Goal: Task Accomplishment & Management: Use online tool/utility

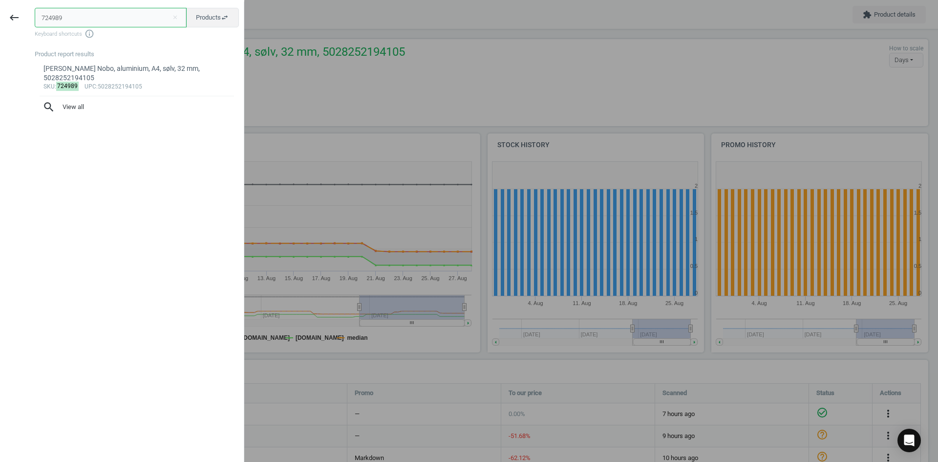
drag, startPoint x: 70, startPoint y: 14, endPoint x: -32, endPoint y: 16, distance: 102.2
click at [0, 16] on html "Group 2 Created with Sketch. ic/cloud_download/grey600 Created with Sketch. gra…" at bounding box center [469, 231] width 938 height 462
paste input "10381606"
type input "10381606"
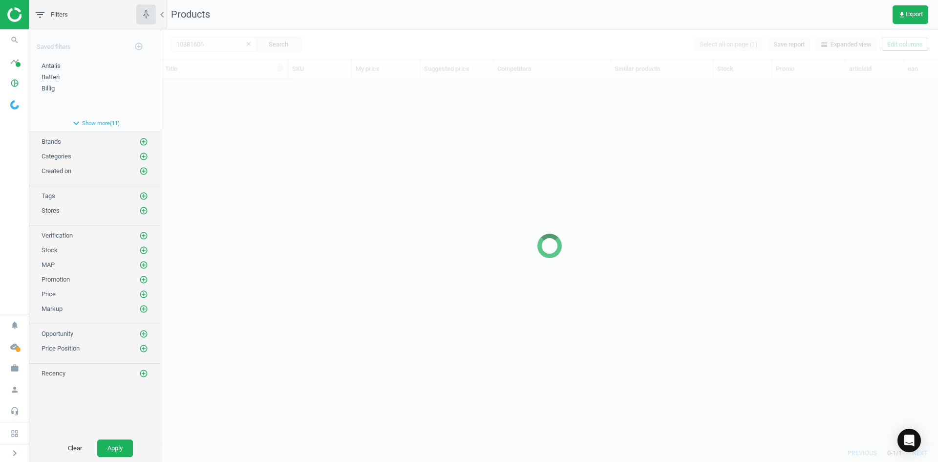
scroll to position [350, 770]
click at [381, 245] on div at bounding box center [549, 245] width 777 height 433
click at [353, 200] on div at bounding box center [549, 245] width 777 height 433
click at [290, 151] on div at bounding box center [549, 245] width 777 height 433
click at [239, 124] on div at bounding box center [549, 245] width 777 height 433
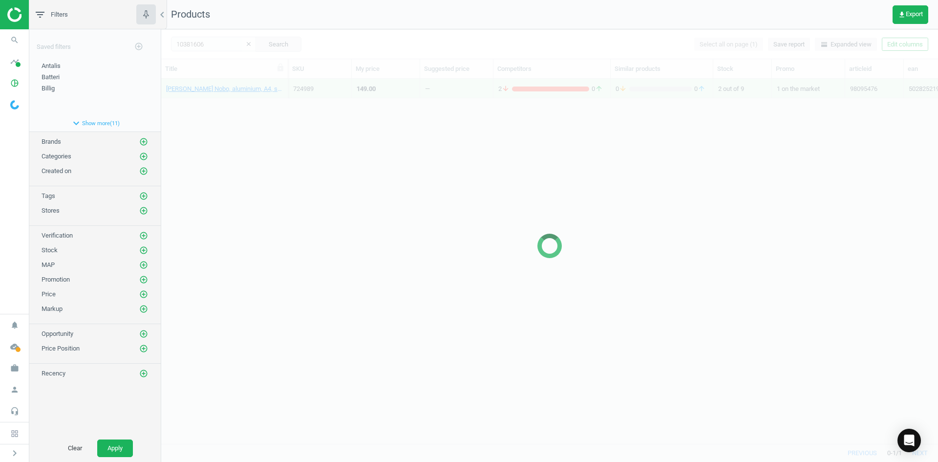
click at [239, 124] on div at bounding box center [549, 245] width 777 height 433
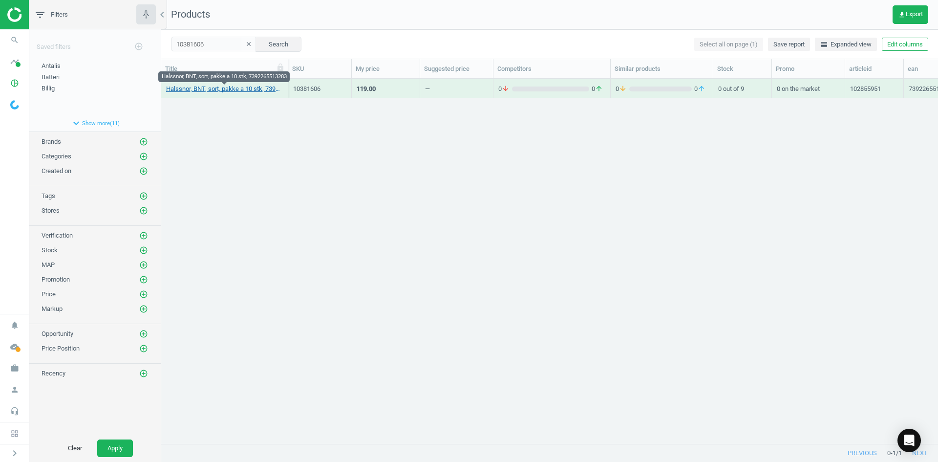
click at [219, 87] on link "Halssnor, BNT, sort, pakke a 10 stk, 7392265513283" at bounding box center [224, 89] width 117 height 9
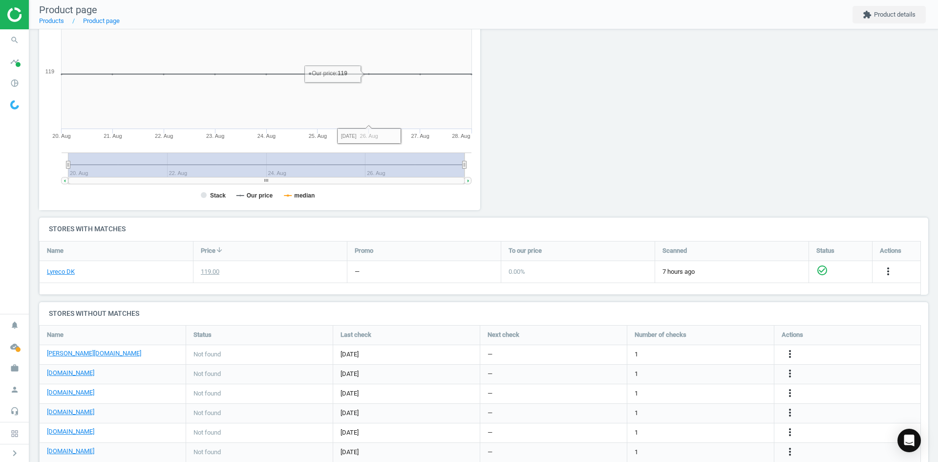
scroll to position [49, 0]
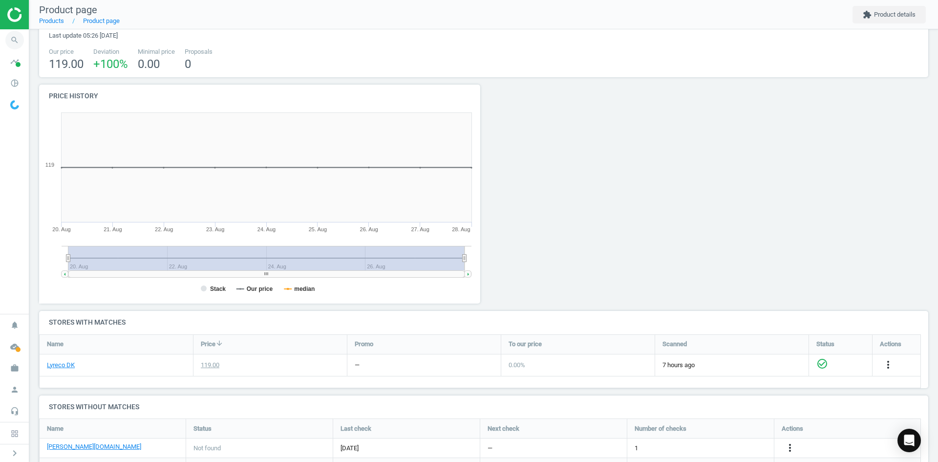
click at [13, 40] on icon "search" at bounding box center [14, 40] width 19 height 19
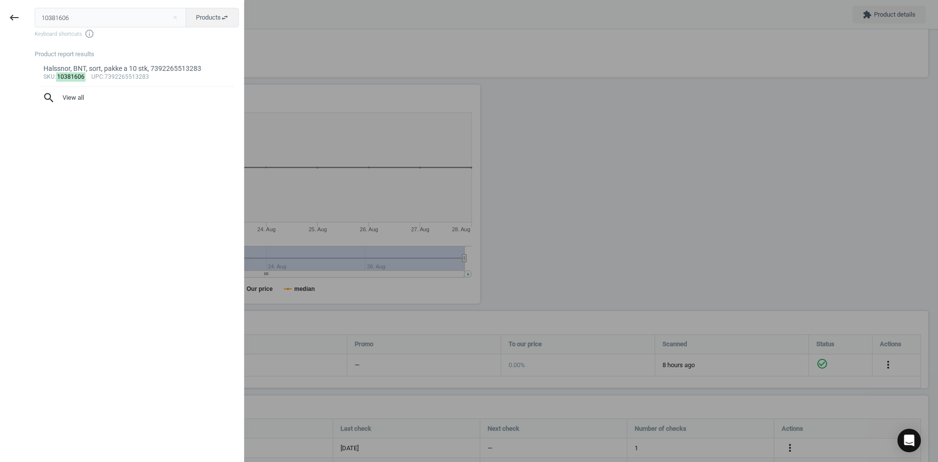
drag, startPoint x: 88, startPoint y: 16, endPoint x: 26, endPoint y: 8, distance: 63.0
click at [28, 13] on div "10381606 close Products swap_horiz Keyboard shortcuts info_outline Product repo…" at bounding box center [136, 232] width 216 height 462
type input "20762337"
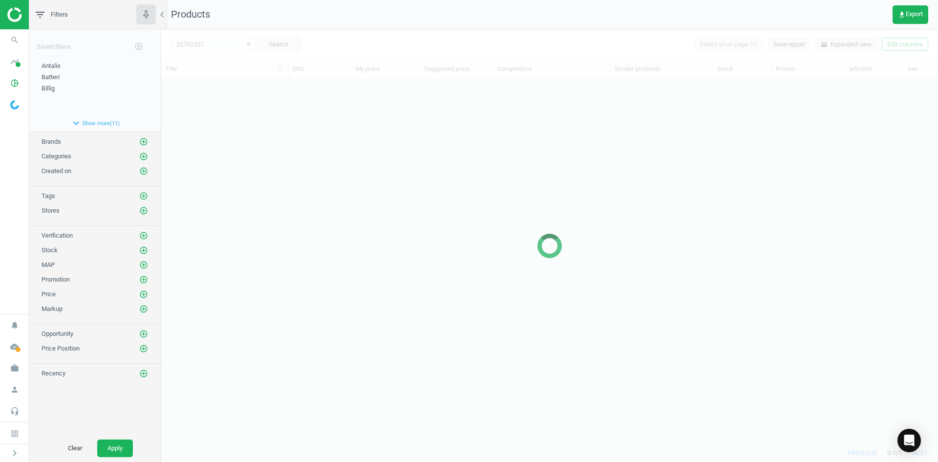
scroll to position [350, 770]
click at [248, 148] on div at bounding box center [549, 245] width 777 height 433
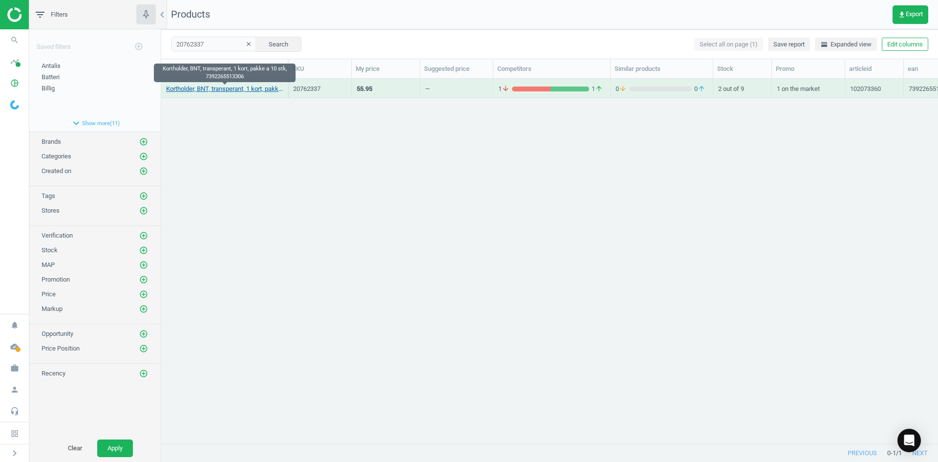
click at [216, 87] on link "Kortholder, BNT, transperant, 1 kort, pakke a 10 stk, 7392265513306" at bounding box center [224, 89] width 117 height 9
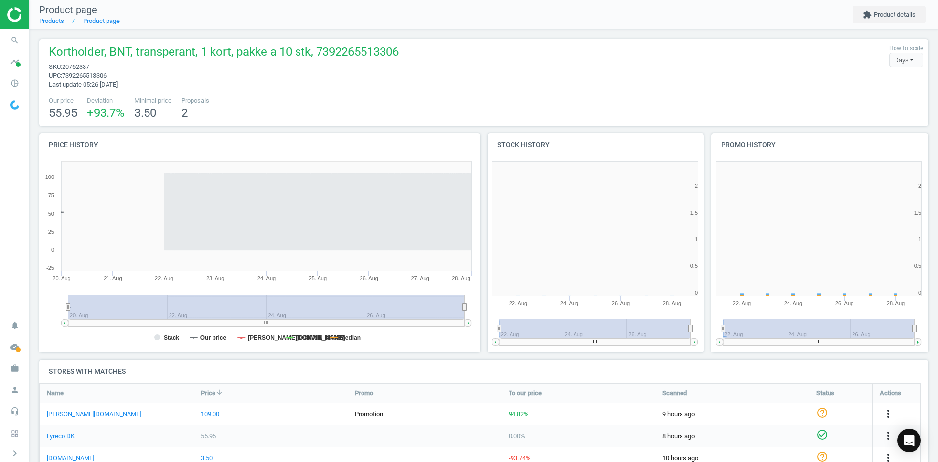
scroll to position [5, 5]
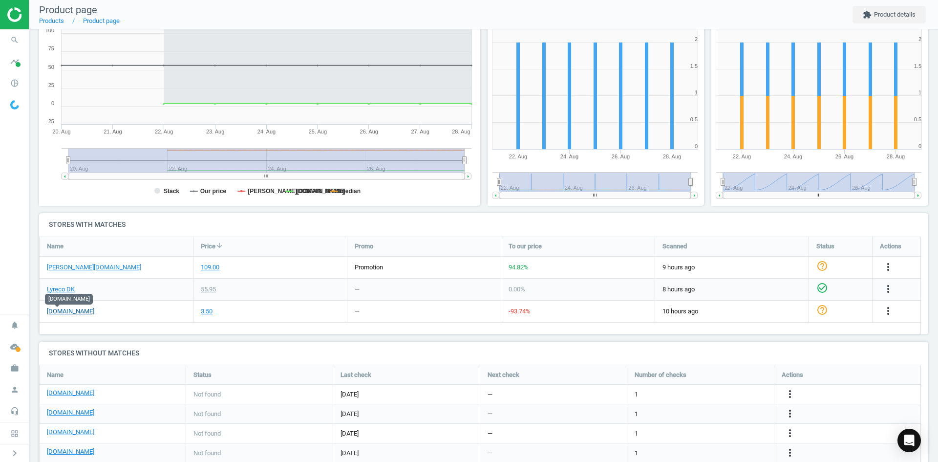
click at [60, 308] on link "[DOMAIN_NAME]" at bounding box center [70, 311] width 47 height 9
click at [886, 311] on icon "more_vert" at bounding box center [889, 311] width 12 height 12
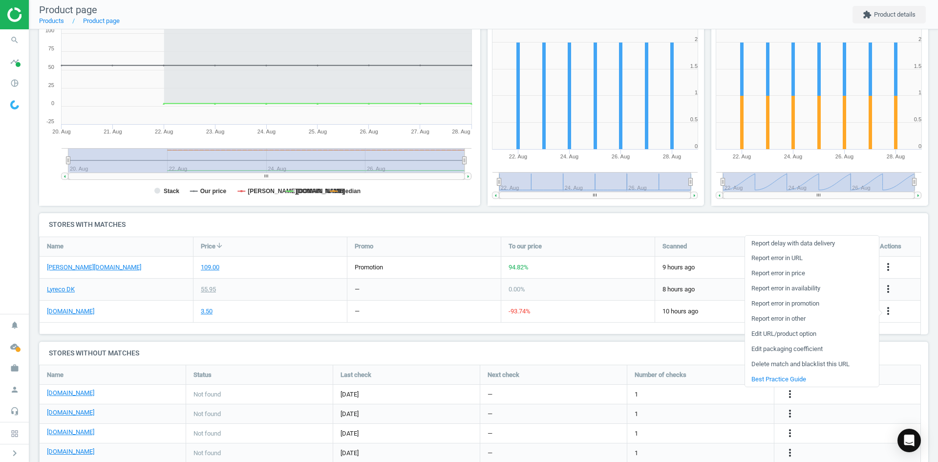
click at [795, 350] on link "Edit packaging coefficient" at bounding box center [812, 349] width 134 height 15
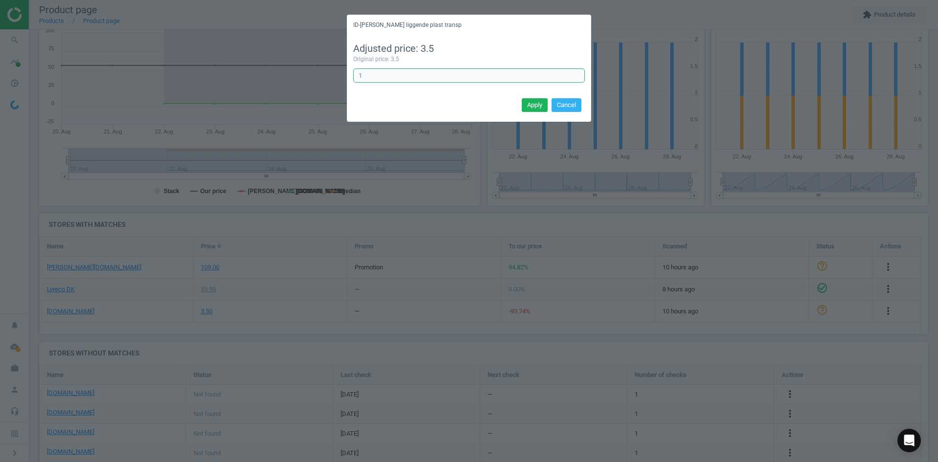
click at [397, 72] on input "1" at bounding box center [469, 75] width 232 height 15
type input "10"
click at [537, 101] on button "Apply" at bounding box center [535, 105] width 26 height 14
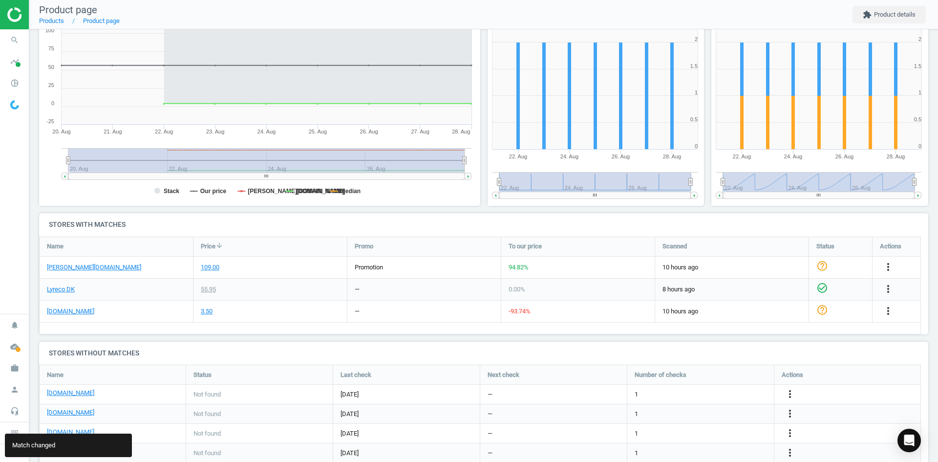
scroll to position [235, 0]
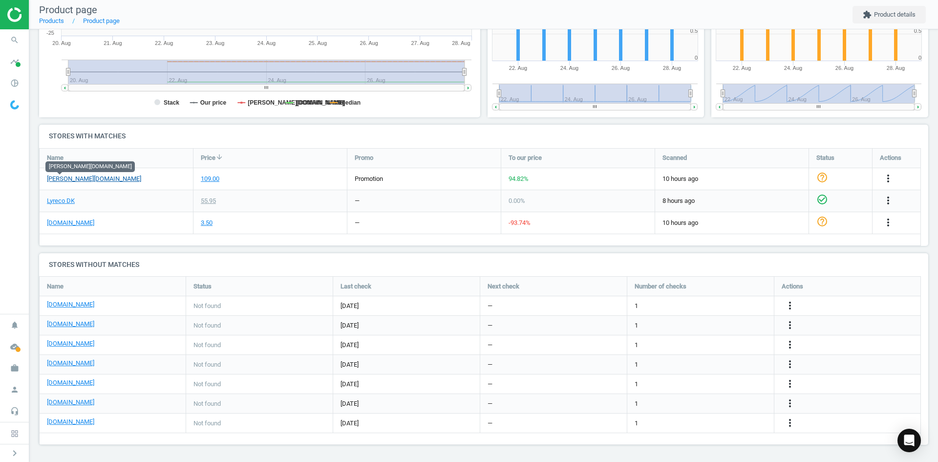
click at [70, 181] on link "[PERSON_NAME][DOMAIN_NAME]" at bounding box center [94, 178] width 94 height 9
click at [789, 308] on icon "more_vert" at bounding box center [790, 306] width 12 height 12
click at [691, 308] on link "Edit URL/product option" at bounding box center [714, 305] width 134 height 15
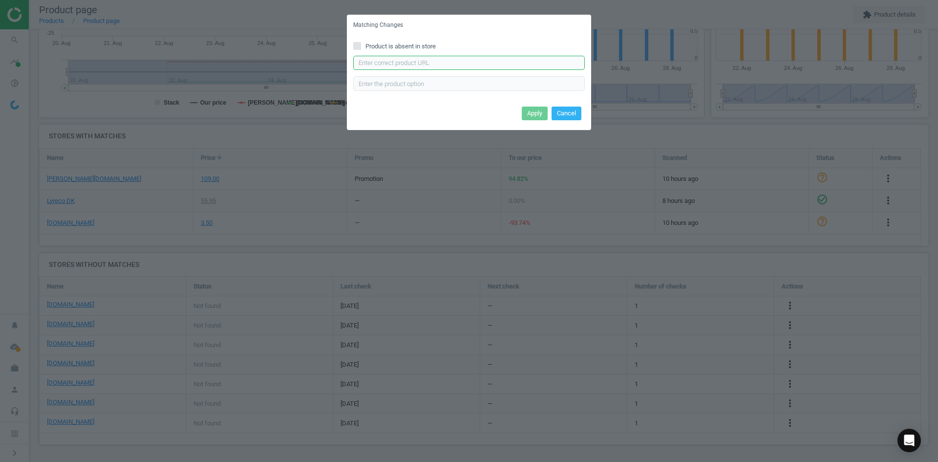
click at [450, 60] on input "text" at bounding box center [469, 63] width 232 height 15
paste input "https://daarbakredoffice.dk/bnt-id-kortholder-85x55mm-transparent-1176288.html"
type input "https://daarbakredoffice.dk/bnt-id-kortholder-85x55mm-transparent-1176288.html"
click at [533, 109] on button "Apply" at bounding box center [535, 114] width 26 height 14
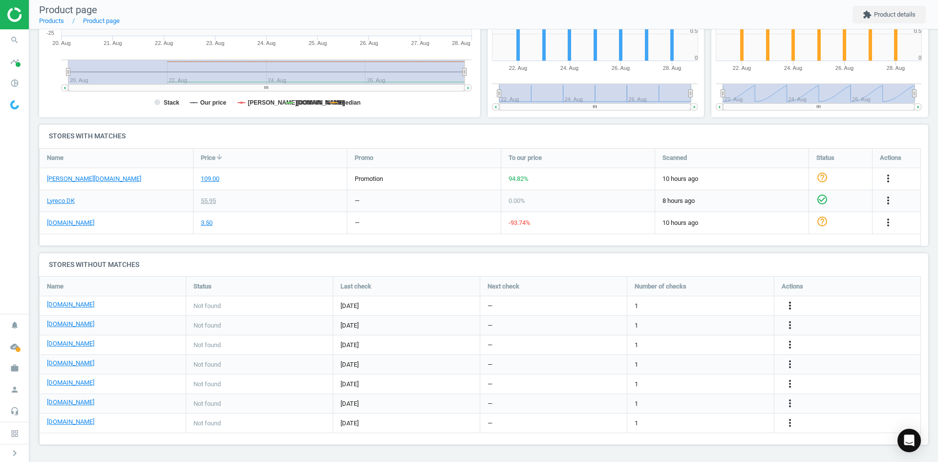
click at [786, 304] on icon "more_vert" at bounding box center [790, 306] width 12 height 12
click at [706, 306] on link "Edit packaging coefficient" at bounding box center [714, 306] width 134 height 15
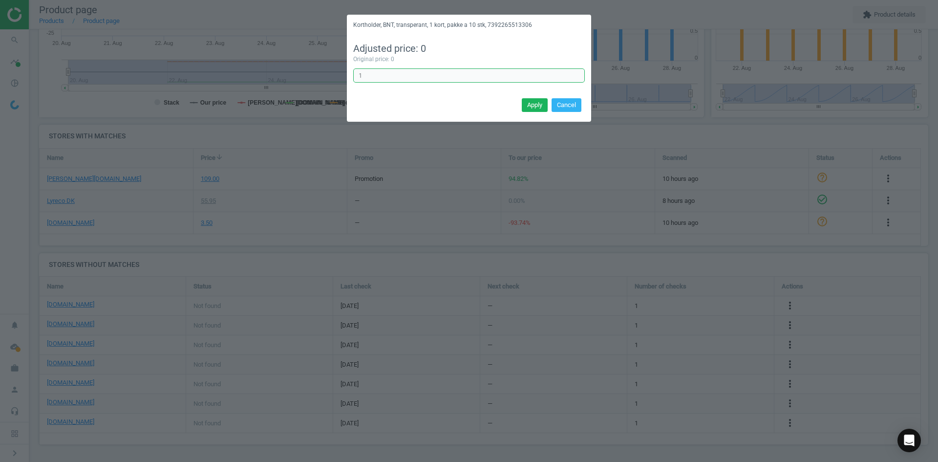
click at [371, 74] on input "1" at bounding box center [469, 75] width 232 height 15
type input "10"
click at [542, 105] on button "Apply" at bounding box center [535, 105] width 26 height 14
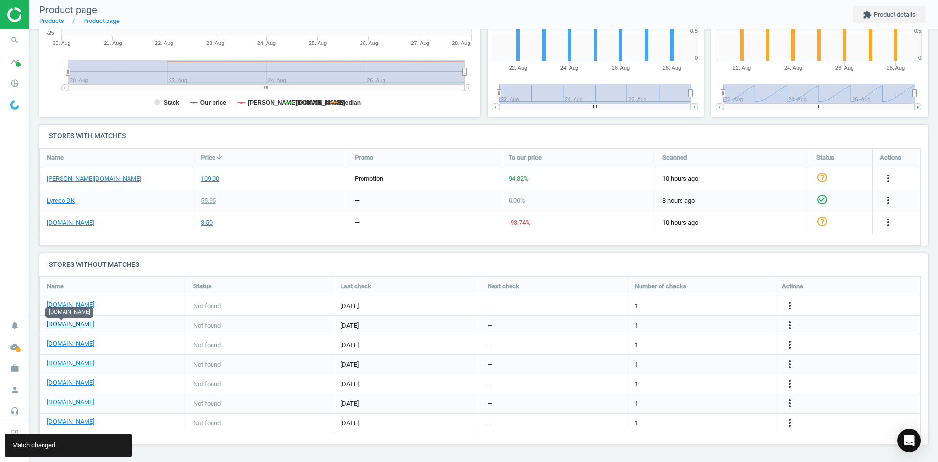
click at [66, 326] on link "[DOMAIN_NAME]" at bounding box center [70, 324] width 47 height 9
click at [787, 325] on icon "more_vert" at bounding box center [790, 325] width 12 height 12
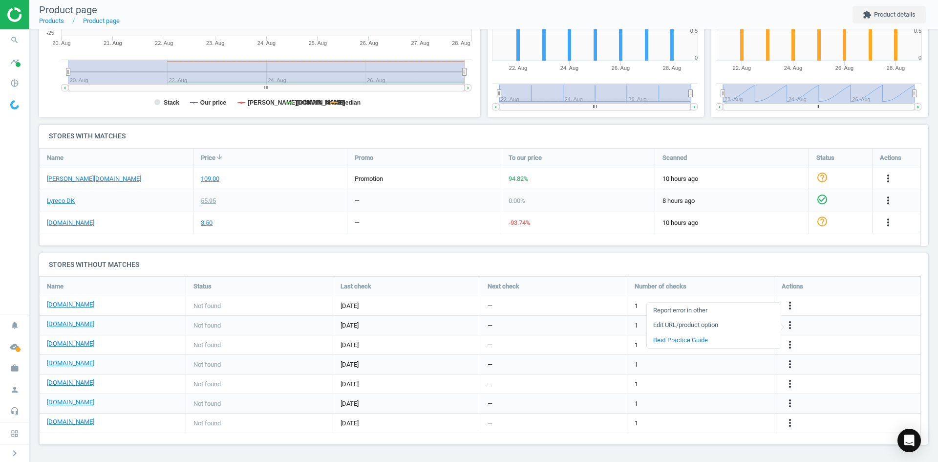
click at [702, 325] on link "Edit URL/product option" at bounding box center [714, 325] width 134 height 15
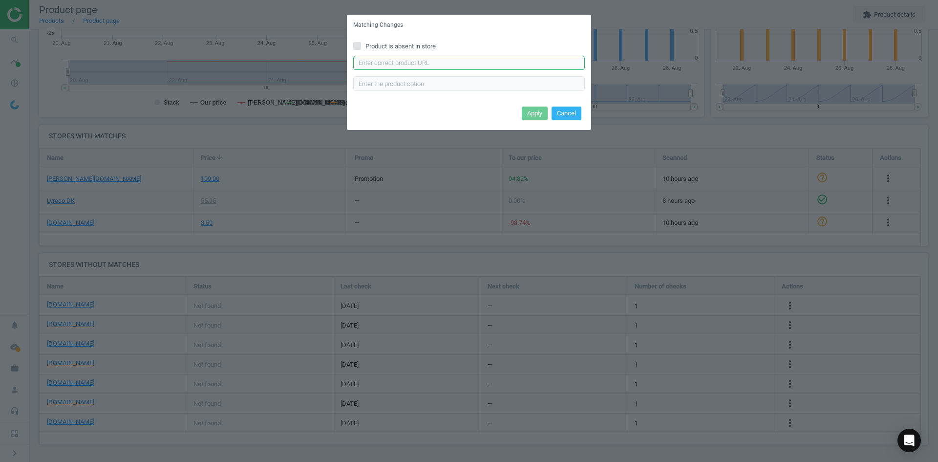
click at [490, 64] on input "text" at bounding box center [469, 63] width 232 height 15
paste input "https://www.grafical.dk/id-kortholder-liggende-plast-transparent-10-stk/"
type input "https://www.grafical.dk/id-kortholder-liggende-plast-transparent-10-stk/"
click at [544, 112] on button "Apply" at bounding box center [535, 114] width 26 height 14
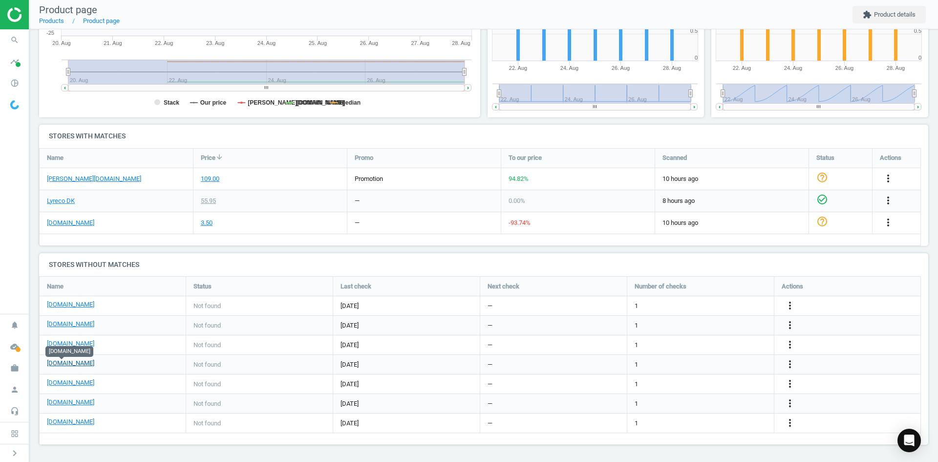
click at [74, 365] on link "[DOMAIN_NAME]" at bounding box center [70, 363] width 47 height 9
click at [796, 365] on div "more_vert" at bounding box center [791, 364] width 19 height 13
click at [794, 365] on icon "more_vert" at bounding box center [790, 364] width 12 height 12
click at [732, 365] on link "Edit URL/product option" at bounding box center [714, 364] width 134 height 15
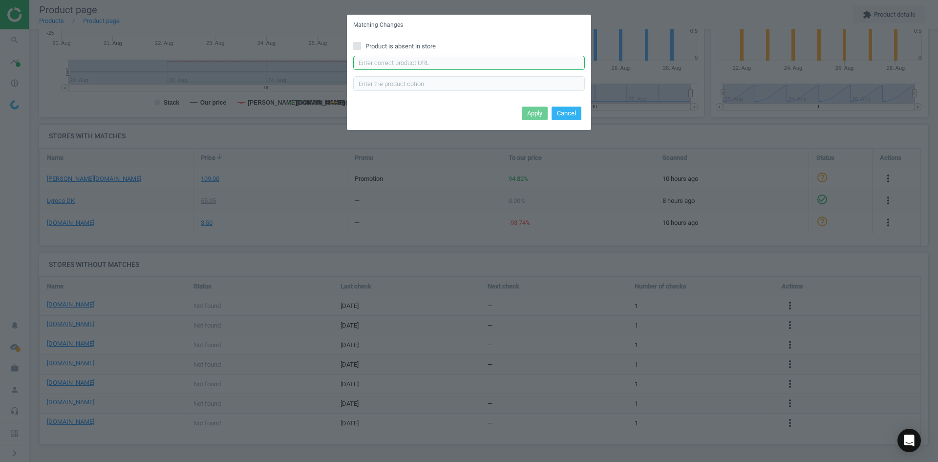
click at [523, 66] on input "text" at bounding box center [469, 63] width 232 height 15
paste input "https://konpap.dk/bnt-id-kortholder-85x55mm-transparent-169.728210/"
type input "https://konpap.dk/bnt-id-kortholder-85x55mm-transparent-169.728210/"
click at [533, 112] on button "Apply" at bounding box center [535, 114] width 26 height 14
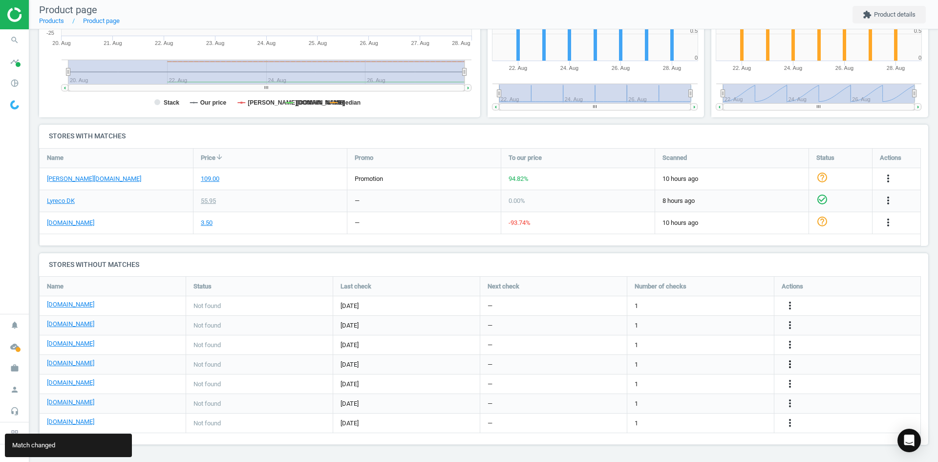
click at [791, 363] on icon "more_vert" at bounding box center [790, 364] width 12 height 12
click at [701, 366] on link "Edit packaging coefficient" at bounding box center [714, 364] width 134 height 15
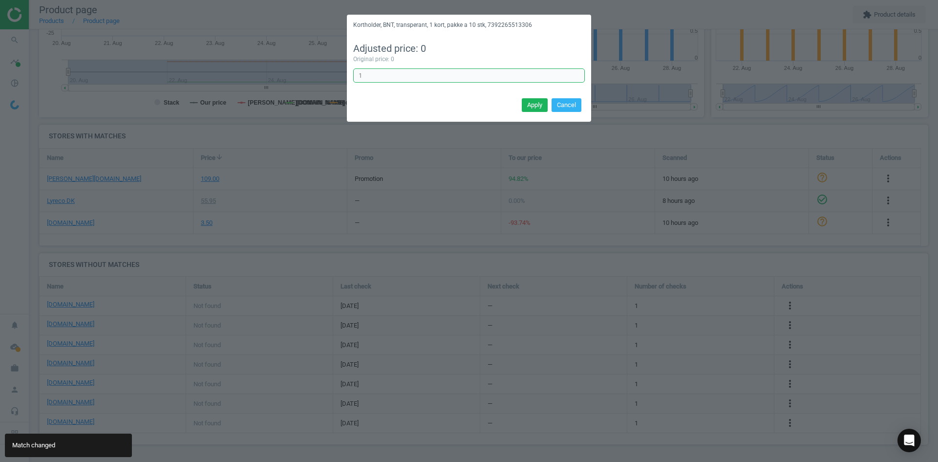
click at [401, 77] on input "1" at bounding box center [469, 75] width 232 height 15
type input "10"
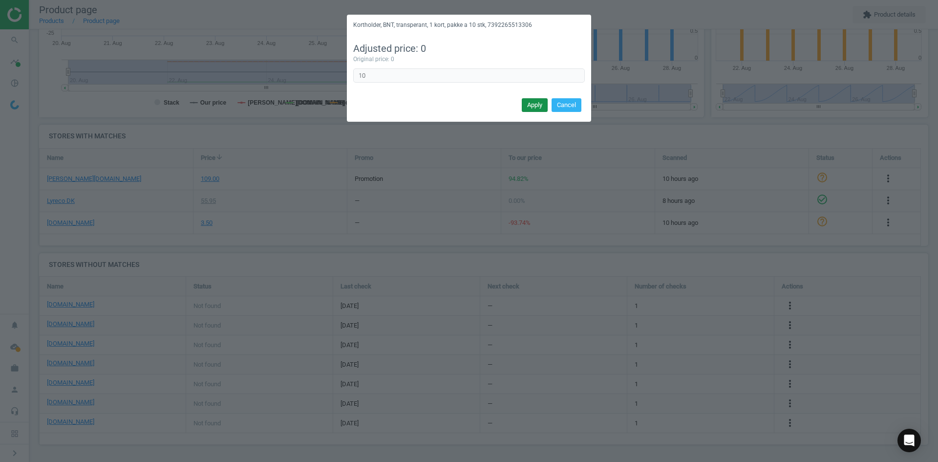
click at [531, 106] on button "Apply" at bounding box center [535, 105] width 26 height 14
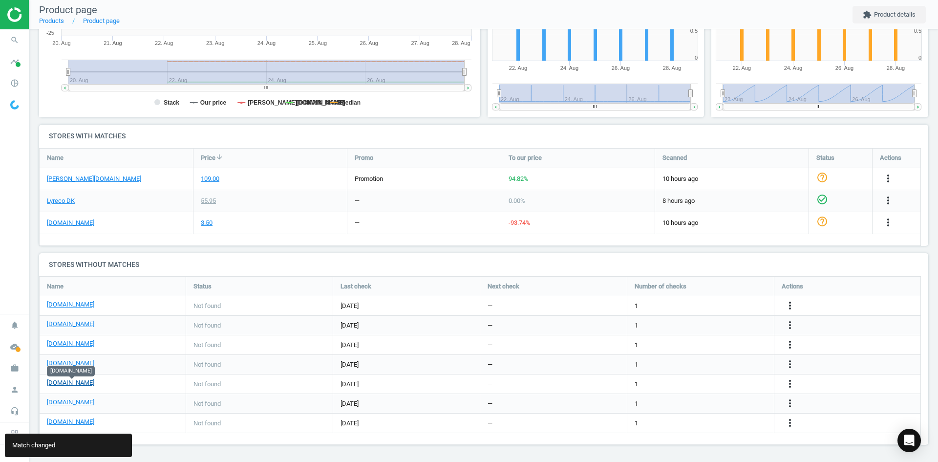
click at [86, 384] on link "[DOMAIN_NAME]" at bounding box center [70, 382] width 47 height 9
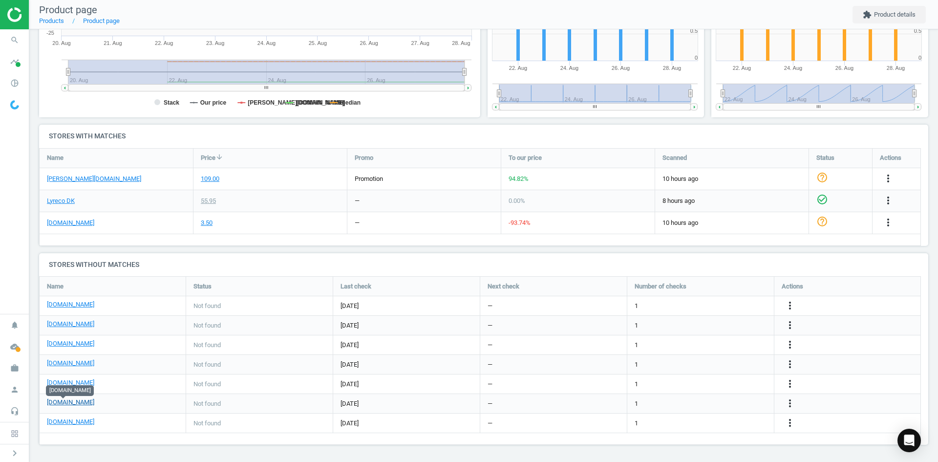
click at [76, 403] on link "[DOMAIN_NAME]" at bounding box center [70, 402] width 47 height 9
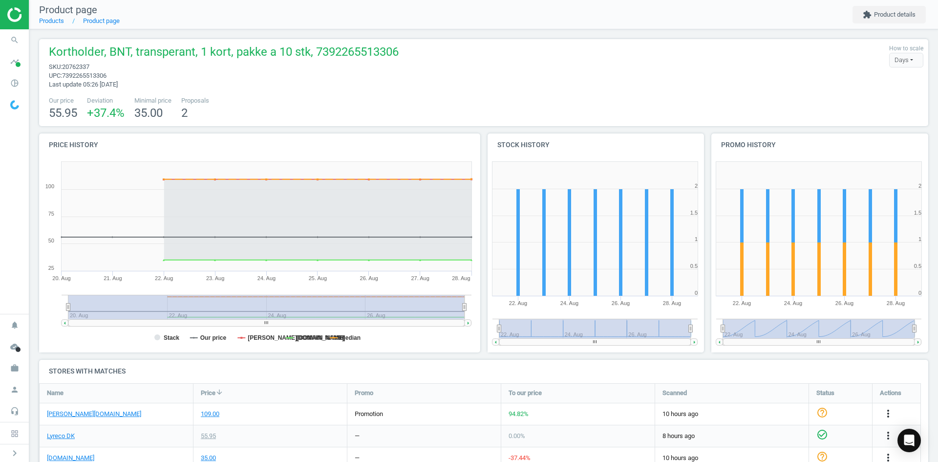
scroll to position [242, 0]
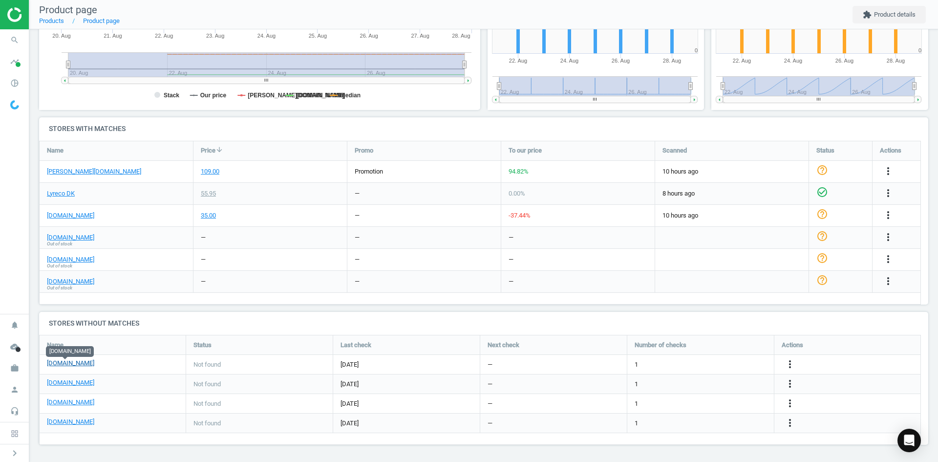
click at [73, 364] on link "[DOMAIN_NAME]" at bounding box center [70, 363] width 47 height 9
click at [790, 361] on icon "more_vert" at bounding box center [790, 364] width 12 height 12
click at [715, 369] on link "Edit URL/product option" at bounding box center [714, 364] width 134 height 15
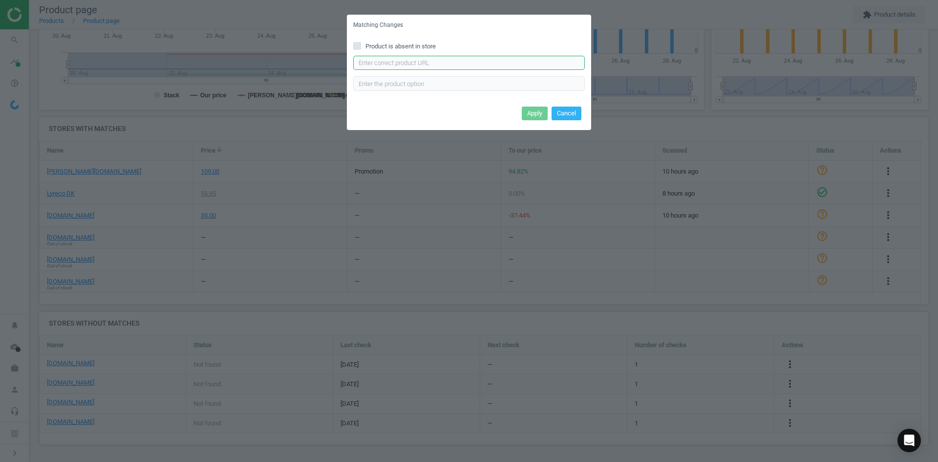
click at [370, 64] on input "text" at bounding box center [469, 63] width 232 height 15
paste input "https://www.kontorsyd.dk/da/id-kortholdere/id-kortholder-klar-10stkpk-bnt728210"
type input "https://www.kontorsyd.dk/da/id-kortholdere/id-kortholder-klar-10stkpk-bnt728210"
click at [540, 110] on button "Apply" at bounding box center [535, 114] width 26 height 14
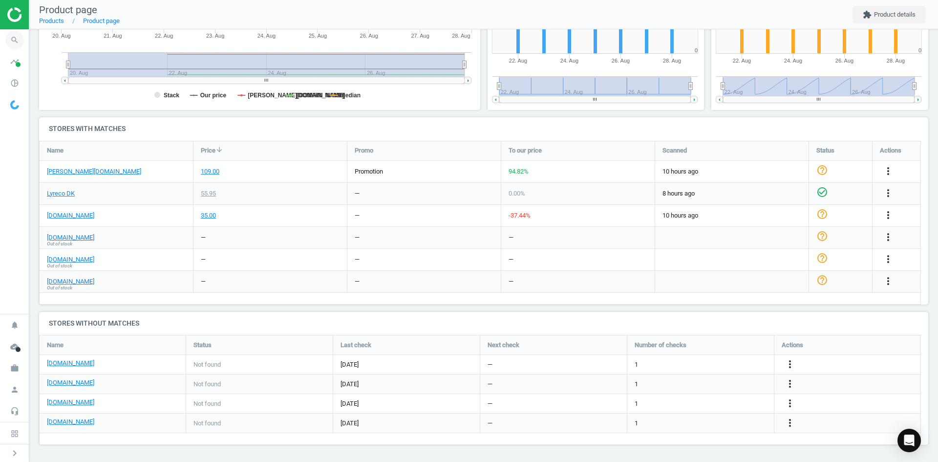
click at [11, 40] on icon "search" at bounding box center [14, 40] width 19 height 19
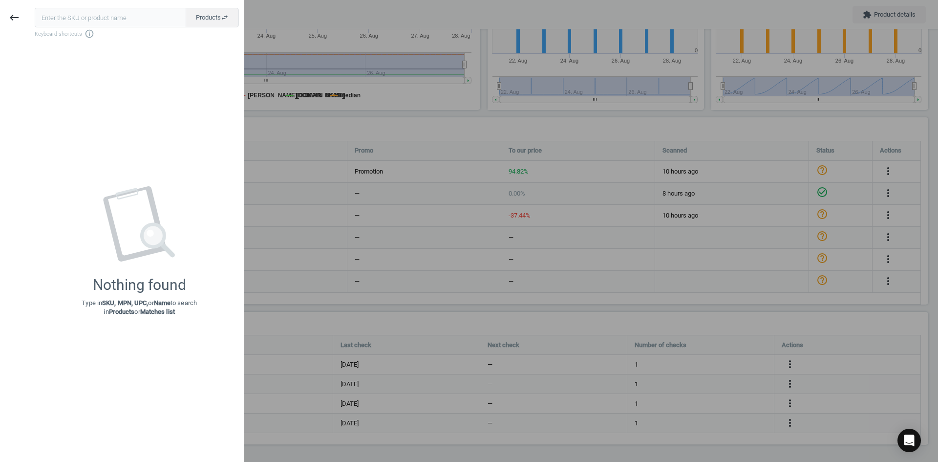
click at [100, 16] on input "text" at bounding box center [111, 18] width 152 height 20
type input "20762348"
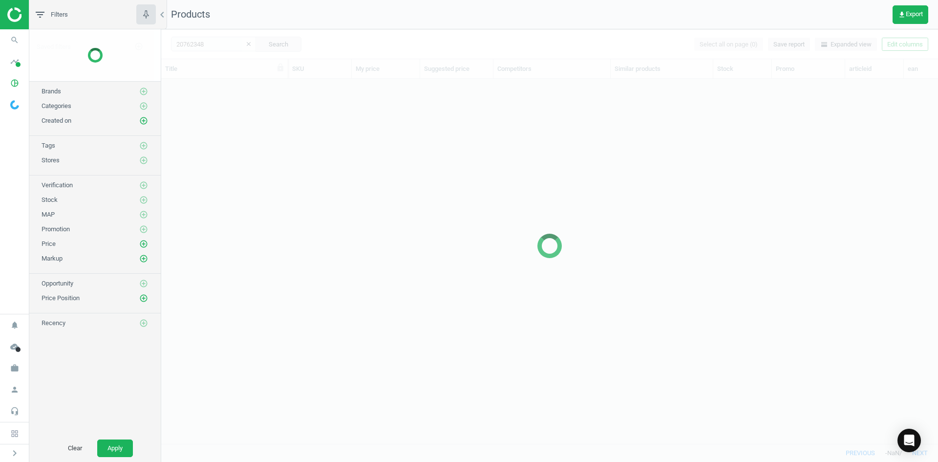
scroll to position [350, 770]
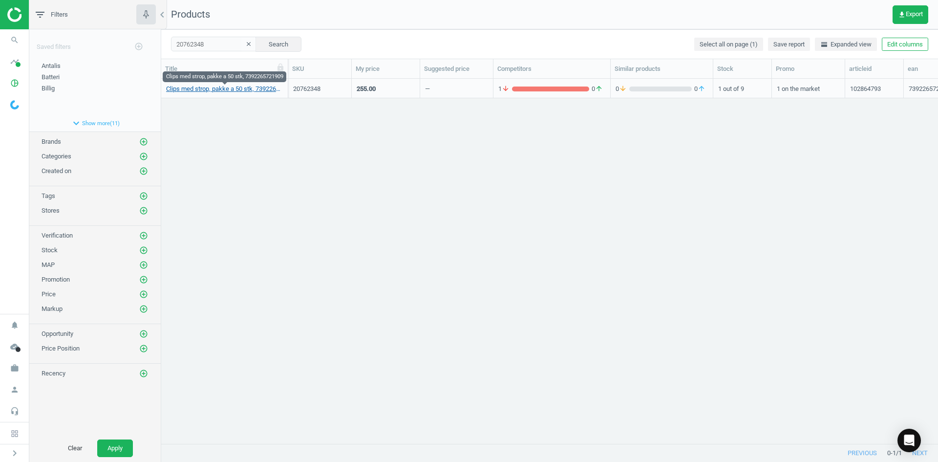
click at [216, 90] on link "Clips med strop, pakke a 50 stk, 7392265721909" at bounding box center [224, 89] width 117 height 9
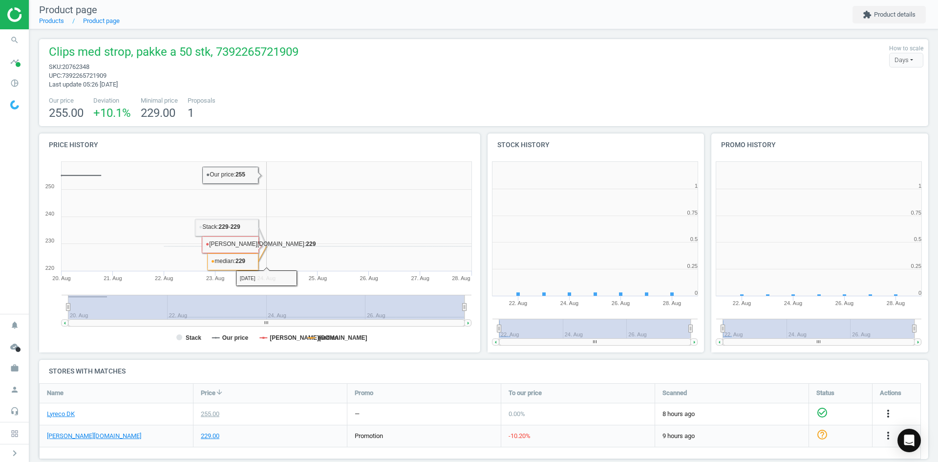
scroll to position [5, 5]
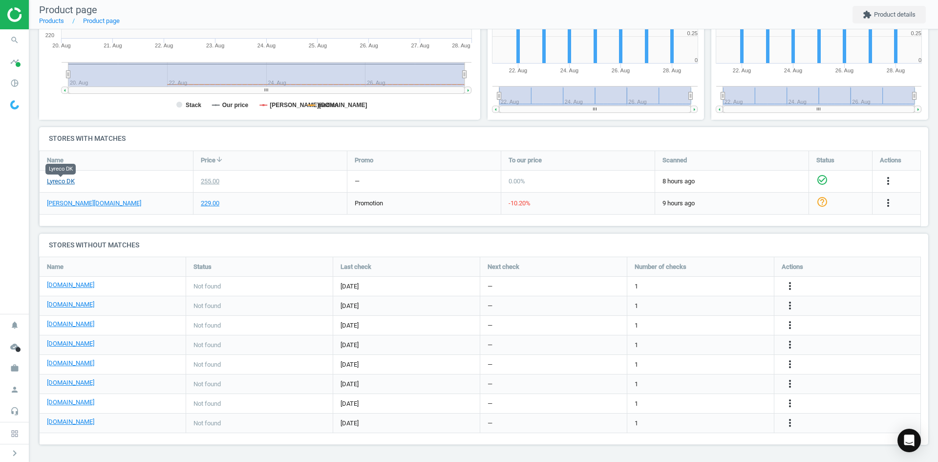
click at [63, 179] on link "Lyreco DK" at bounding box center [61, 181] width 28 height 9
click at [56, 202] on link "[PERSON_NAME][DOMAIN_NAME]" at bounding box center [94, 203] width 94 height 9
click at [66, 180] on link "Lyreco DK" at bounding box center [61, 181] width 28 height 9
click at [73, 285] on link "[DOMAIN_NAME]" at bounding box center [70, 285] width 47 height 9
click at [883, 187] on icon "more_vert" at bounding box center [889, 181] width 12 height 12
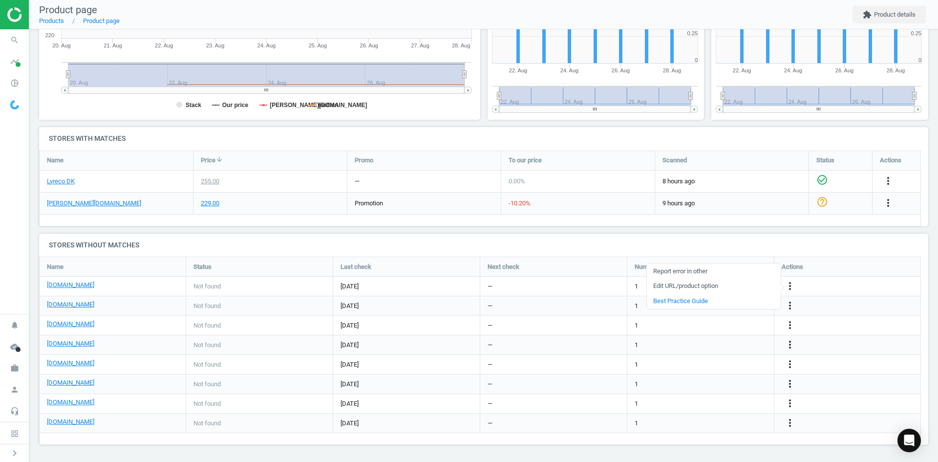
click at [691, 285] on link "Edit URL/product option" at bounding box center [714, 286] width 134 height 15
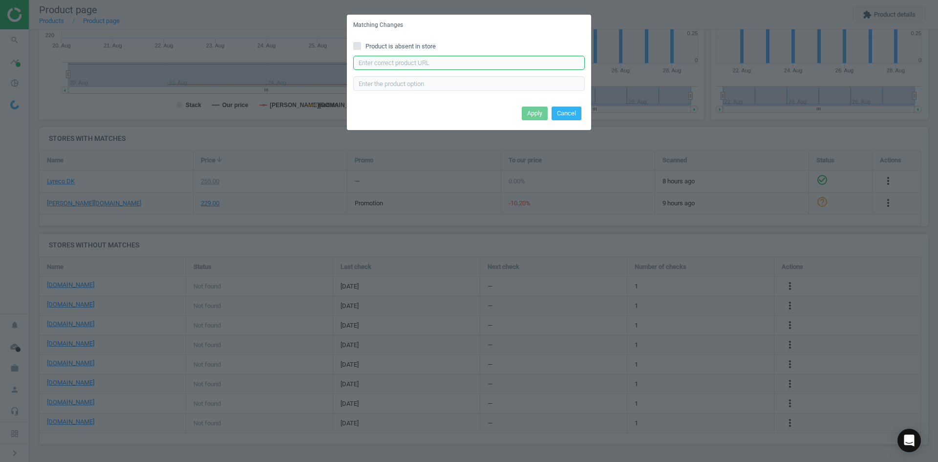
click at [495, 57] on input "text" at bounding box center [469, 63] width 232 height 15
paste input "https://daarbakredoffice.dk/bnt-clips-med-strop-i-sampak-1118053.html"
type input "https://daarbakredoffice.dk/bnt-clips-med-strop-i-sampak-1118053.html"
click at [540, 113] on button "Apply" at bounding box center [535, 114] width 26 height 14
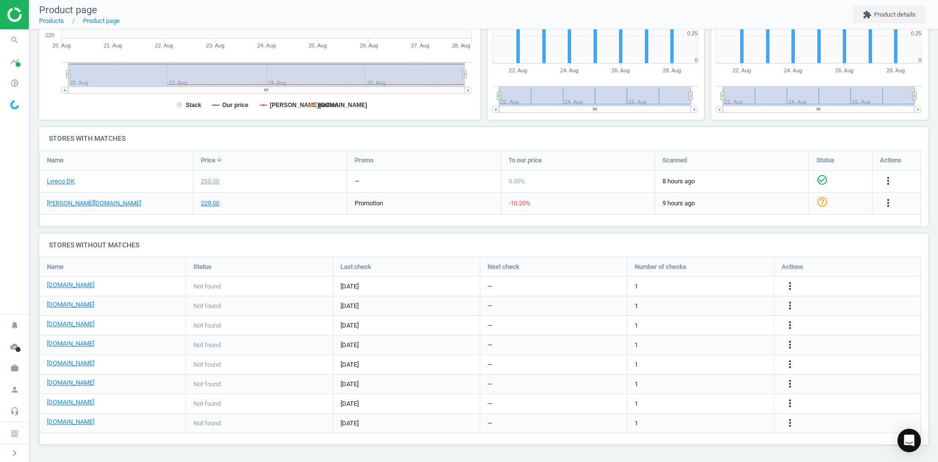
click at [880, 210] on div "more_vert" at bounding box center [889, 203] width 19 height 13
click at [883, 209] on icon "more_vert" at bounding box center [889, 203] width 12 height 12
click at [708, 305] on link "Edit URL/product option" at bounding box center [714, 305] width 134 height 15
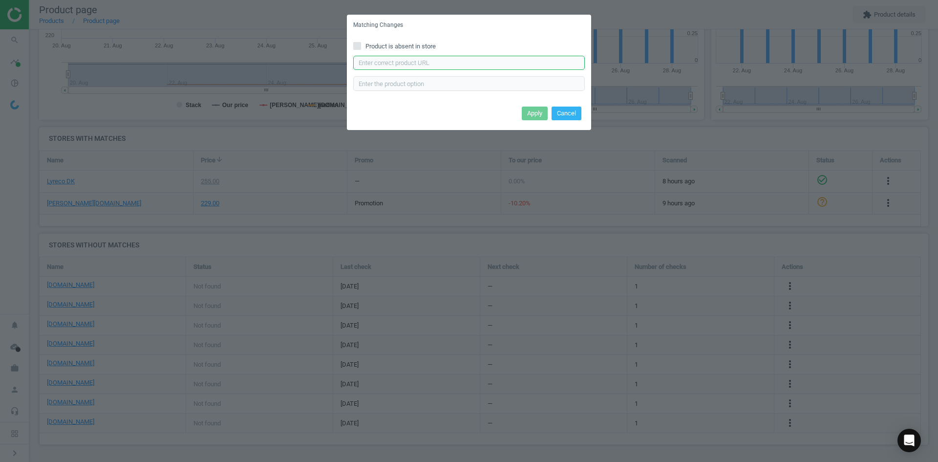
click at [450, 61] on input "text" at bounding box center [469, 63] width 232 height 15
paste input "https://www.grafical.dk/clip-med-strop-til-navneskilte-50-stk/"
type input "https://www.grafical.dk/clip-med-strop-til-navneskilte-50-stk/"
click at [534, 114] on button "Apply" at bounding box center [535, 114] width 26 height 14
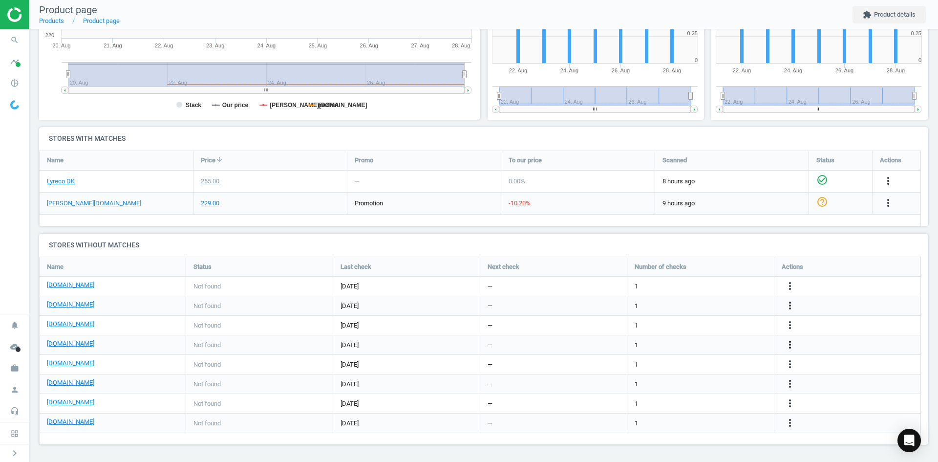
click at [787, 346] on icon "more_vert" at bounding box center [790, 345] width 12 height 12
click at [706, 346] on link "Edit URL/product option" at bounding box center [714, 344] width 134 height 15
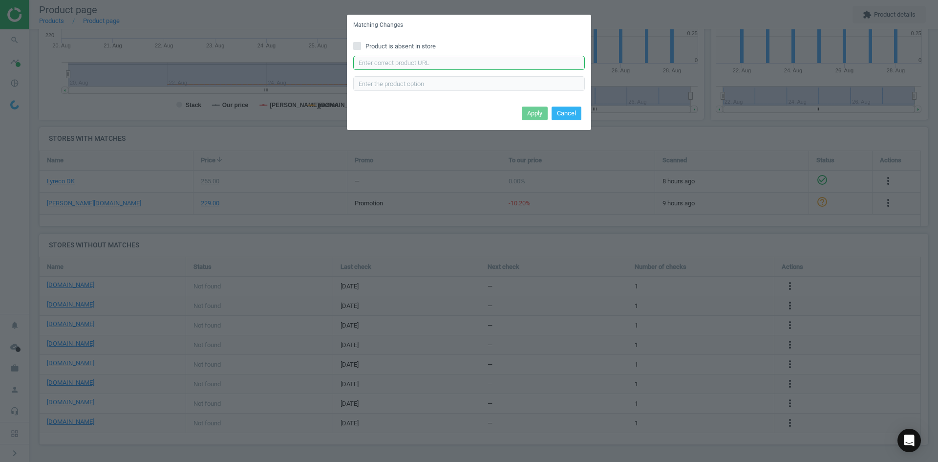
click at [411, 67] on input "text" at bounding box center [469, 63] width 232 height 15
paste input "https://www.kontorsyd.dk/da/tilbehoer-til-id-kortholdere-og-navneskilte/selekle…"
type input "https://www.kontorsyd.dk/da/tilbehoer-til-id-kortholdere-og-navneskilte/selekle…"
click at [540, 116] on button "Apply" at bounding box center [535, 114] width 26 height 14
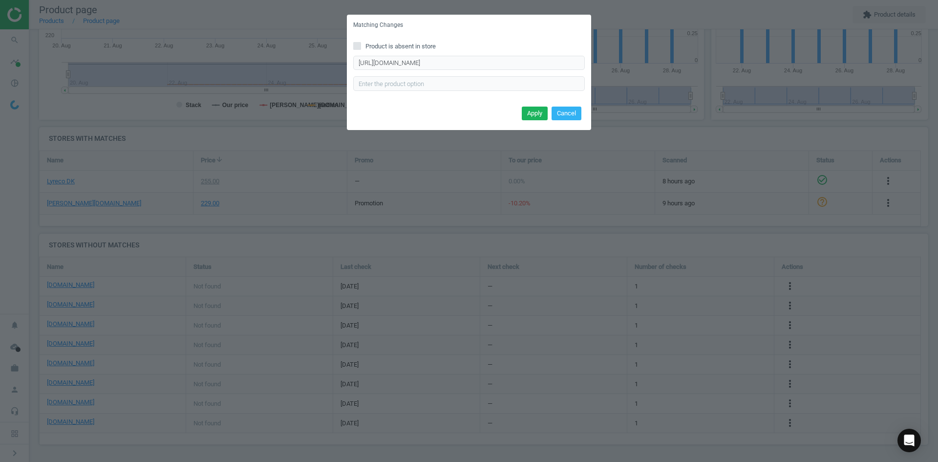
scroll to position [0, 0]
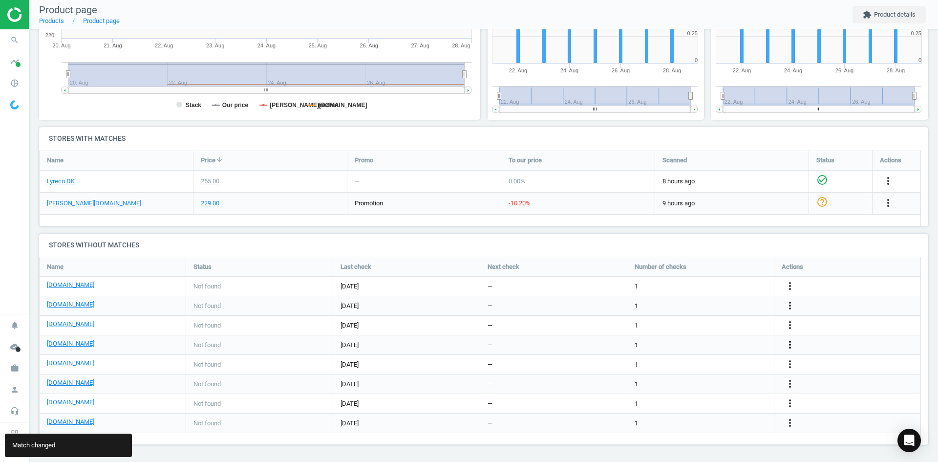
click at [788, 343] on icon "more_vert" at bounding box center [790, 345] width 12 height 12
click at [708, 344] on link "Edit packaging coefficient" at bounding box center [714, 345] width 134 height 15
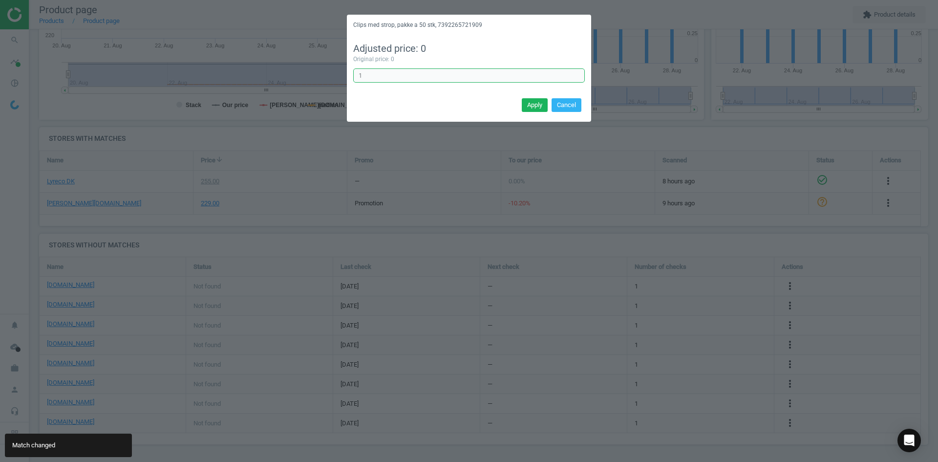
drag, startPoint x: 431, startPoint y: 73, endPoint x: 317, endPoint y: 72, distance: 113.9
click at [318, 73] on div "Clips med strop, pakke a 50 stk, 7392265721909 Adjusted price: 0 Original price…" at bounding box center [469, 231] width 938 height 462
type input "50"
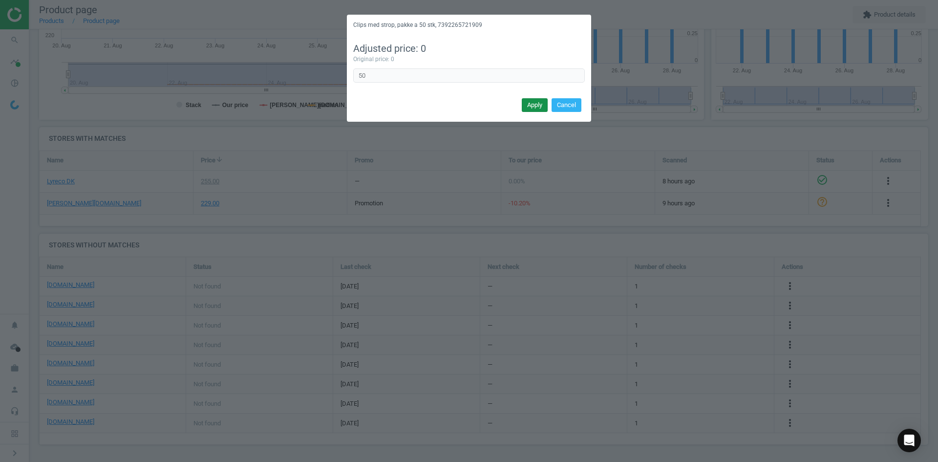
click at [538, 108] on button "Apply" at bounding box center [535, 105] width 26 height 14
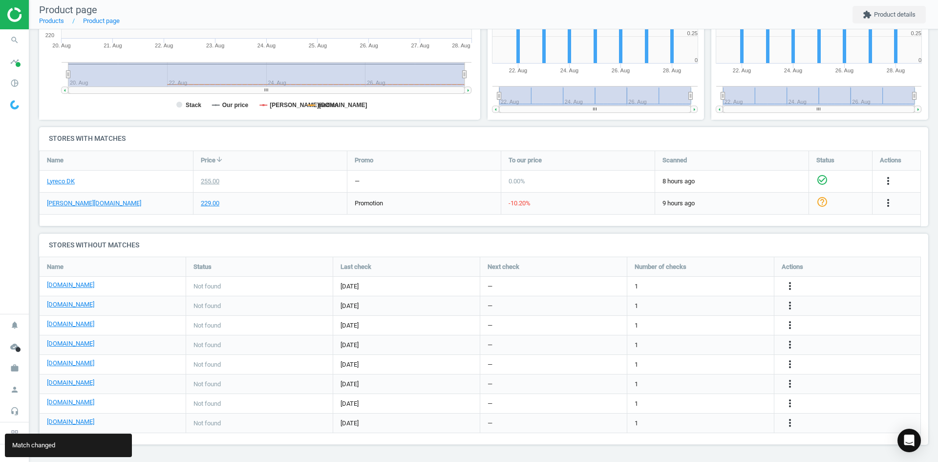
click at [372, 294] on div "6 days ago" at bounding box center [406, 286] width 147 height 19
click at [791, 361] on icon "more_vert" at bounding box center [790, 364] width 12 height 12
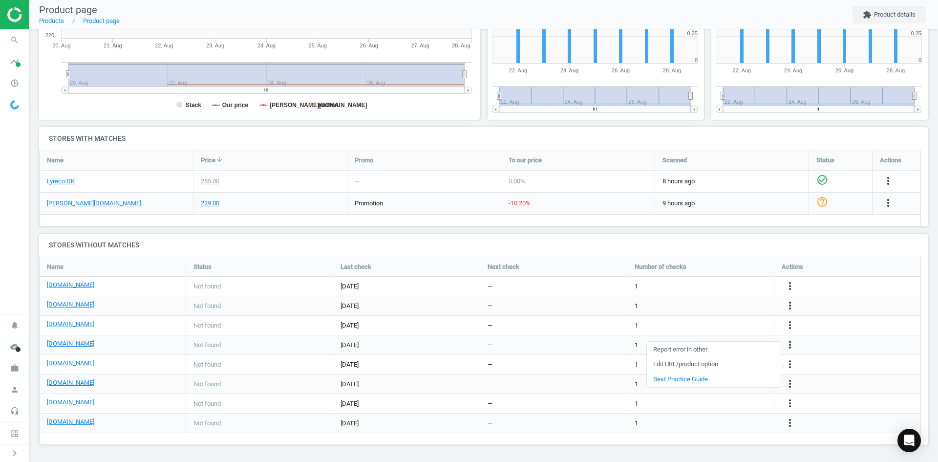
click at [708, 367] on link "Edit URL/product option" at bounding box center [714, 364] width 134 height 15
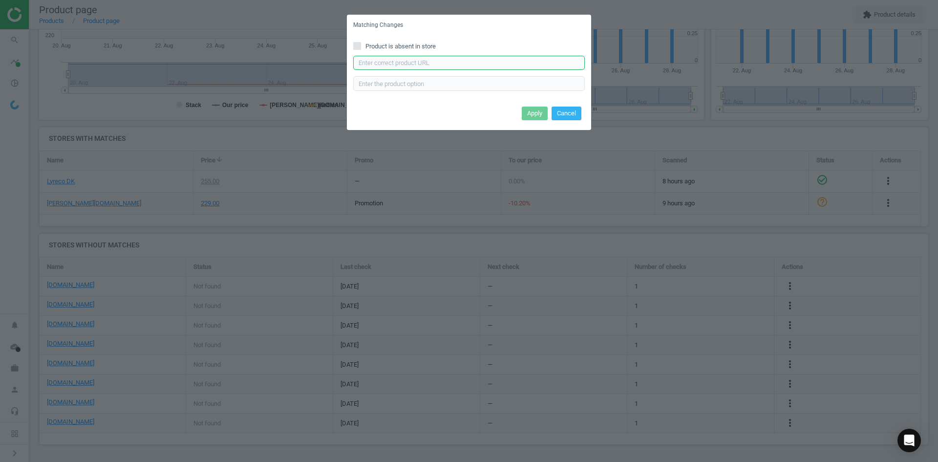
click at [432, 65] on input "text" at bounding box center [469, 63] width 232 height 15
paste input "https://konpap.dk/bnt-clips-med-strop-i-sampak-133.6036/"
type input "https://konpap.dk/bnt-clips-med-strop-i-sampak-133.6036/"
click at [532, 113] on button "Apply" at bounding box center [535, 114] width 26 height 14
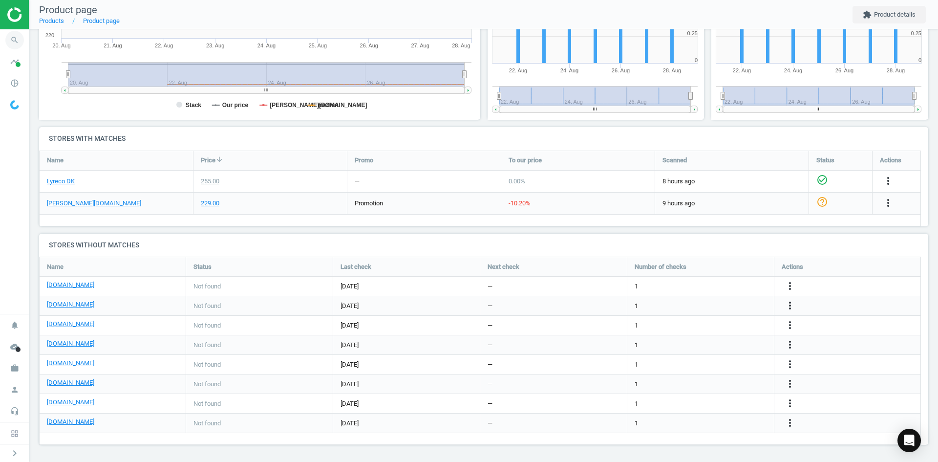
click at [18, 39] on icon "search" at bounding box center [14, 40] width 19 height 19
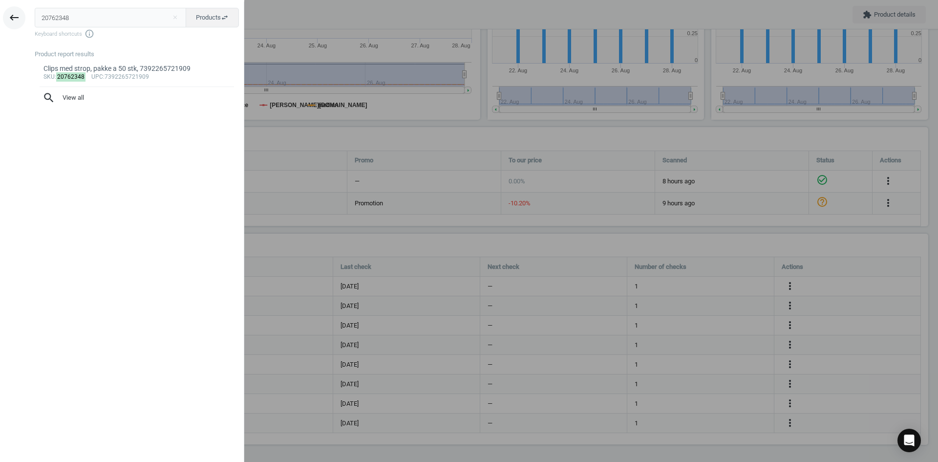
drag, startPoint x: 87, startPoint y: 12, endPoint x: 12, endPoint y: 17, distance: 75.4
click at [12, 17] on div "keyboard_backspace 20762348 close Products swap_horiz Keyboard shortcuts info_o…" at bounding box center [122, 232] width 244 height 462
type input "10381606"
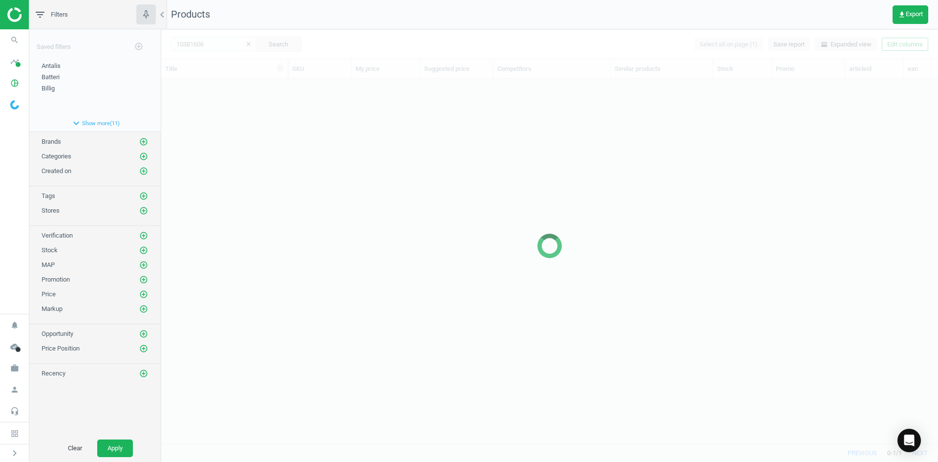
scroll to position [350, 770]
click at [621, 182] on div at bounding box center [549, 245] width 777 height 433
drag, startPoint x: 205, startPoint y: 197, endPoint x: 203, endPoint y: 148, distance: 49.4
click at [204, 196] on div at bounding box center [549, 245] width 777 height 433
click at [205, 142] on div "Clips med strop, pakke a 50 stk, 7392265721909 20762348 255.00 — 1 arrow_downwa…" at bounding box center [549, 257] width 777 height 357
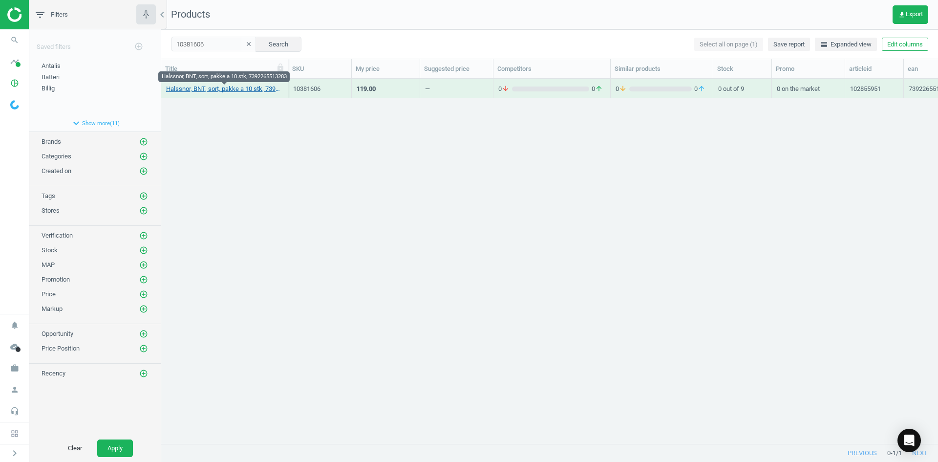
click at [203, 92] on link "Halssnor, BNT, sort, pakke a 10 stk, 7392265513283" at bounding box center [224, 89] width 117 height 9
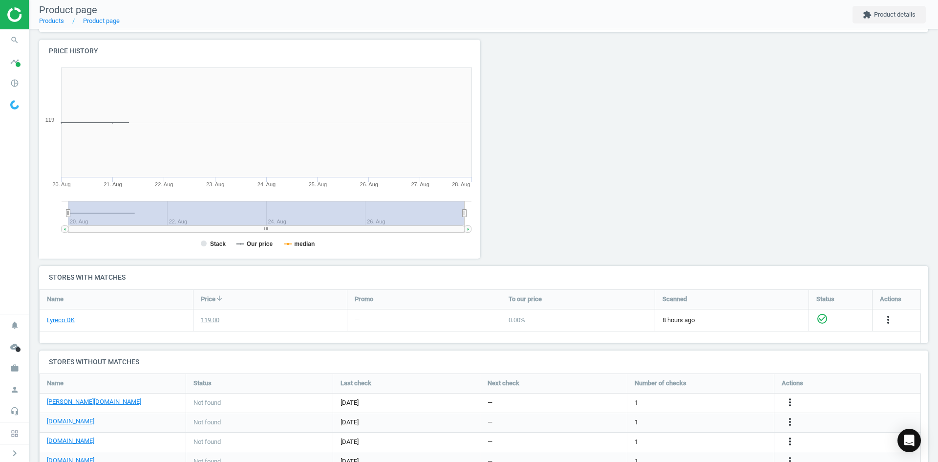
scroll to position [98, 0]
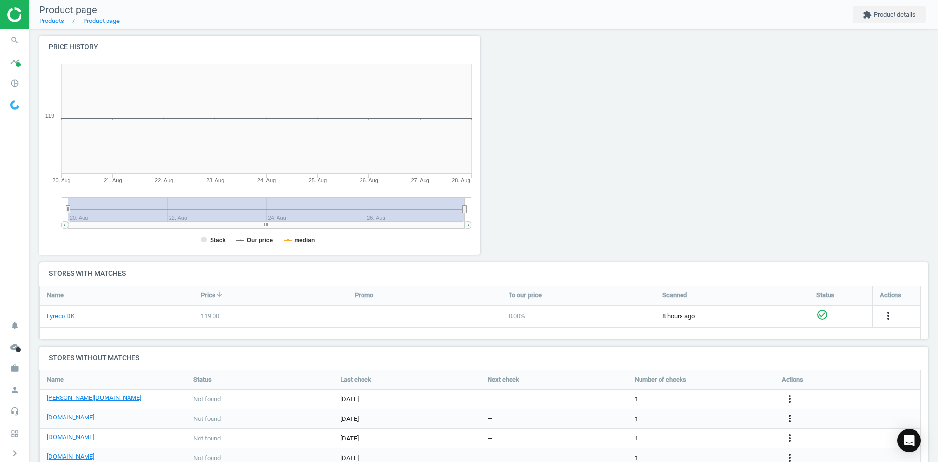
click at [793, 416] on icon "more_vert" at bounding box center [790, 419] width 12 height 12
click at [722, 419] on link "Edit URL/product option" at bounding box center [714, 418] width 134 height 15
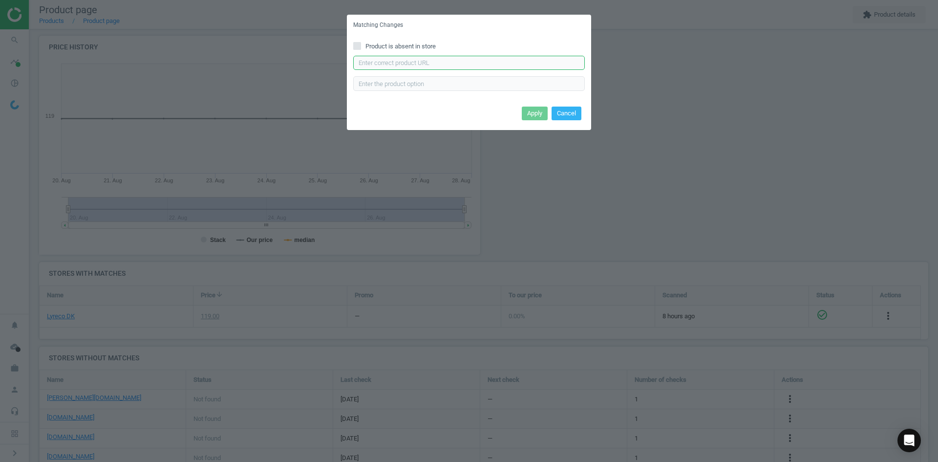
click at [466, 65] on input "text" at bounding box center [469, 63] width 232 height 15
paste input "https://daarbakredoffice.dk/bnt-tekstilhalsbaand-sort-1176286.html"
type input "https://daarbakredoffice.dk/bnt-tekstilhalsbaand-sort-1176286.html"
click at [544, 114] on button "Apply" at bounding box center [535, 114] width 26 height 14
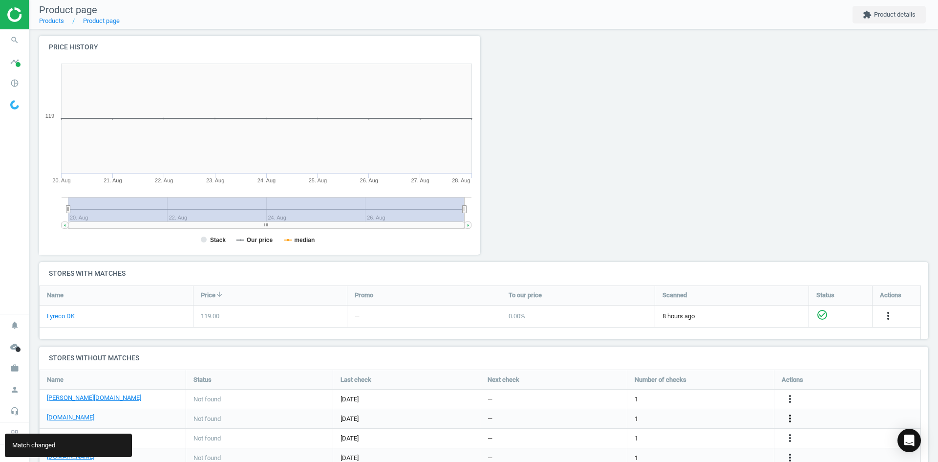
click at [791, 419] on icon "more_vert" at bounding box center [790, 419] width 12 height 12
click at [704, 417] on link "Edit packaging coefficient" at bounding box center [714, 419] width 134 height 15
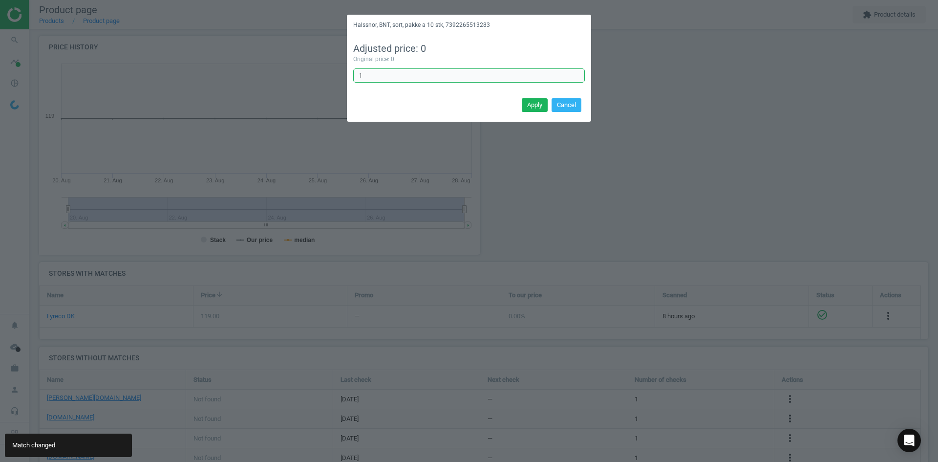
click at [386, 74] on input "1" at bounding box center [469, 75] width 232 height 15
type input "10"
click at [537, 102] on button "Apply" at bounding box center [535, 105] width 26 height 14
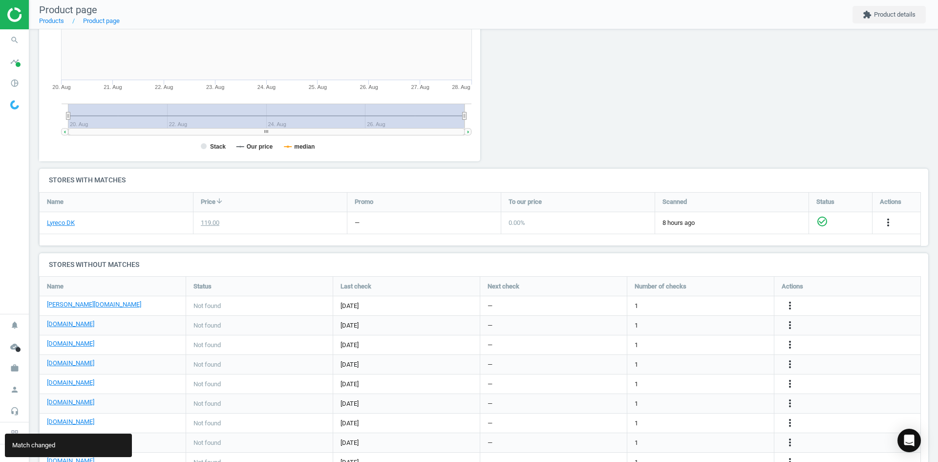
scroll to position [196, 0]
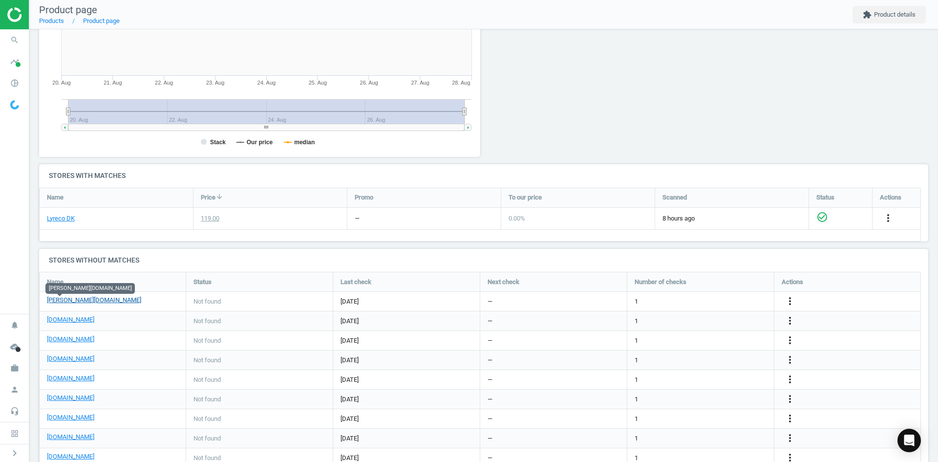
click at [53, 301] on link "[PERSON_NAME][DOMAIN_NAME]" at bounding box center [94, 300] width 94 height 9
click at [786, 341] on icon "more_vert" at bounding box center [790, 340] width 12 height 12
click at [710, 339] on link "Edit URL/product option" at bounding box center [714, 340] width 134 height 15
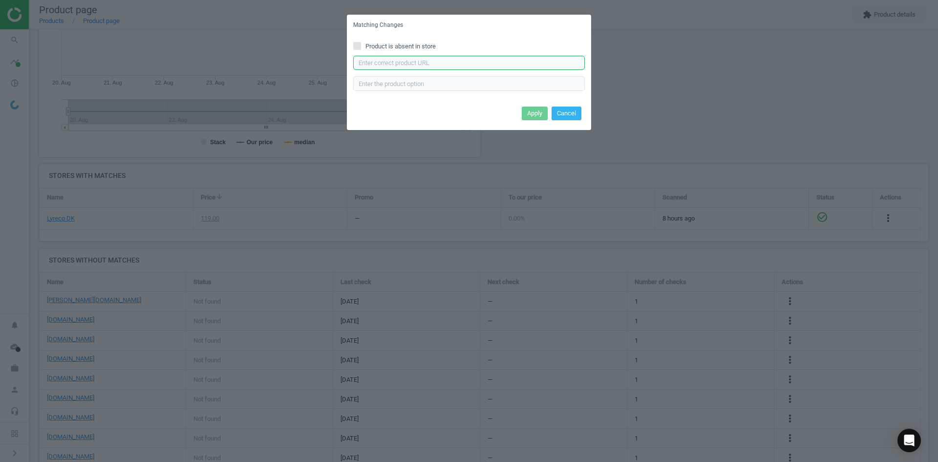
click at [405, 62] on input "text" at bounding box center [469, 63] width 232 height 15
paste input "https://www.grafical.dk/noeglesnor-med-laas-til-noegler-id-kortholder-og-navnes…"
type input "https://www.grafical.dk/noeglesnor-med-laas-til-noegler-id-kortholder-og-navnes…"
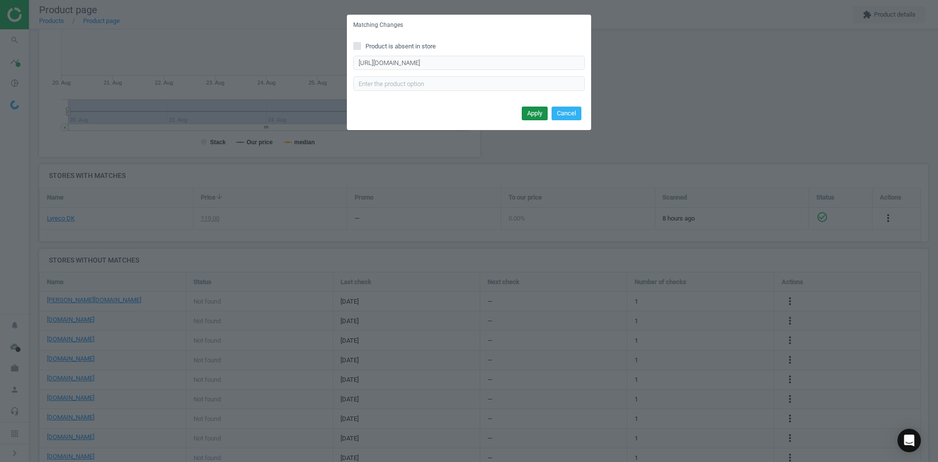
click at [531, 114] on button "Apply" at bounding box center [535, 114] width 26 height 14
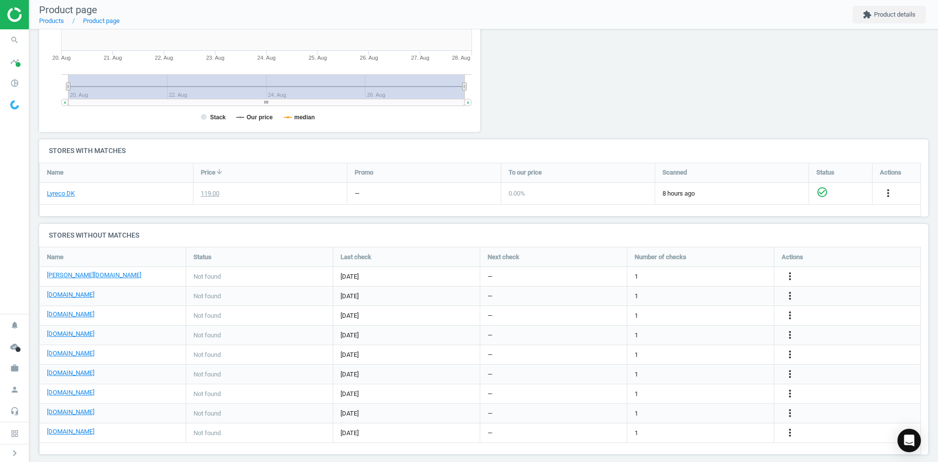
scroll to position [230, 0]
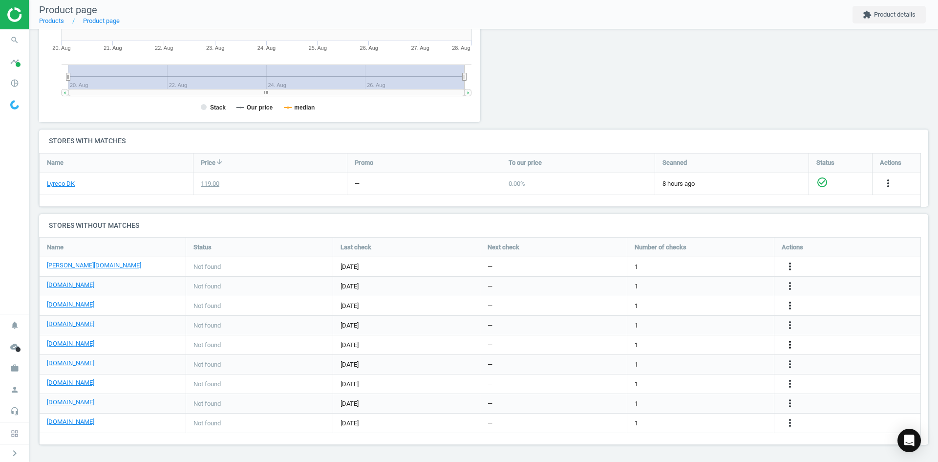
click at [789, 344] on icon "more_vert" at bounding box center [790, 345] width 12 height 12
click at [728, 348] on link "Edit URL/product option" at bounding box center [714, 344] width 134 height 15
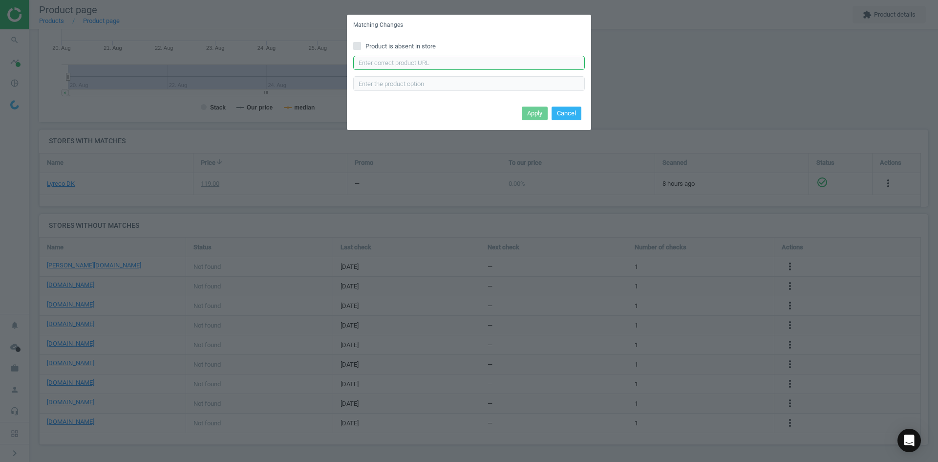
click at [385, 66] on input "text" at bounding box center [469, 63] width 232 height 15
paste input "https://www.kontorsyd.dk/da/tilbehoer-til-id-kortholdere-og-navneskilte/id-kort…"
type input "https://www.kontorsyd.dk/da/tilbehoer-til-id-kortholdere-og-navneskilte/id-kort…"
click at [534, 114] on button "Apply" at bounding box center [535, 114] width 26 height 14
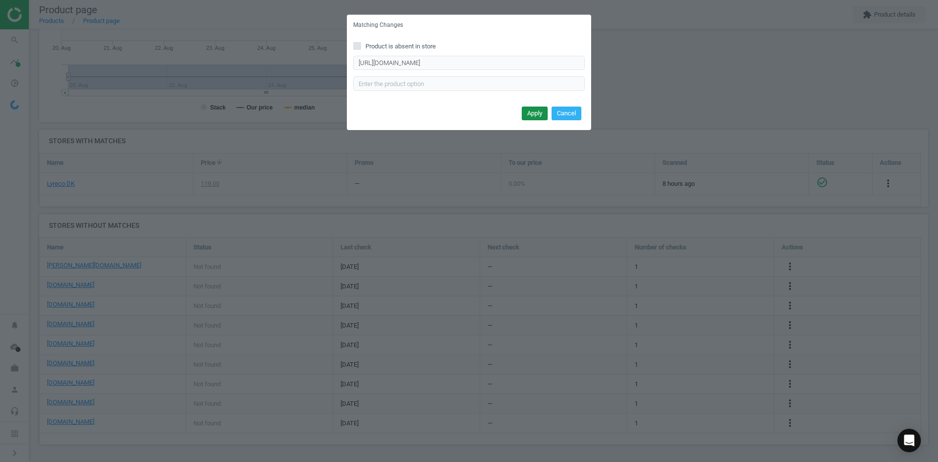
scroll to position [0, 0]
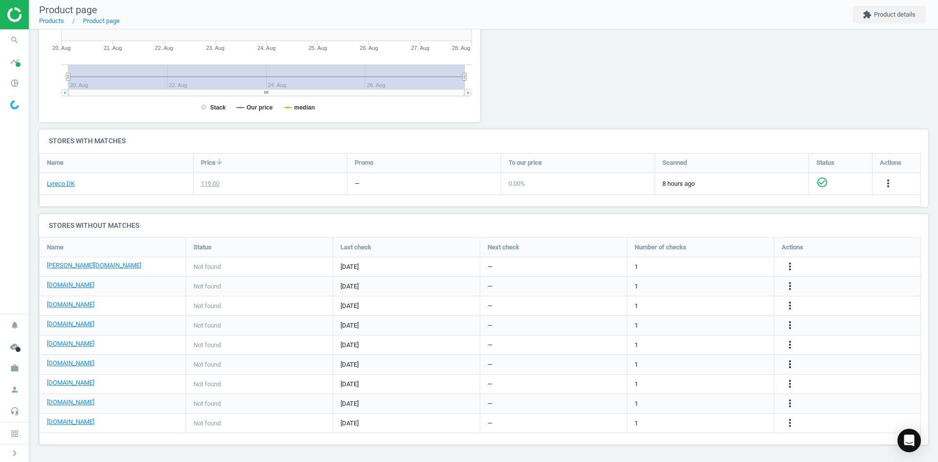
click at [792, 366] on icon "more_vert" at bounding box center [790, 364] width 12 height 12
click at [724, 366] on link "Edit URL/product option" at bounding box center [714, 364] width 134 height 15
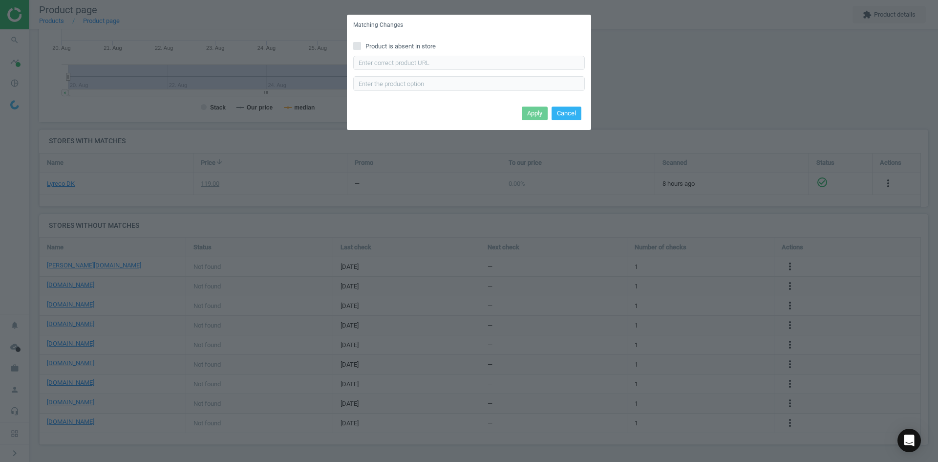
click at [425, 69] on div "Enter correct product url" at bounding box center [469, 73] width 232 height 35
click at [443, 92] on div "Product is absent in store Enter correct product url" at bounding box center [469, 70] width 244 height 68
click at [402, 68] on input "text" at bounding box center [469, 63] width 232 height 15
type input "v"
paste input "https://konpap.dk/bnt-tekstilhalsbaand-sort-133.6054/"
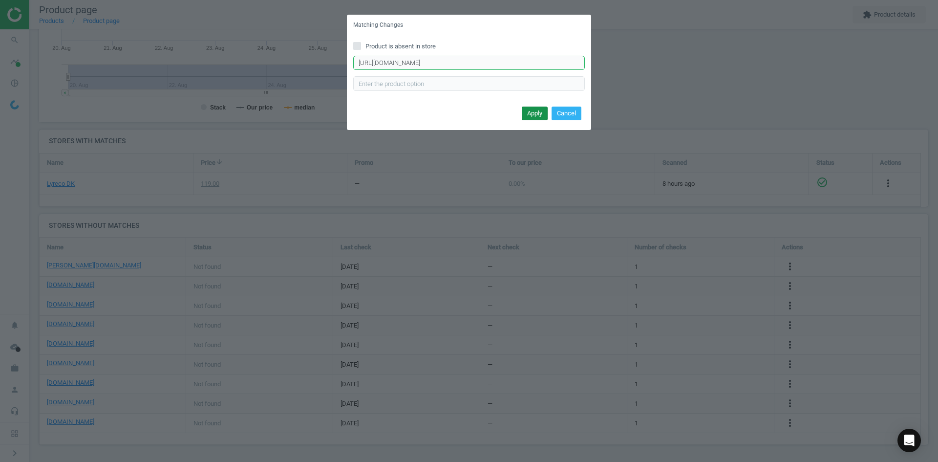
type input "https://konpap.dk/bnt-tekstilhalsbaand-sort-133.6054/"
click at [531, 112] on button "Apply" at bounding box center [535, 114] width 26 height 14
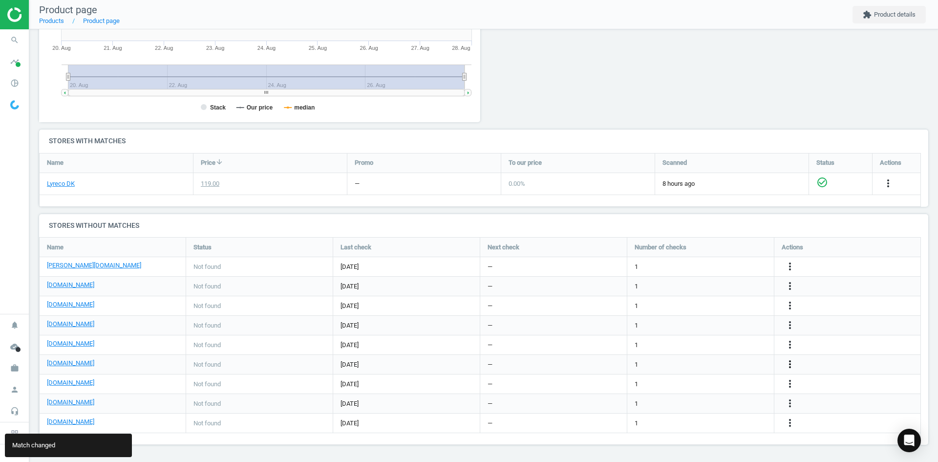
click at [791, 363] on icon "more_vert" at bounding box center [790, 364] width 12 height 12
click at [711, 365] on link "Edit packaging coefficient" at bounding box center [714, 364] width 134 height 15
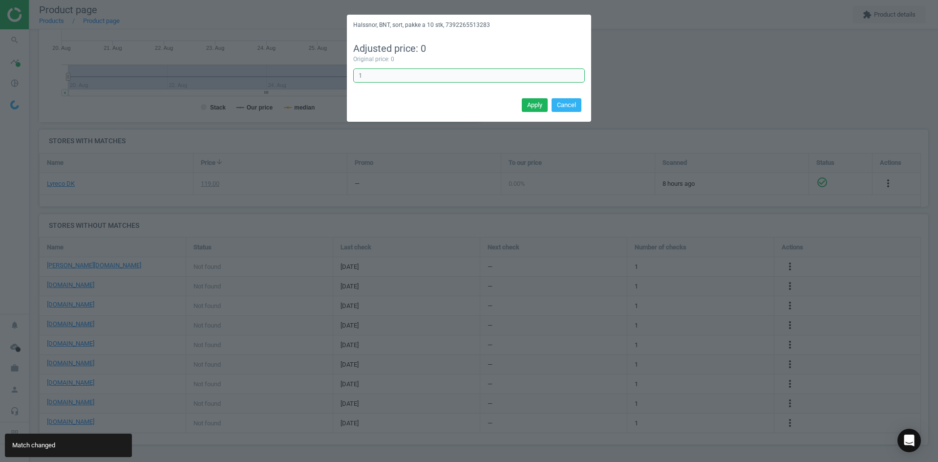
click at [437, 77] on input "1" at bounding box center [469, 75] width 232 height 15
type input "10"
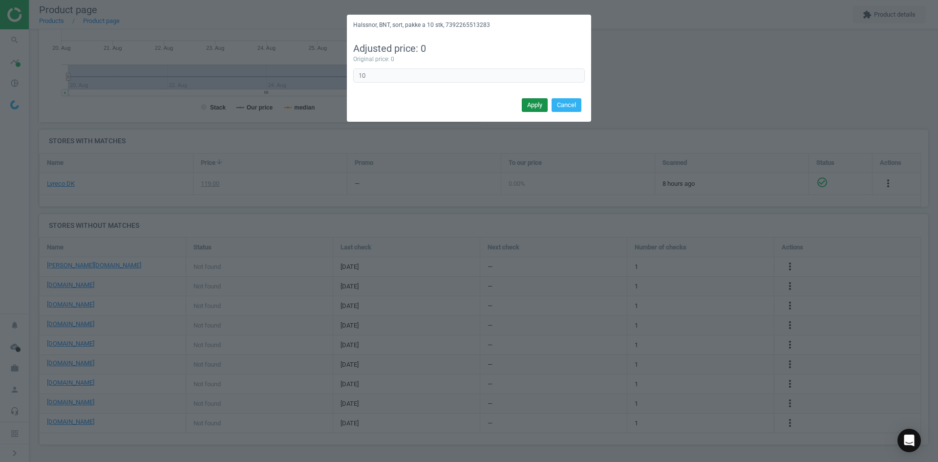
click at [534, 104] on button "Apply" at bounding box center [535, 105] width 26 height 14
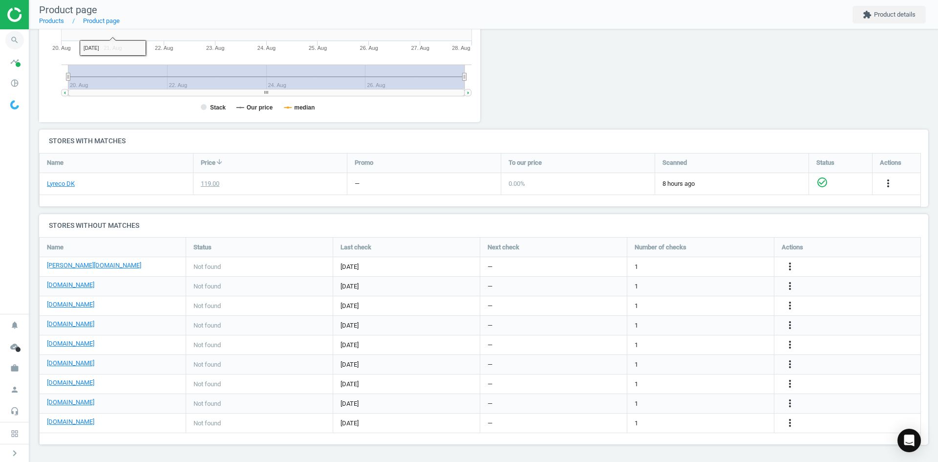
click at [9, 42] on icon "search" at bounding box center [14, 40] width 19 height 19
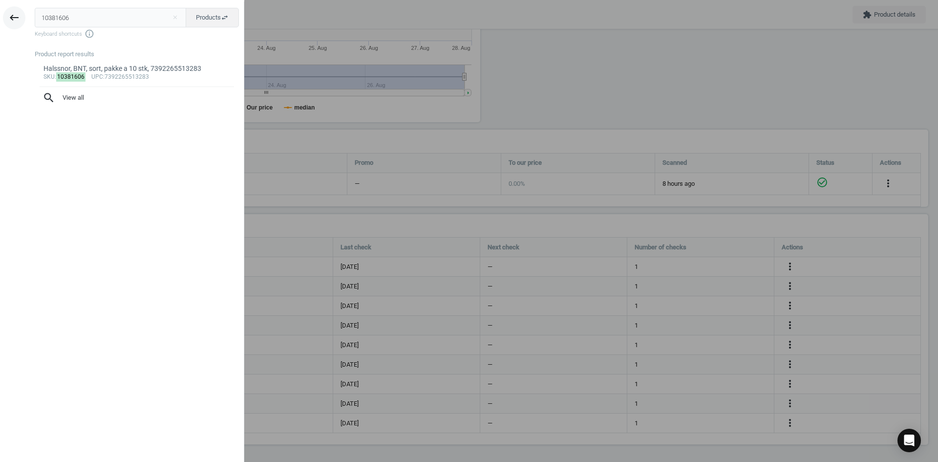
drag, startPoint x: 90, startPoint y: 26, endPoint x: 15, endPoint y: 23, distance: 75.8
click at [19, 23] on div "keyboard_backspace 10381606 close Products swap_horiz Keyboard shortcuts info_o…" at bounding box center [122, 232] width 244 height 462
type input "10381594"
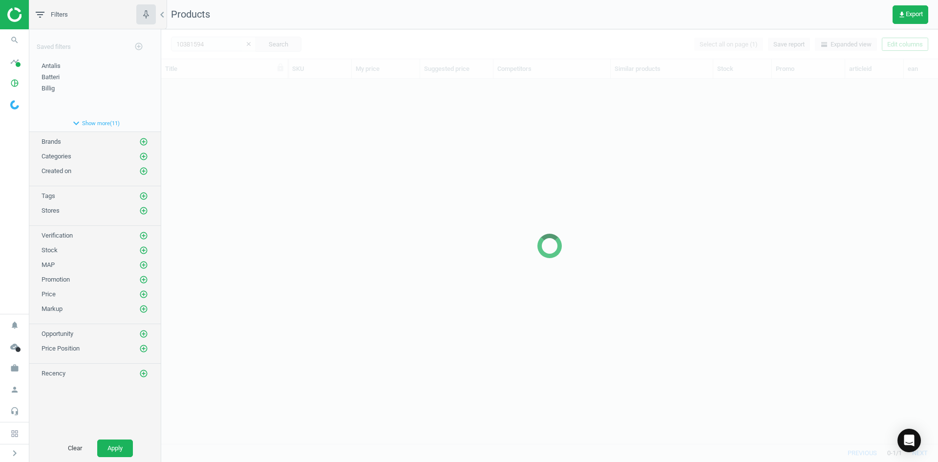
scroll to position [350, 770]
click at [328, 219] on div at bounding box center [549, 245] width 777 height 433
click at [327, 218] on div at bounding box center [549, 245] width 777 height 433
click at [195, 89] on div at bounding box center [549, 245] width 777 height 433
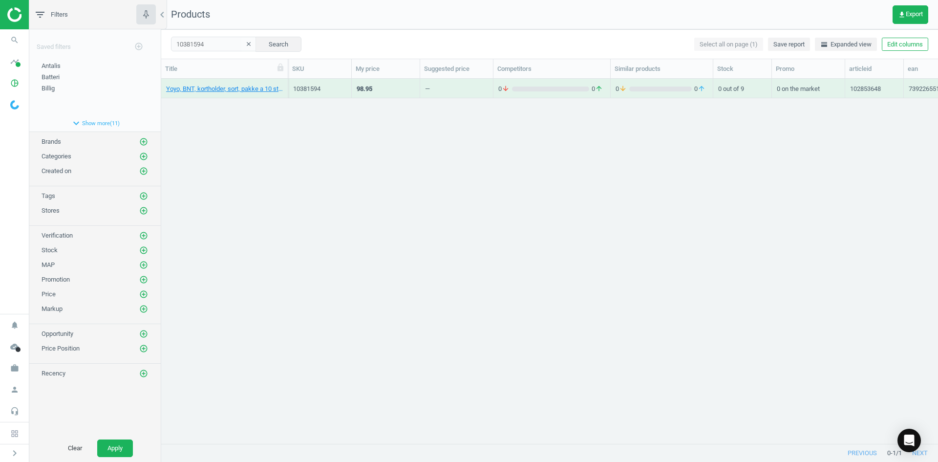
click at [232, 109] on div "Yoyo, BNT, kortholder, sort, pakke a 10 stk, 7392265513290 10381594 98.95 — 0 a…" at bounding box center [549, 257] width 777 height 357
click at [222, 90] on link "Yoyo, BNT, kortholder, sort, pakke a 10 stk, 7392265513290" at bounding box center [224, 89] width 117 height 9
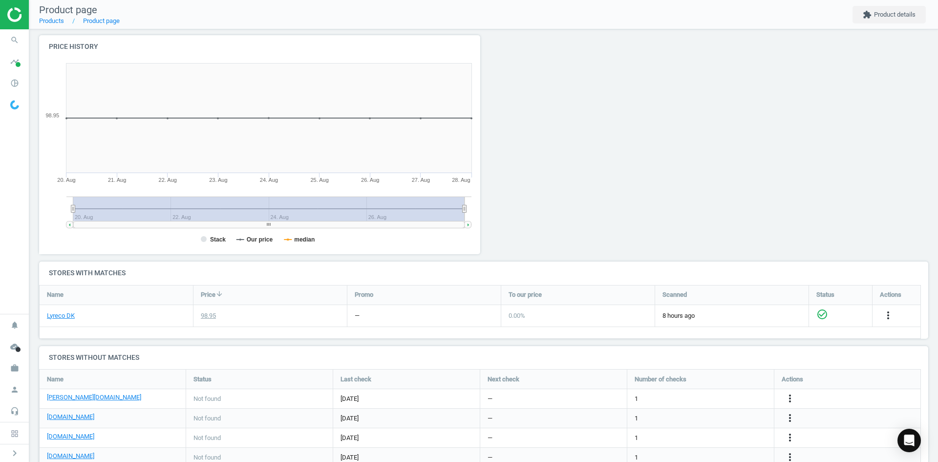
scroll to position [98, 0]
click at [788, 420] on icon "more_vert" at bounding box center [790, 419] width 12 height 12
click at [722, 420] on link "Edit URL/product option" at bounding box center [714, 418] width 134 height 15
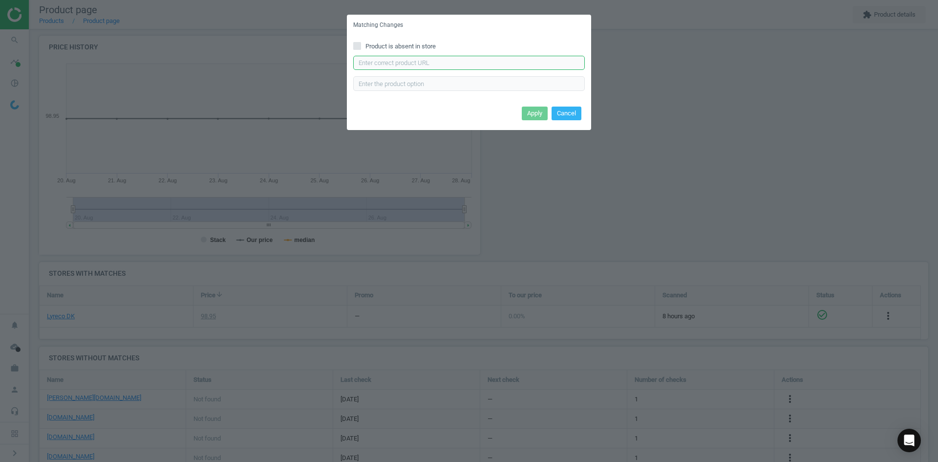
click at [472, 65] on input "text" at bounding box center [469, 63] width 232 height 15
paste input "https://daarbakredoffice.dk/bnt-keyhanger-med-karbinhage-1176287.html"
type input "https://daarbakredoffice.dk/bnt-keyhanger-med-karbinhage-1176287.html"
click at [539, 110] on button "Apply" at bounding box center [535, 114] width 26 height 14
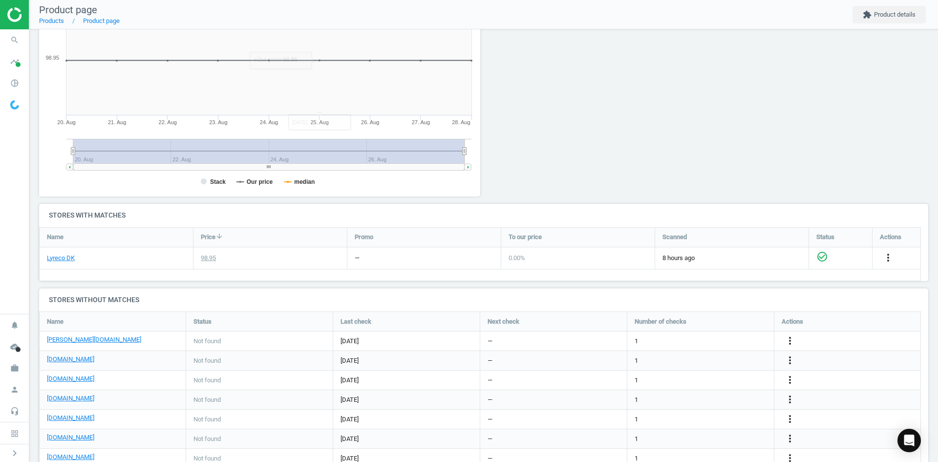
scroll to position [230, 0]
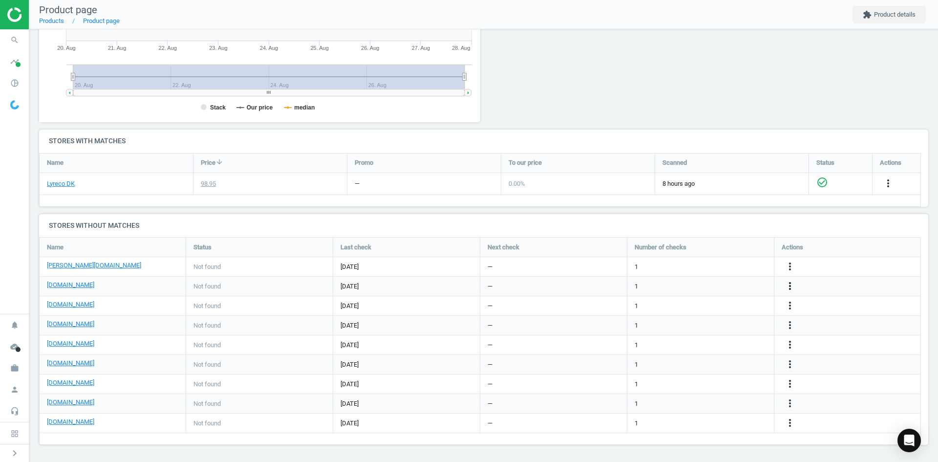
click at [790, 286] on icon "more_vert" at bounding box center [790, 286] width 12 height 12
click at [701, 288] on link "Edit packaging coefficient" at bounding box center [714, 286] width 134 height 15
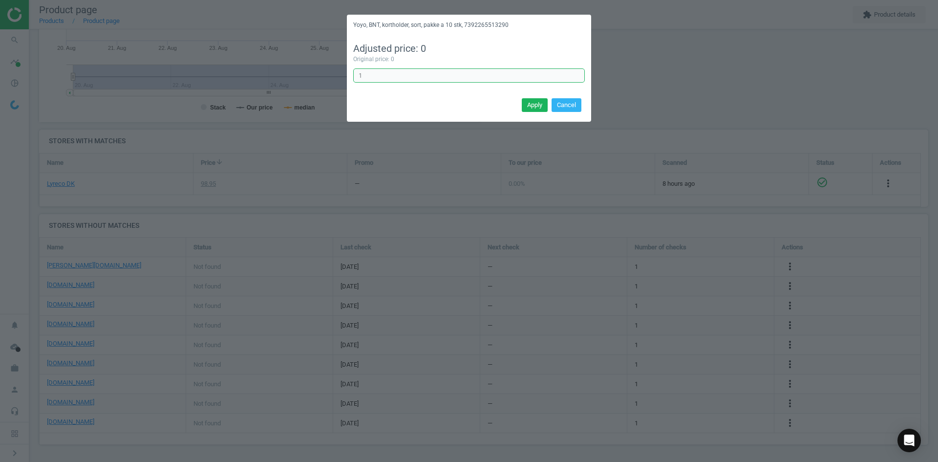
click at [503, 75] on input "1" at bounding box center [469, 75] width 232 height 15
type input "10"
click at [530, 105] on button "Apply" at bounding box center [535, 105] width 26 height 14
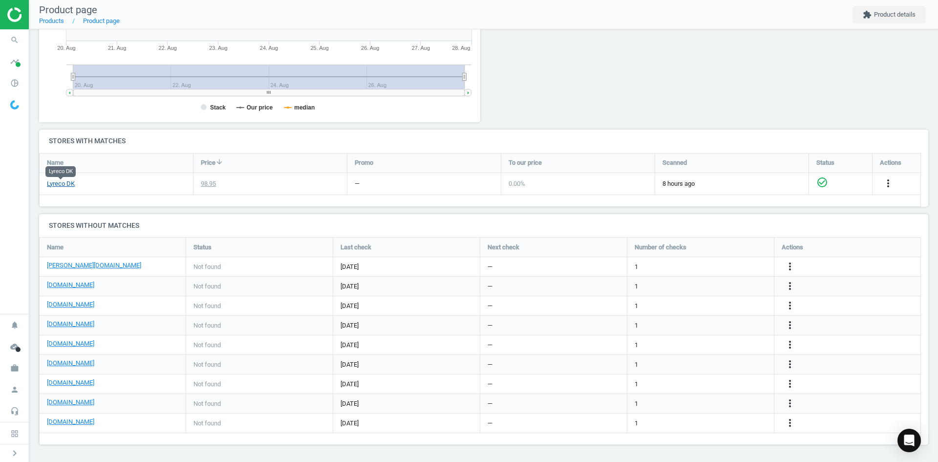
click at [65, 183] on link "Lyreco DK" at bounding box center [61, 183] width 28 height 9
click at [790, 301] on icon "more_vert" at bounding box center [790, 306] width 12 height 12
click at [714, 306] on link "Edit URL/product option" at bounding box center [714, 305] width 134 height 15
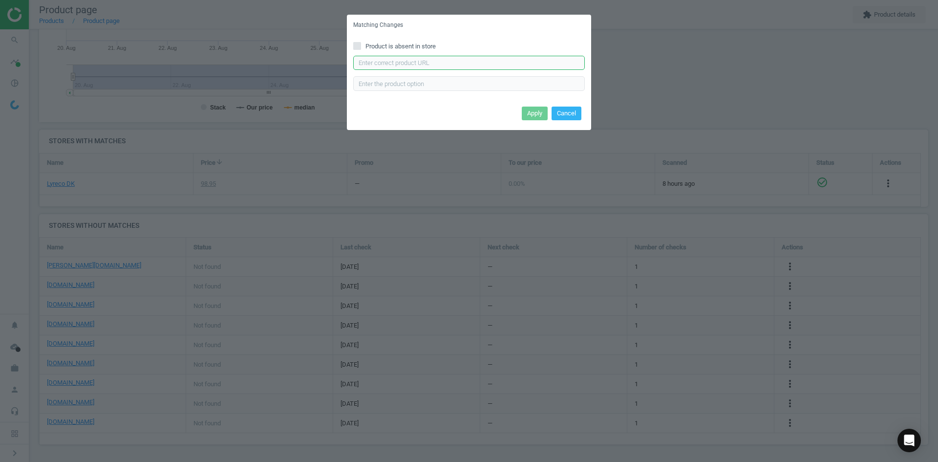
drag, startPoint x: 454, startPoint y: 65, endPoint x: 461, endPoint y: 70, distance: 9.5
click at [454, 65] on input "text" at bounding box center [469, 63] width 232 height 15
paste input "https://www.grafical.dk/keyhanger-med-noeglesnor-kombi-10-stk/"
type input "https://www.grafical.dk/keyhanger-med-noeglesnor-kombi-10-stk/"
click at [527, 112] on button "Apply" at bounding box center [535, 114] width 26 height 14
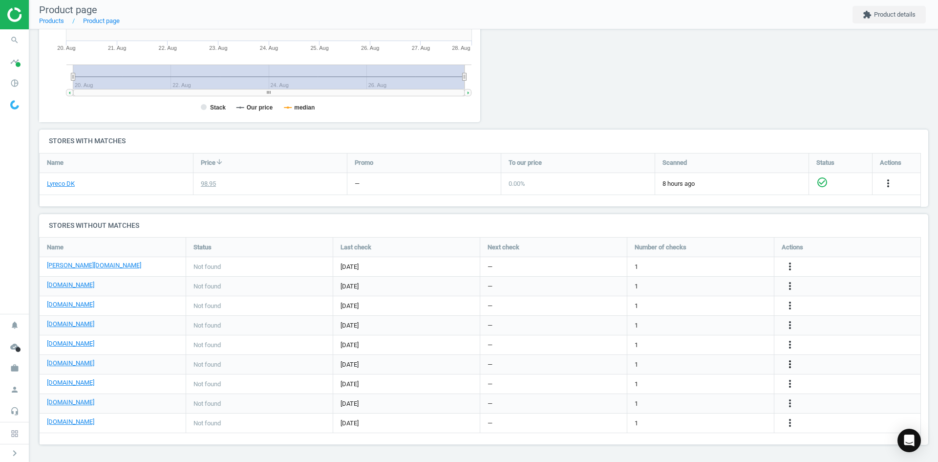
click at [790, 365] on icon "more_vert" at bounding box center [790, 364] width 12 height 12
click at [711, 365] on link "Edit URL/product option" at bounding box center [714, 364] width 134 height 15
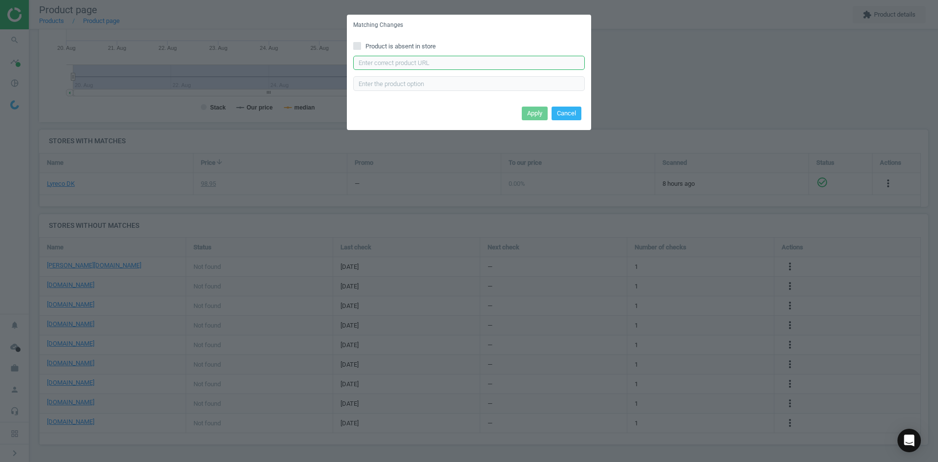
click at [462, 67] on input "text" at bounding box center [469, 63] width 232 height 15
paste input "https://konpap.dk/bnt-keyhanger-med-karbinhage-169.7281/"
type input "https://konpap.dk/bnt-keyhanger-med-karbinhage-169.7281/"
click at [527, 117] on button "Apply" at bounding box center [535, 114] width 26 height 14
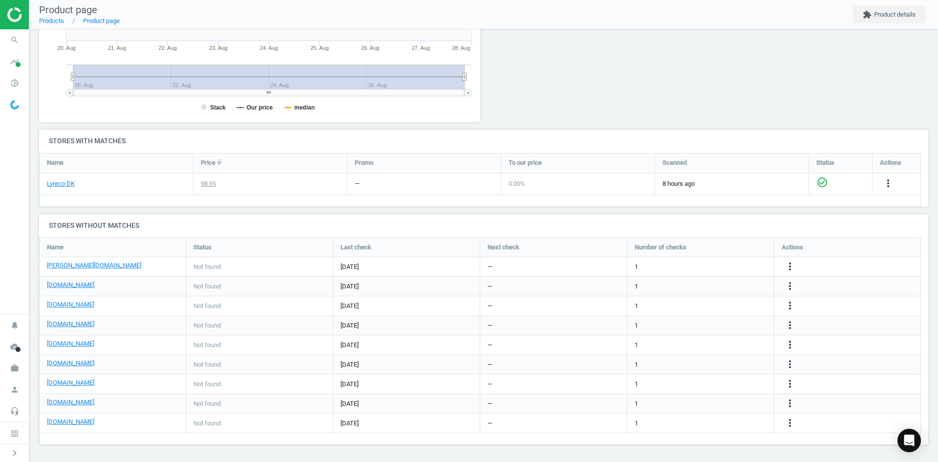
click at [784, 343] on div "more_vert" at bounding box center [791, 345] width 19 height 13
click at [787, 342] on icon "more_vert" at bounding box center [790, 345] width 12 height 12
click at [726, 344] on link "Edit URL/product option" at bounding box center [714, 344] width 134 height 15
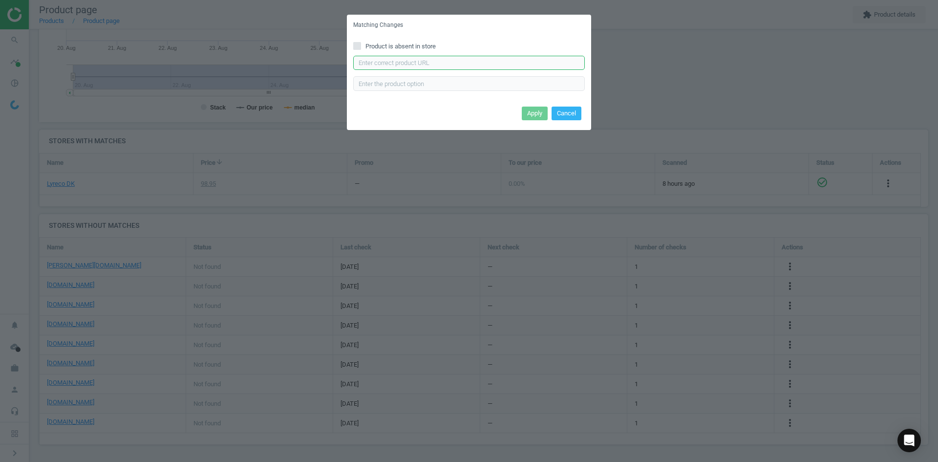
click at [445, 61] on input "text" at bounding box center [469, 63] width 232 height 15
paste input "https://www.kontorsyd.dk/da/tilbehoer-til-id-kortholdere-og-navneskilte/korthol…"
type input "https://www.kontorsyd.dk/da/tilbehoer-til-id-kortholdere-og-navneskilte/korthol…"
click at [545, 112] on button "Apply" at bounding box center [535, 114] width 26 height 14
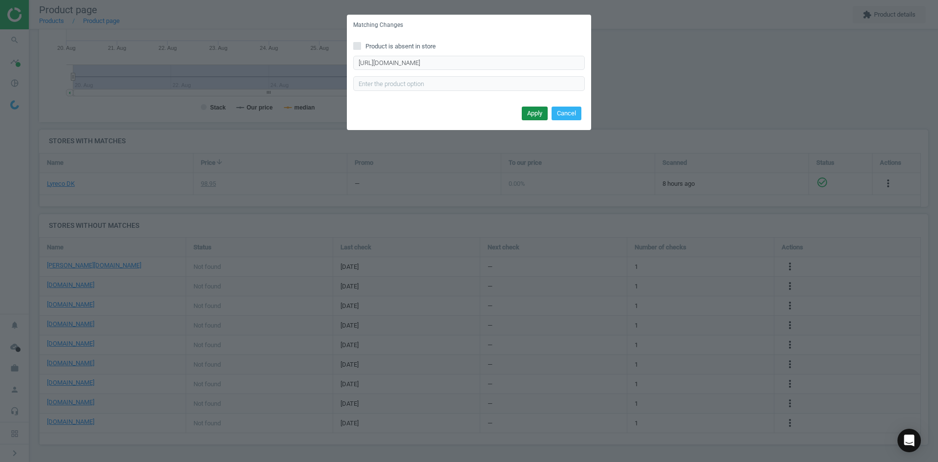
scroll to position [0, 0]
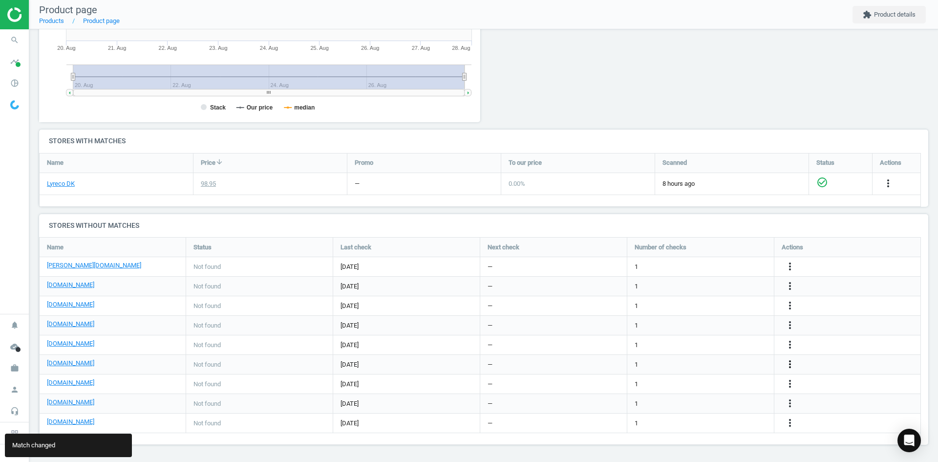
click at [788, 362] on icon "more_vert" at bounding box center [790, 364] width 12 height 12
click at [700, 369] on link "Edit packaging coefficient" at bounding box center [714, 364] width 134 height 15
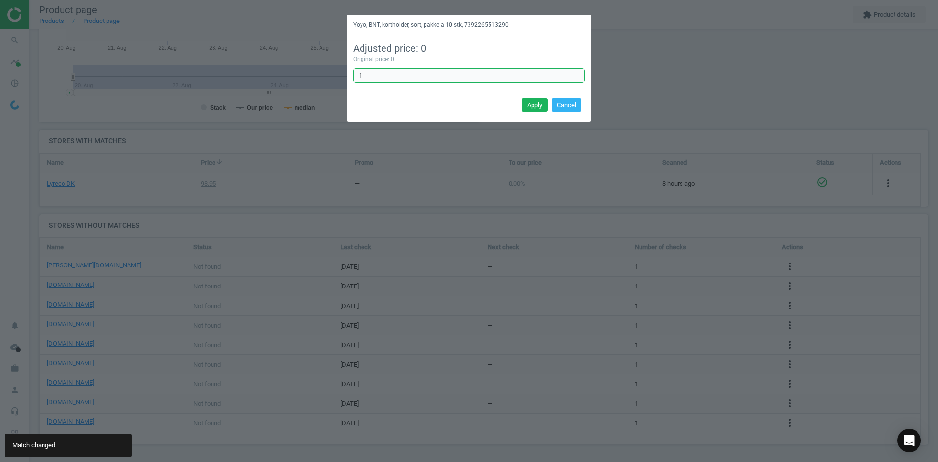
click at [444, 76] on input "1" at bounding box center [469, 75] width 232 height 15
type input "10"
drag, startPoint x: 525, startPoint y: 105, endPoint x: 633, endPoint y: 122, distance: 109.4
click at [668, 143] on div "Yoyo, BNT, kortholder, sort, pakke a 10 stk, 7392265513290 Adjusted price: 0 Or…" at bounding box center [469, 231] width 938 height 462
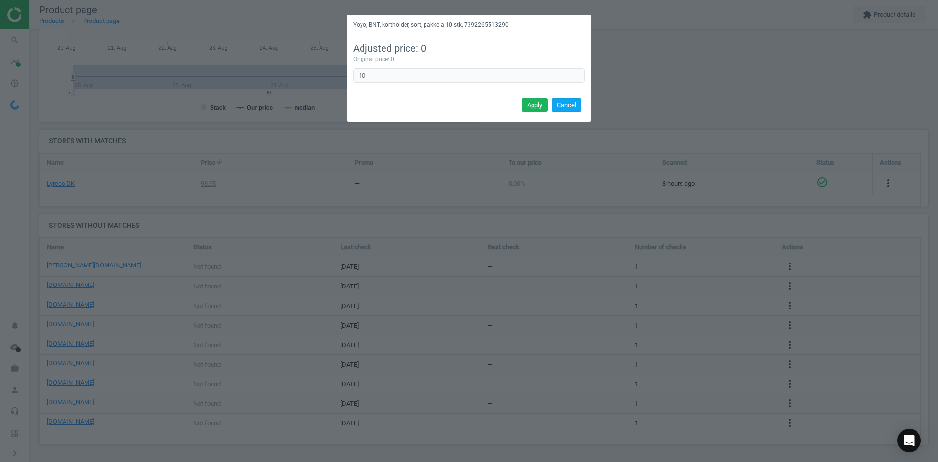
click at [560, 104] on button "Cancel" at bounding box center [567, 105] width 30 height 14
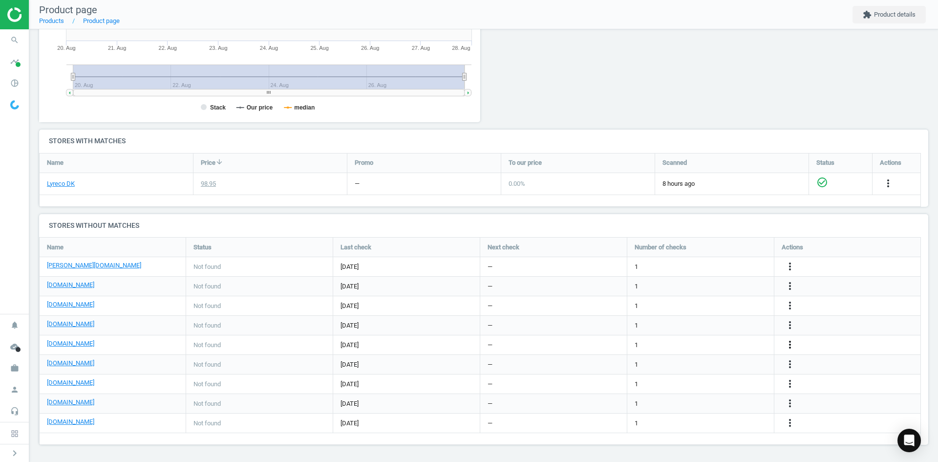
click at [792, 342] on icon "more_vert" at bounding box center [790, 345] width 12 height 12
click at [700, 348] on link "Edit packaging coefficient" at bounding box center [714, 345] width 134 height 15
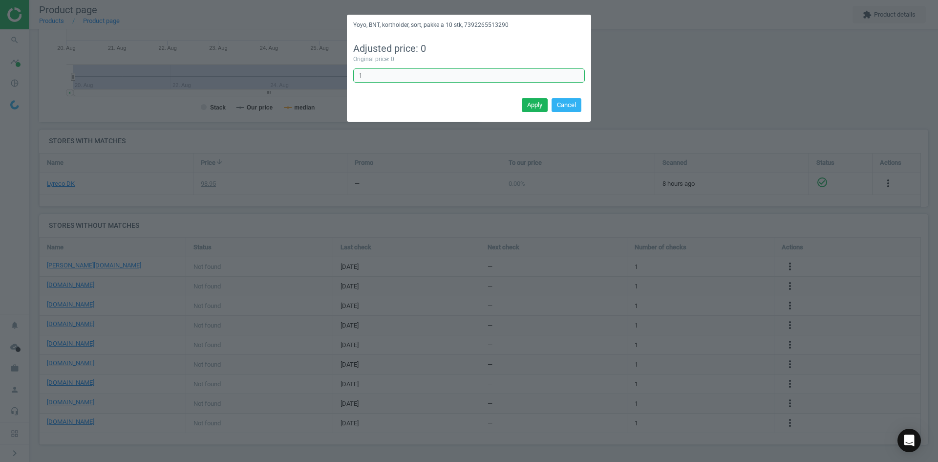
click at [414, 77] on input "1" at bounding box center [469, 75] width 232 height 15
type input "10"
click at [532, 104] on button "Apply" at bounding box center [535, 105] width 26 height 14
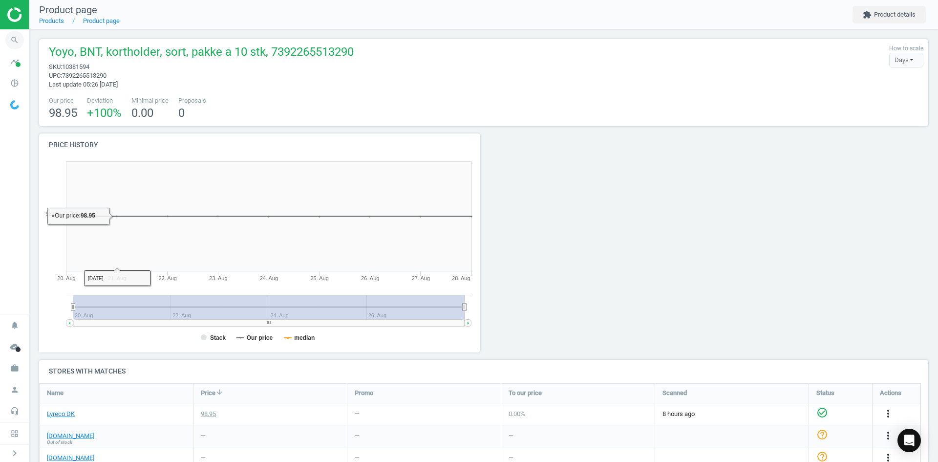
click at [20, 43] on icon "search" at bounding box center [14, 40] width 19 height 19
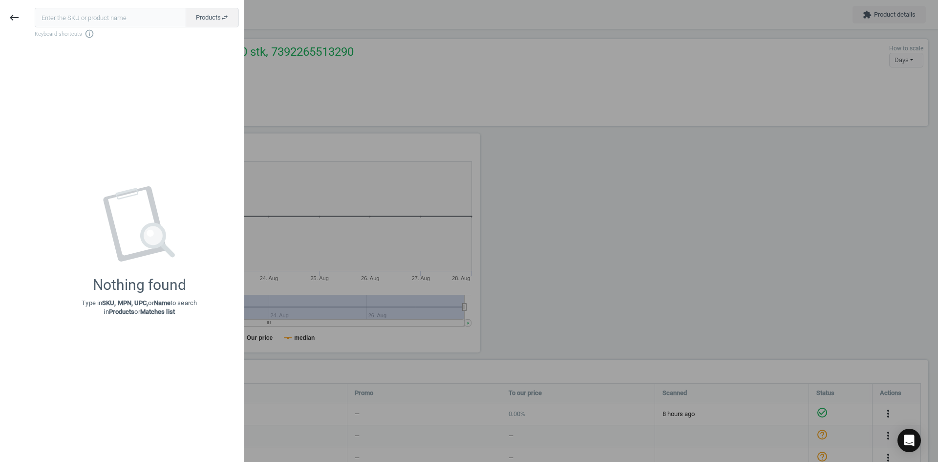
click at [80, 22] on input "text" at bounding box center [111, 18] width 152 height 20
type input "20754589"
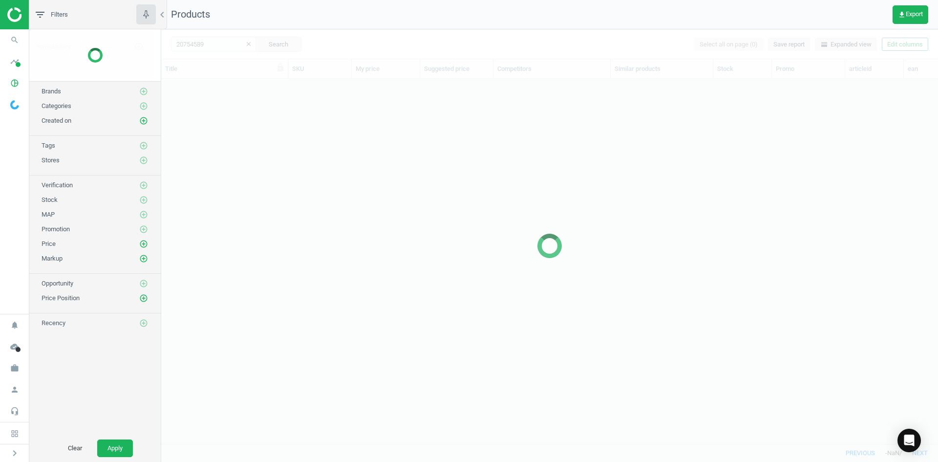
scroll to position [350, 770]
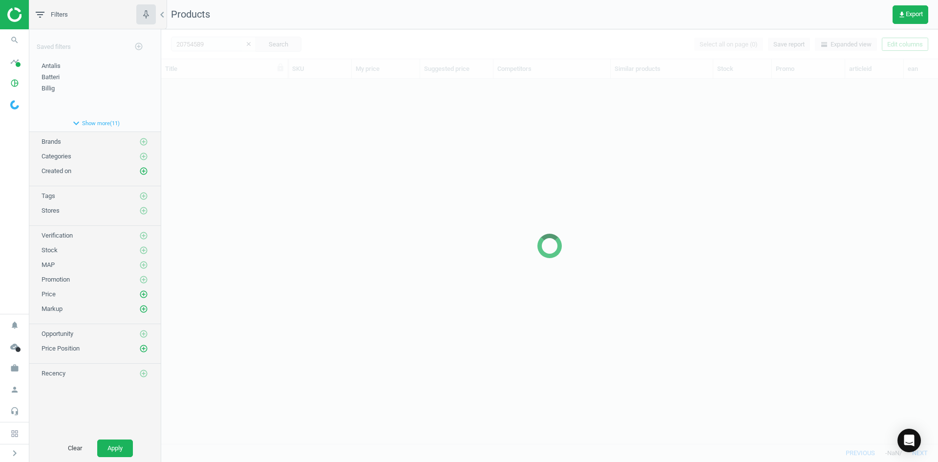
click at [356, 113] on div at bounding box center [549, 245] width 777 height 433
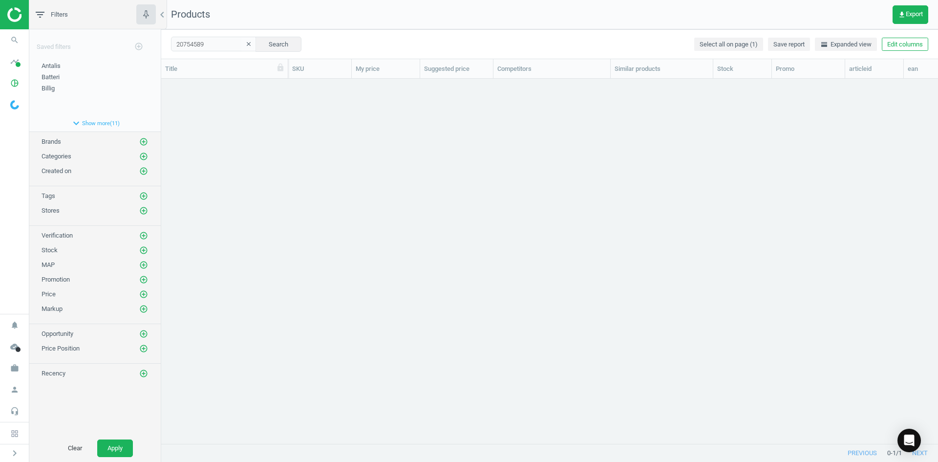
click at [269, 137] on div "grid" at bounding box center [549, 257] width 777 height 357
click at [234, 88] on link "Id-kortholder, transperant, pakke a 25 stk, 00000000" at bounding box center [224, 89] width 117 height 9
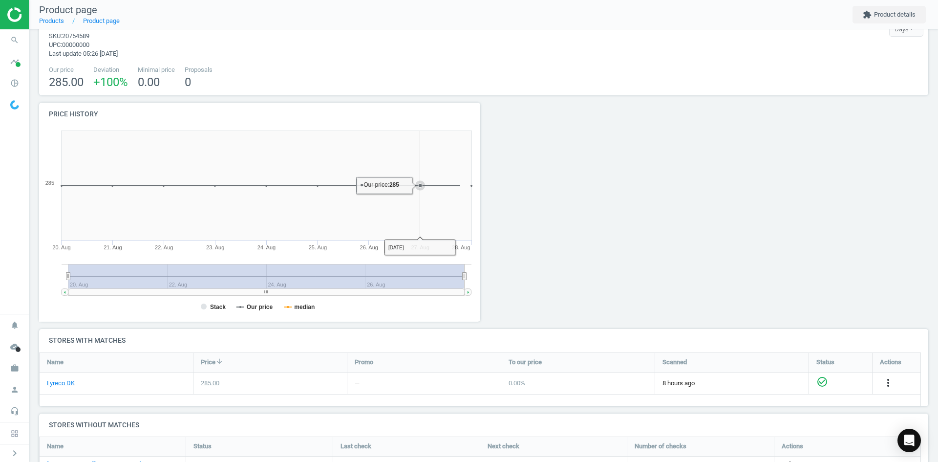
scroll to position [98, 0]
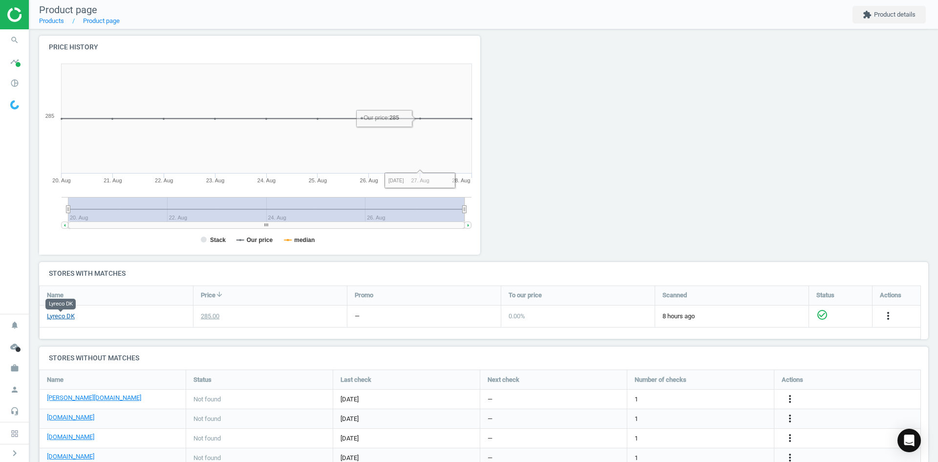
click at [67, 319] on link "Lyreco DK" at bounding box center [61, 316] width 28 height 9
click at [0, 46] on span "search" at bounding box center [14, 40] width 29 height 22
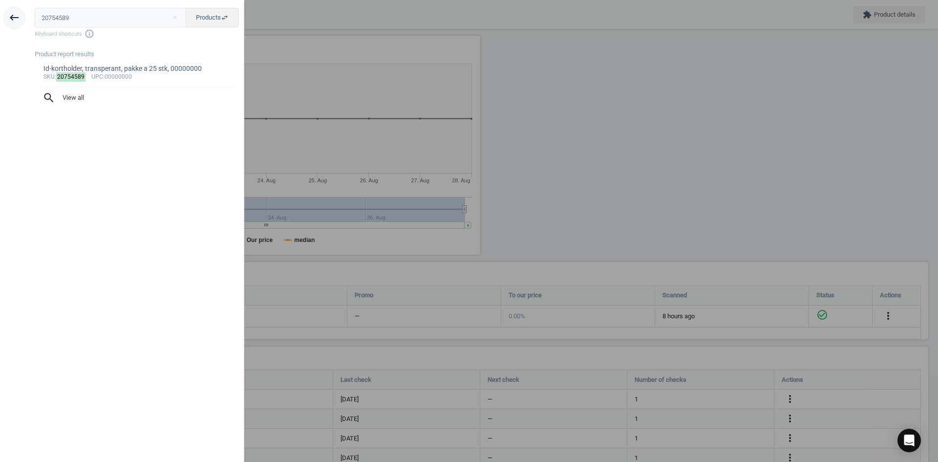
drag, startPoint x: 97, startPoint y: 20, endPoint x: 19, endPoint y: 19, distance: 78.7
click at [19, 19] on div "keyboard_backspace 20754589 close Products swap_horiz Keyboard shortcuts info_o…" at bounding box center [122, 232] width 244 height 462
type input "20702694"
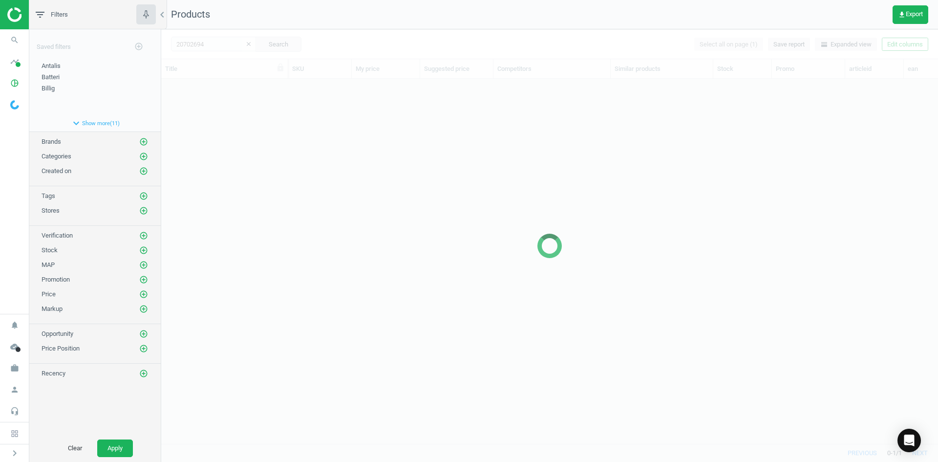
scroll to position [350, 770]
click at [348, 145] on div at bounding box center [549, 245] width 777 height 433
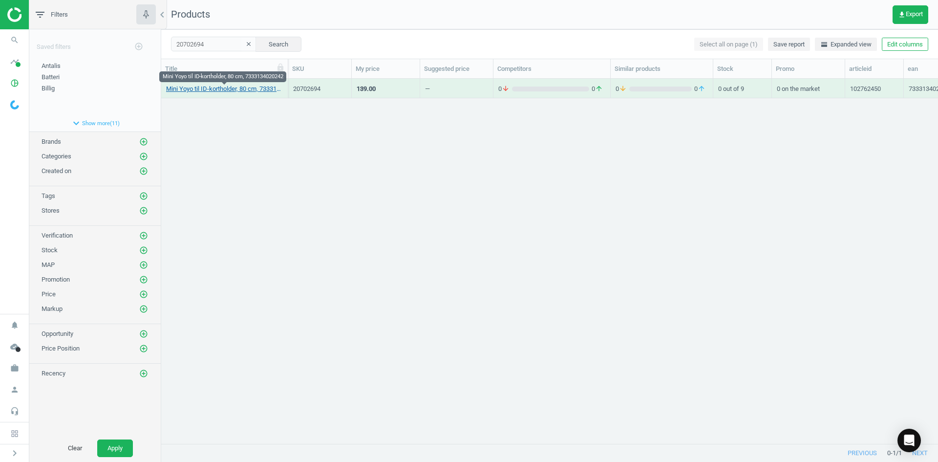
click at [257, 87] on link "Mini Yoyo til ID-kortholder, 80 cm, 7333134020242" at bounding box center [224, 89] width 117 height 9
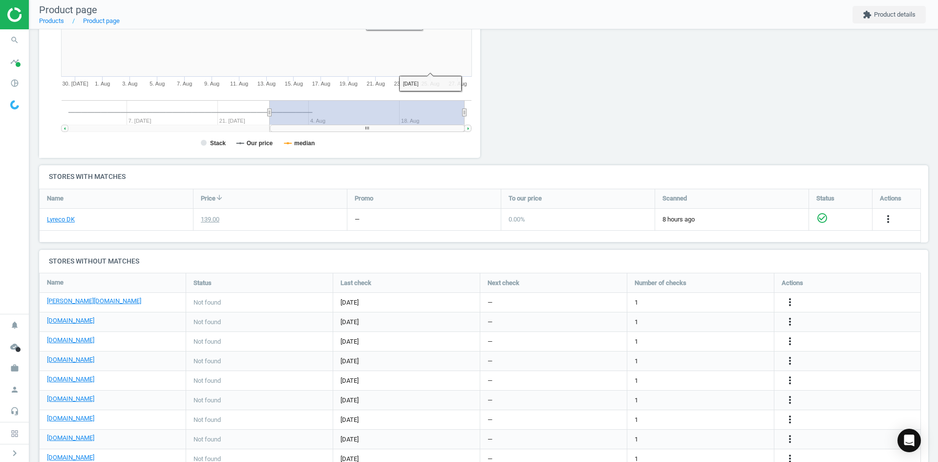
scroll to position [196, 0]
click at [66, 217] on link "Lyreco DK" at bounding box center [61, 218] width 28 height 9
click at [786, 319] on icon "more_vert" at bounding box center [790, 321] width 12 height 12
click at [695, 319] on link "Edit URL/product option" at bounding box center [714, 320] width 134 height 15
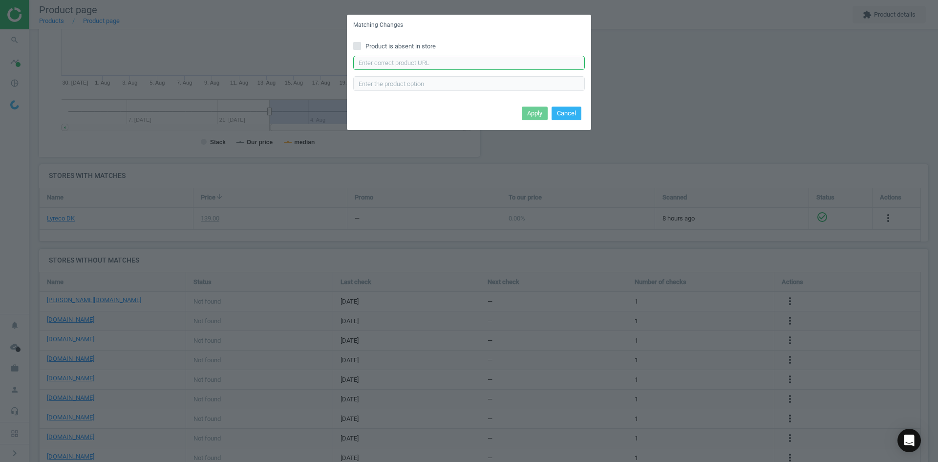
click at [372, 59] on input "text" at bounding box center [469, 63] width 232 height 15
paste input "[URL][DOMAIN_NAME]"
type input "[URL][DOMAIN_NAME]"
click at [531, 112] on button "Apply" at bounding box center [535, 114] width 26 height 14
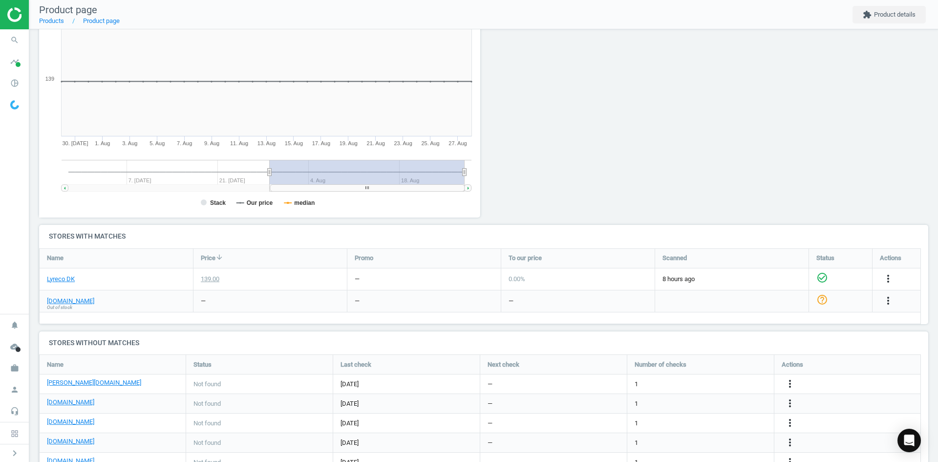
scroll to position [196, 0]
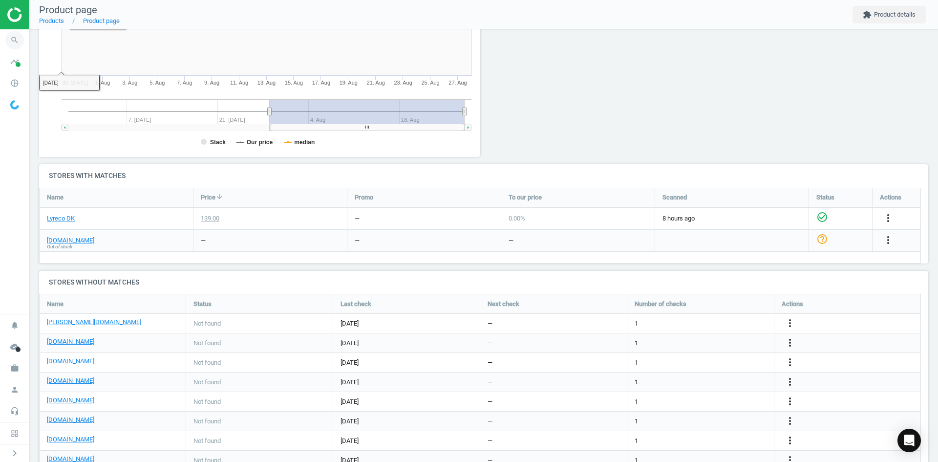
click at [14, 38] on icon "search" at bounding box center [14, 40] width 19 height 19
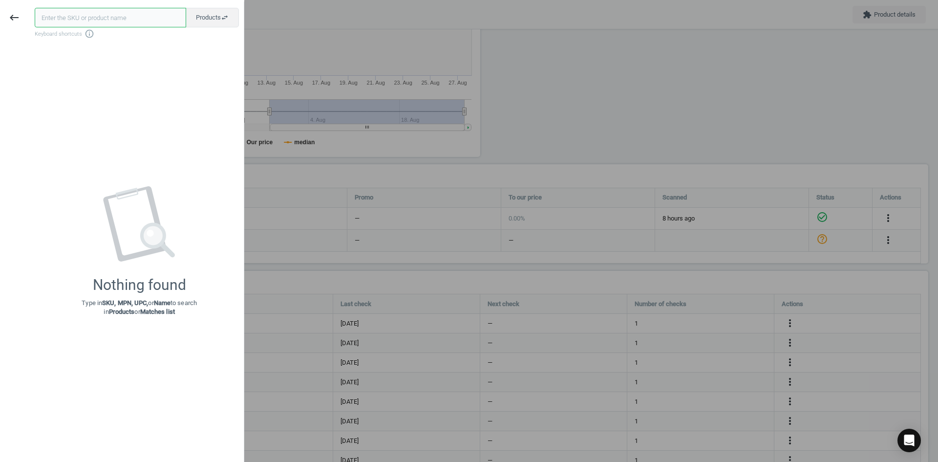
click at [75, 15] on input "text" at bounding box center [111, 18] width 152 height 20
paste input "20754567"
type input "20754567"
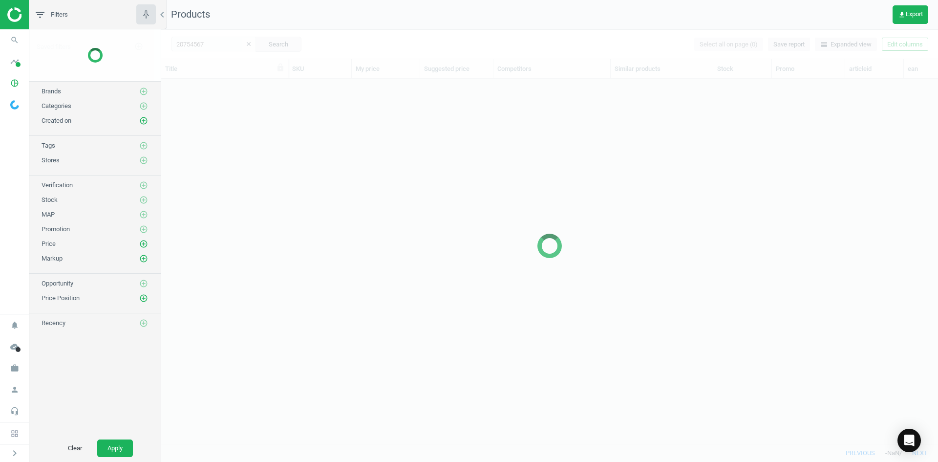
scroll to position [350, 770]
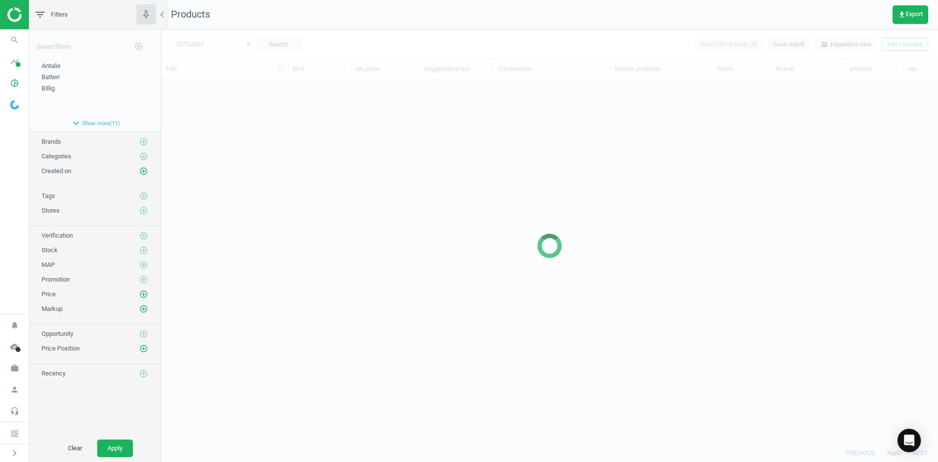
click at [393, 138] on div at bounding box center [549, 245] width 777 height 433
click at [276, 121] on div at bounding box center [549, 245] width 777 height 433
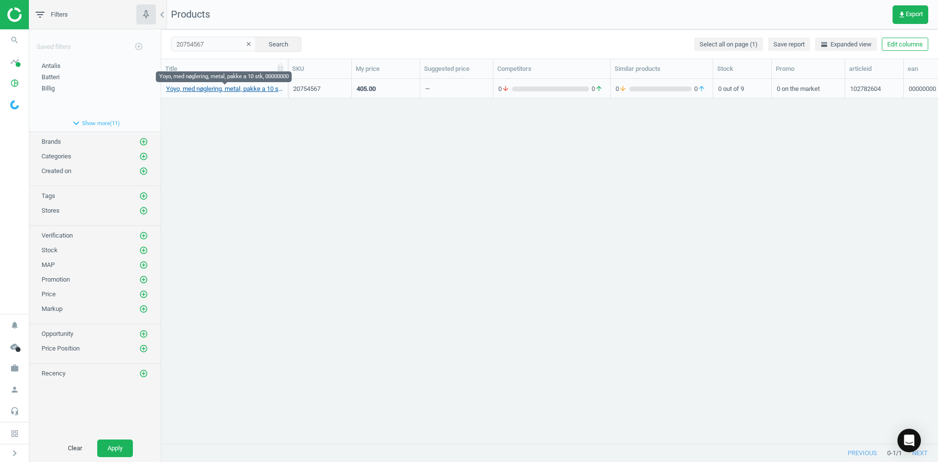
click at [218, 91] on link "Yoyo, med nøglering, metal, pakke a 10 stk, 00000000" at bounding box center [224, 89] width 117 height 9
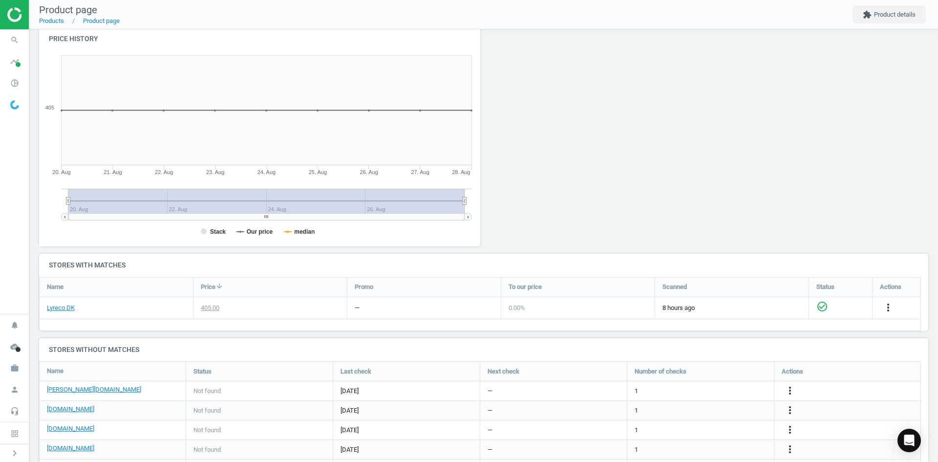
scroll to position [196, 0]
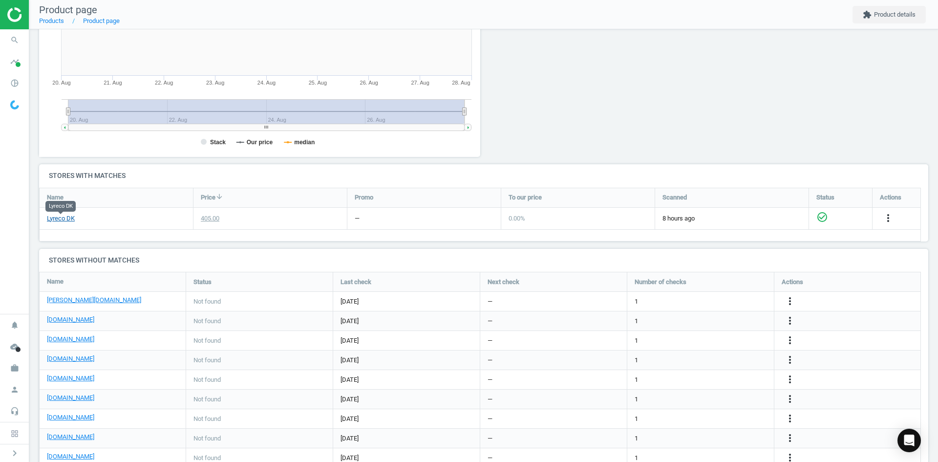
click at [66, 218] on link "Lyreco DK" at bounding box center [61, 218] width 28 height 9
click at [25, 38] on span "search" at bounding box center [14, 40] width 29 height 22
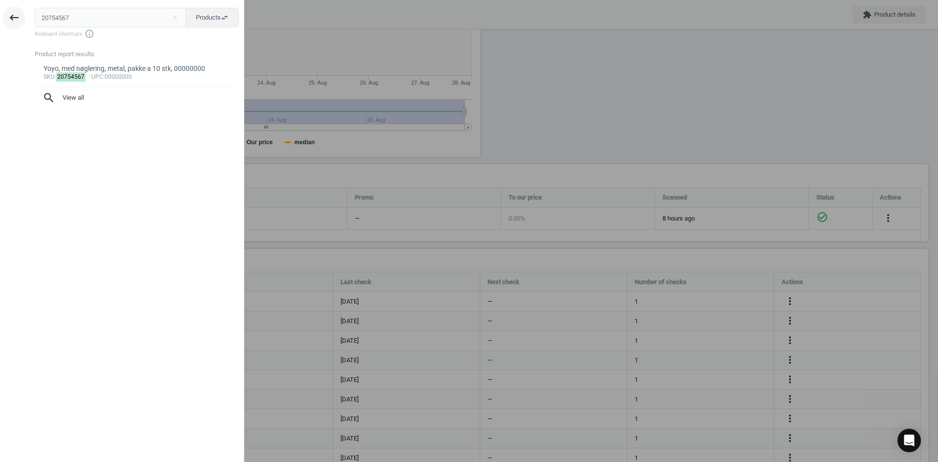
drag, startPoint x: 70, startPoint y: 12, endPoint x: 12, endPoint y: 11, distance: 57.7
click at [14, 9] on div "keyboard_backspace 20754567 close Products swap_horiz Keyboard shortcuts info_o…" at bounding box center [122, 232] width 244 height 462
type input "20702694"
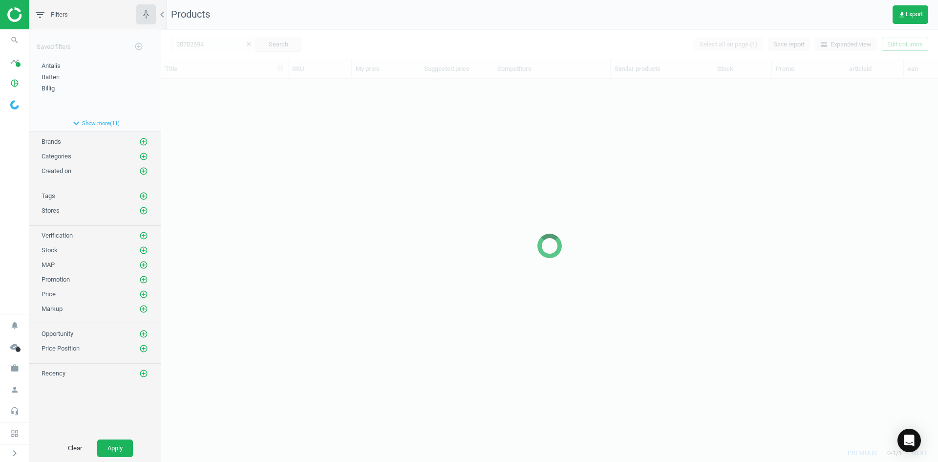
scroll to position [350, 770]
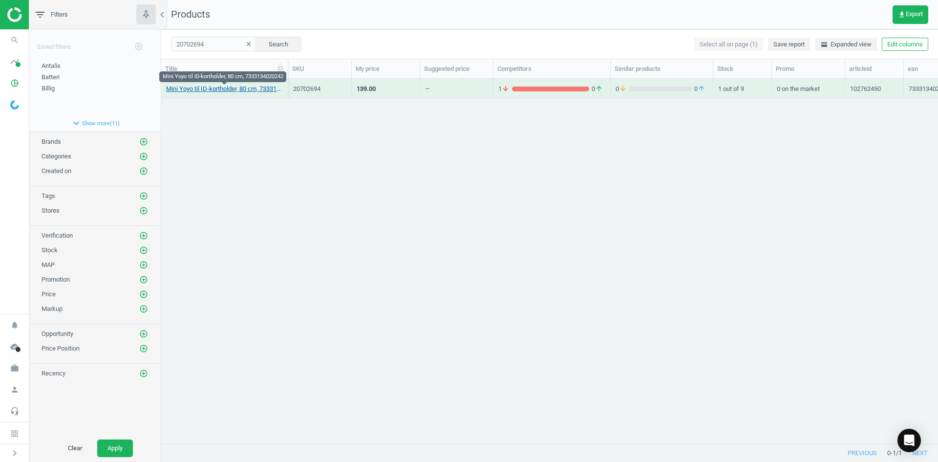
click at [192, 86] on link "Mini Yoyo til ID-kortholder, 80 cm, 7333134020242" at bounding box center [224, 89] width 117 height 9
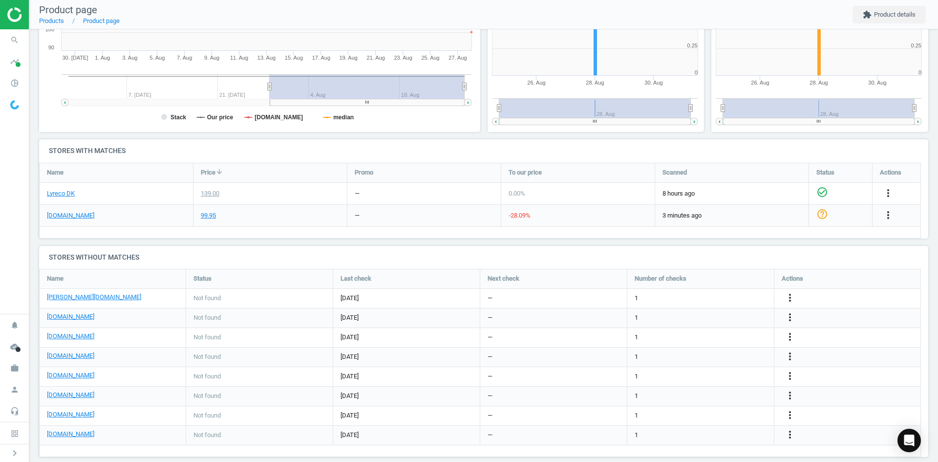
scroll to position [233, 0]
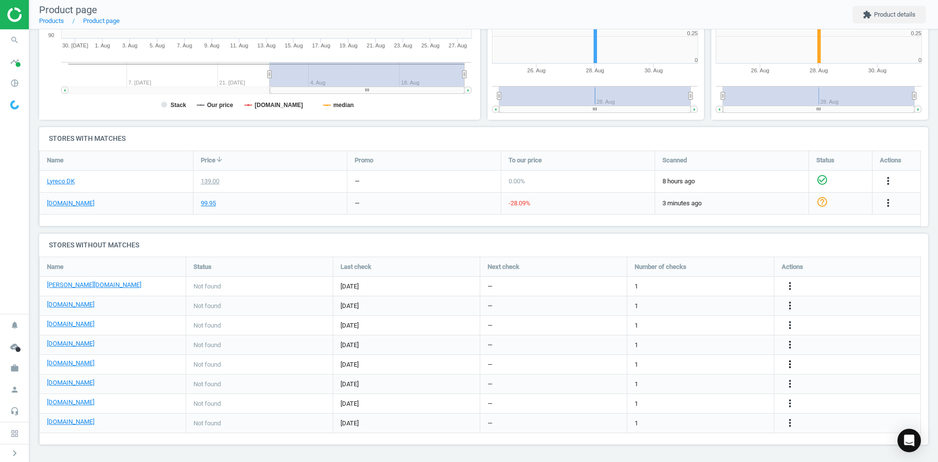
click at [790, 366] on icon "more_vert" at bounding box center [790, 364] width 12 height 12
click at [706, 365] on link "Edit URL/product option" at bounding box center [714, 364] width 134 height 15
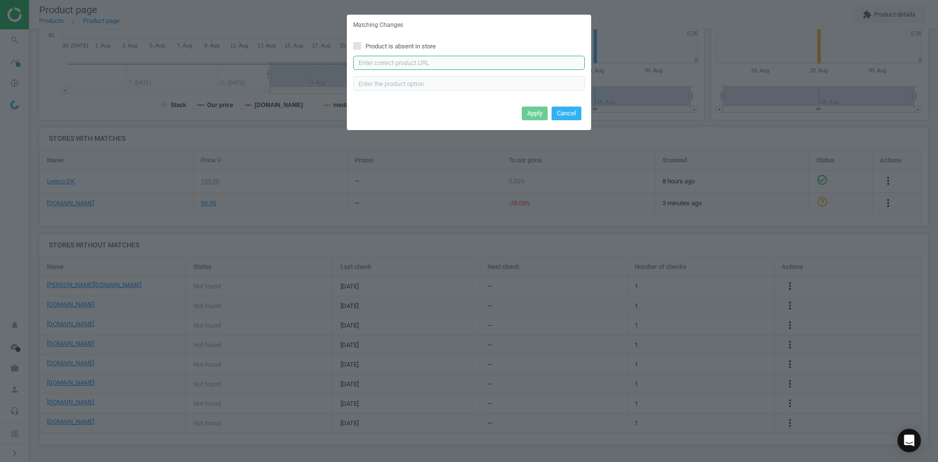
click at [385, 63] on input "text" at bounding box center [469, 63] width 232 height 15
paste input "[URL][DOMAIN_NAME]"
type input "[URL][DOMAIN_NAME]"
click at [525, 111] on button "Apply" at bounding box center [535, 114] width 26 height 14
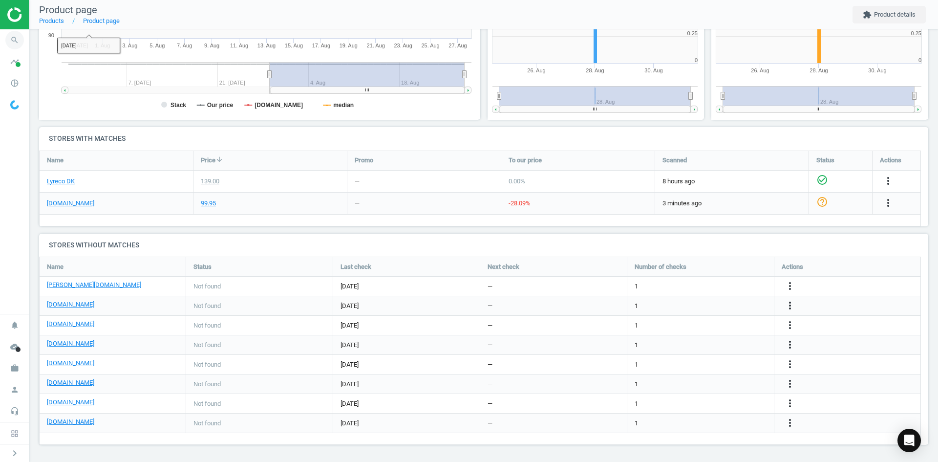
click at [20, 41] on icon "search" at bounding box center [14, 40] width 19 height 19
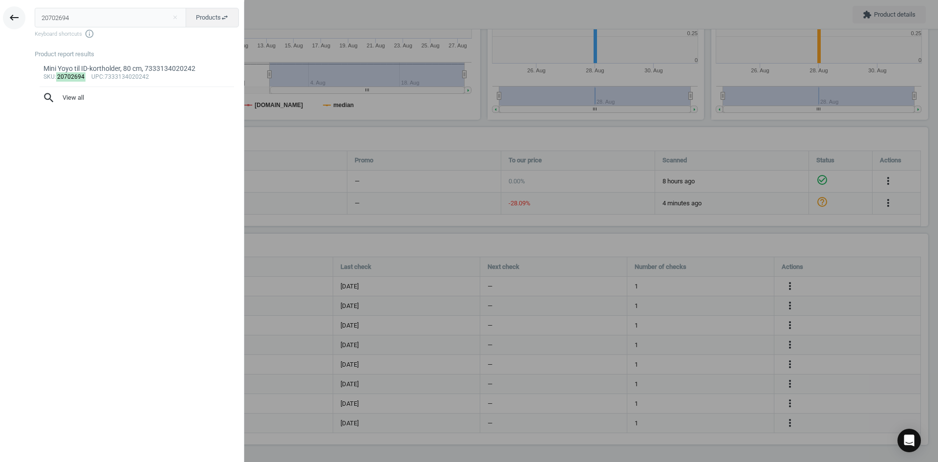
drag, startPoint x: 76, startPoint y: 17, endPoint x: 12, endPoint y: 19, distance: 64.1
click at [12, 19] on div "keyboard_backspace 20702694 close Products swap_horiz Keyboard shortcuts info_o…" at bounding box center [122, 232] width 244 height 462
type input "20754534"
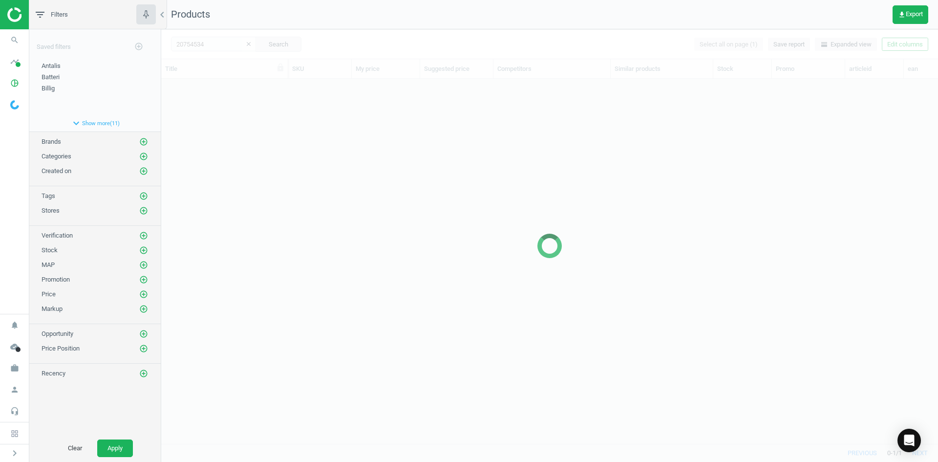
scroll to position [350, 770]
click at [288, 147] on div at bounding box center [549, 245] width 777 height 433
click at [279, 135] on div at bounding box center [549, 245] width 777 height 433
drag, startPoint x: 261, startPoint y: 123, endPoint x: 252, endPoint y: 114, distance: 13.1
click at [260, 123] on div at bounding box center [549, 245] width 777 height 433
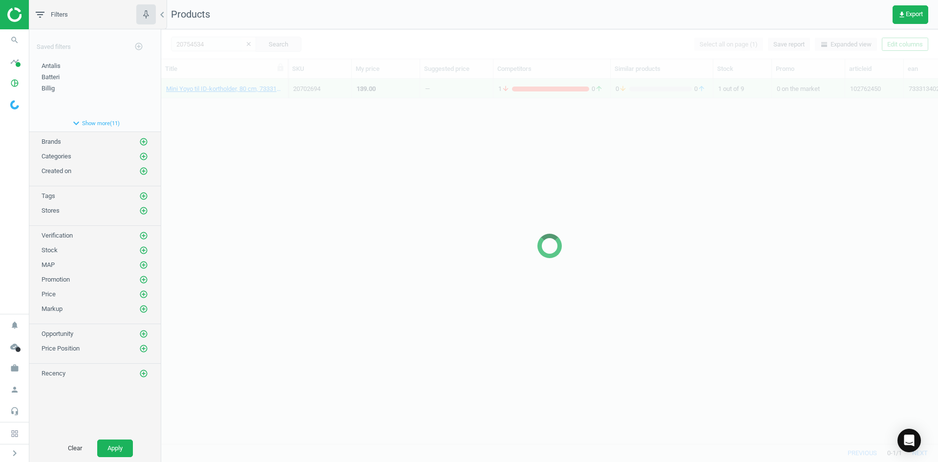
click at [240, 99] on div at bounding box center [549, 245] width 777 height 433
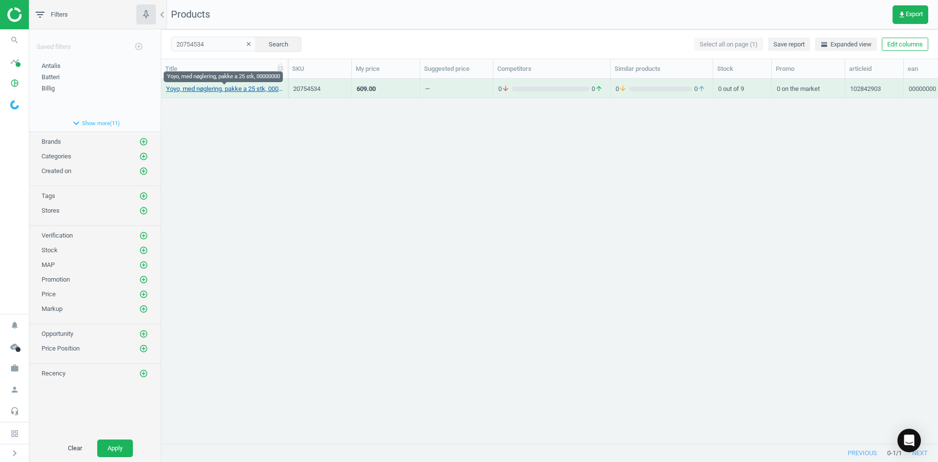
click at [240, 91] on link "Yoyo, med nøglering, pakke a 25 stk, 00000000" at bounding box center [224, 89] width 117 height 9
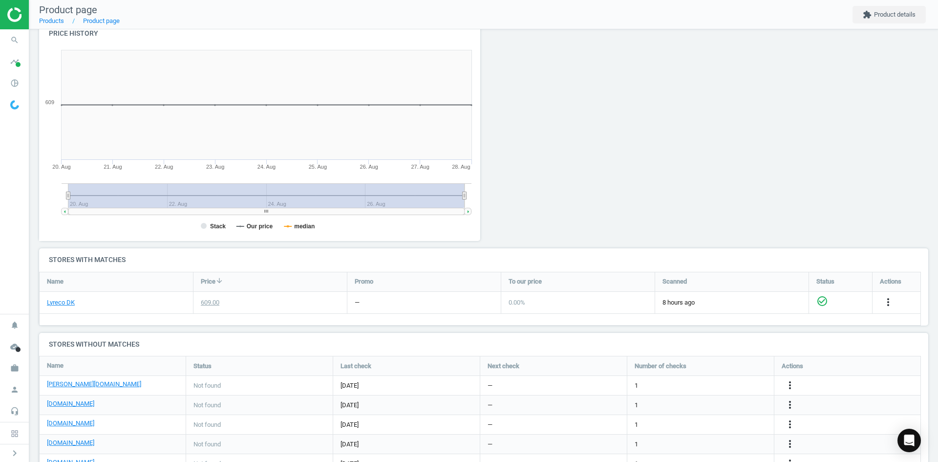
scroll to position [147, 0]
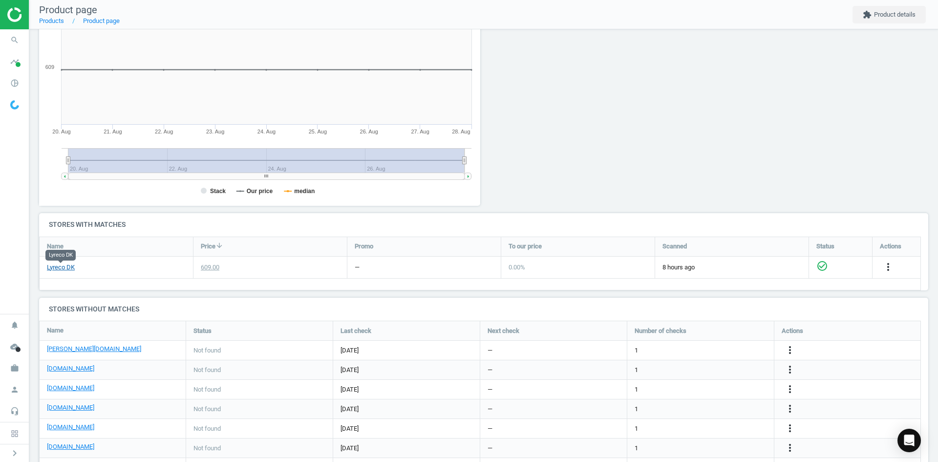
click at [64, 268] on link "Lyreco DK" at bounding box center [61, 267] width 28 height 9
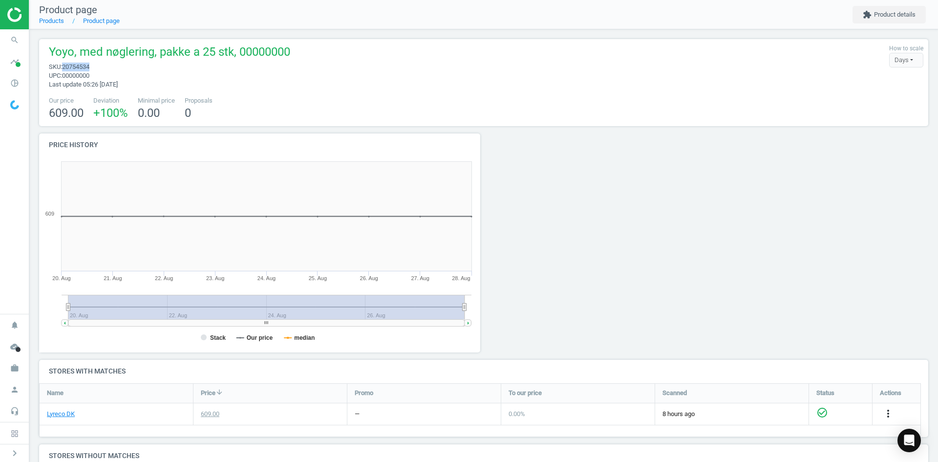
drag, startPoint x: 91, startPoint y: 66, endPoint x: 64, endPoint y: 66, distance: 26.9
click at [64, 66] on span "sku : 20754534" at bounding box center [169, 67] width 241 height 9
copy span "20754534"
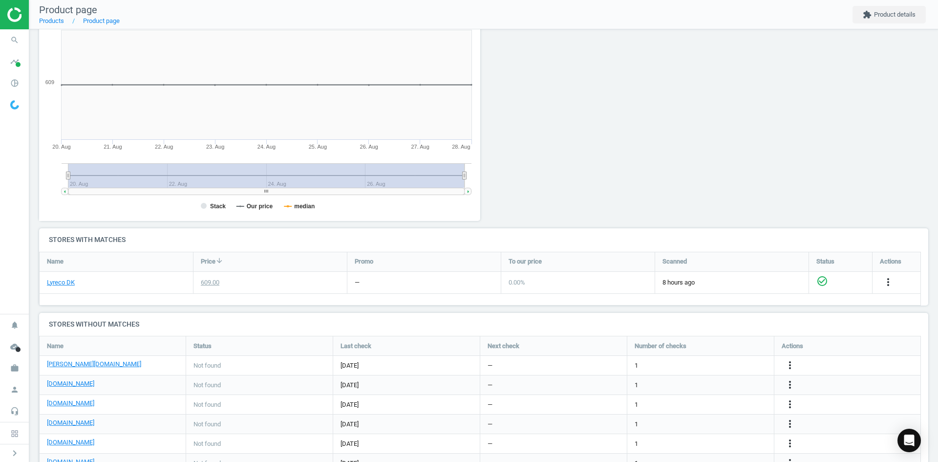
scroll to position [196, 0]
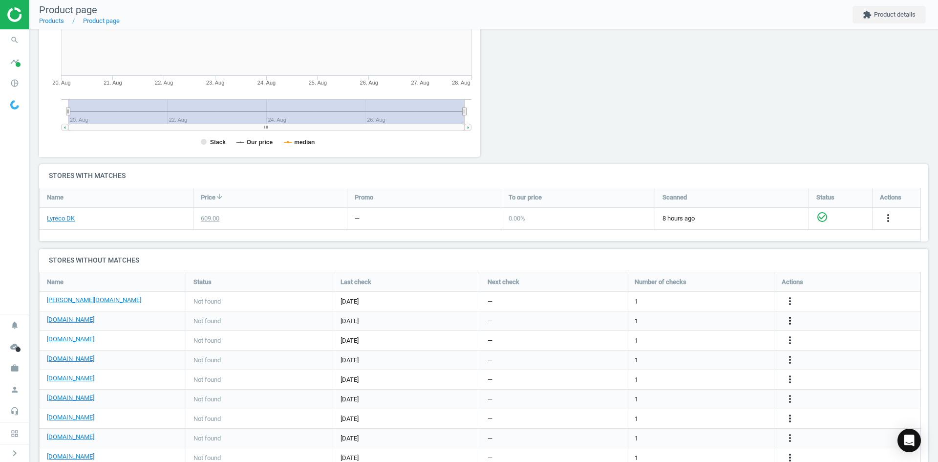
click at [791, 318] on icon "more_vert" at bounding box center [790, 321] width 12 height 12
click at [722, 324] on link "Edit URL/product option" at bounding box center [714, 320] width 134 height 15
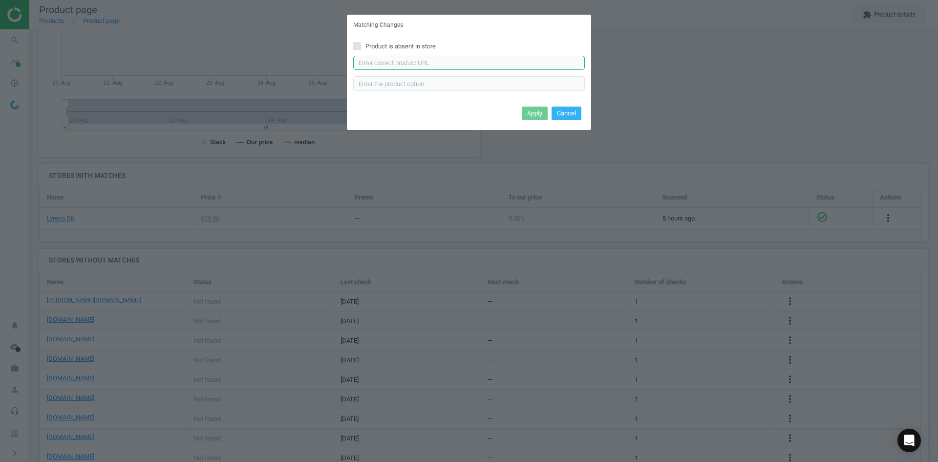
click at [447, 65] on input "text" at bounding box center [469, 63] width 232 height 15
paste input "https://daarbakredoffice.dk/yoyo-med-baelteclips-noeglering-3038022.html"
type input "https://daarbakredoffice.dk/yoyo-med-baelteclips-noeglering-3038022.html"
click at [527, 107] on button "Apply" at bounding box center [535, 114] width 26 height 14
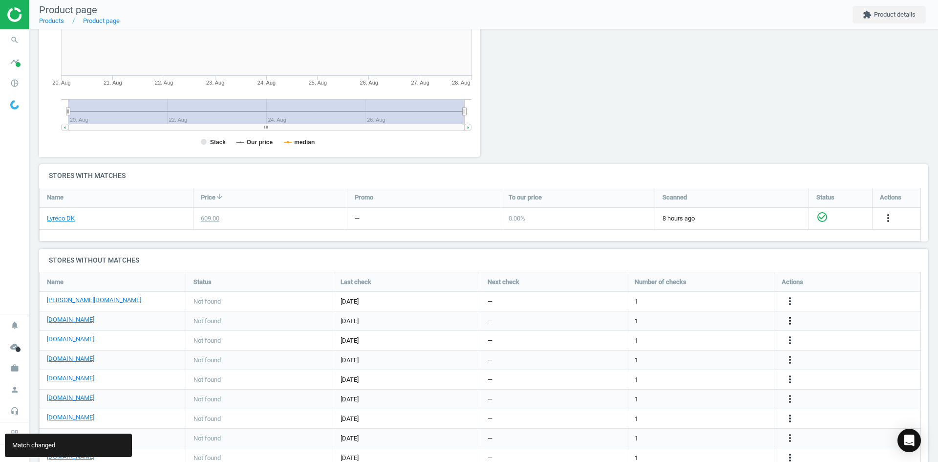
click at [793, 322] on icon "more_vert" at bounding box center [790, 321] width 12 height 12
click at [701, 322] on link "Edit packaging coefficient" at bounding box center [714, 321] width 134 height 15
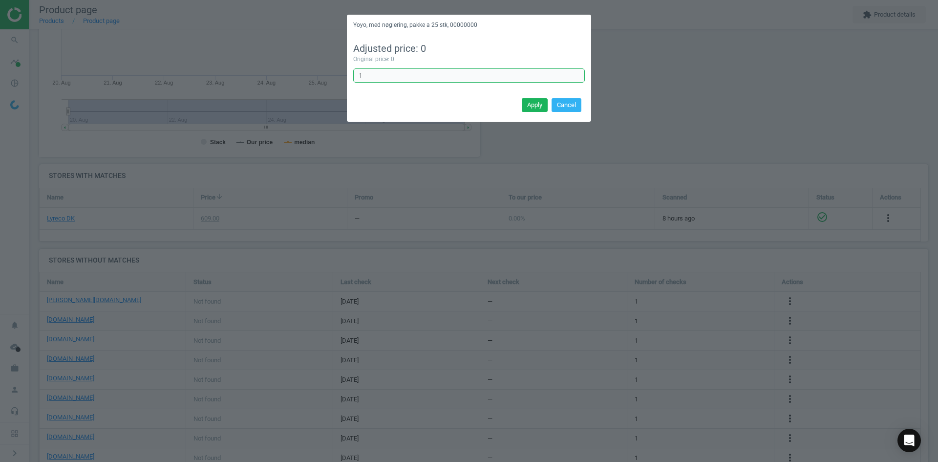
drag, startPoint x: 383, startPoint y: 74, endPoint x: 313, endPoint y: 76, distance: 69.9
click at [315, 74] on div "Yoyo, med nøglering, pakke a 25 stk, 00000000 Adjusted price: 0 Original price:…" at bounding box center [469, 231] width 938 height 462
type input "25"
click at [532, 104] on button "Apply" at bounding box center [535, 105] width 26 height 14
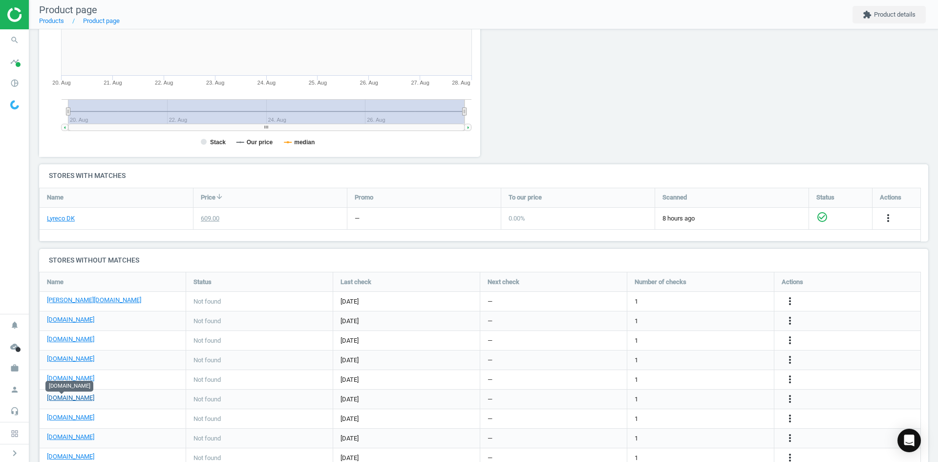
click at [68, 398] on link "[DOMAIN_NAME]" at bounding box center [70, 397] width 47 height 9
click at [793, 399] on icon "more_vert" at bounding box center [790, 399] width 12 height 12
click at [713, 400] on link "Edit URL/product option" at bounding box center [714, 399] width 134 height 15
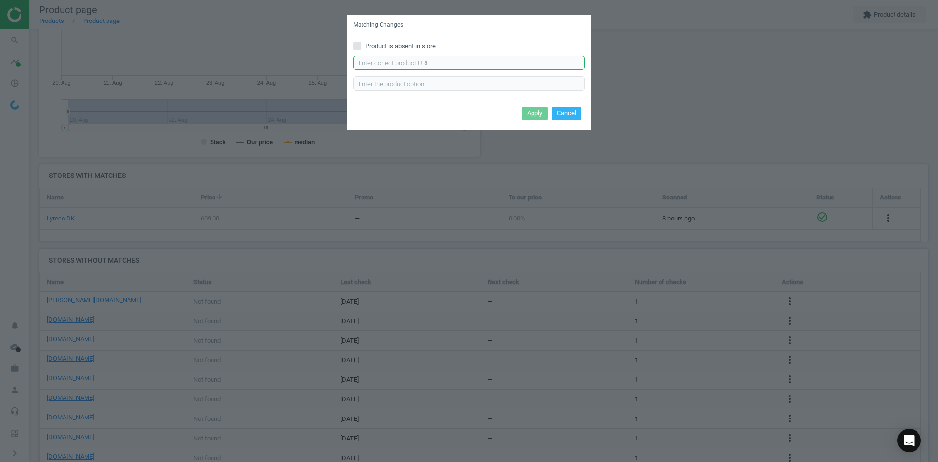
click at [429, 67] on input "text" at bounding box center [469, 63] width 232 height 15
paste input "https://konpap.dk/yoyo-med-baelteclips-noeglering-169.228341/"
type input "https://konpap.dk/yoyo-med-baelteclips-noeglering-169.228341/"
click at [533, 111] on button "Apply" at bounding box center [535, 114] width 26 height 14
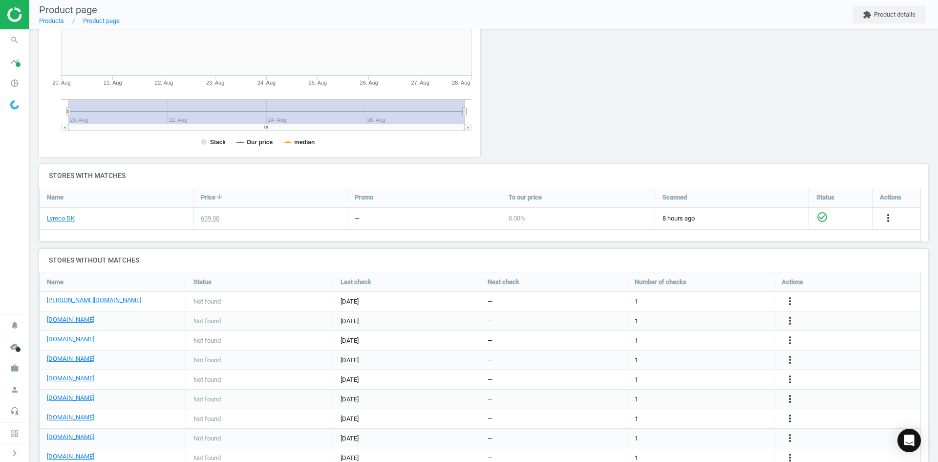
click at [789, 398] on icon "more_vert" at bounding box center [790, 399] width 12 height 12
click at [693, 395] on link "Edit packaging coefficient" at bounding box center [714, 399] width 134 height 15
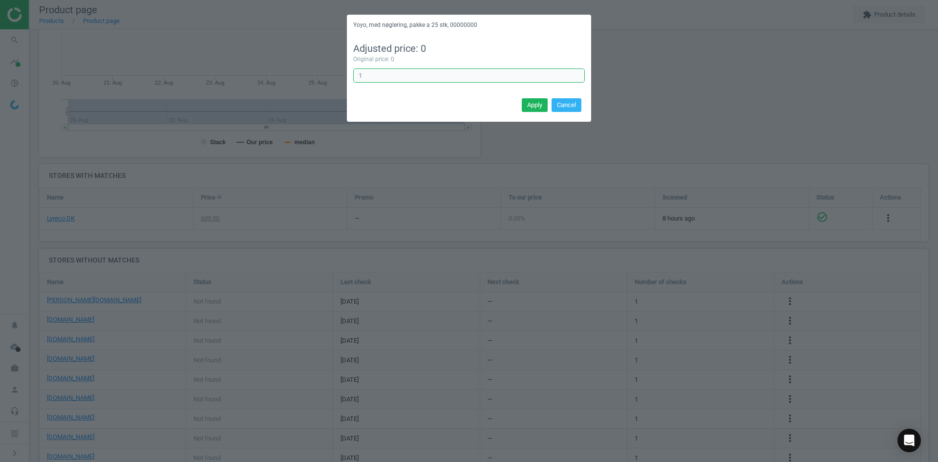
click at [391, 74] on input "1" at bounding box center [469, 75] width 232 height 15
type input "25"
click at [537, 102] on button "Apply" at bounding box center [535, 105] width 26 height 14
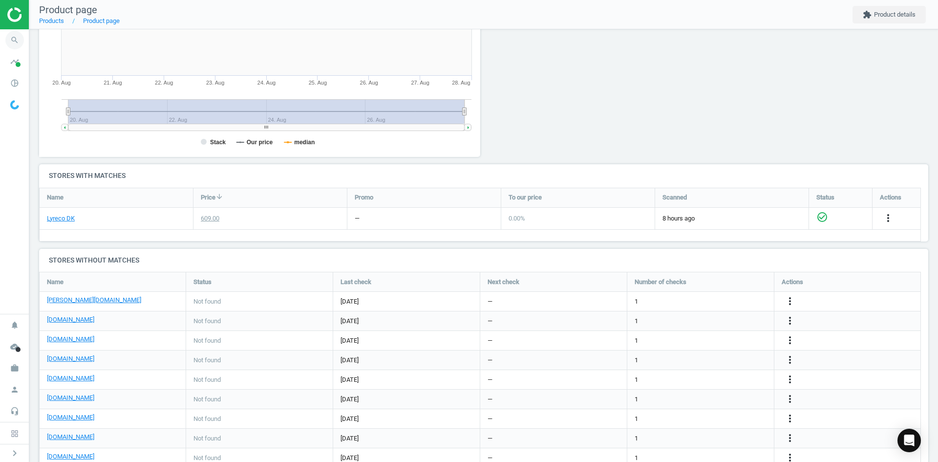
click at [19, 37] on icon "search" at bounding box center [14, 40] width 19 height 19
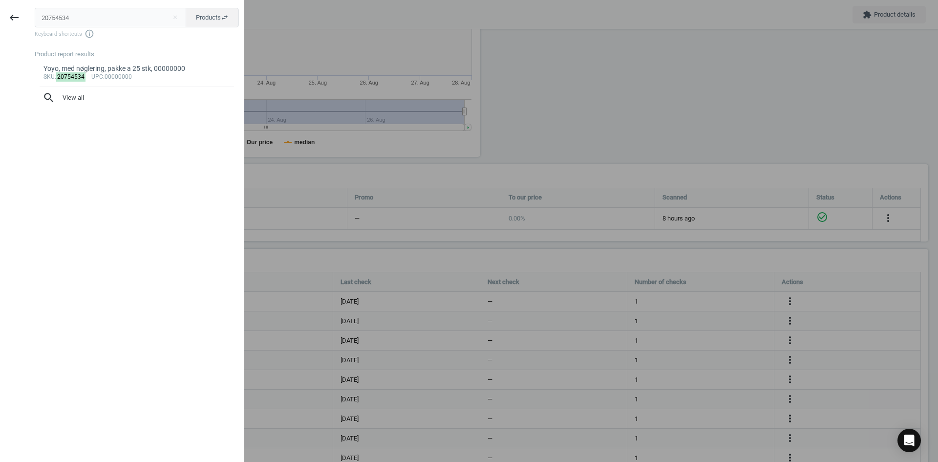
drag, startPoint x: 74, startPoint y: 18, endPoint x: 1, endPoint y: 21, distance: 73.4
click at [1, 21] on div "keyboard_backspace 20754534 close Products swap_horiz Keyboard shortcuts info_o…" at bounding box center [122, 232] width 244 height 462
type input "20754523"
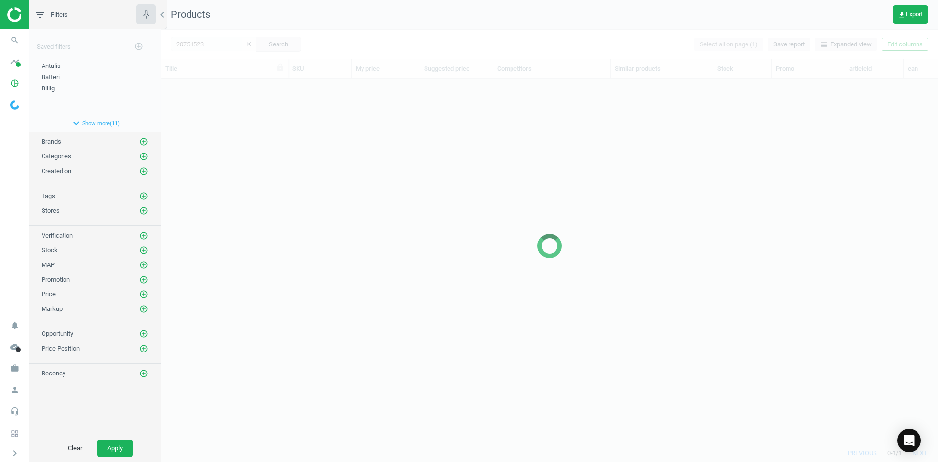
scroll to position [350, 770]
click at [205, 162] on div at bounding box center [549, 245] width 777 height 433
click at [209, 162] on div at bounding box center [549, 245] width 777 height 433
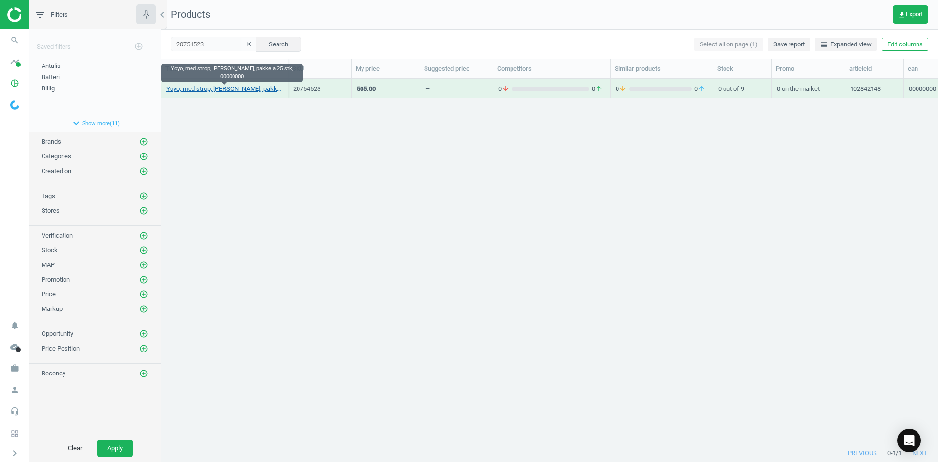
click at [216, 87] on link "Yoyo, med strop, nylon, pakke a 25 stk, 00000000" at bounding box center [224, 89] width 117 height 9
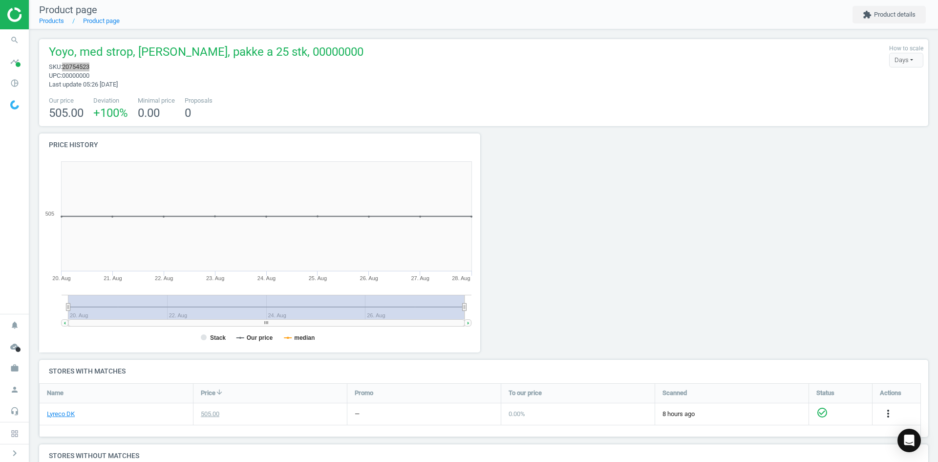
drag, startPoint x: 98, startPoint y: 67, endPoint x: 62, endPoint y: 67, distance: 36.2
click at [62, 67] on span "sku : 20754523" at bounding box center [206, 67] width 315 height 9
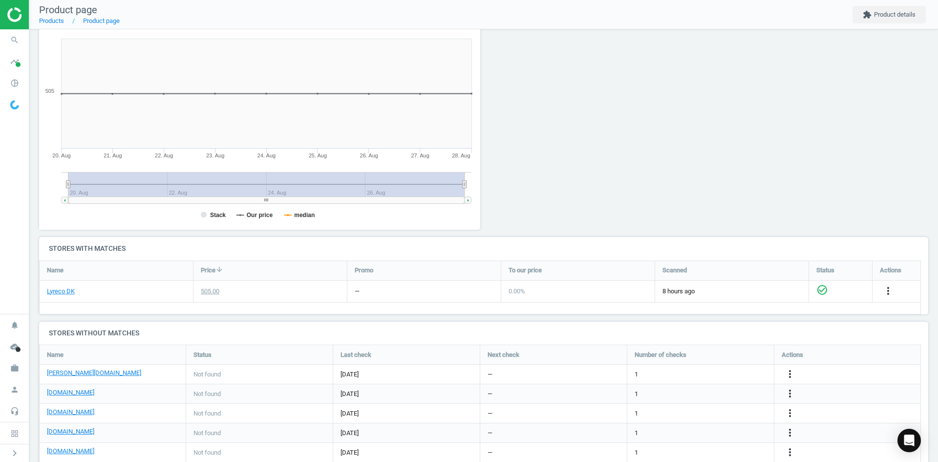
scroll to position [196, 0]
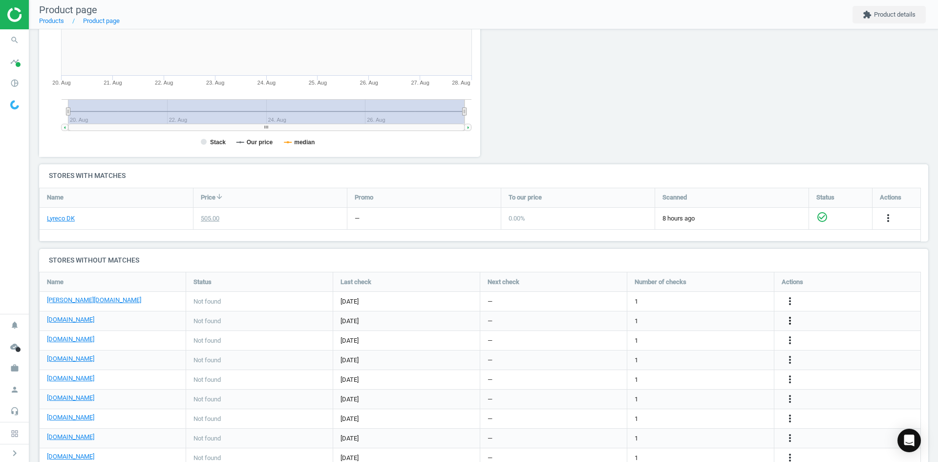
click at [796, 321] on icon "more_vert" at bounding box center [790, 321] width 12 height 12
click at [688, 320] on link "Edit URL/product option" at bounding box center [714, 320] width 134 height 15
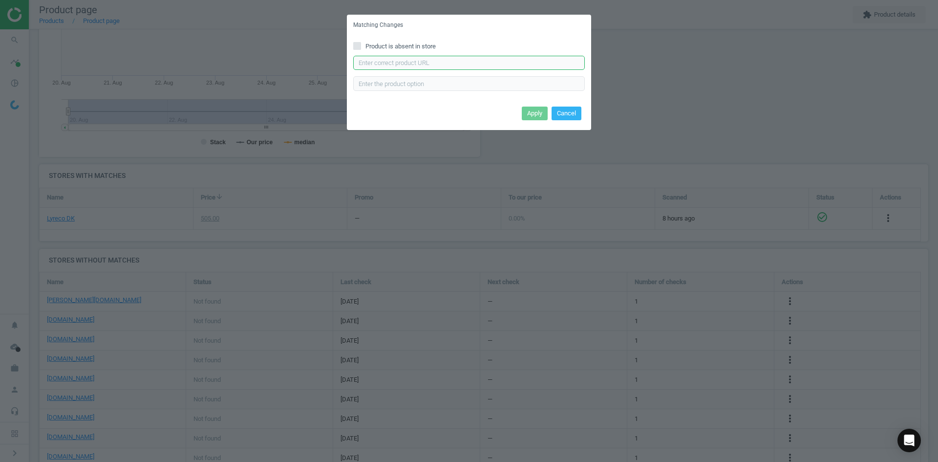
click at [369, 62] on input "text" at bounding box center [469, 63] width 232 height 15
paste input "https://daarbakredoffice.dk/yoyo-holder-med-strop-sort-50stk-3038015.html"
type input "https://daarbakredoffice.dk/yoyo-holder-med-strop-sort-50stk-3038015.html"
click at [539, 109] on button "Apply" at bounding box center [535, 114] width 26 height 14
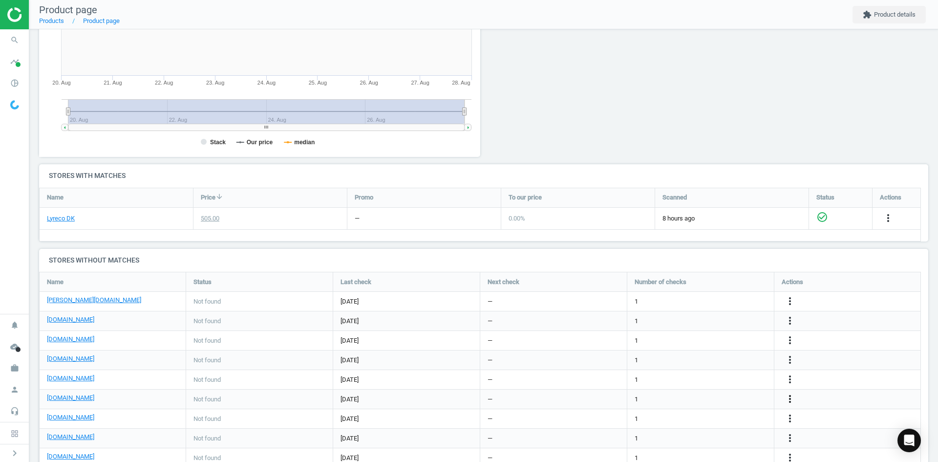
click at [792, 396] on icon "more_vert" at bounding box center [790, 399] width 12 height 12
click at [694, 399] on link "Edit URL/product option" at bounding box center [714, 399] width 134 height 15
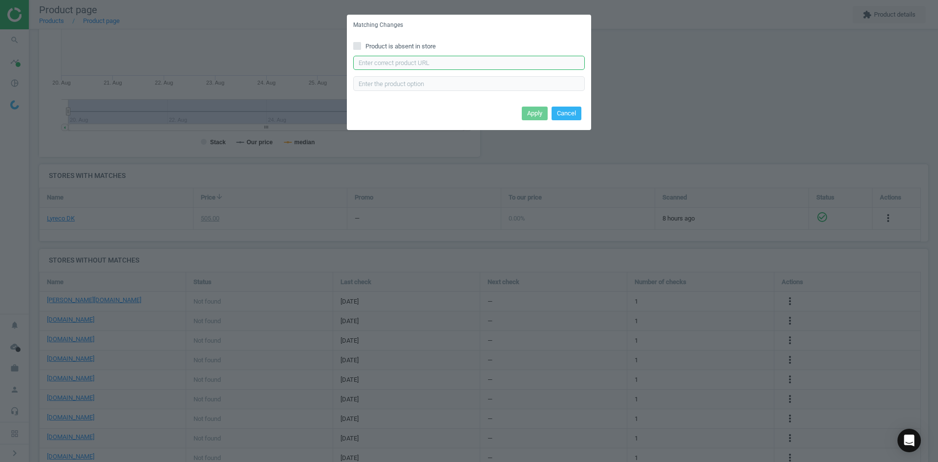
drag, startPoint x: 431, startPoint y: 63, endPoint x: 444, endPoint y: 68, distance: 14.9
click at [431, 63] on input "text" at bounding box center [469, 63] width 232 height 15
paste input "https://konpap.dk/yoyo-holder-med-strop-sort-50stk-169.228311-89/"
type input "https://konpap.dk/yoyo-holder-med-strop-sort-50stk-169.228311-89/"
click at [540, 116] on button "Apply" at bounding box center [535, 114] width 26 height 14
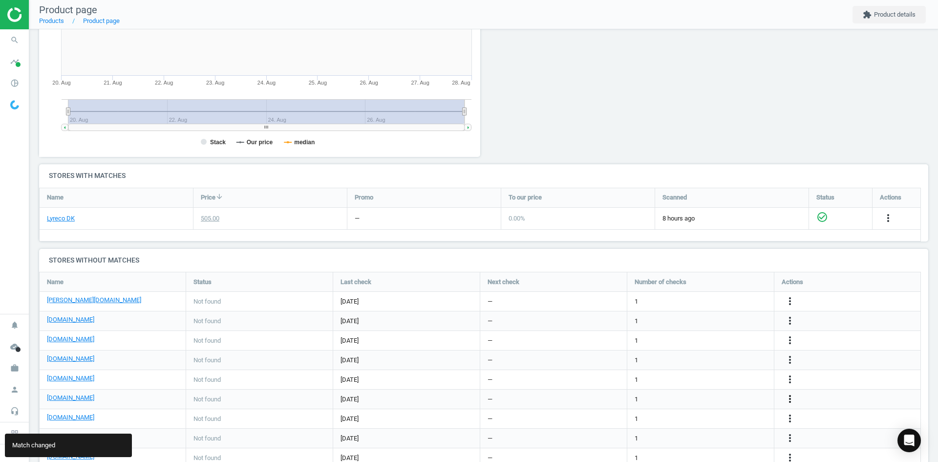
click at [790, 397] on icon "more_vert" at bounding box center [790, 399] width 12 height 12
click at [697, 398] on link "Edit packaging coefficient" at bounding box center [714, 399] width 134 height 15
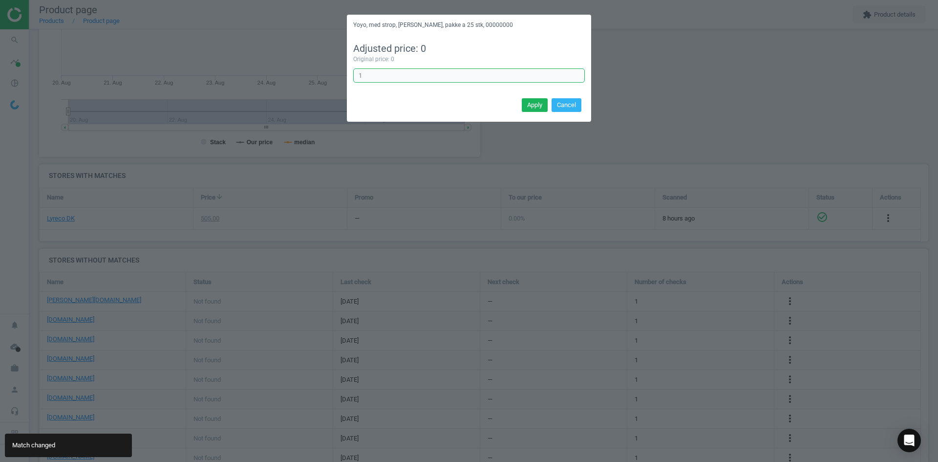
drag, startPoint x: 426, startPoint y: 77, endPoint x: 420, endPoint y: 75, distance: 5.7
click at [424, 77] on input "1" at bounding box center [469, 75] width 232 height 15
type input "50"
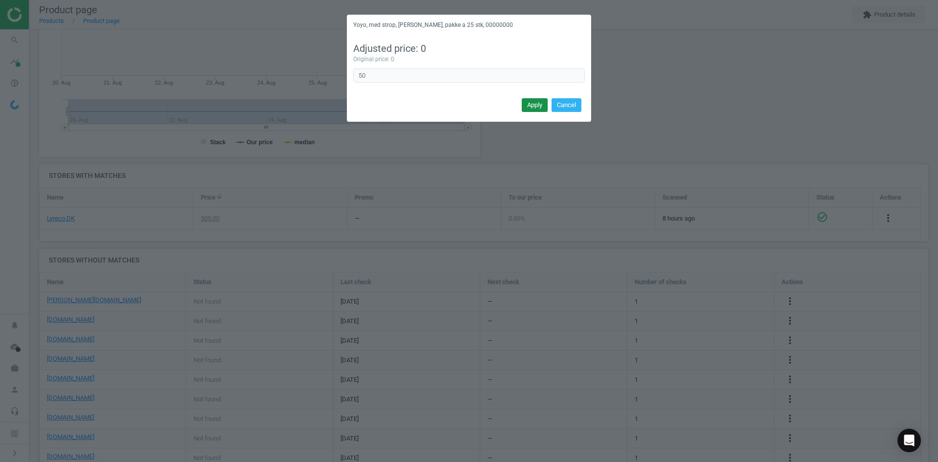
click at [542, 107] on button "Apply" at bounding box center [535, 105] width 26 height 14
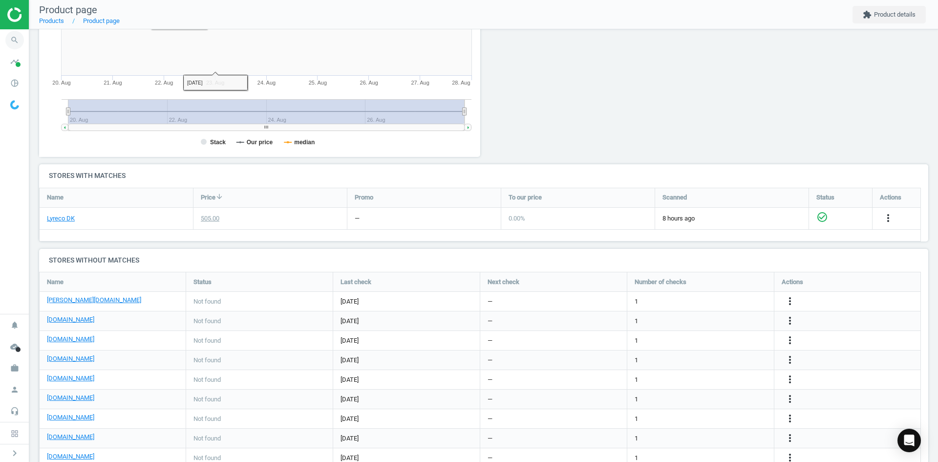
click at [12, 44] on icon "search" at bounding box center [14, 40] width 19 height 19
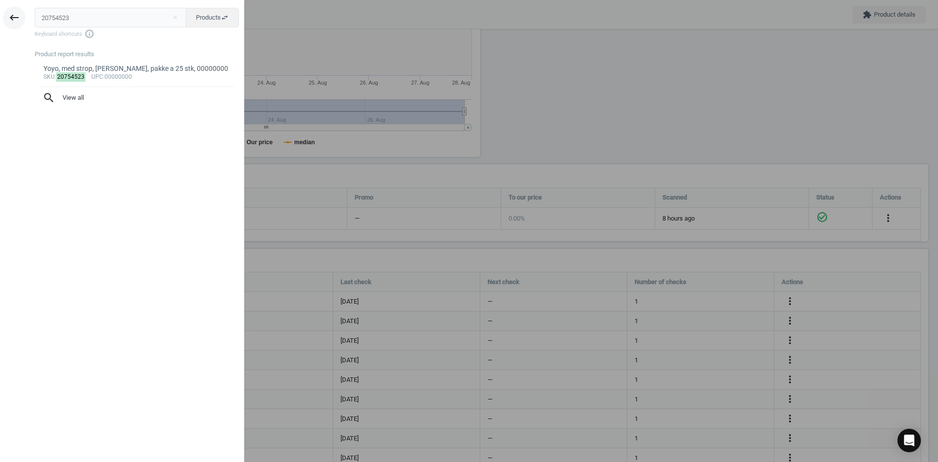
drag, startPoint x: 79, startPoint y: 17, endPoint x: 15, endPoint y: 11, distance: 64.3
click at [17, 10] on div "keyboard_backspace 20754523 close Products swap_horiz Keyboard shortcuts info_o…" at bounding box center [122, 232] width 244 height 462
type input "20754512"
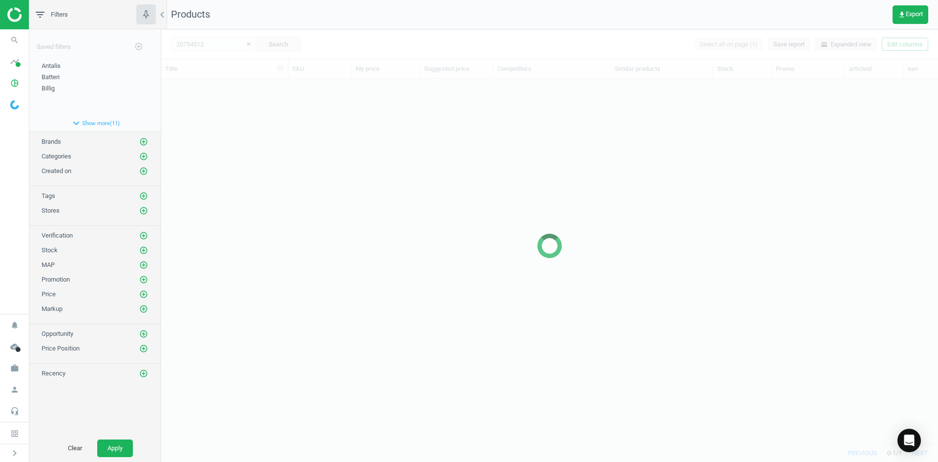
scroll to position [350, 770]
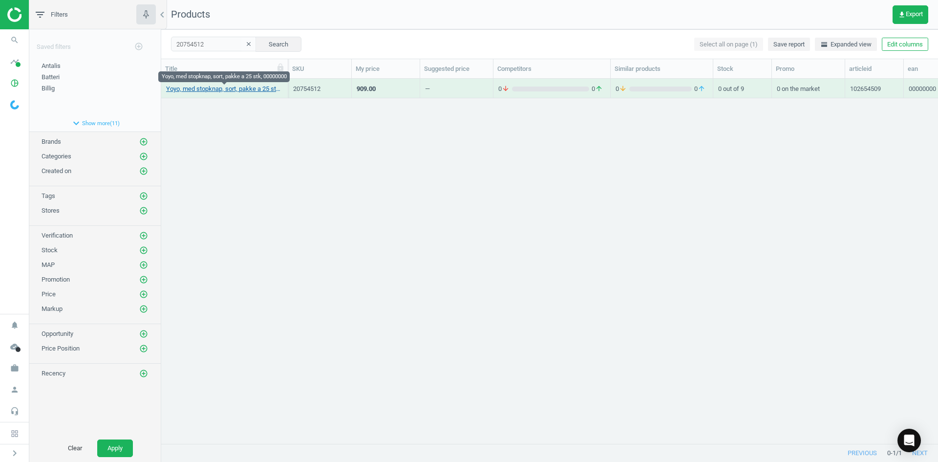
click at [228, 89] on link "Yoyo, med stopknap, sort, pakke a 25 stk, 00000000" at bounding box center [224, 89] width 117 height 9
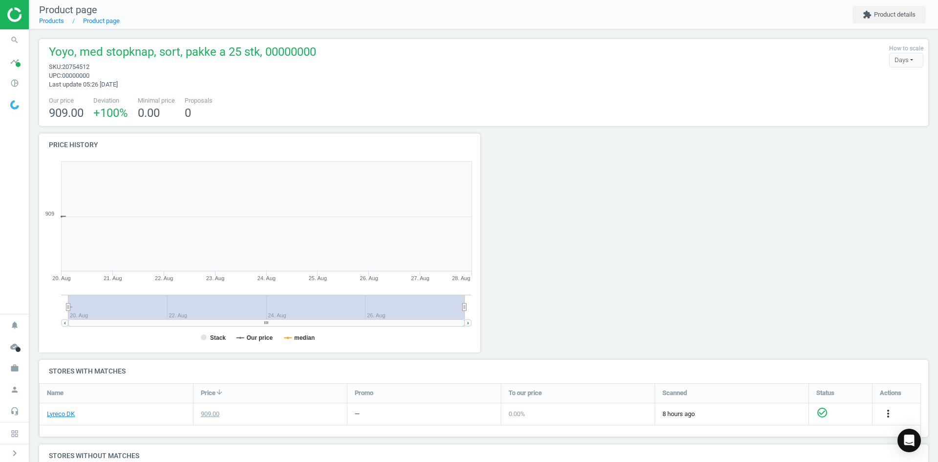
scroll to position [211, 453]
click at [2, 38] on span "search" at bounding box center [14, 40] width 29 height 22
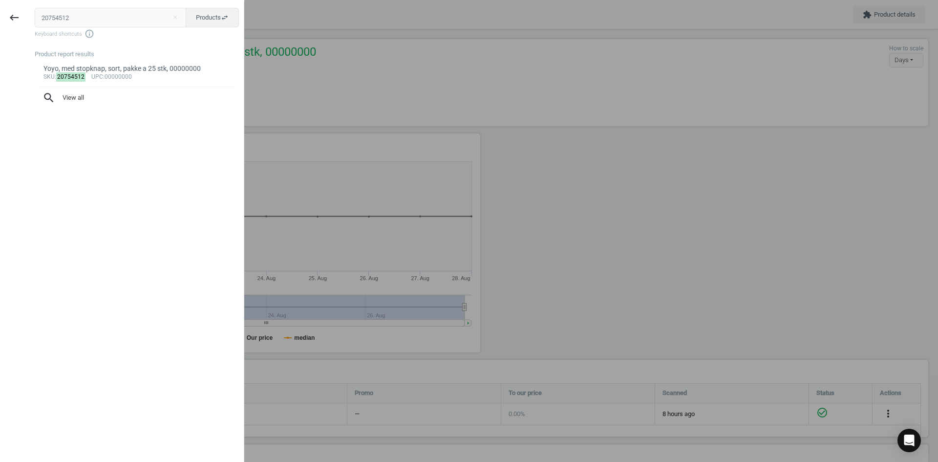
drag, startPoint x: 86, startPoint y: 18, endPoint x: -23, endPoint y: 17, distance: 109.5
click at [0, 17] on html "Group 2 Created with Sketch. ic/cloud_download/grey600 Created with Sketch. gra…" at bounding box center [469, 231] width 938 height 462
type input "20754545"
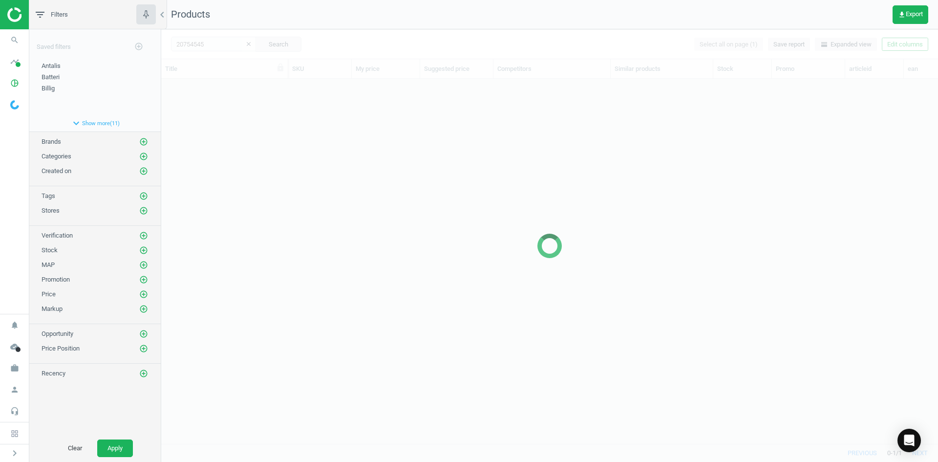
scroll to position [350, 770]
click at [463, 166] on div at bounding box center [549, 245] width 777 height 433
drag, startPoint x: 348, startPoint y: 146, endPoint x: 338, endPoint y: 139, distance: 12.2
click at [346, 146] on div at bounding box center [549, 245] width 777 height 433
click at [274, 112] on div at bounding box center [549, 245] width 777 height 433
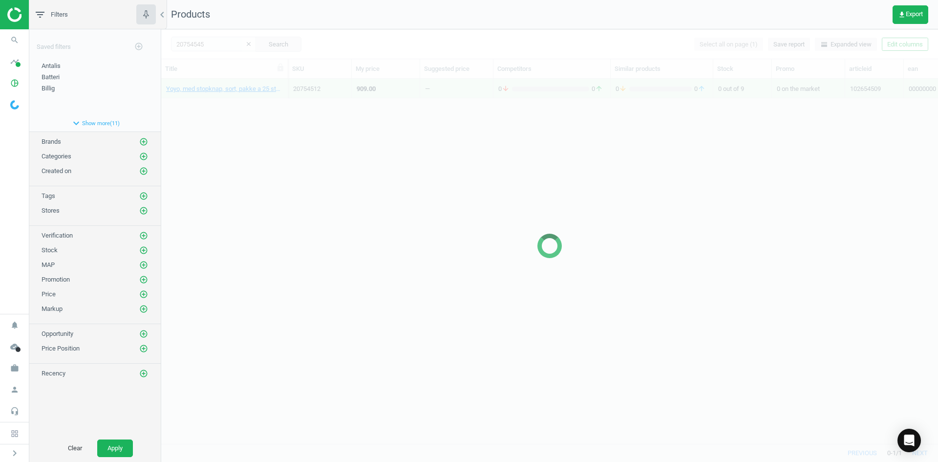
click at [272, 109] on div at bounding box center [549, 245] width 777 height 433
click at [252, 102] on div at bounding box center [549, 245] width 777 height 433
click at [246, 99] on div at bounding box center [549, 245] width 777 height 433
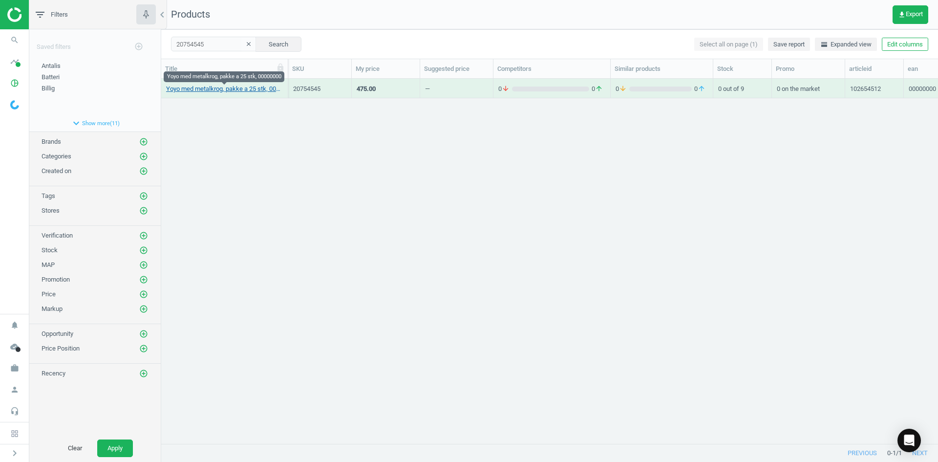
click at [239, 90] on link "Yoyo med metalkrog, pakke a 25 stk, 00000000" at bounding box center [224, 89] width 117 height 9
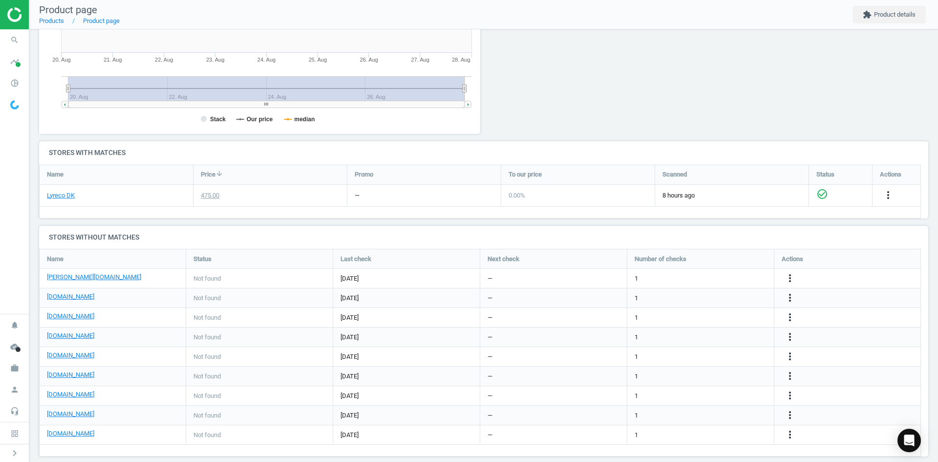
scroll to position [230, 0]
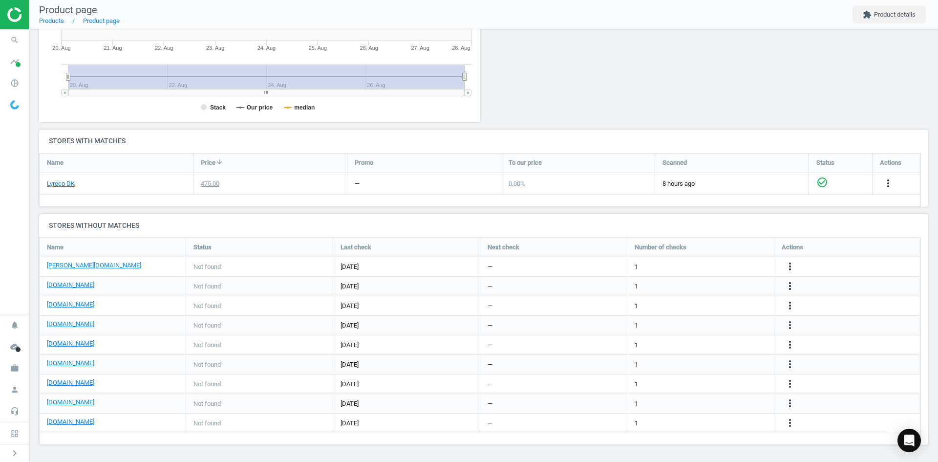
click at [786, 287] on icon "more_vert" at bounding box center [790, 286] width 12 height 12
click at [711, 289] on link "Edit URL/product option" at bounding box center [714, 286] width 134 height 15
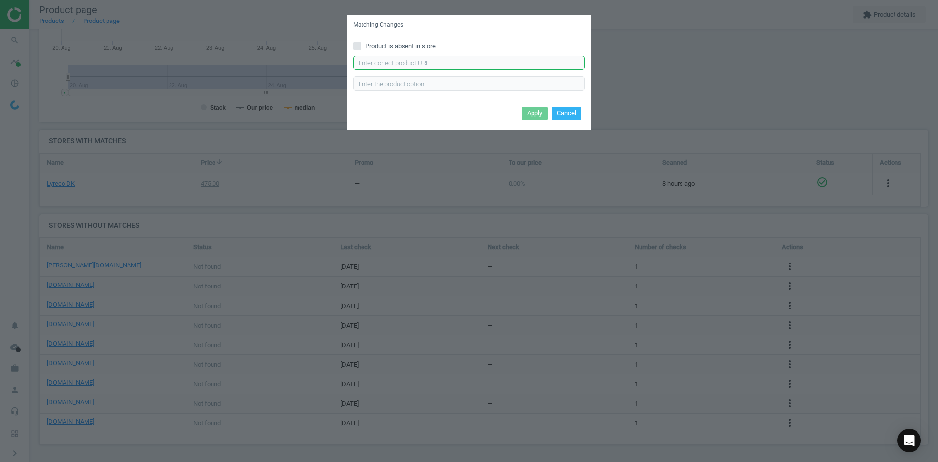
click at [412, 65] on input "text" at bounding box center [469, 63] width 232 height 15
paste input "https://daarbakredoffice.dk/yoyo-holder-med-krog-3038018.html"
type input "https://daarbakredoffice.dk/yoyo-holder-med-krog-3038018.html"
click at [536, 109] on button "Apply" at bounding box center [535, 114] width 26 height 14
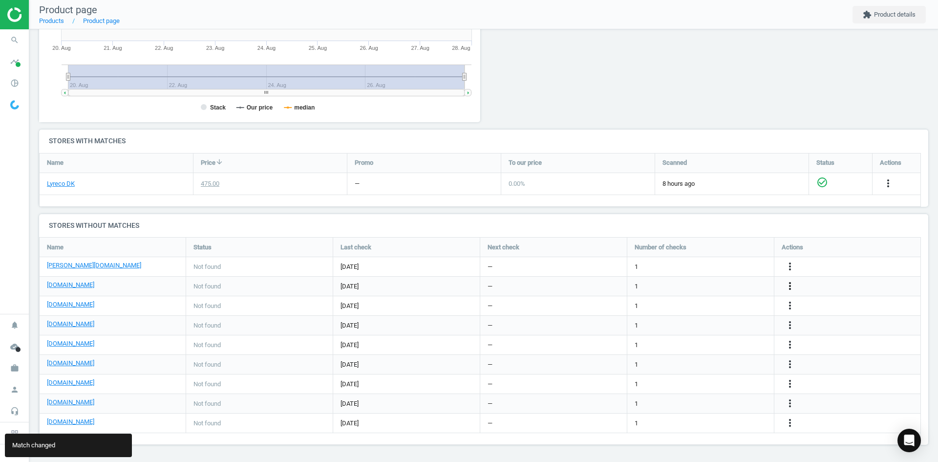
click at [791, 285] on icon "more_vert" at bounding box center [790, 286] width 12 height 12
click at [567, 86] on div at bounding box center [596, 16] width 224 height 226
click at [784, 361] on div "more_vert" at bounding box center [791, 364] width 19 height 13
click at [794, 362] on icon "more_vert" at bounding box center [790, 364] width 12 height 12
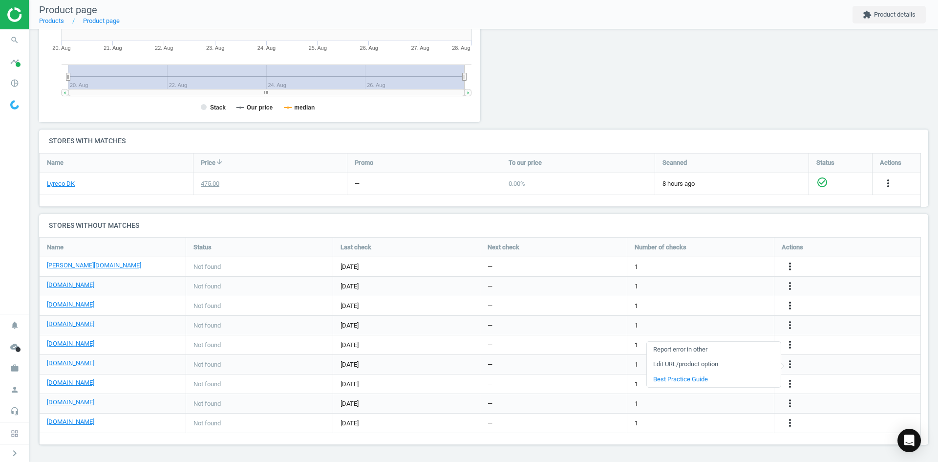
click at [706, 365] on link "Edit URL/product option" at bounding box center [714, 364] width 134 height 15
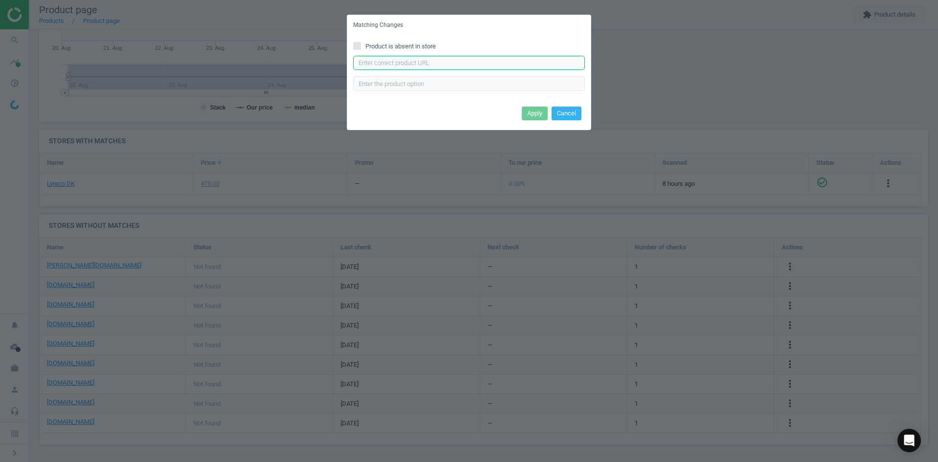
click at [419, 60] on input "text" at bounding box center [469, 63] width 232 height 15
paste input "https://konpap.dk/yoyo-holder-med-krog-169.228311/"
type input "https://konpap.dk/yoyo-holder-med-krog-169.228311/"
click at [546, 114] on button "Apply" at bounding box center [535, 114] width 26 height 14
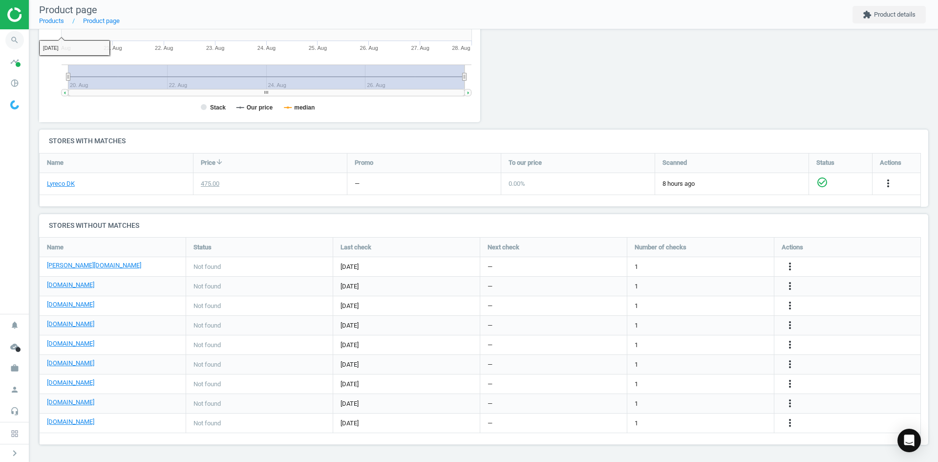
click at [8, 39] on icon "search" at bounding box center [14, 40] width 19 height 19
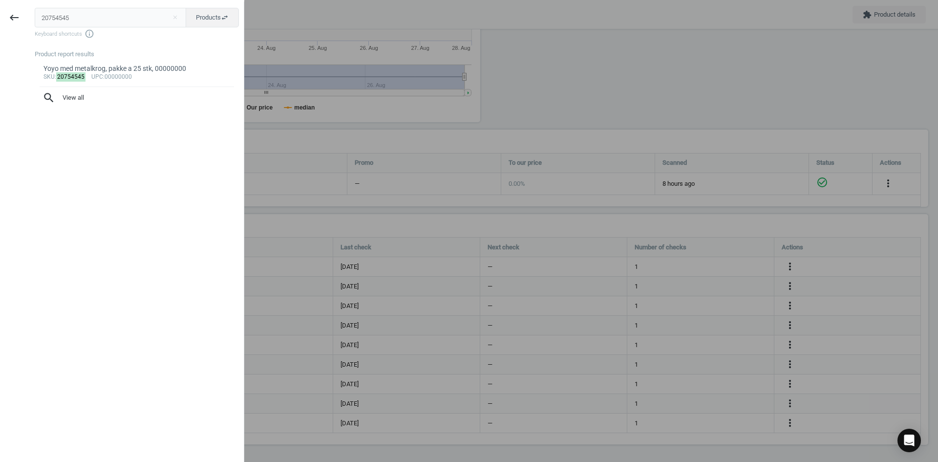
drag, startPoint x: 13, startPoint y: 15, endPoint x: -5, endPoint y: 14, distance: 18.1
click at [0, 14] on html "Group 2 Created with Sketch. ic/cloud_download/grey600 Created with Sketch. gra…" at bounding box center [469, 231] width 938 height 462
type input "20754591"
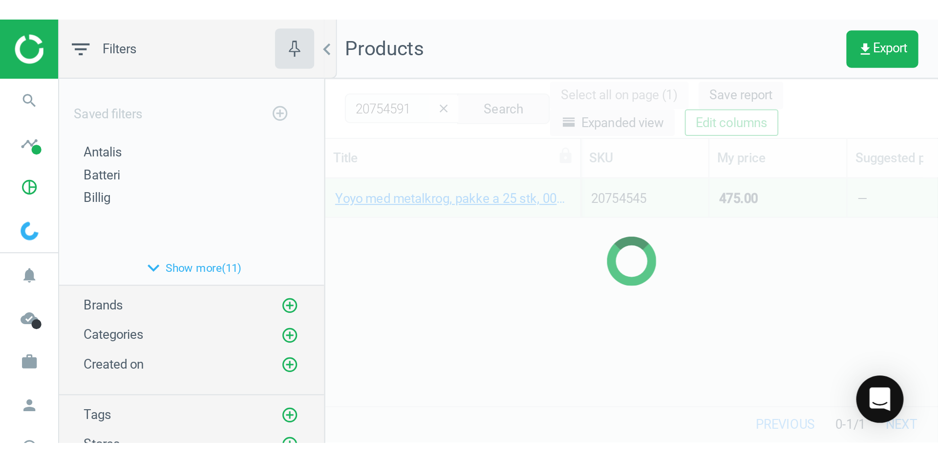
scroll to position [350, 770]
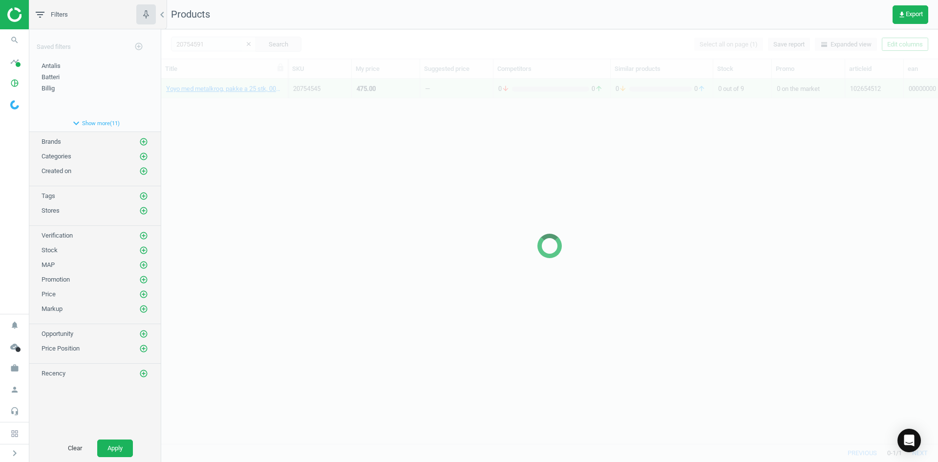
click at [556, 246] on div at bounding box center [550, 246] width 24 height 24
click at [438, 188] on div at bounding box center [549, 245] width 777 height 433
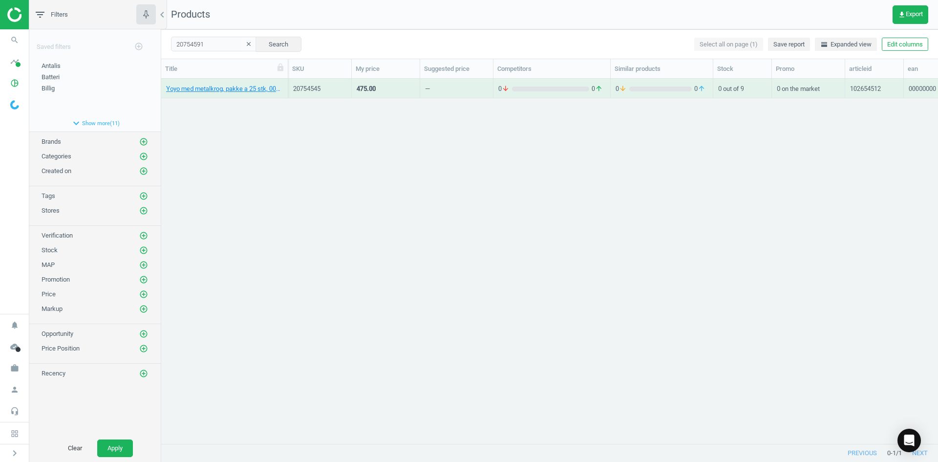
drag, startPoint x: 277, startPoint y: 110, endPoint x: 269, endPoint y: 108, distance: 7.6
click at [273, 109] on div "Yoyo med metalkrog, pakke a 25 stk, 00000000 20754545 475.00 — 0 arrow_downward…" at bounding box center [549, 257] width 777 height 357
click at [237, 92] on link "Halssnor, med metalkrog, pakke a 10 stk, 00000000" at bounding box center [224, 89] width 117 height 9
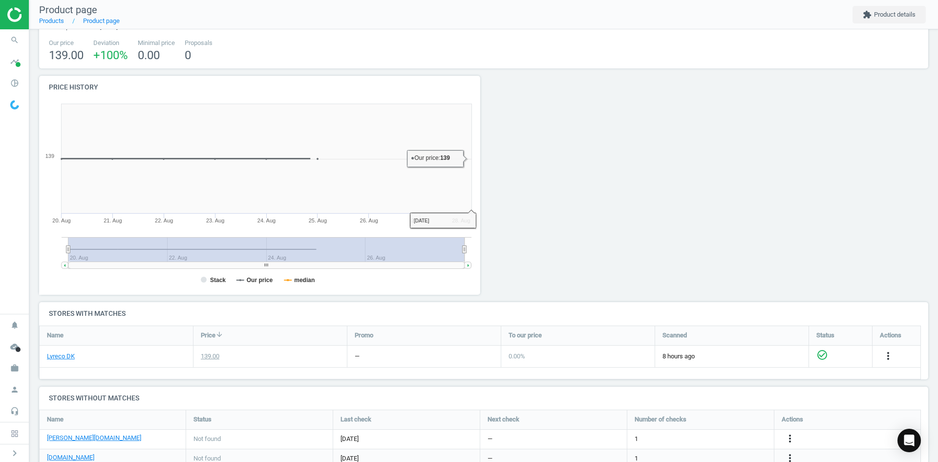
scroll to position [147, 0]
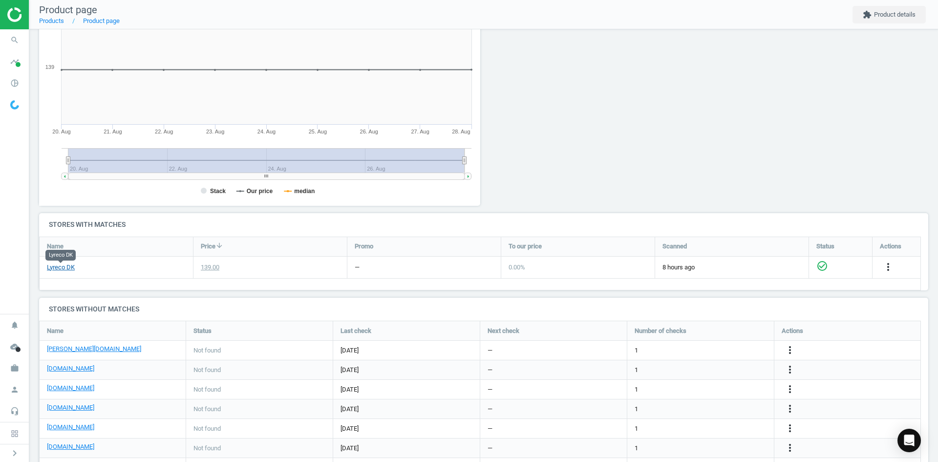
click at [60, 264] on link "Lyreco DK" at bounding box center [61, 267] width 28 height 9
click at [787, 366] on icon "more_vert" at bounding box center [790, 370] width 12 height 12
click at [703, 363] on link "Edit URL/product option" at bounding box center [714, 369] width 134 height 15
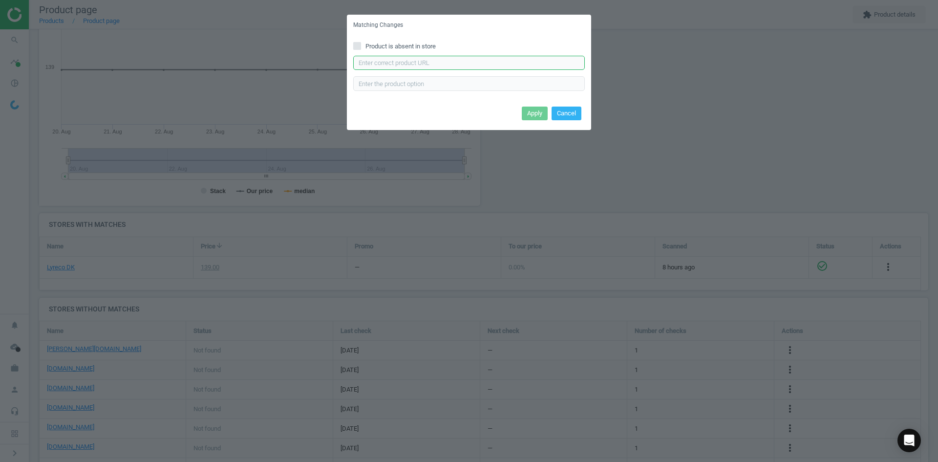
click at [443, 63] on input "text" at bounding box center [469, 63] width 232 height 15
paste input "https://daarbakredoffice.dk/halssnor-10mm-sort-100stk-3042522.html"
type input "https://daarbakredoffice.dk/halssnor-10mm-sort-100stk-3042522.html"
click at [527, 113] on button "Apply" at bounding box center [535, 114] width 26 height 14
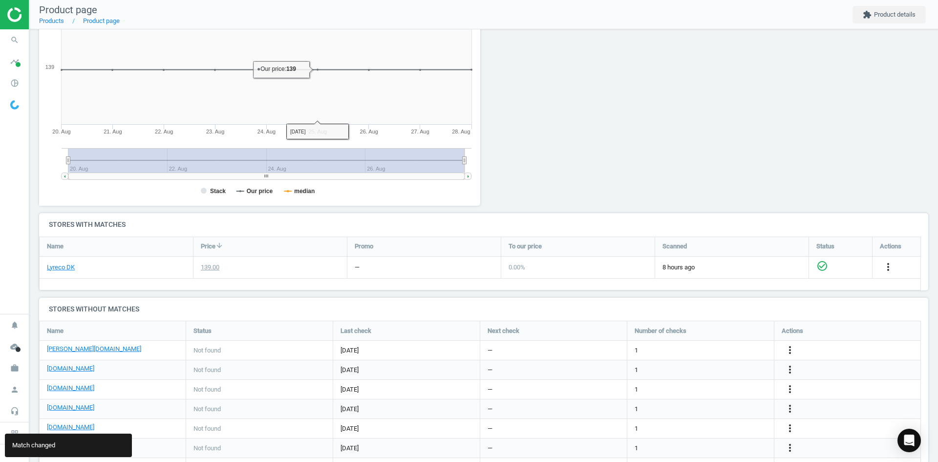
scroll to position [230, 0]
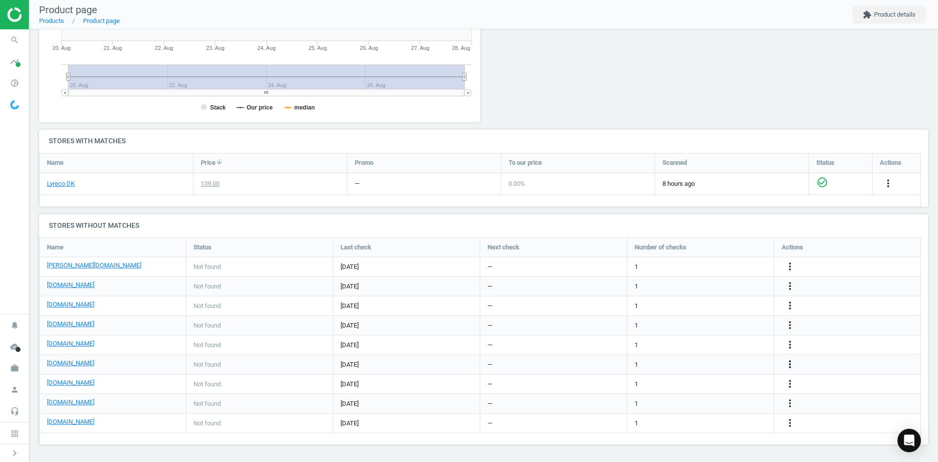
click at [789, 358] on icon "more_vert" at bounding box center [790, 364] width 12 height 12
click at [714, 362] on link "Edit URL/product option" at bounding box center [714, 364] width 134 height 15
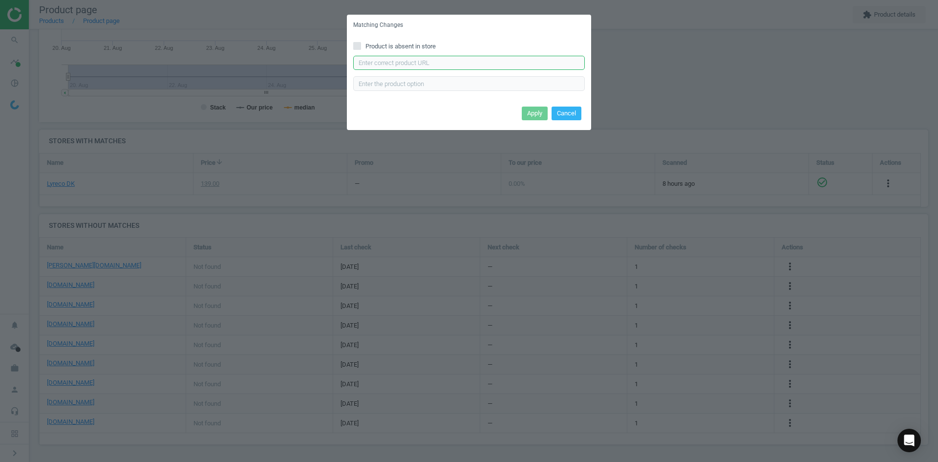
click at [459, 62] on input "text" at bounding box center [469, 63] width 232 height 15
paste input "https://konpap.dk/halssnor-10mm-sort-100stk-169.2291-10/"
type input "https://konpap.dk/halssnor-10mm-sort-100stk-169.2291-10/"
click at [531, 111] on button "Apply" at bounding box center [535, 114] width 26 height 14
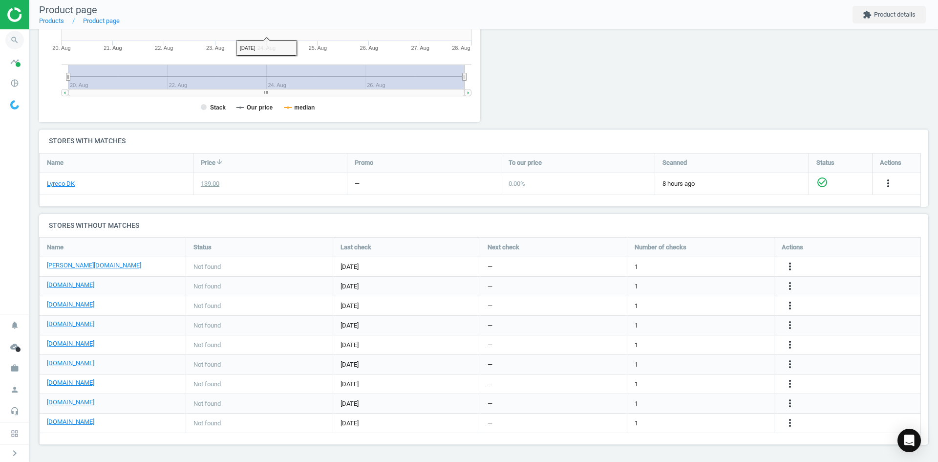
click at [16, 38] on icon "search" at bounding box center [14, 40] width 19 height 19
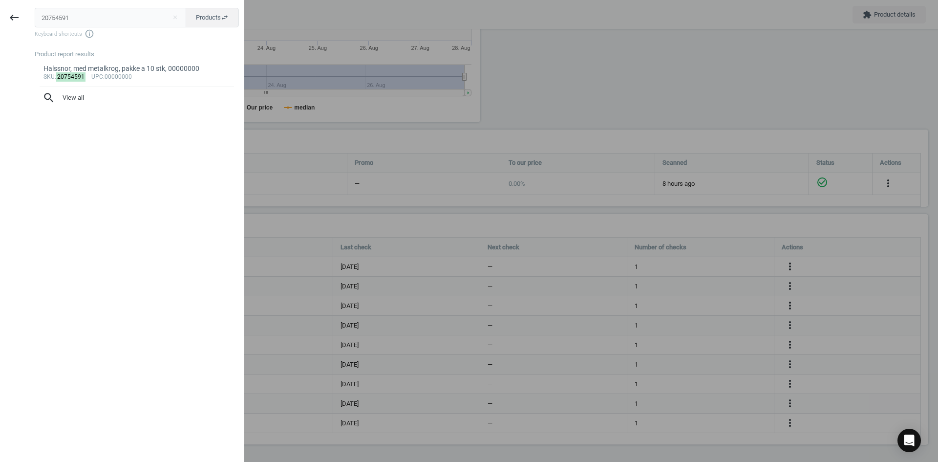
drag, startPoint x: 108, startPoint y: 23, endPoint x: 28, endPoint y: 16, distance: 79.5
click at [31, 17] on div "20754591 close Products swap_horiz Keyboard shortcuts info_outline Product repo…" at bounding box center [136, 232] width 216 height 462
type input "20754578"
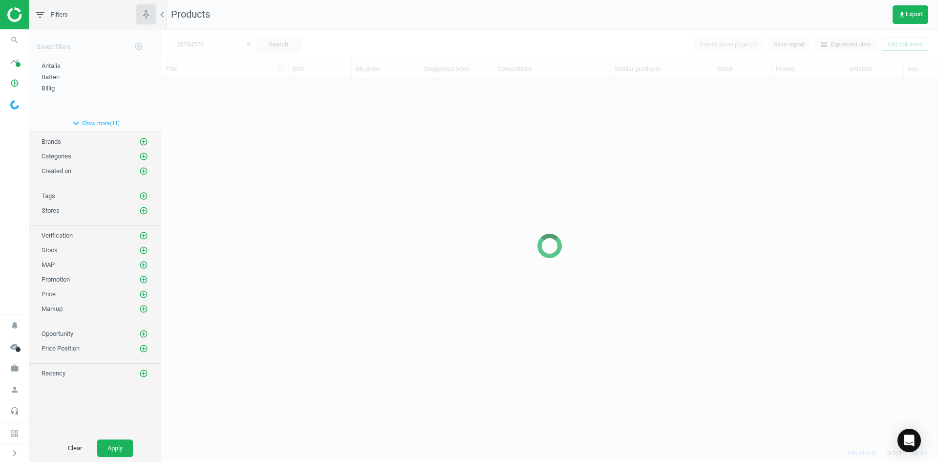
scroll to position [350, 770]
click at [245, 141] on div at bounding box center [549, 245] width 777 height 433
click at [243, 134] on div at bounding box center [549, 245] width 777 height 433
click at [236, 114] on div at bounding box center [549, 245] width 777 height 433
click at [233, 112] on div at bounding box center [549, 245] width 777 height 433
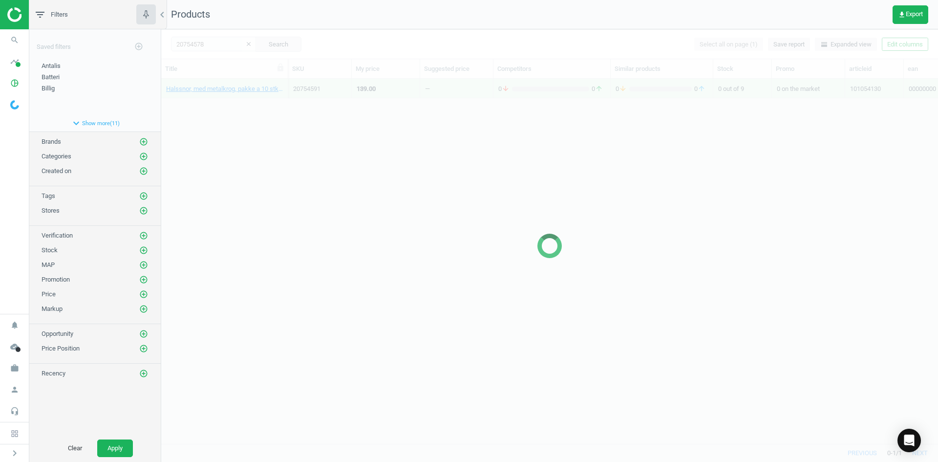
click at [227, 101] on div at bounding box center [549, 245] width 777 height 433
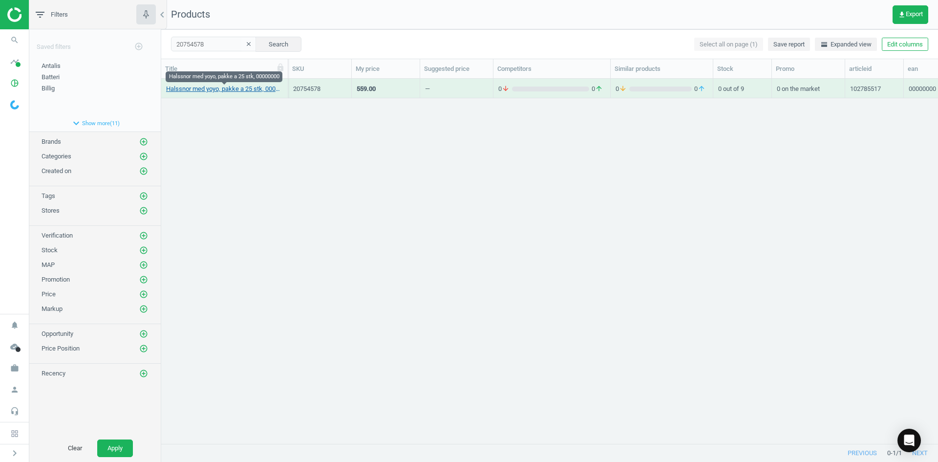
click at [223, 89] on link "Halssnor med yoyo, pakke a 25 stk, 00000000" at bounding box center [224, 89] width 117 height 9
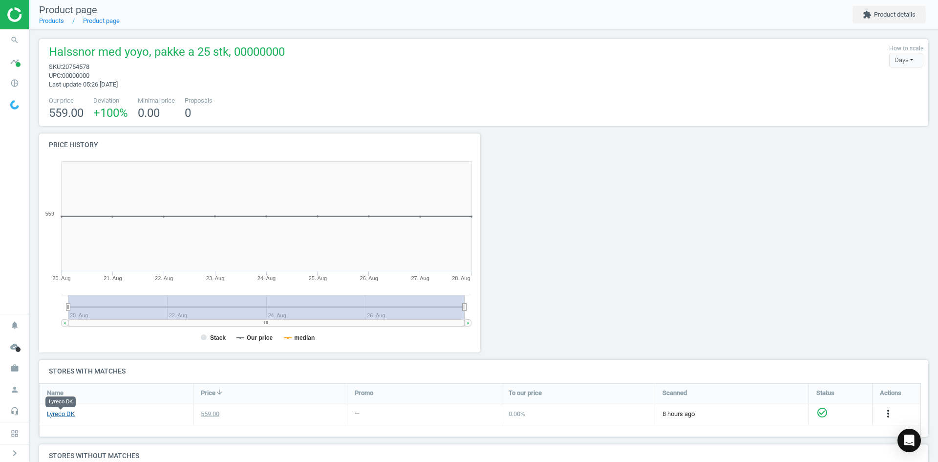
click at [64, 414] on link "Lyreco DK" at bounding box center [61, 414] width 28 height 9
click at [22, 38] on icon "search" at bounding box center [14, 40] width 19 height 19
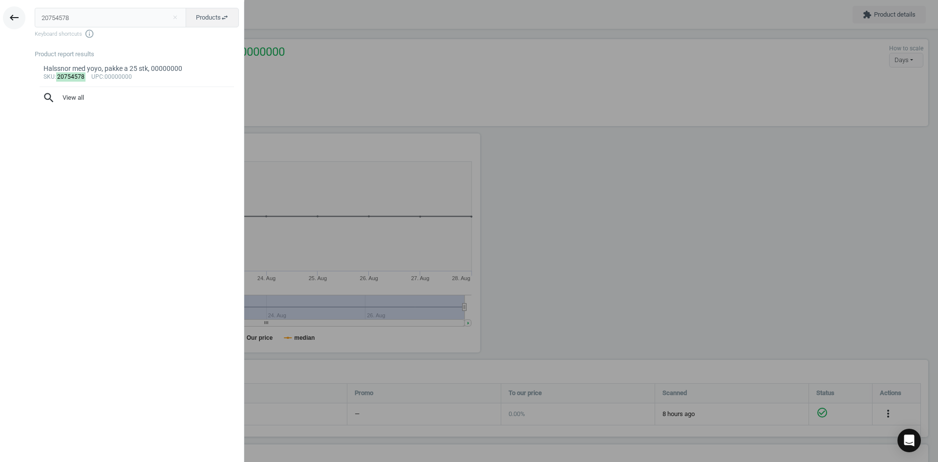
drag, startPoint x: 86, startPoint y: 21, endPoint x: 11, endPoint y: 16, distance: 75.4
click at [11, 16] on div "keyboard_backspace 20754578 close Products swap_horiz Keyboard shortcuts info_o…" at bounding box center [122, 232] width 244 height 462
type input "20702694"
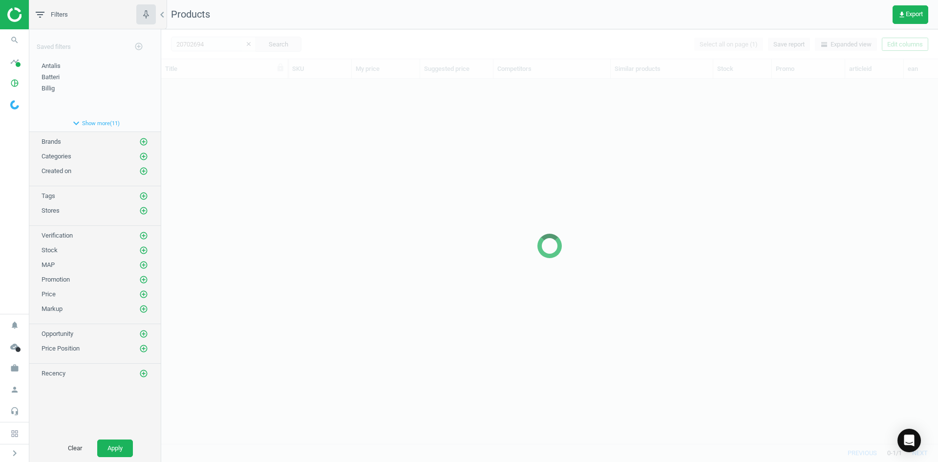
scroll to position [350, 770]
drag, startPoint x: 654, startPoint y: 223, endPoint x: 427, endPoint y: 168, distance: 233.3
click at [650, 219] on div at bounding box center [549, 245] width 777 height 433
click at [285, 141] on div at bounding box center [549, 245] width 777 height 433
click at [241, 122] on div at bounding box center [549, 245] width 777 height 433
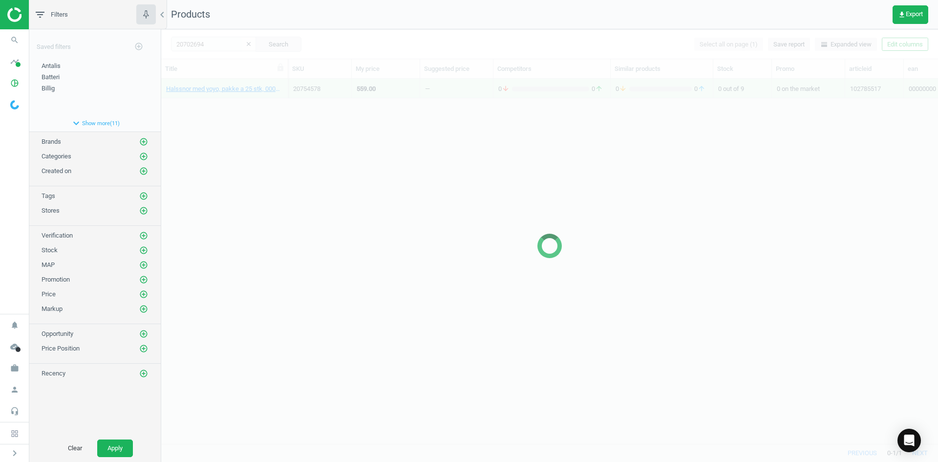
click at [230, 106] on div at bounding box center [549, 245] width 777 height 433
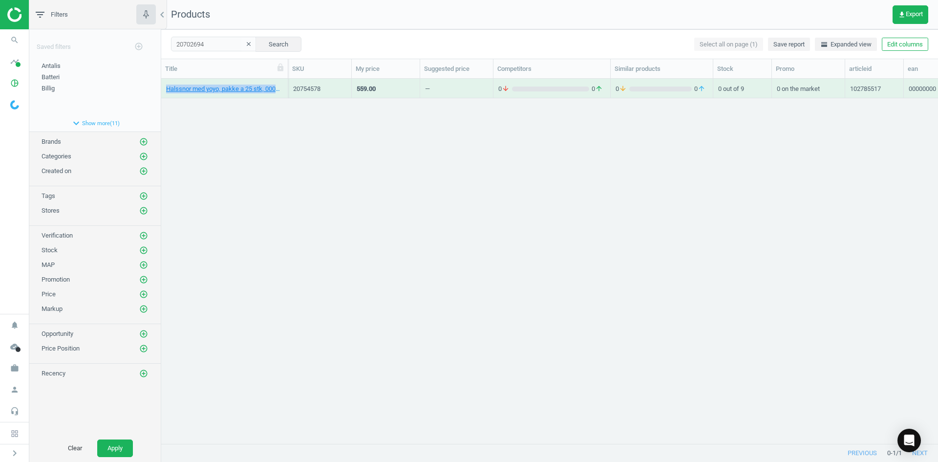
click at [230, 106] on div "Halssnor med yoyo, pakke a 25 stk, 00000000 20754578 559.00 — 0 arrow_downward …" at bounding box center [549, 257] width 777 height 357
click at [224, 89] on link "Mini Yoyo til ID-kortholder, 80 cm, 7333134020242" at bounding box center [224, 89] width 117 height 9
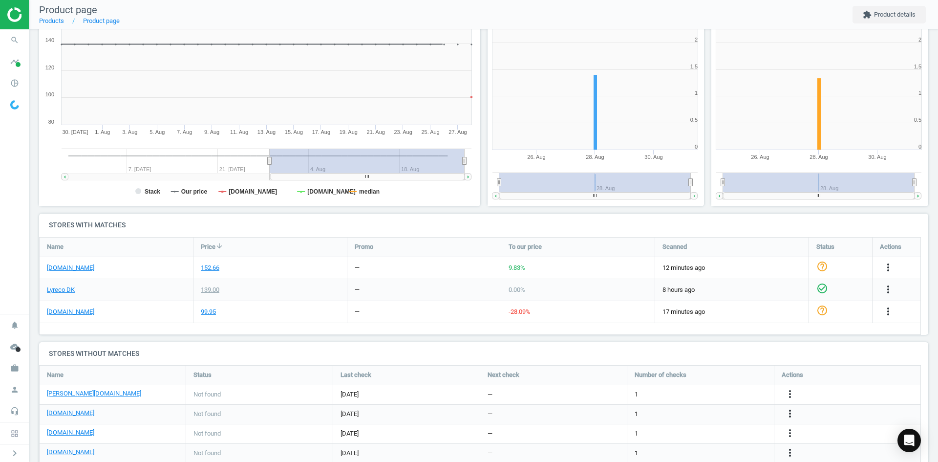
scroll to position [147, 0]
click at [92, 309] on link "[DOMAIN_NAME]" at bounding box center [70, 311] width 47 height 9
click at [94, 310] on link "[DOMAIN_NAME]" at bounding box center [70, 311] width 47 height 9
click at [888, 308] on icon "more_vert" at bounding box center [889, 311] width 12 height 12
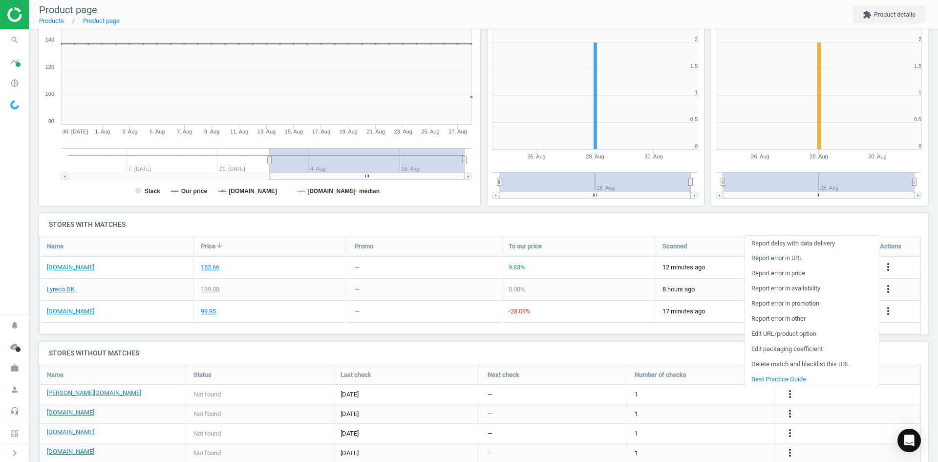
click at [767, 338] on link "Edit URL/product option" at bounding box center [812, 334] width 134 height 15
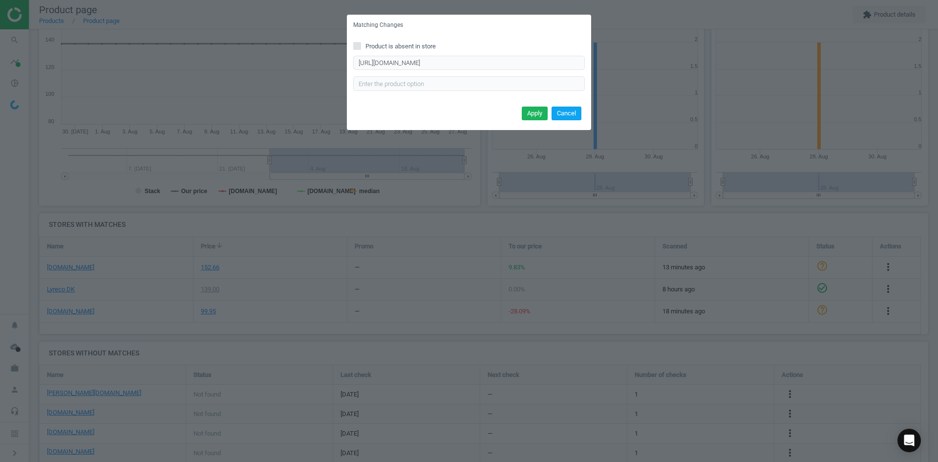
click at [564, 113] on button "Cancel" at bounding box center [567, 114] width 30 height 14
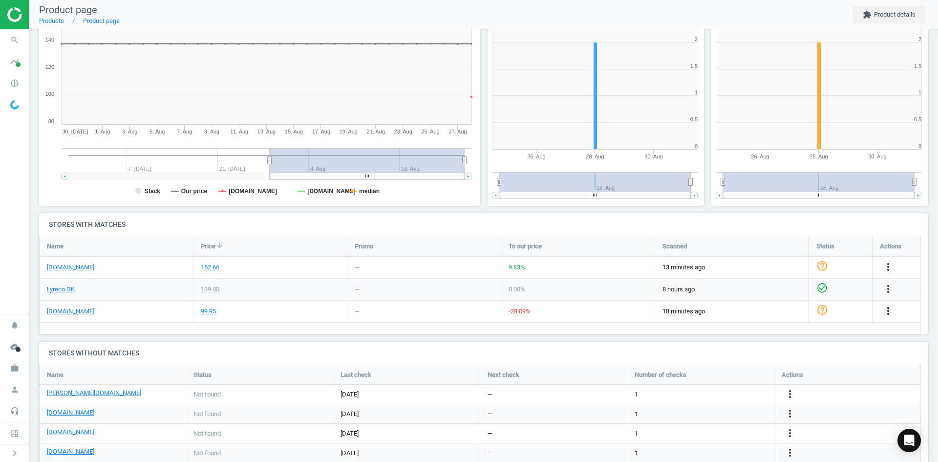
click at [891, 312] on icon "more_vert" at bounding box center [889, 311] width 12 height 12
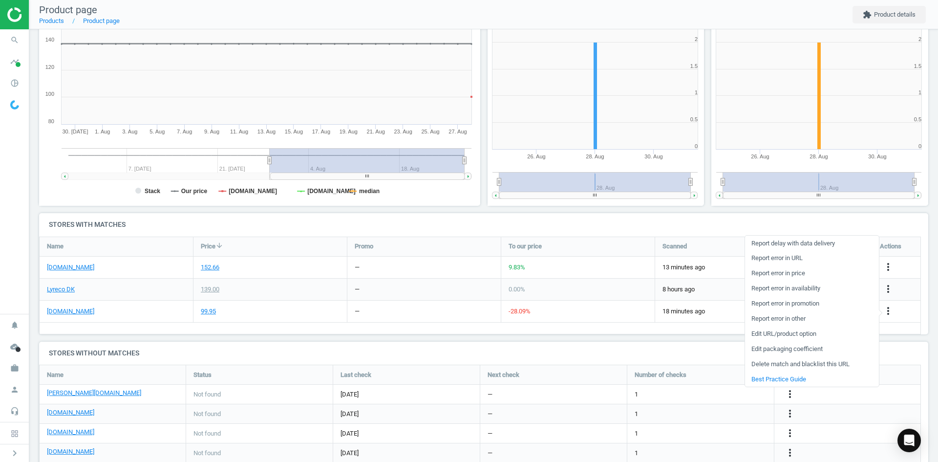
click at [782, 351] on link "Edit packaging coefficient" at bounding box center [812, 349] width 134 height 15
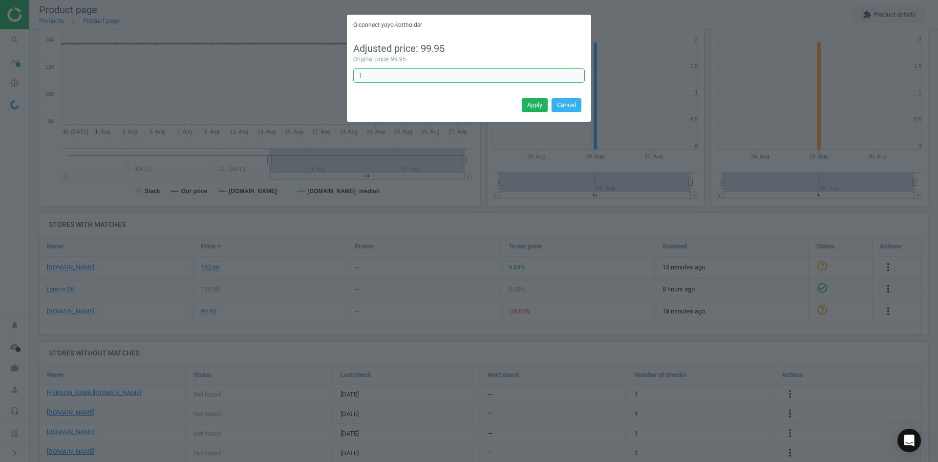
click at [392, 79] on input "1" at bounding box center [469, 75] width 232 height 15
type input "1.3"
click at [536, 100] on button "Apply" at bounding box center [535, 105] width 26 height 14
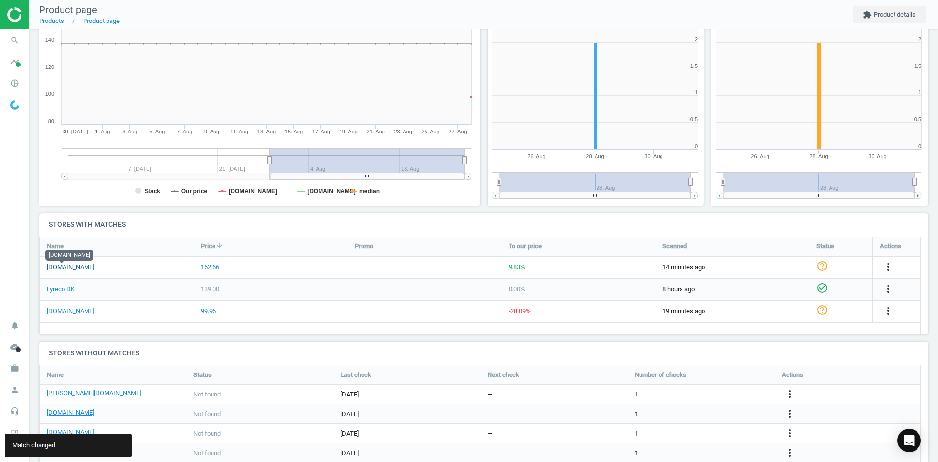
click at [58, 269] on link "[DOMAIN_NAME]" at bounding box center [70, 267] width 47 height 9
click at [889, 264] on icon "more_vert" at bounding box center [889, 267] width 12 height 12
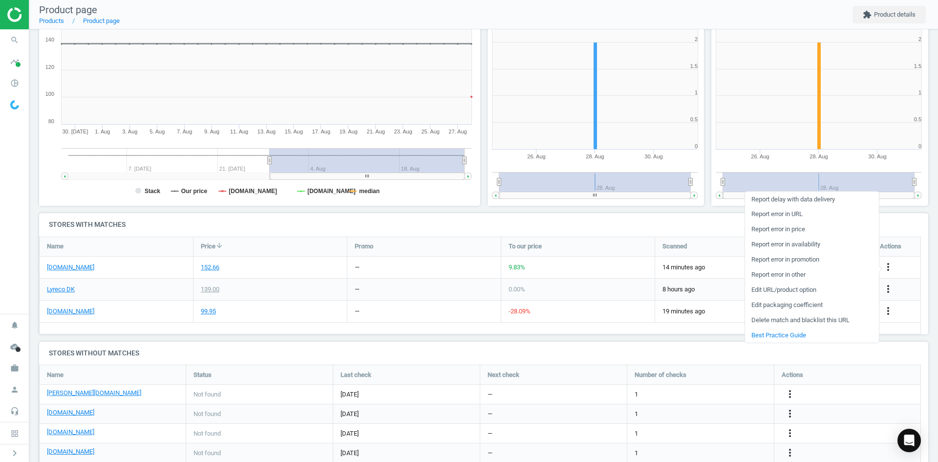
click at [800, 304] on link "Edit packaging coefficient" at bounding box center [812, 305] width 134 height 15
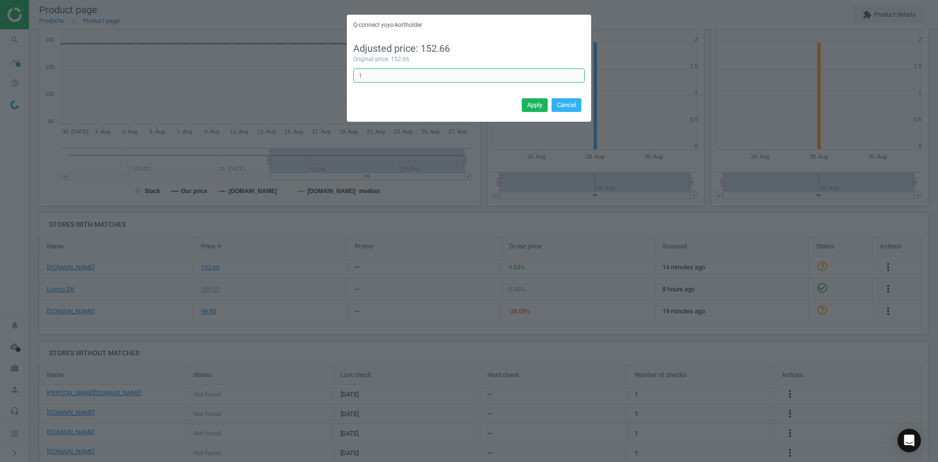
click at [416, 71] on input "1" at bounding box center [469, 75] width 232 height 15
click at [414, 69] on input "1.3" at bounding box center [469, 75] width 232 height 15
type input "1.042"
click at [536, 106] on button "Apply" at bounding box center [535, 105] width 26 height 14
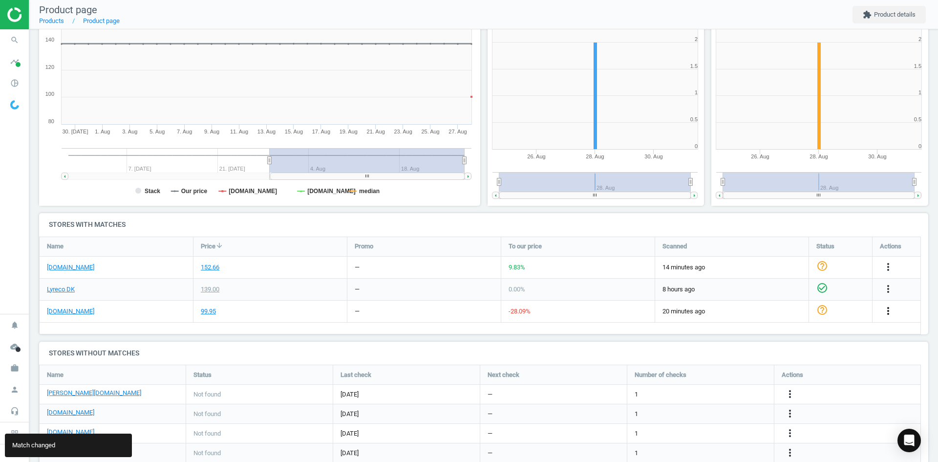
click at [887, 311] on icon "more_vert" at bounding box center [889, 311] width 12 height 12
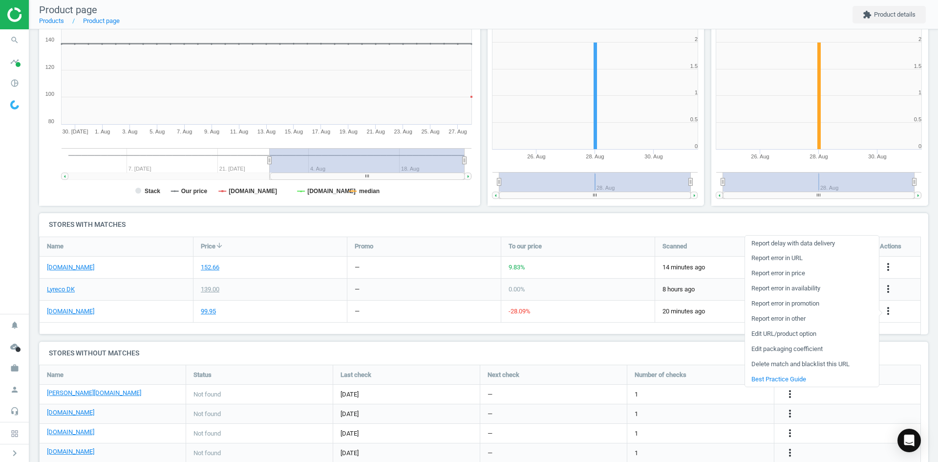
click at [810, 345] on link "Edit packaging coefficient" at bounding box center [812, 349] width 134 height 15
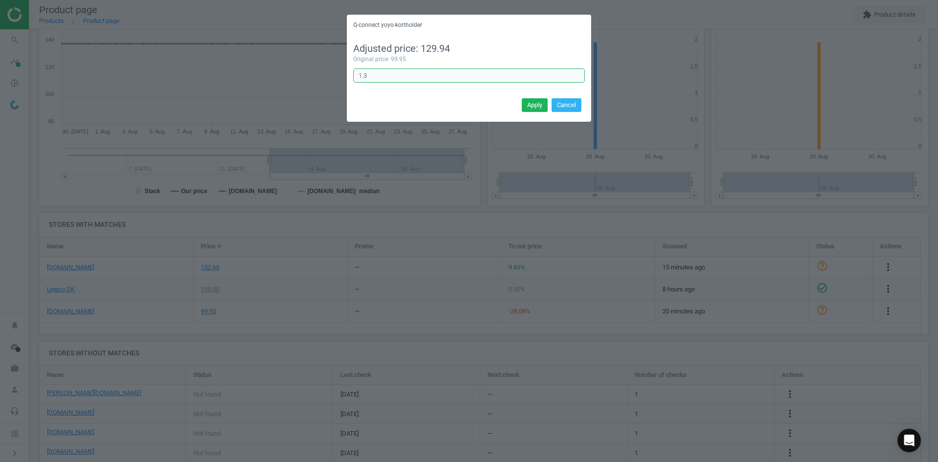
click at [403, 76] on input "1.3" at bounding box center [469, 75] width 232 height 15
type input "1.042"
click at [538, 105] on button "Apply" at bounding box center [535, 105] width 26 height 14
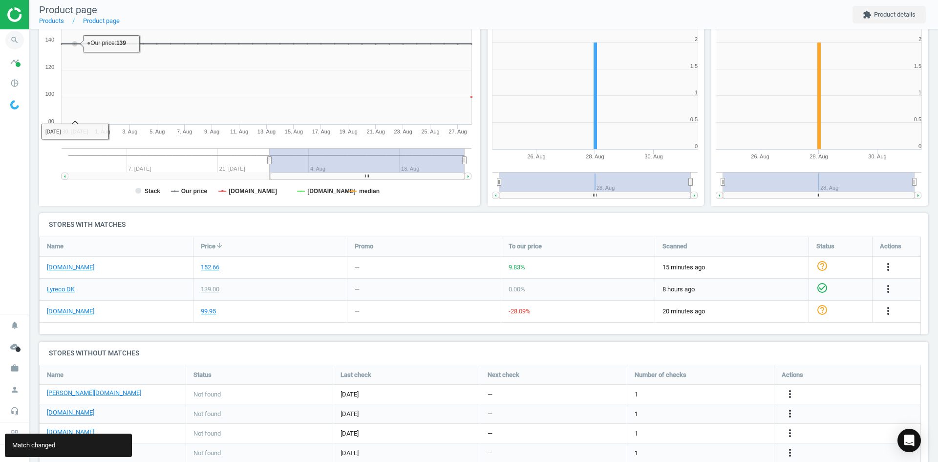
click at [19, 42] on icon "search" at bounding box center [14, 40] width 19 height 19
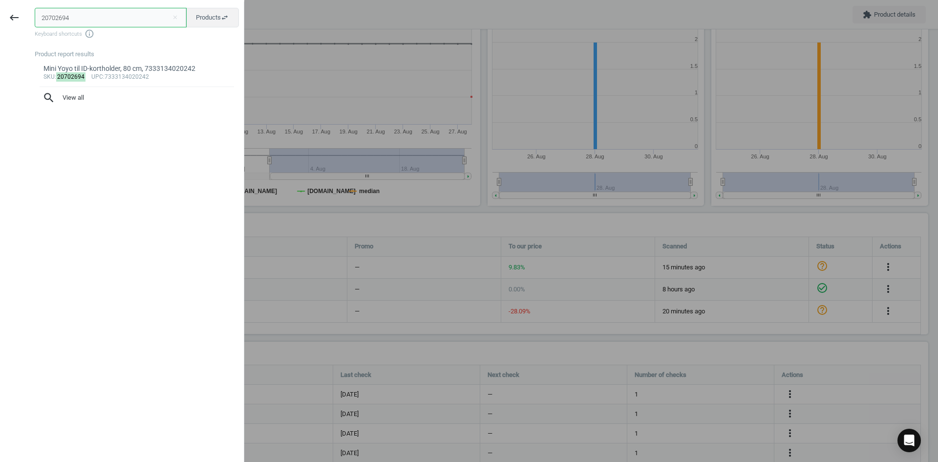
drag, startPoint x: 90, startPoint y: 19, endPoint x: 0, endPoint y: 16, distance: 90.5
click at [0, 16] on div "keyboard_backspace 20702694 close Products swap_horiz Keyboard shortcuts info_o…" at bounding box center [122, 232] width 244 height 462
paste input "54567"
type input "20754567"
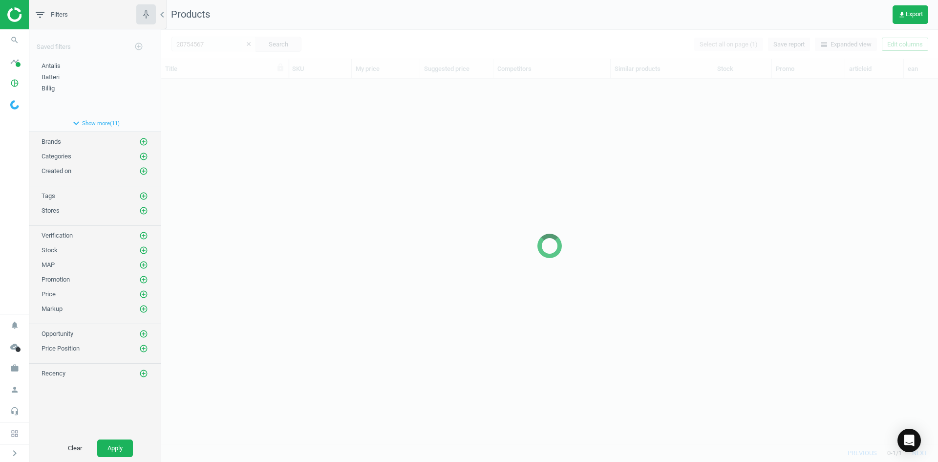
scroll to position [350, 770]
click at [304, 166] on div at bounding box center [549, 245] width 777 height 433
click at [305, 166] on div at bounding box center [549, 245] width 777 height 433
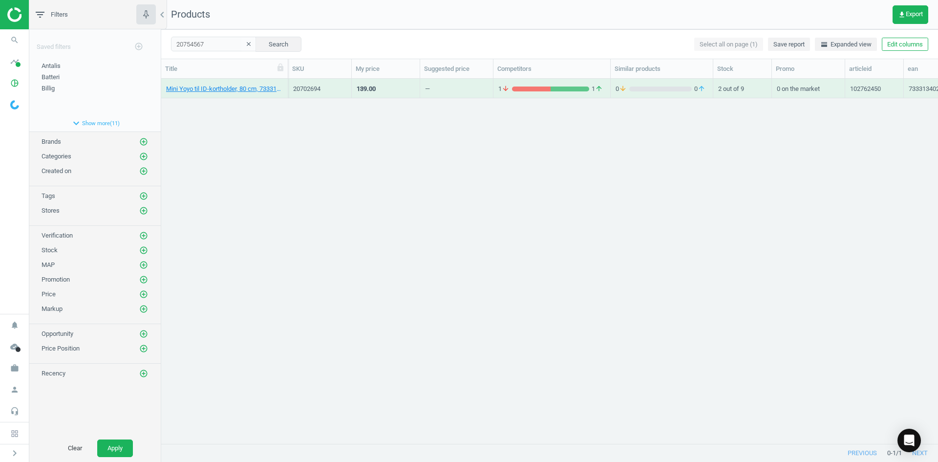
click at [270, 126] on div "Mini Yoyo til ID-kortholder, 80 cm, 7333134020242 20702694 139.00 — 1 arrow_dow…" at bounding box center [549, 257] width 777 height 357
click at [245, 87] on link "Yoyo, med nøglering, metal, pakke a 10 stk, 00000000" at bounding box center [224, 89] width 117 height 9
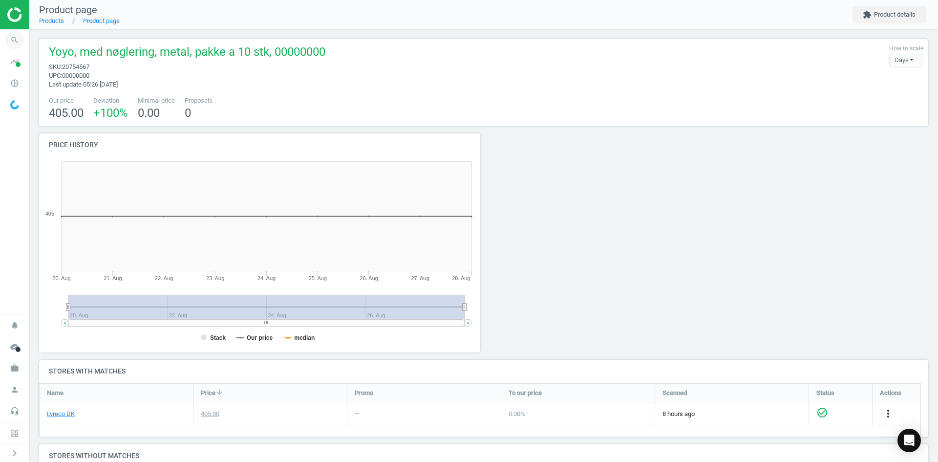
click at [20, 40] on icon "search" at bounding box center [14, 40] width 19 height 19
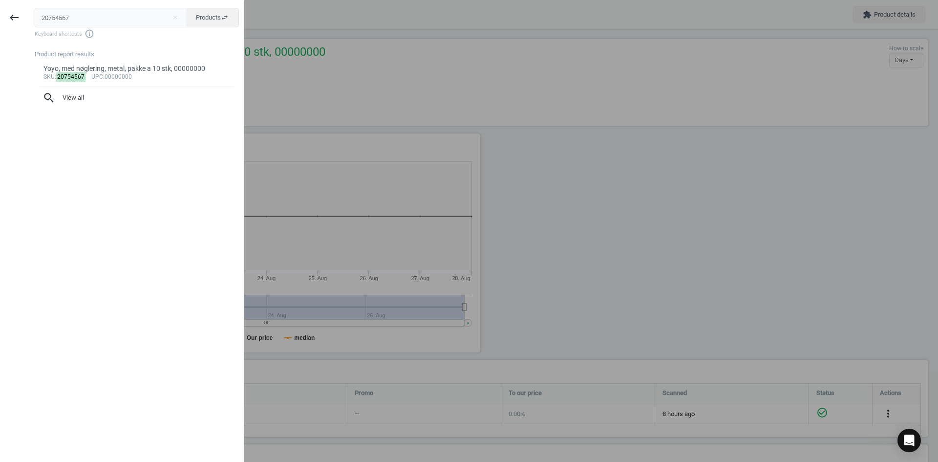
drag, startPoint x: 90, startPoint y: 23, endPoint x: 1, endPoint y: 21, distance: 89.0
click at [6, 21] on div "keyboard_backspace 20754567 close Products swap_horiz Keyboard shortcuts info_o…" at bounding box center [122, 232] width 244 height 462
type input "20754534"
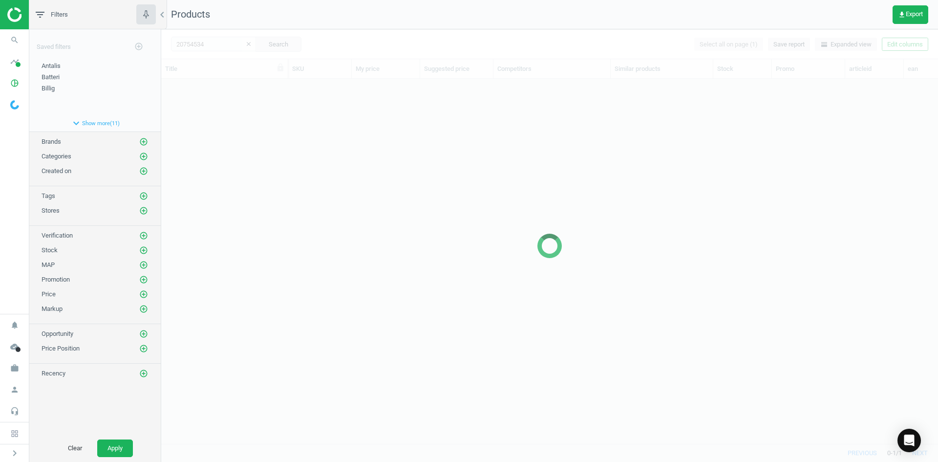
scroll to position [350, 770]
click at [179, 118] on div at bounding box center [549, 245] width 777 height 433
click at [209, 140] on div at bounding box center [549, 245] width 777 height 433
click at [210, 140] on div at bounding box center [549, 245] width 777 height 433
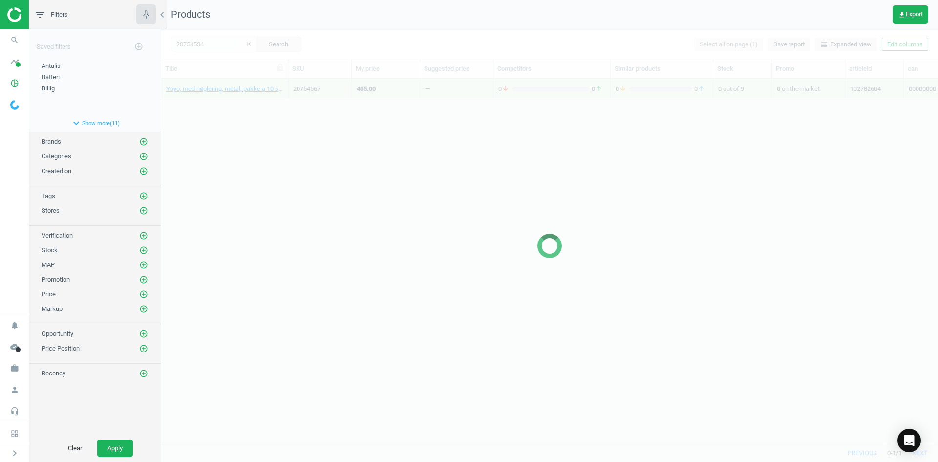
click at [212, 128] on div at bounding box center [549, 245] width 777 height 433
click at [209, 100] on div at bounding box center [549, 245] width 777 height 433
click at [208, 95] on div at bounding box center [549, 245] width 777 height 433
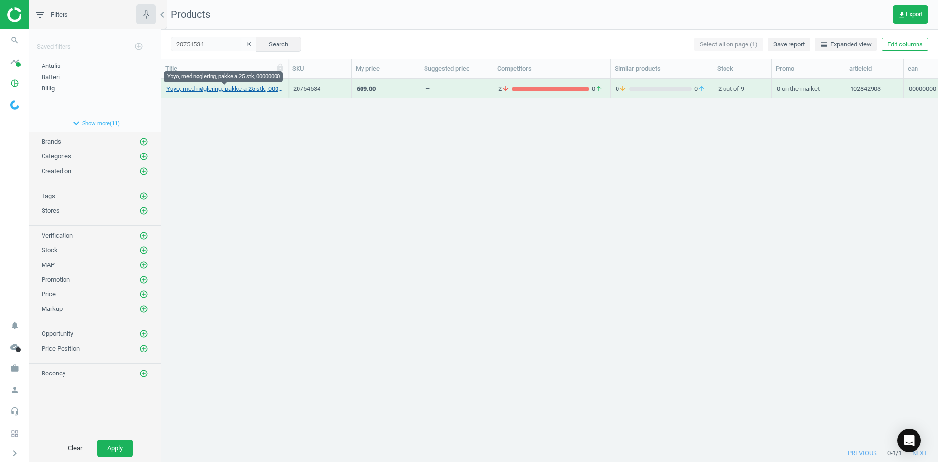
click at [209, 90] on link "Yoyo, med nøglering, pakke a 25 stk, 00000000" at bounding box center [224, 89] width 117 height 9
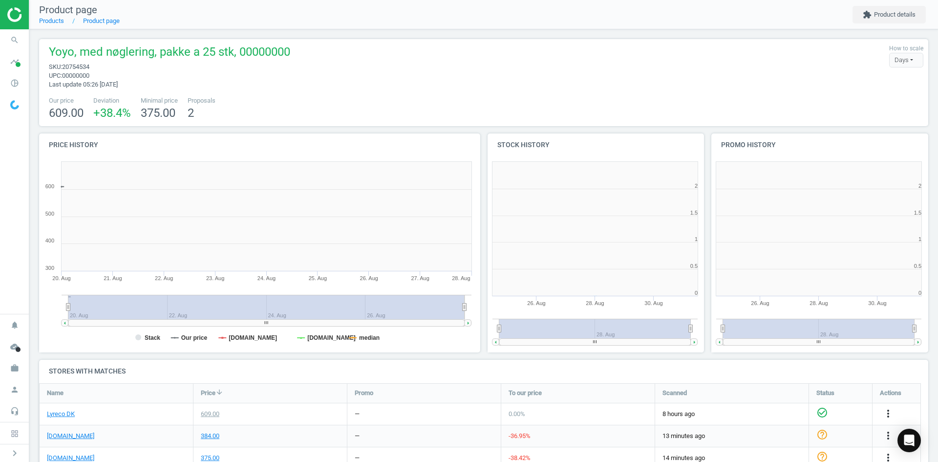
scroll to position [5, 5]
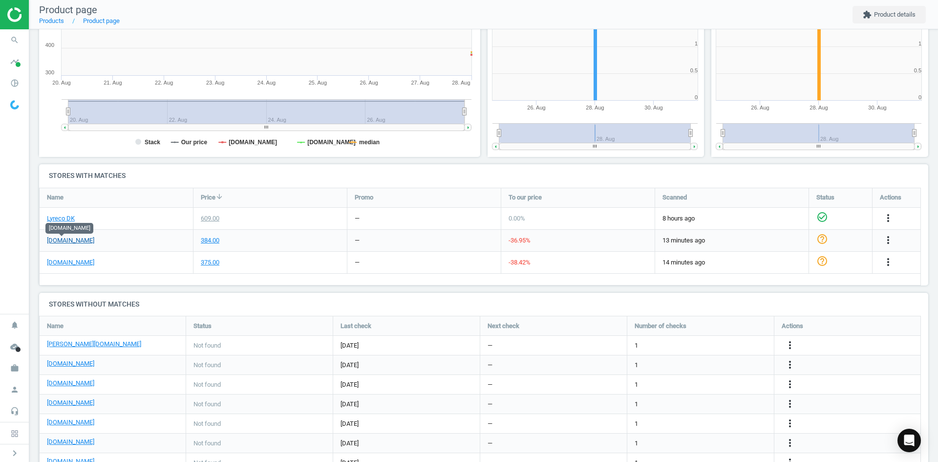
click at [65, 239] on link "[DOMAIN_NAME]" at bounding box center [70, 240] width 47 height 9
click at [24, 43] on span "search" at bounding box center [14, 40] width 29 height 22
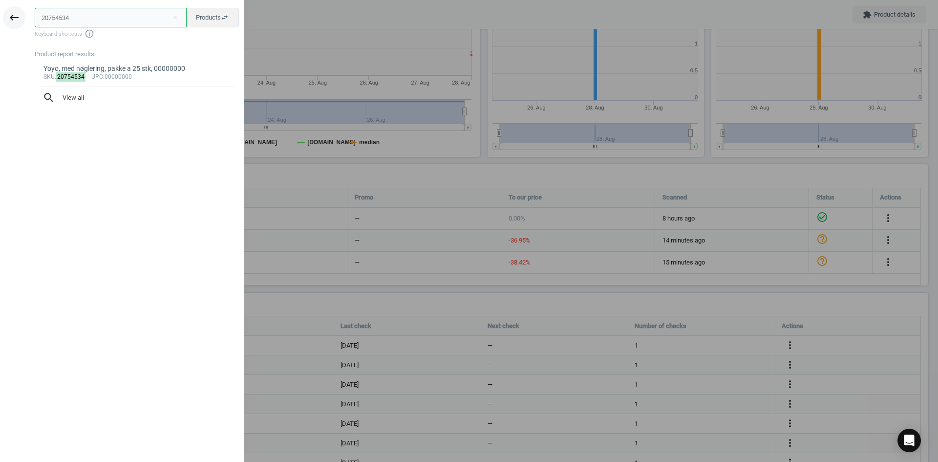
paste input "23"
drag, startPoint x: 90, startPoint y: 22, endPoint x: 9, endPoint y: 21, distance: 80.6
click at [9, 21] on div "keyboard_backspace 20754534 close Products swap_horiz Keyboard shortcuts info_o…" at bounding box center [122, 232] width 244 height 462
type input "20754523"
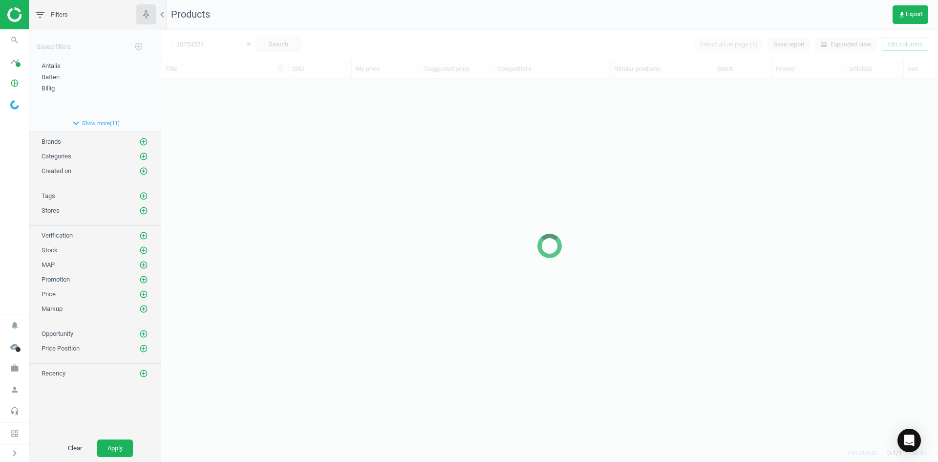
scroll to position [350, 770]
click at [238, 144] on div at bounding box center [549, 245] width 777 height 433
click at [240, 143] on div at bounding box center [549, 245] width 777 height 433
drag, startPoint x: 225, startPoint y: 122, endPoint x: 217, endPoint y: 109, distance: 14.9
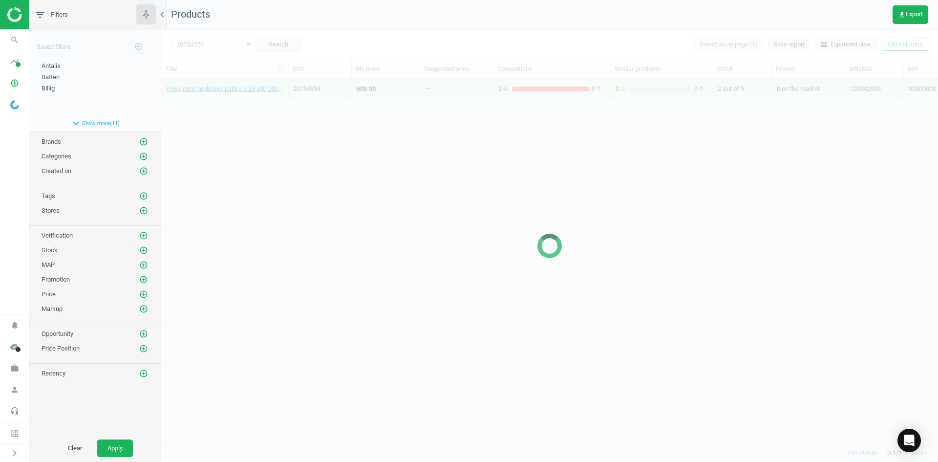
click at [224, 121] on div at bounding box center [549, 245] width 777 height 433
click at [205, 105] on div at bounding box center [549, 245] width 777 height 433
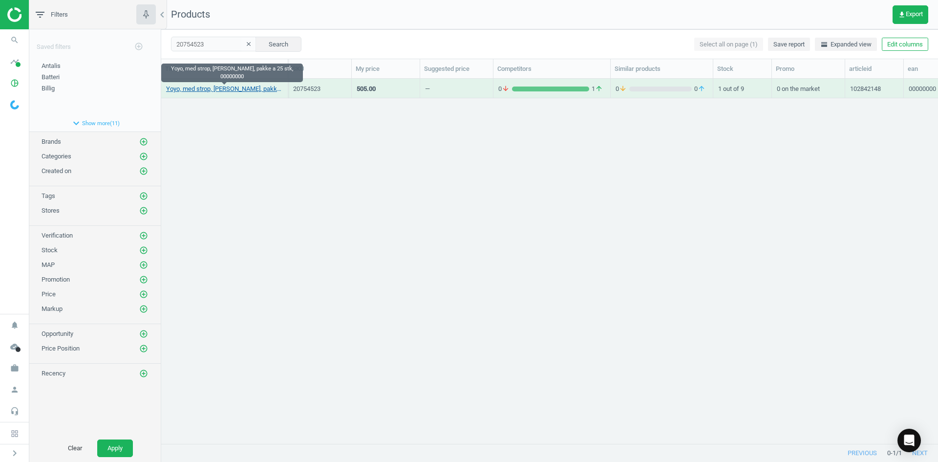
click at [204, 92] on link "Yoyo, med strop, nylon, pakke a 25 stk, 00000000" at bounding box center [224, 89] width 117 height 9
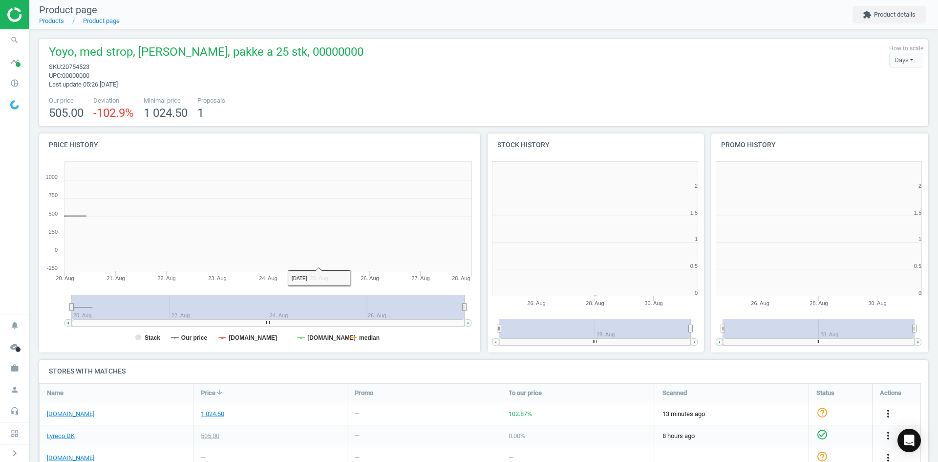
scroll to position [211, 230]
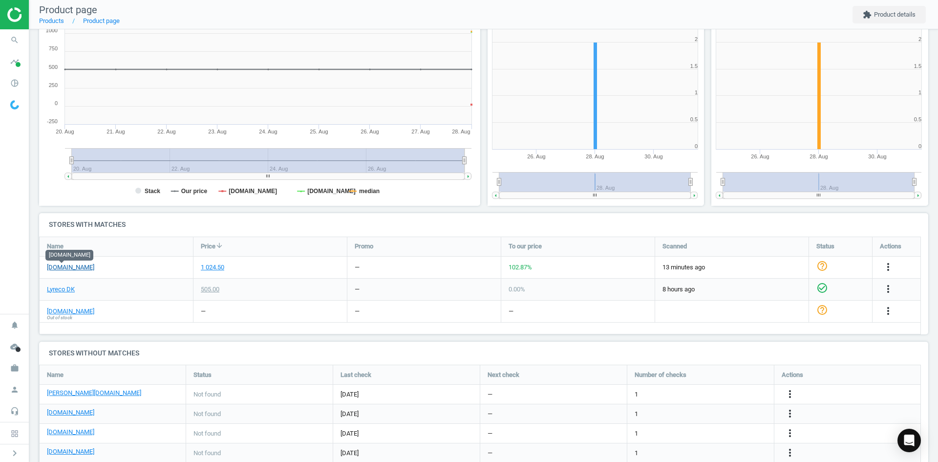
click at [64, 267] on link "[DOMAIN_NAME]" at bounding box center [70, 267] width 47 height 9
click at [884, 265] on icon "more_vert" at bounding box center [889, 267] width 12 height 12
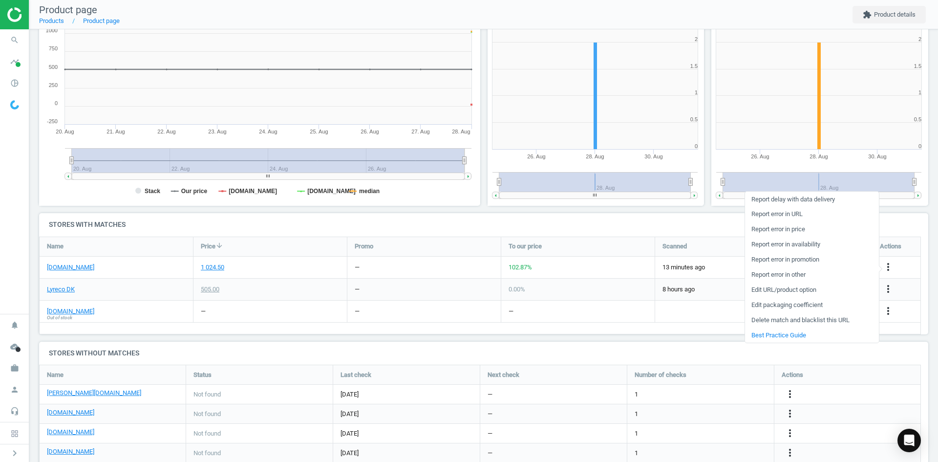
click at [799, 305] on link "Edit packaging coefficient" at bounding box center [812, 305] width 134 height 15
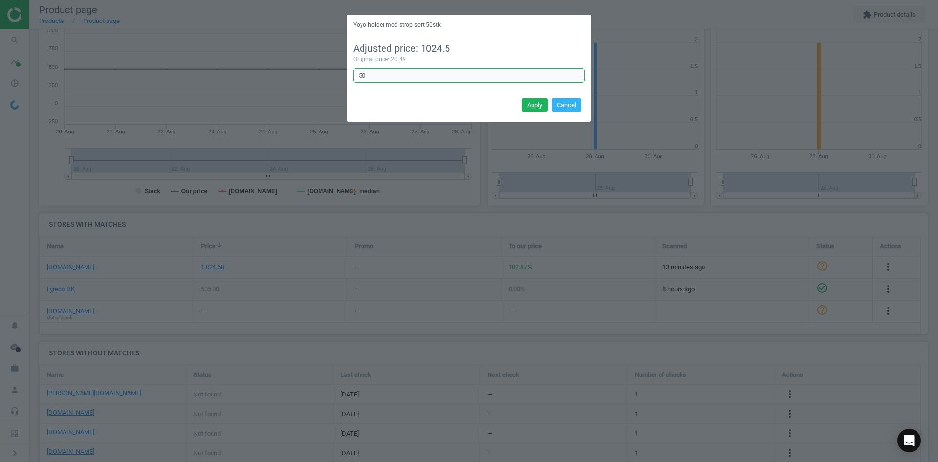
click at [376, 77] on input "50" at bounding box center [469, 75] width 232 height 15
type input "5"
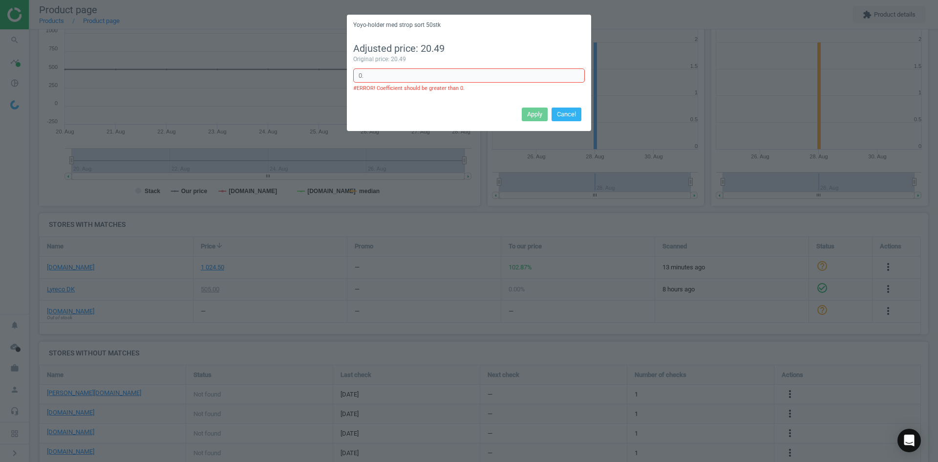
type input "0"
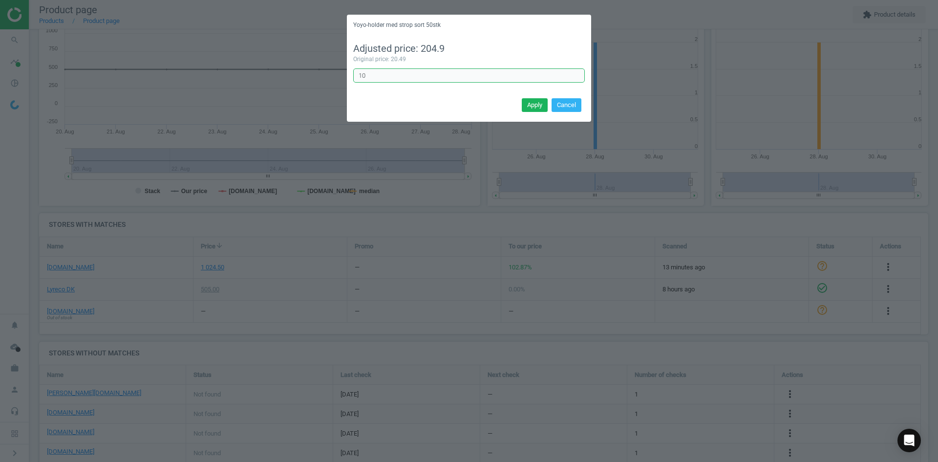
type input "1"
type input "25"
click at [528, 107] on button "Apply" at bounding box center [535, 105] width 26 height 14
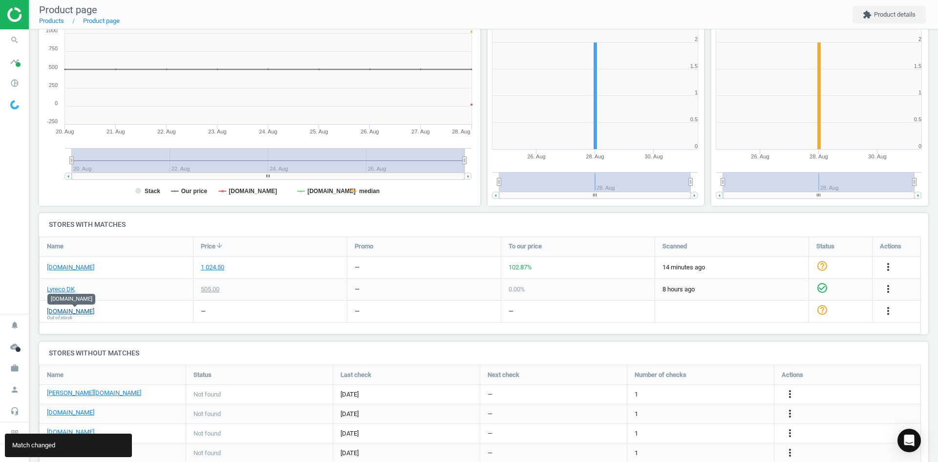
click at [89, 313] on link "[DOMAIN_NAME]" at bounding box center [70, 311] width 47 height 9
click at [94, 312] on link "[DOMAIN_NAME]" at bounding box center [70, 311] width 47 height 9
click at [888, 310] on icon "more_vert" at bounding box center [889, 311] width 12 height 12
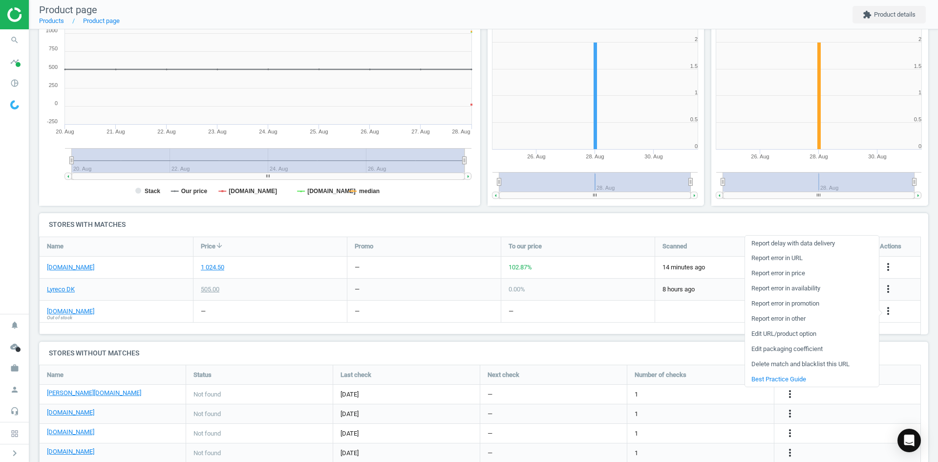
click at [769, 348] on link "Edit packaging coefficient" at bounding box center [812, 349] width 134 height 15
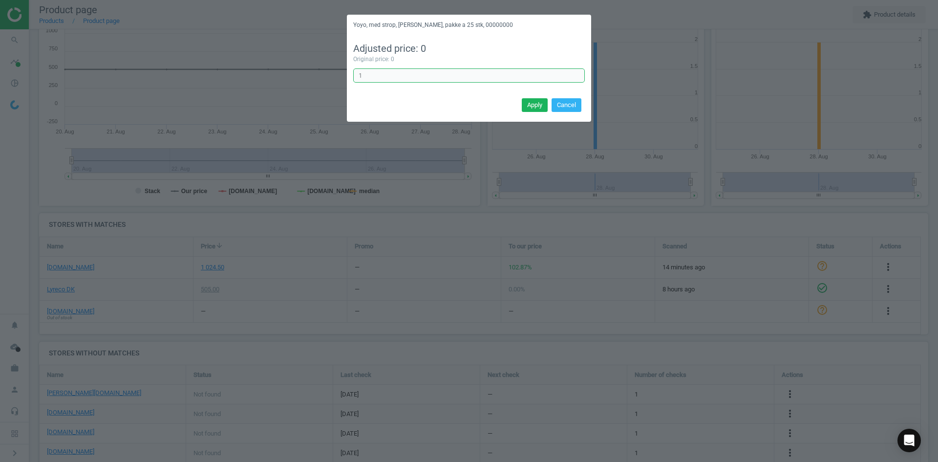
click at [385, 78] on input "1" at bounding box center [469, 75] width 232 height 15
type input "0.5"
click at [532, 108] on button "Apply" at bounding box center [535, 105] width 26 height 14
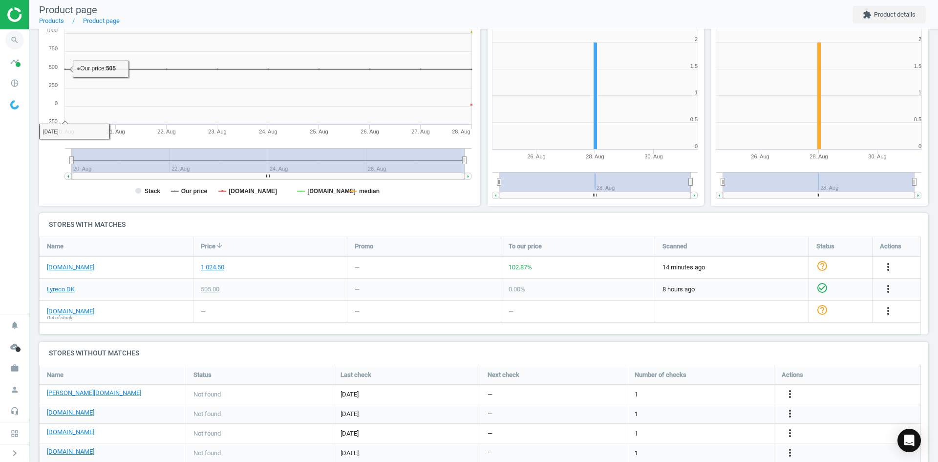
click at [18, 42] on icon "search" at bounding box center [14, 40] width 19 height 19
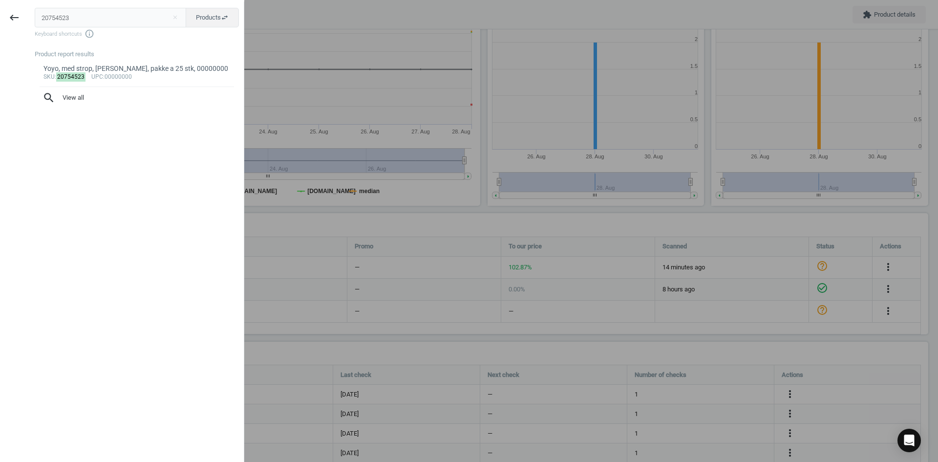
drag, startPoint x: 91, startPoint y: 16, endPoint x: 0, endPoint y: 15, distance: 91.4
click at [0, 15] on div "keyboard_backspace 20754523 close Products swap_horiz Keyboard shortcuts info_o…" at bounding box center [122, 232] width 244 height 462
type input "20754512"
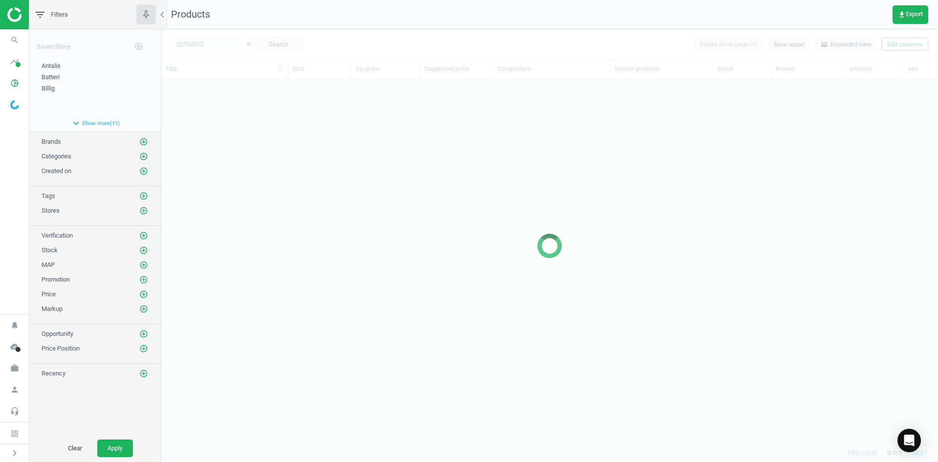
scroll to position [350, 770]
click at [238, 123] on div at bounding box center [549, 245] width 777 height 433
click at [239, 123] on div at bounding box center [549, 245] width 777 height 433
click at [239, 124] on div at bounding box center [549, 245] width 777 height 433
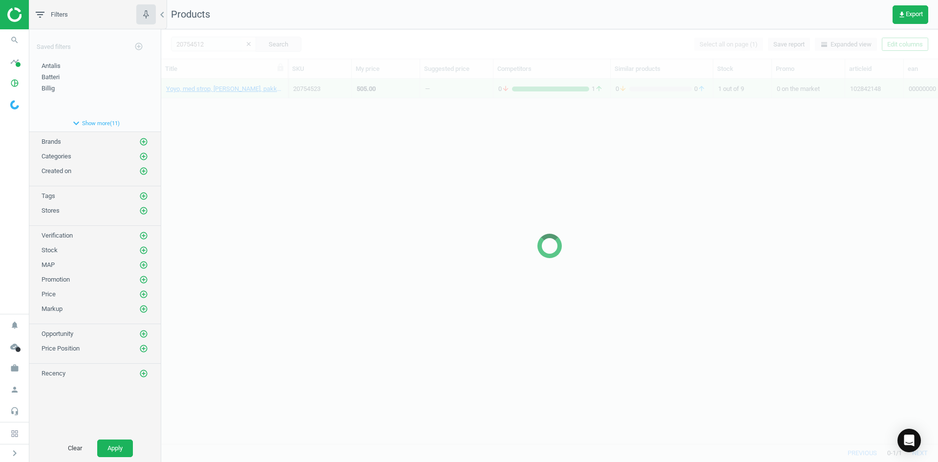
click at [232, 104] on div at bounding box center [549, 245] width 777 height 433
click at [231, 102] on div at bounding box center [549, 245] width 777 height 433
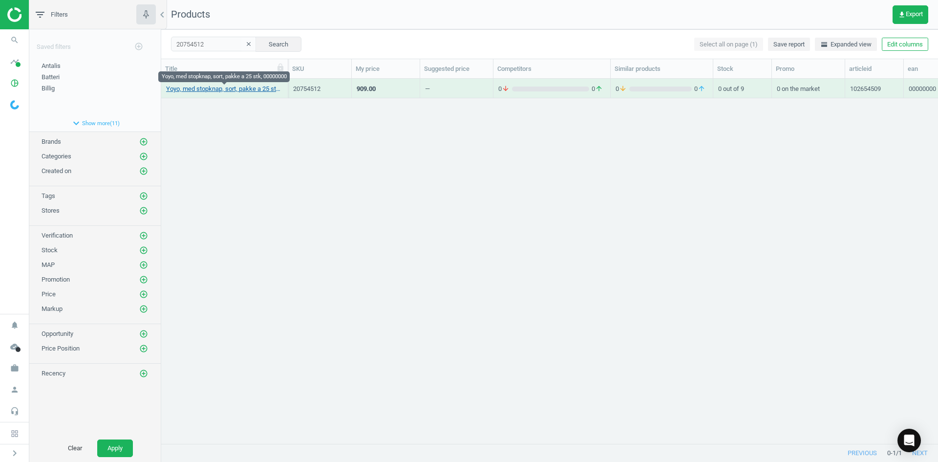
click at [229, 90] on link "Yoyo, med stopknap, sort, pakke a 25 stk, 00000000" at bounding box center [224, 89] width 117 height 9
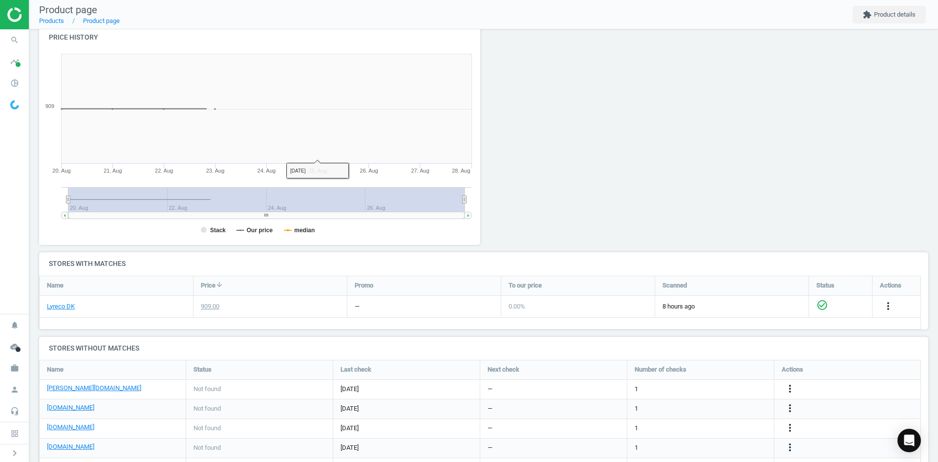
scroll to position [147, 0]
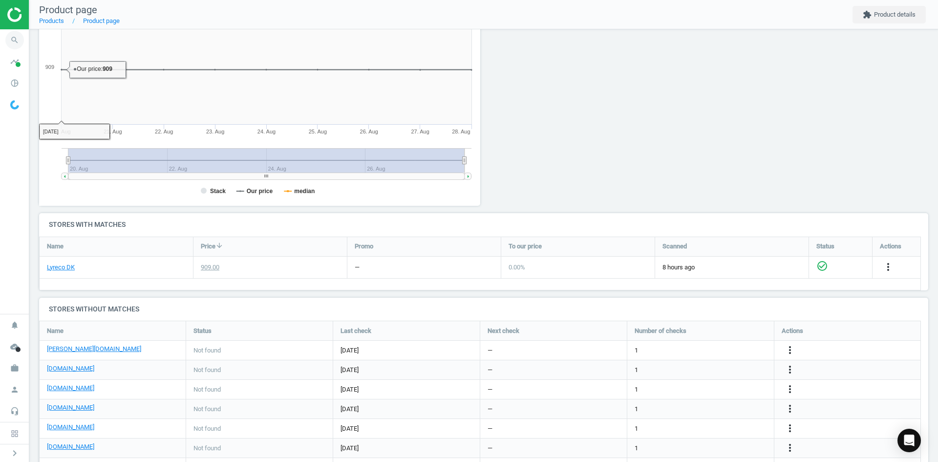
click at [18, 45] on icon "search" at bounding box center [14, 40] width 19 height 19
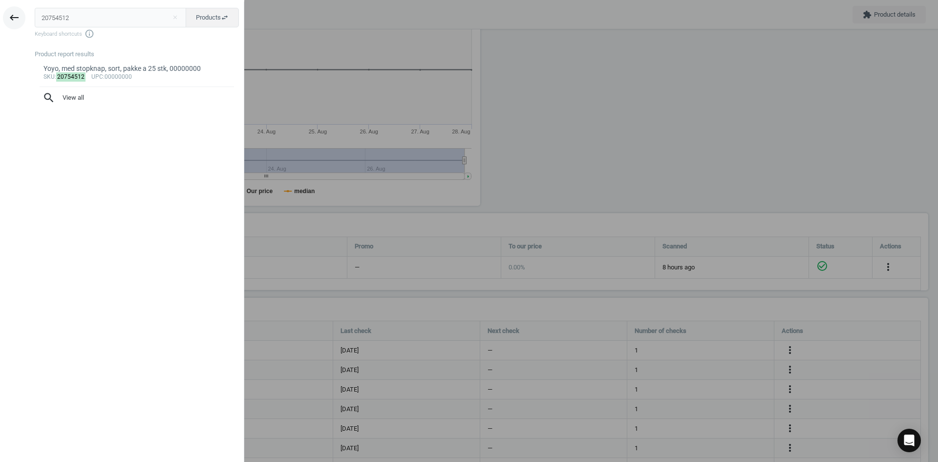
drag, startPoint x: 73, startPoint y: 22, endPoint x: 15, endPoint y: 27, distance: 58.5
click at [15, 27] on div "keyboard_backspace 20754512 close Products swap_horiz Keyboard shortcuts info_o…" at bounding box center [122, 232] width 244 height 462
type input "20754545"
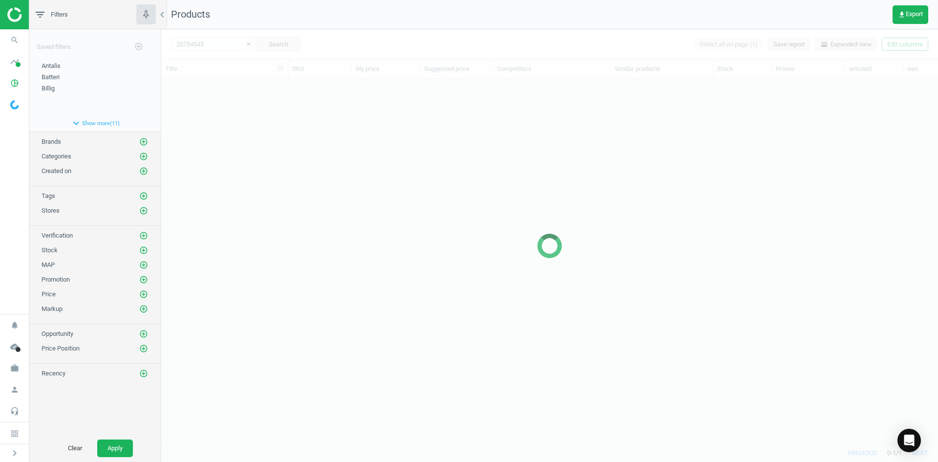
scroll to position [350, 770]
click at [316, 155] on div at bounding box center [549, 245] width 777 height 433
click at [317, 155] on div at bounding box center [549, 245] width 777 height 433
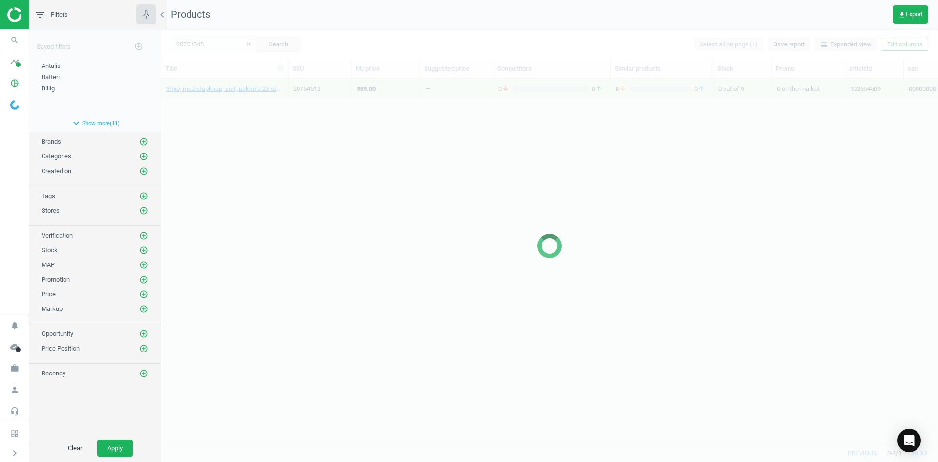
click at [317, 155] on div at bounding box center [549, 245] width 777 height 433
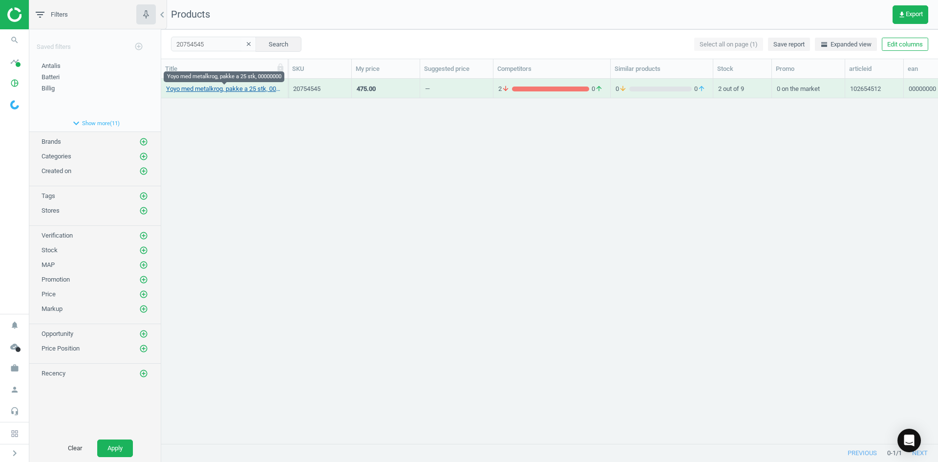
click at [235, 88] on link "Yoyo med metalkrog, pakke a 25 stk, 00000000" at bounding box center [224, 89] width 117 height 9
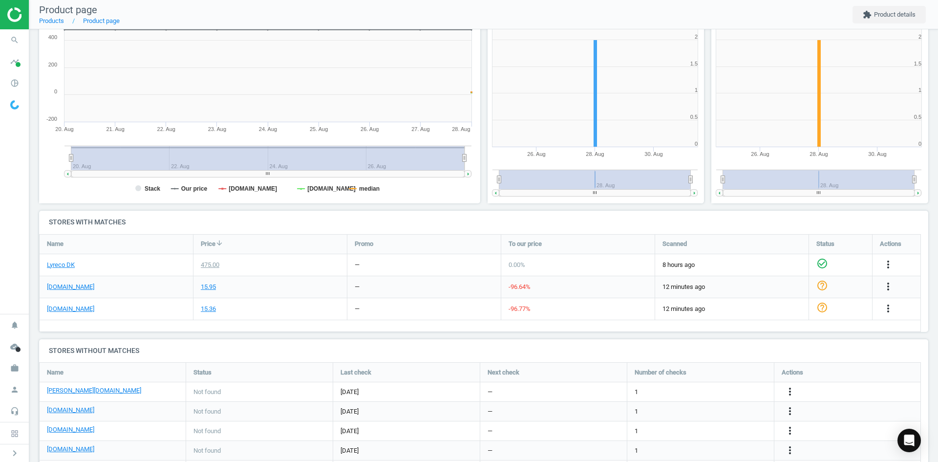
scroll to position [196, 0]
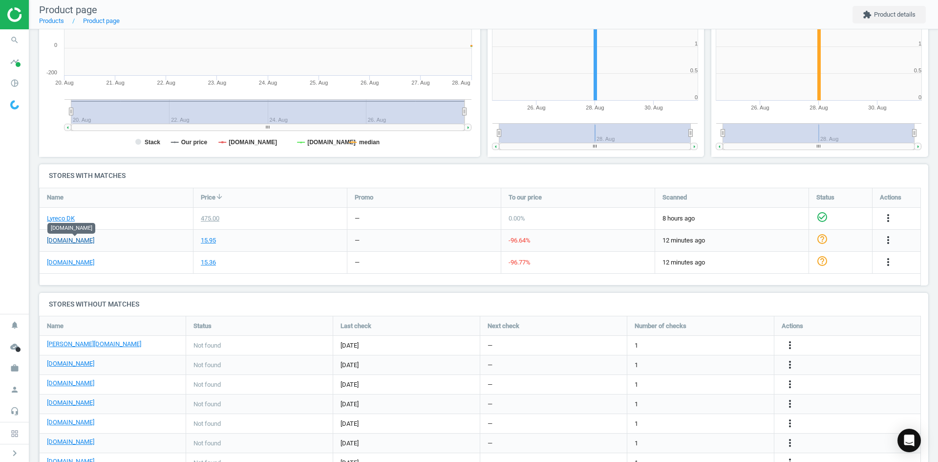
click at [87, 241] on link "[DOMAIN_NAME]" at bounding box center [70, 240] width 47 height 9
click at [890, 239] on icon "more_vert" at bounding box center [889, 240] width 12 height 12
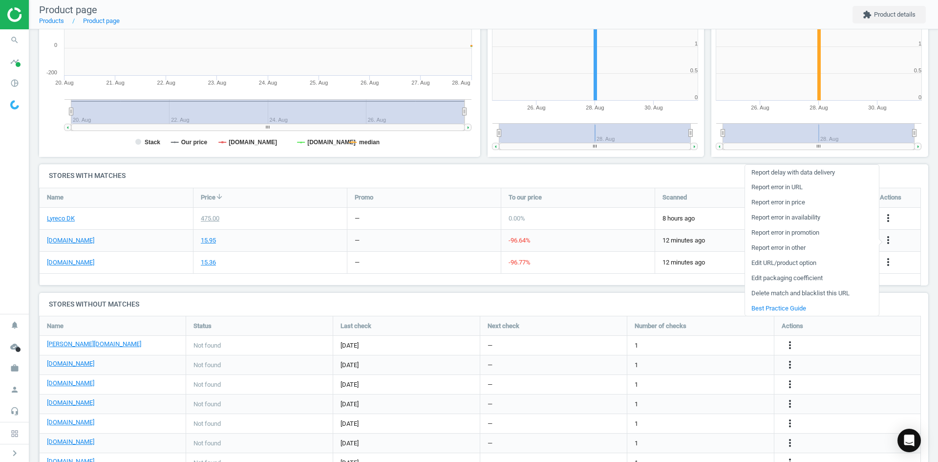
click at [786, 279] on link "Edit packaging coefficient" at bounding box center [812, 278] width 134 height 15
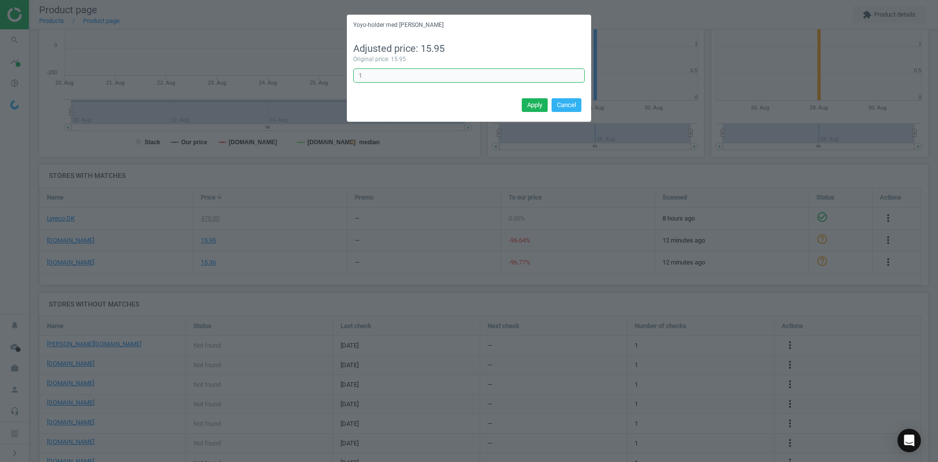
click at [386, 78] on input "1" at bounding box center [469, 75] width 232 height 15
type input "25"
click at [539, 102] on button "Apply" at bounding box center [535, 105] width 26 height 14
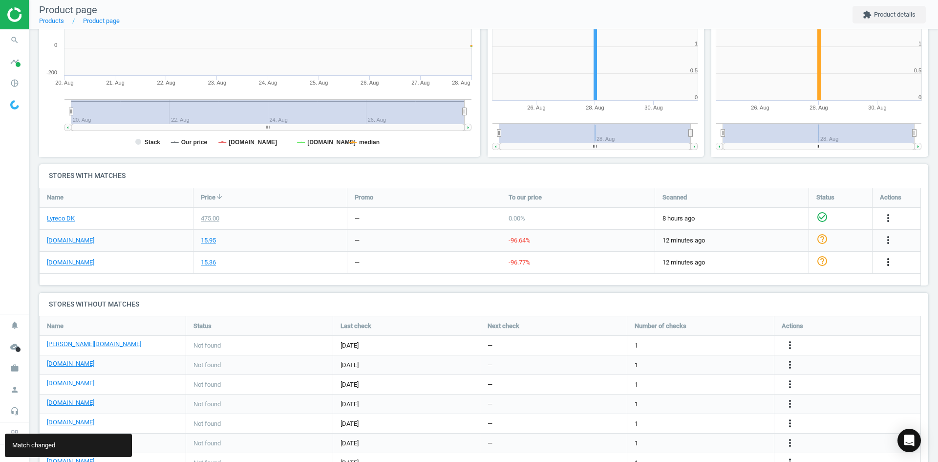
click at [886, 263] on icon "more_vert" at bounding box center [889, 262] width 12 height 12
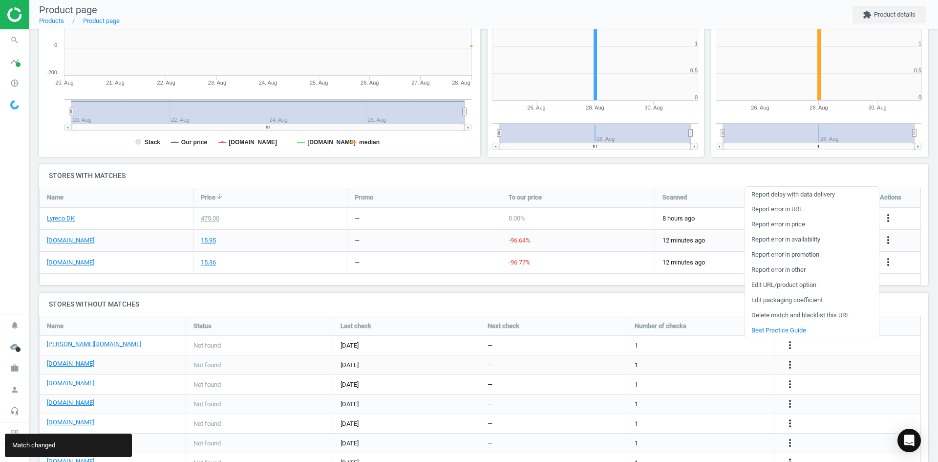
click at [801, 300] on link "Edit packaging coefficient" at bounding box center [812, 300] width 134 height 15
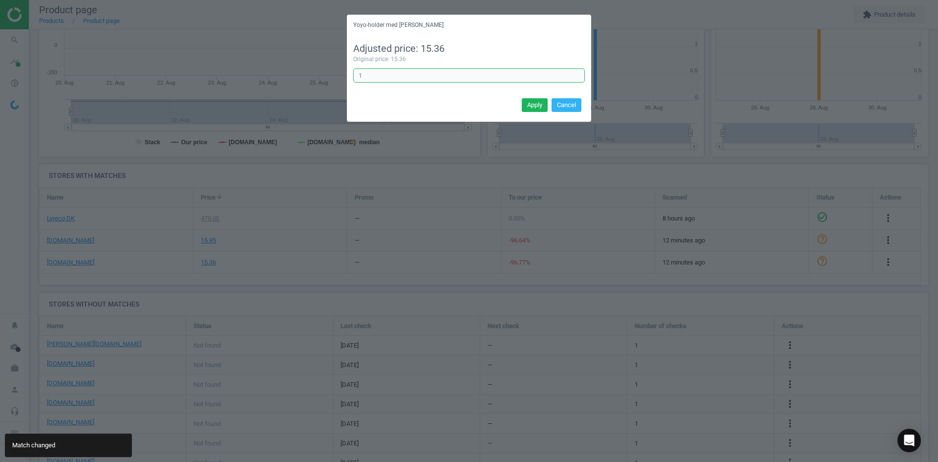
click at [414, 79] on input "1" at bounding box center [469, 75] width 232 height 15
type input "25"
click at [535, 104] on button "Apply" at bounding box center [535, 105] width 26 height 14
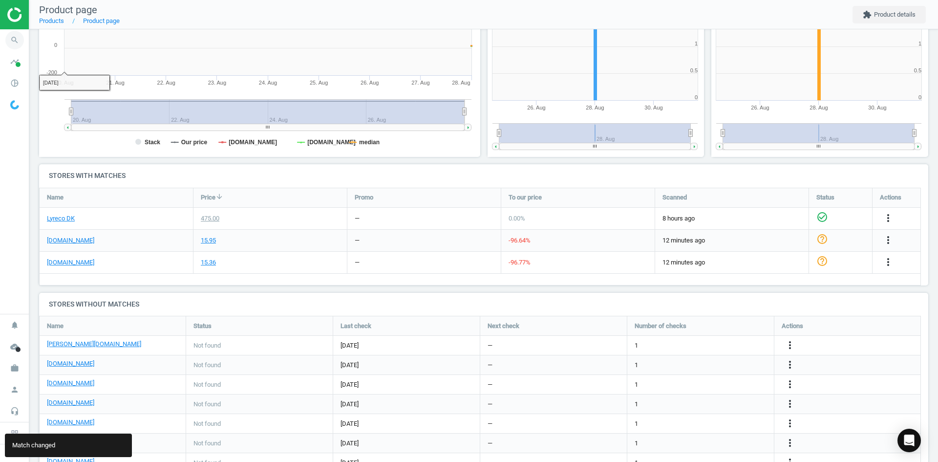
drag, startPoint x: 32, startPoint y: 42, endPoint x: 24, endPoint y: 41, distance: 7.3
click at [32, 42] on div "Yoyo med metalkrog, pakke a 25 stk, 00000000 sku : 20754545 upc : 00000000 Last…" at bounding box center [483, 168] width 909 height 668
click at [23, 40] on icon "search" at bounding box center [14, 40] width 19 height 19
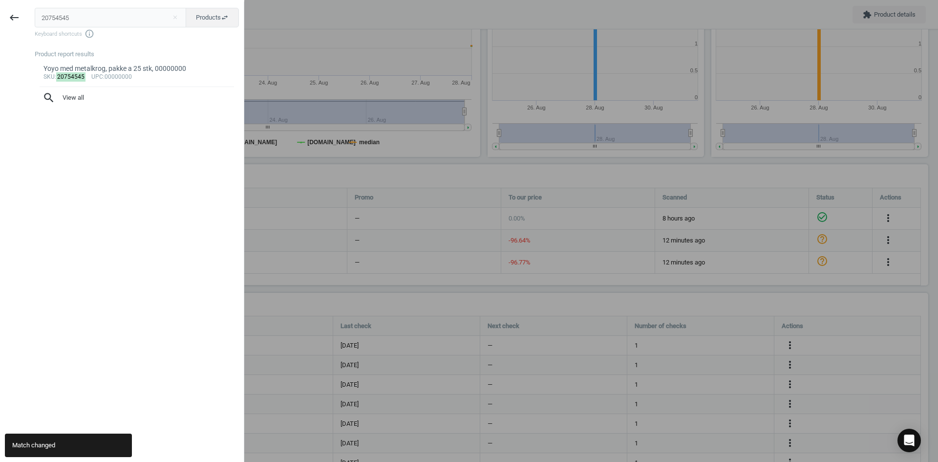
drag, startPoint x: 99, startPoint y: 20, endPoint x: 0, endPoint y: 20, distance: 98.7
click at [0, 20] on div "keyboard_backspace 20754545 close Products swap_horiz Keyboard shortcuts info_o…" at bounding box center [122, 232] width 244 height 462
type input "20754556"
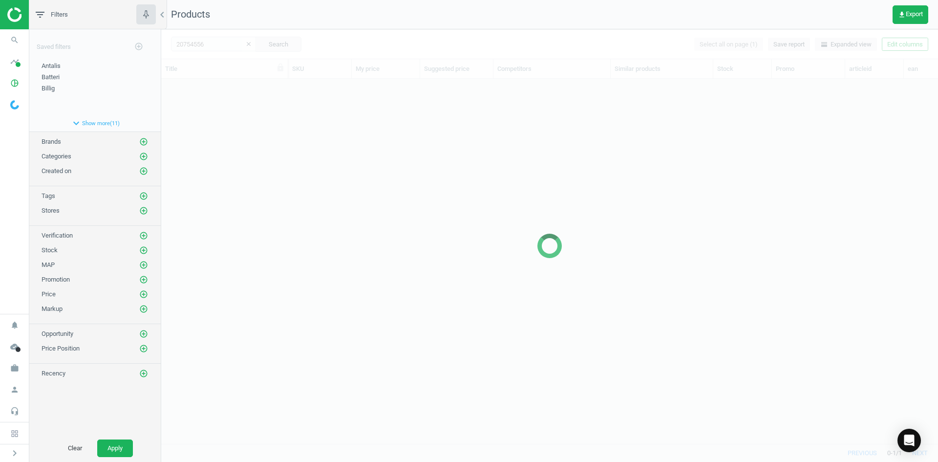
scroll to position [350, 770]
click at [317, 134] on div at bounding box center [549, 245] width 777 height 433
click at [318, 134] on div at bounding box center [549, 245] width 777 height 433
click at [256, 109] on div at bounding box center [549, 245] width 777 height 433
click at [241, 98] on div at bounding box center [549, 245] width 777 height 433
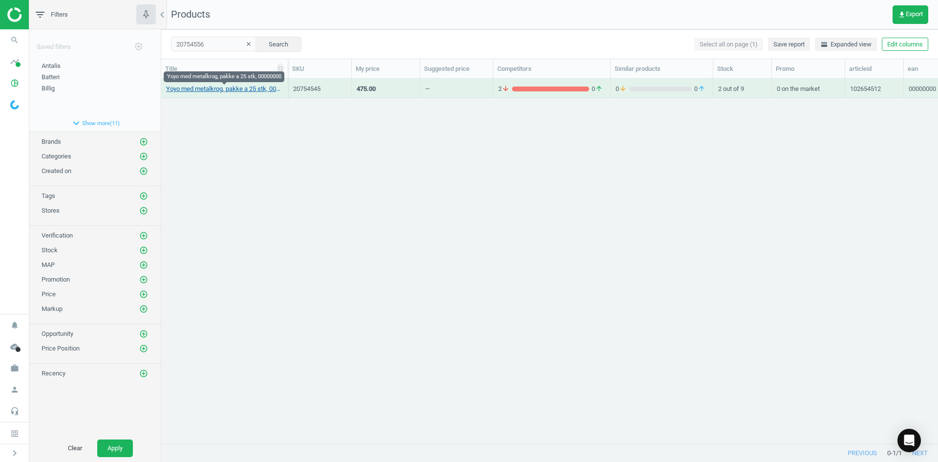
click at [236, 90] on link "Yoyo med metalkrog, pakke a 25 stk, 00000000" at bounding box center [224, 89] width 117 height 9
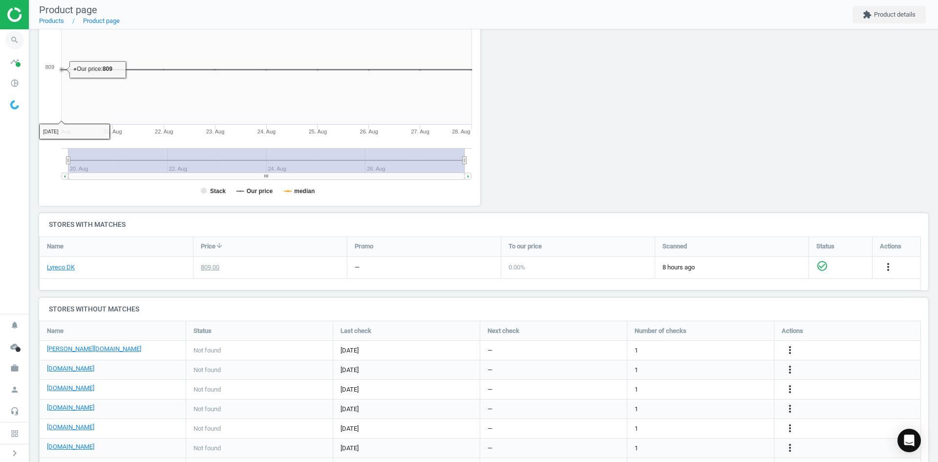
click at [21, 38] on icon "search" at bounding box center [14, 40] width 19 height 19
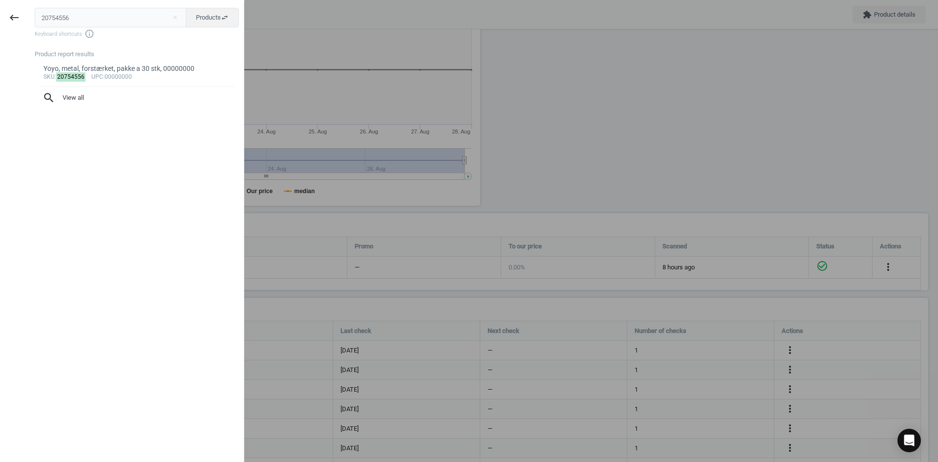
drag, startPoint x: 107, startPoint y: 19, endPoint x: 0, endPoint y: 19, distance: 107.0
click at [0, 19] on div "keyboard_backspace 20754556 close Products swap_horiz Keyboard shortcuts info_o…" at bounding box center [122, 232] width 244 height 462
type input "20754589"
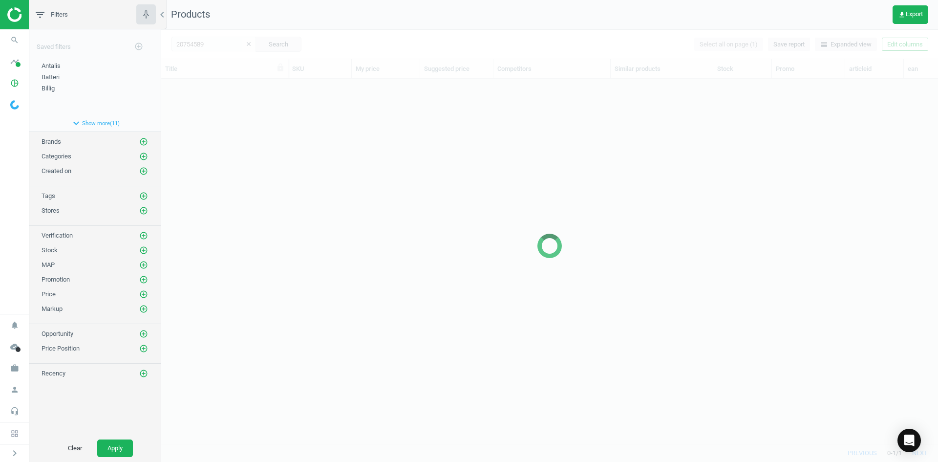
scroll to position [350, 770]
click at [314, 147] on div at bounding box center [549, 245] width 777 height 433
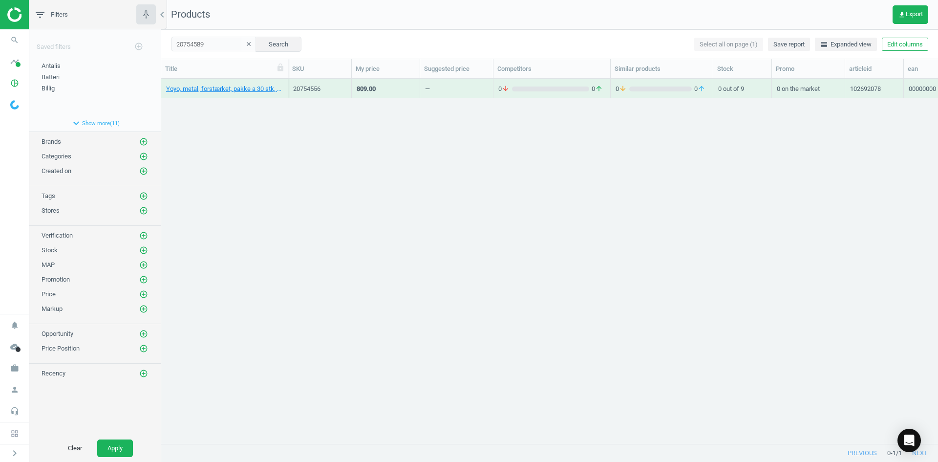
click at [346, 161] on div "Yoyo, metal, forstærket, pakke a 30 stk, 00000000 20754556 809.00 — 0 arrow_dow…" at bounding box center [549, 257] width 777 height 357
click at [239, 90] on link "Id-kortholder, transperant, pakke a 25 stk, 00000000" at bounding box center [224, 89] width 117 height 9
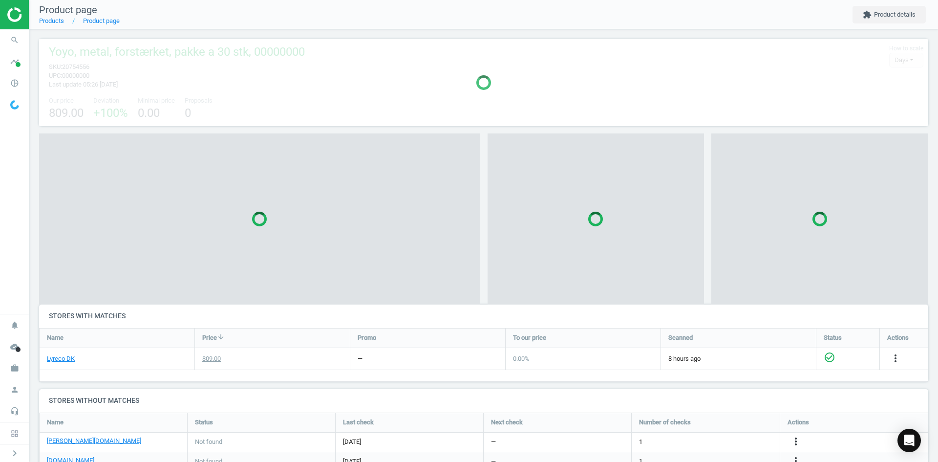
scroll to position [5, 5]
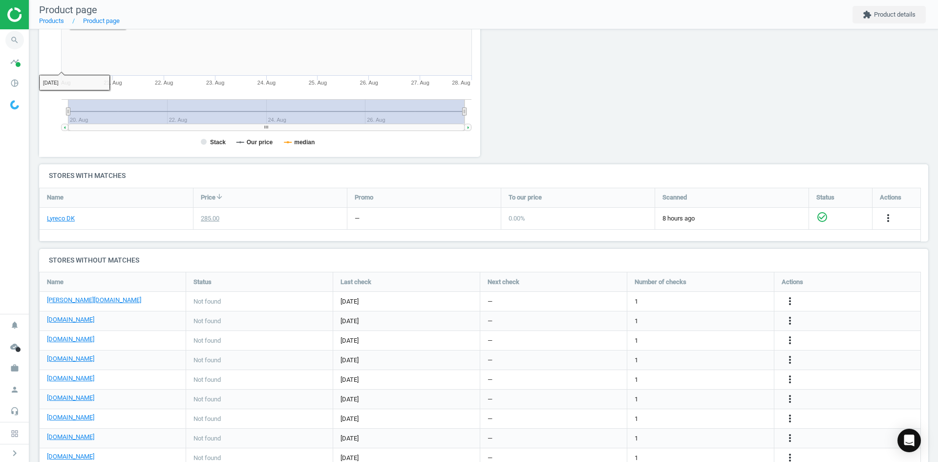
click at [15, 41] on icon "search" at bounding box center [14, 40] width 19 height 19
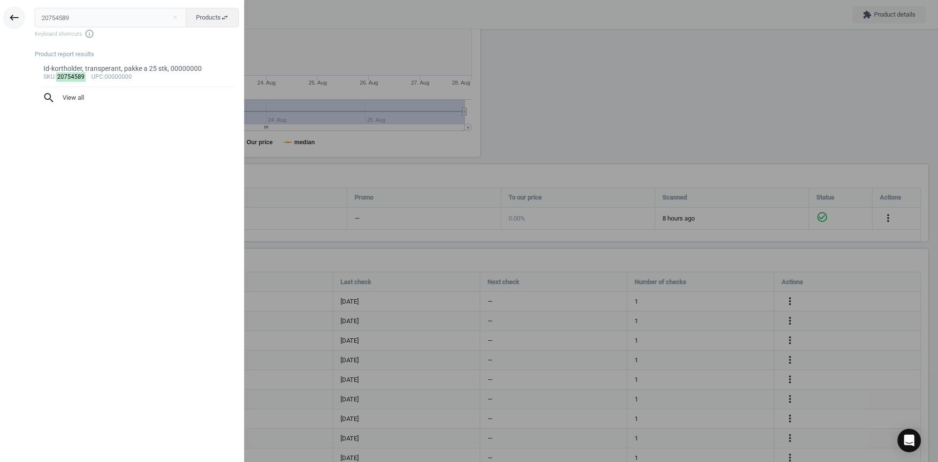
drag, startPoint x: 107, startPoint y: 18, endPoint x: 18, endPoint y: 20, distance: 89.0
click at [20, 18] on div "keyboard_backspace 20754589 close Products swap_horiz Keyboard shortcuts info_o…" at bounding box center [122, 232] width 244 height 462
type input "20754591"
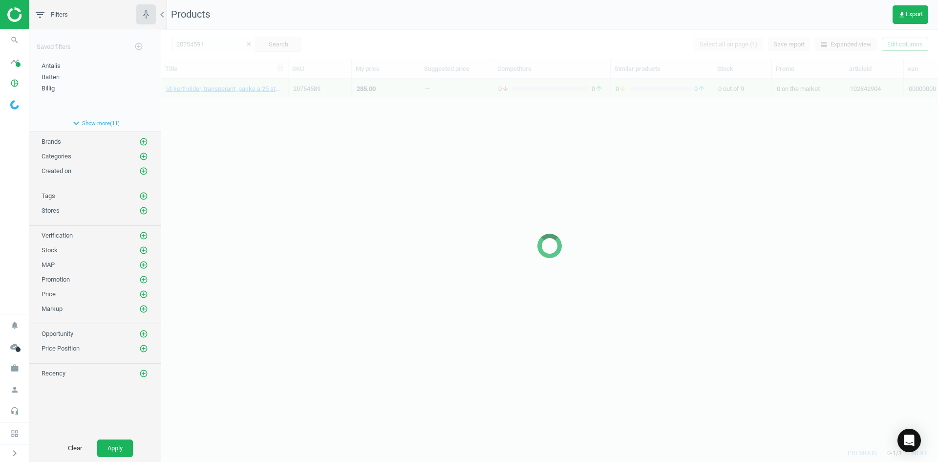
click at [346, 144] on div at bounding box center [549, 245] width 777 height 433
click at [348, 144] on div at bounding box center [549, 245] width 777 height 433
drag, startPoint x: 299, startPoint y: 131, endPoint x: 270, endPoint y: 115, distance: 33.5
click at [298, 131] on div at bounding box center [549, 245] width 777 height 433
click at [269, 115] on div at bounding box center [549, 245] width 777 height 433
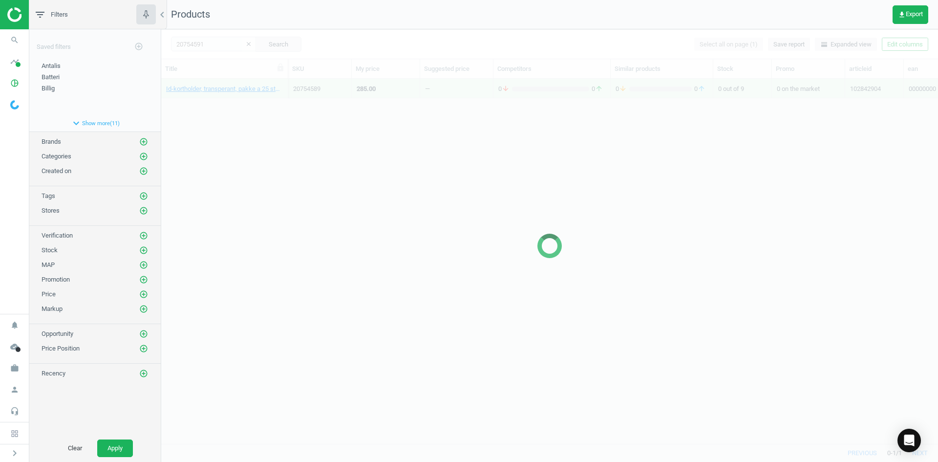
click at [261, 105] on div at bounding box center [549, 245] width 777 height 433
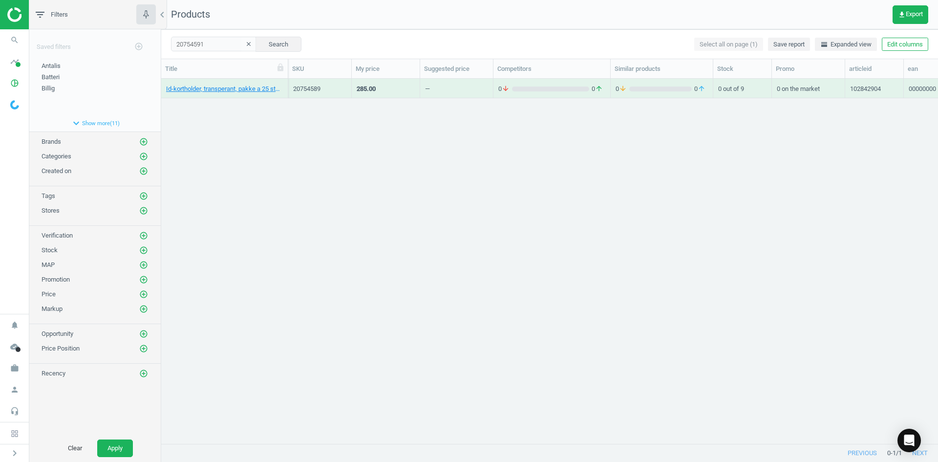
click at [261, 102] on div "Id-kortholder, transperant, pakke a 25 stk, 00000000 20754589 285.00 — 0 arrow_…" at bounding box center [549, 257] width 777 height 357
click at [254, 83] on div "Halssnor, med metalkrog, pakke a 10 stk, 00000000" at bounding box center [224, 88] width 117 height 17
click at [251, 93] on link "Halssnor, med metalkrog, pakke a 10 stk, 00000000" at bounding box center [224, 89] width 117 height 9
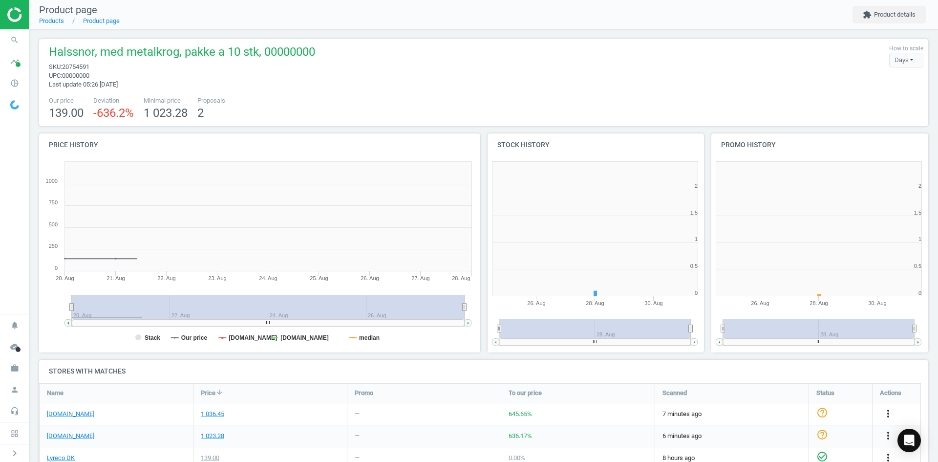
scroll to position [5, 5]
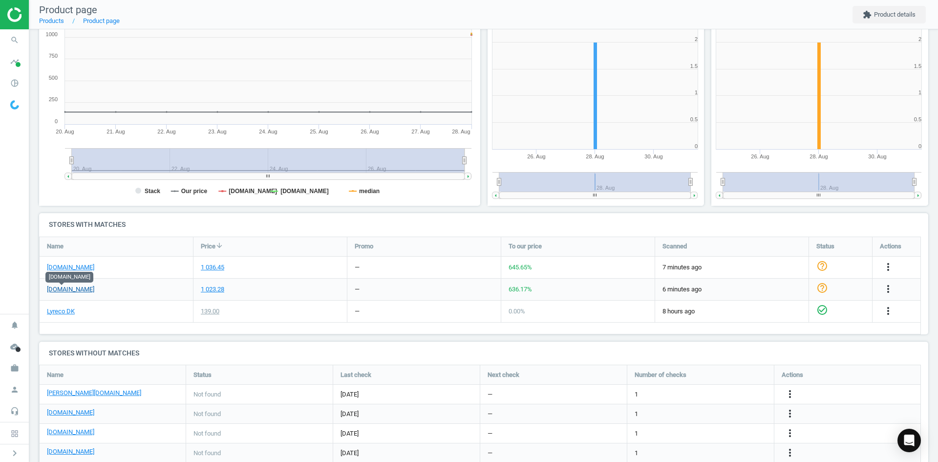
click at [74, 291] on link "[DOMAIN_NAME]" at bounding box center [70, 289] width 47 height 9
click at [887, 288] on icon "more_vert" at bounding box center [889, 289] width 12 height 12
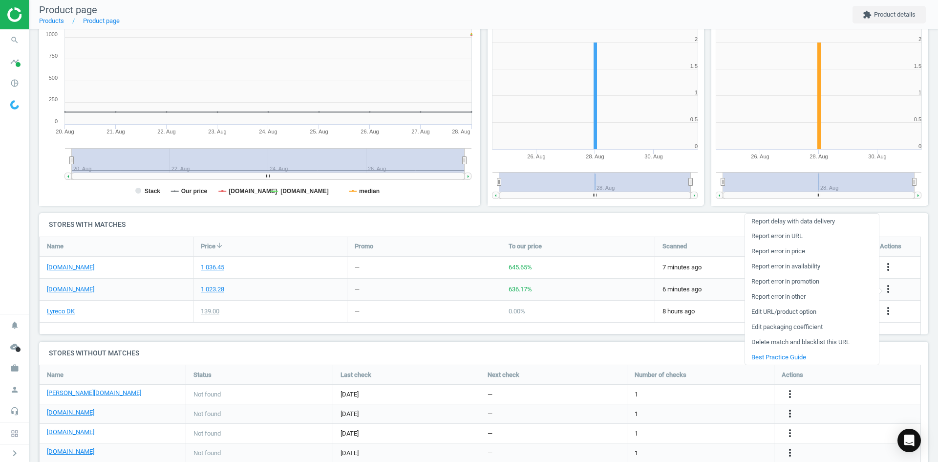
click at [802, 326] on link "Edit packaging coefficient" at bounding box center [812, 327] width 134 height 15
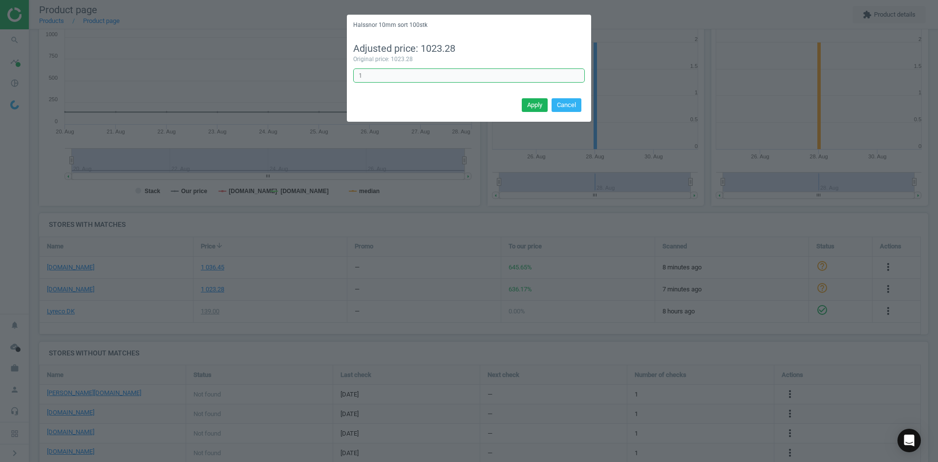
click at [381, 77] on input "1" at bounding box center [469, 75] width 232 height 15
type input "0.1"
click at [529, 103] on button "Apply" at bounding box center [535, 105] width 26 height 14
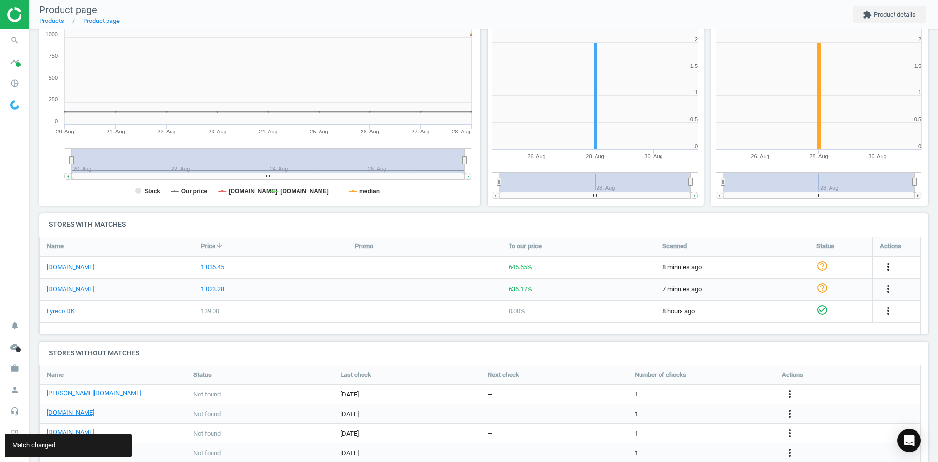
click at [885, 267] on icon "more_vert" at bounding box center [889, 267] width 12 height 12
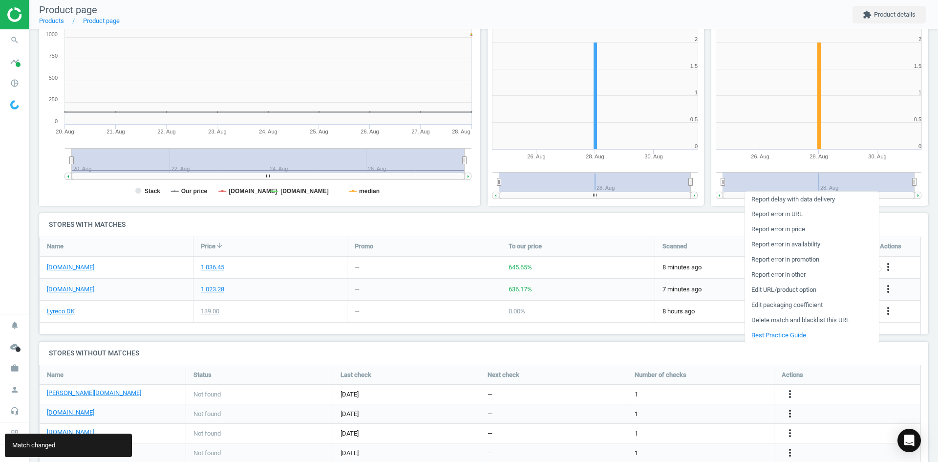
click at [784, 305] on link "Edit packaging coefficient" at bounding box center [812, 305] width 134 height 15
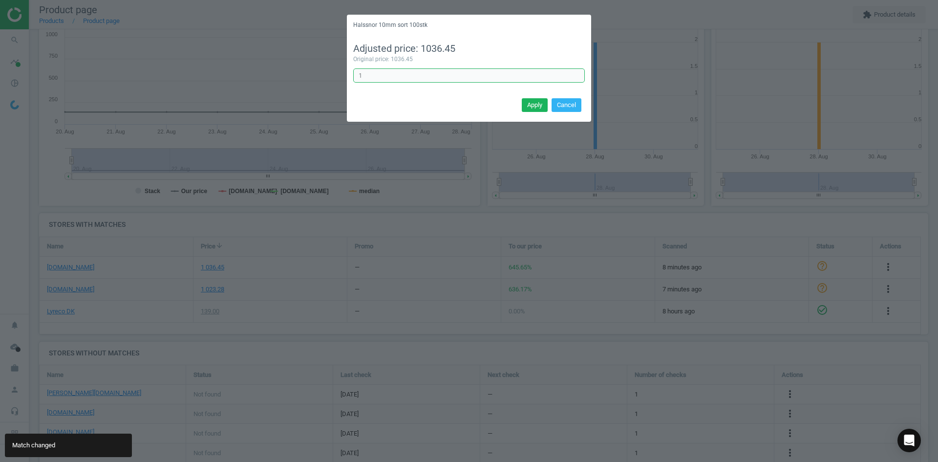
click at [400, 76] on input "1" at bounding box center [469, 75] width 232 height 15
type input "0.1"
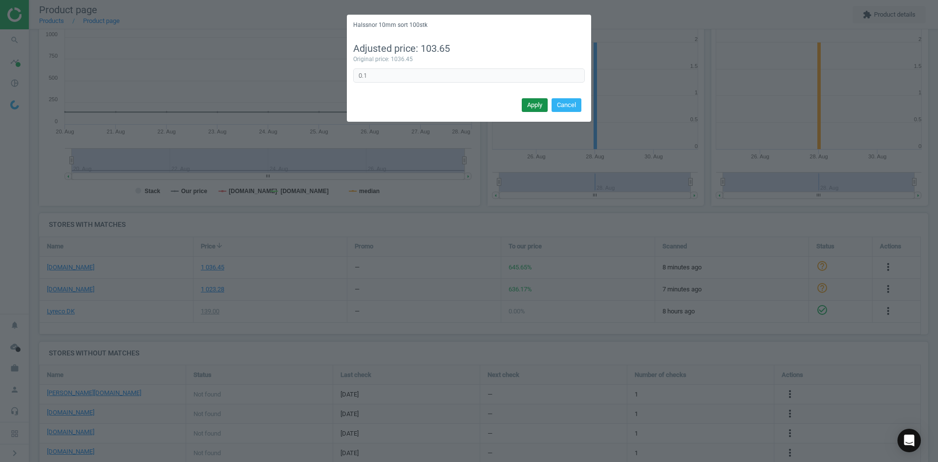
click at [529, 107] on button "Apply" at bounding box center [535, 105] width 26 height 14
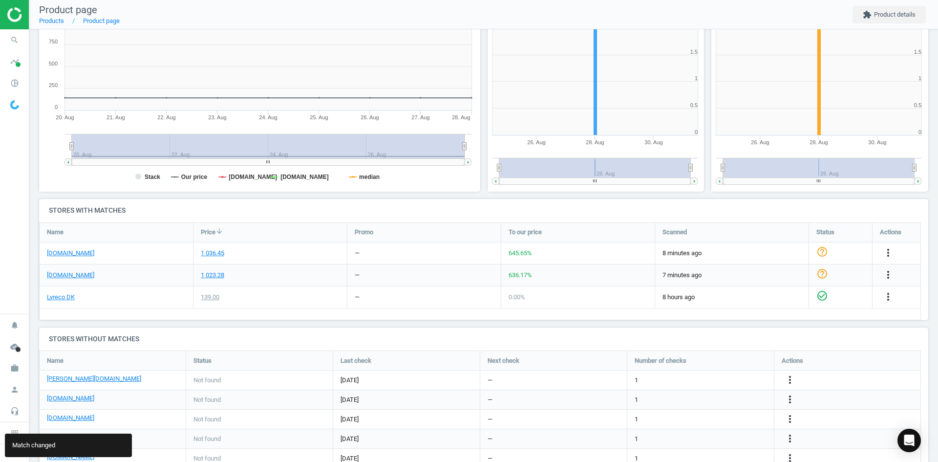
scroll to position [98, 0]
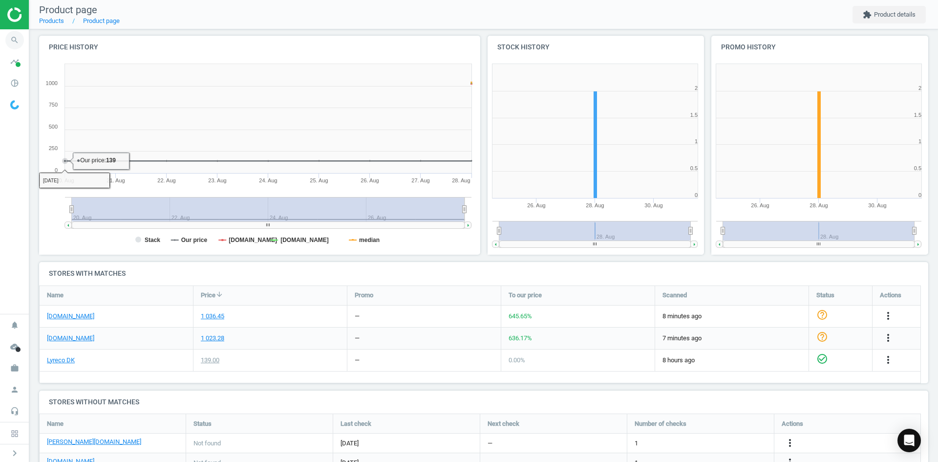
click at [22, 40] on icon "search" at bounding box center [14, 40] width 19 height 19
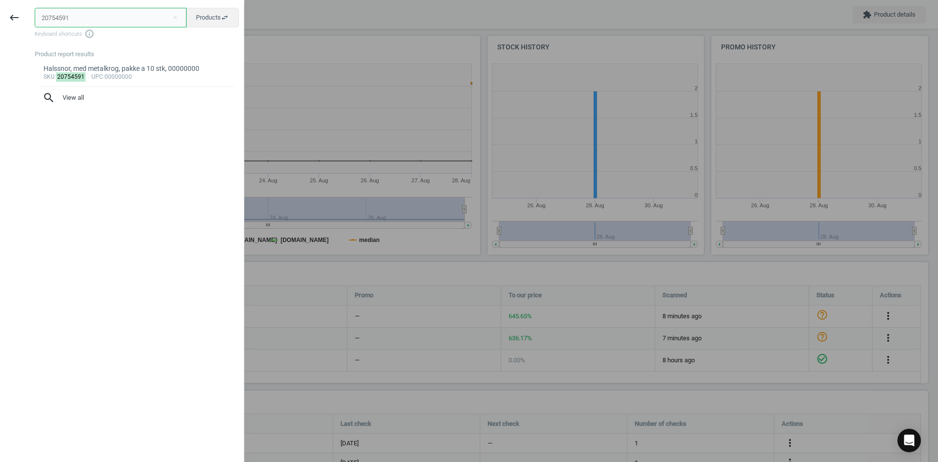
drag, startPoint x: 99, startPoint y: 18, endPoint x: 0, endPoint y: 17, distance: 99.2
click at [0, 17] on div "keyboard_backspace 20754591 close Products swap_horiz Keyboard shortcuts info_o…" at bounding box center [122, 232] width 244 height 462
paste input "78"
type input "20754578"
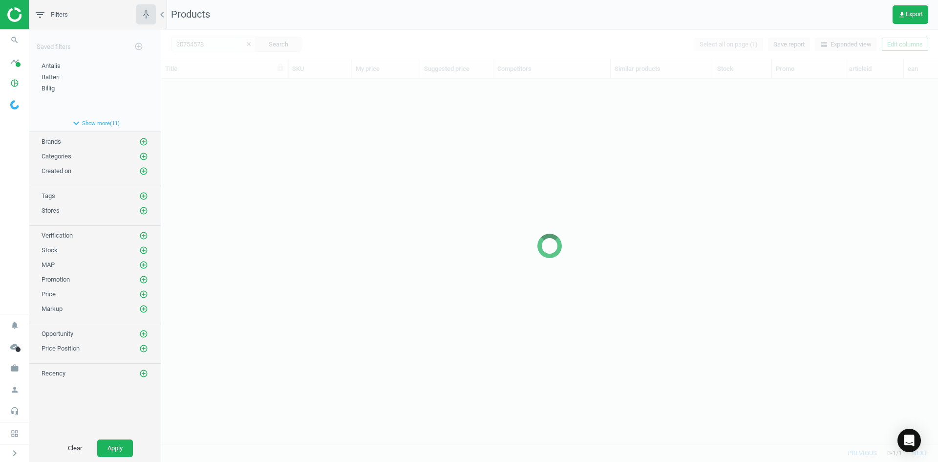
scroll to position [350, 770]
click at [356, 141] on div at bounding box center [549, 245] width 777 height 433
click at [303, 142] on div at bounding box center [549, 245] width 777 height 433
click at [302, 142] on div at bounding box center [549, 245] width 777 height 433
click at [261, 124] on div at bounding box center [549, 245] width 777 height 433
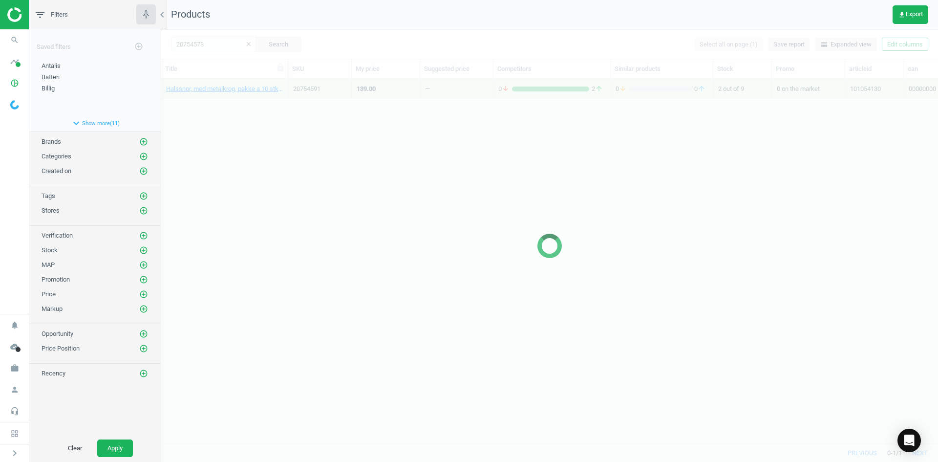
click at [253, 107] on div at bounding box center [549, 245] width 777 height 433
click at [253, 104] on div at bounding box center [549, 245] width 777 height 433
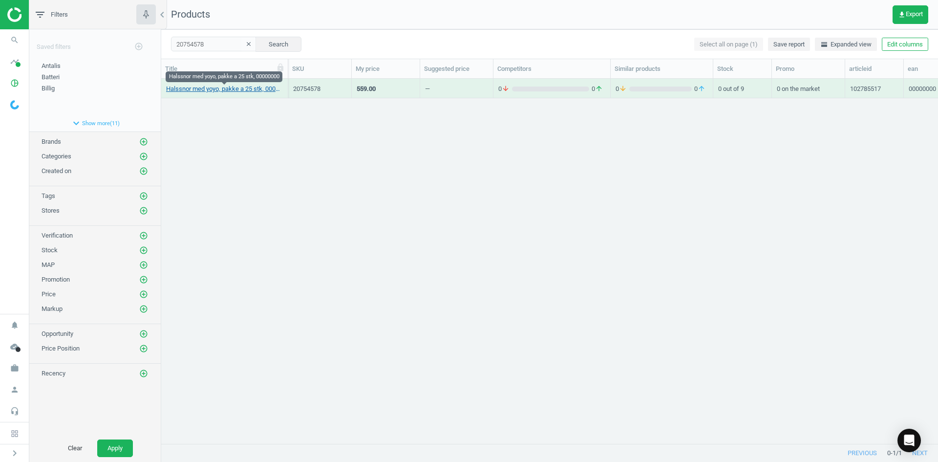
click at [251, 90] on link "Halssnor med yoyo, pakke a 25 stk, 00000000" at bounding box center [224, 89] width 117 height 9
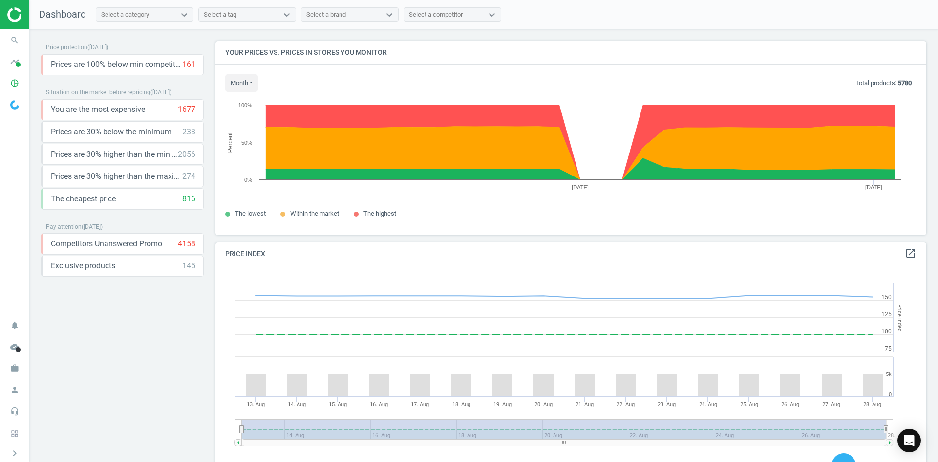
scroll to position [240, 719]
click at [19, 39] on icon "search" at bounding box center [14, 40] width 19 height 19
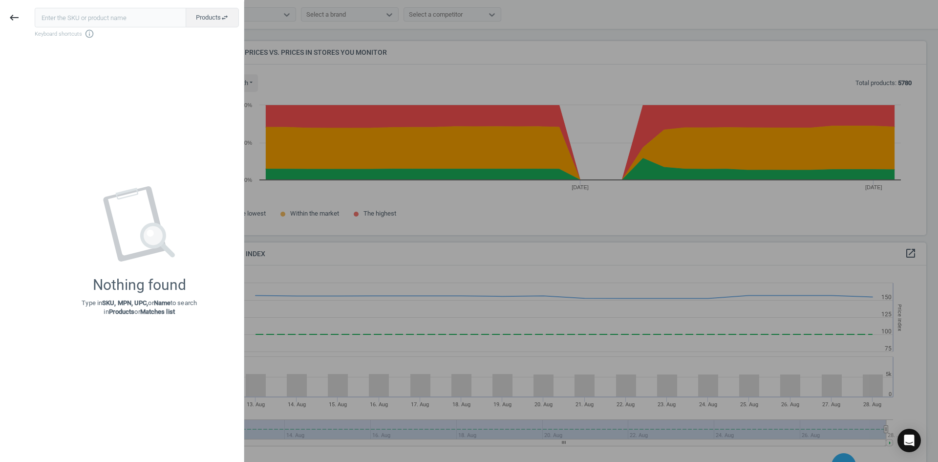
click at [102, 18] on input "text" at bounding box center [111, 18] width 152 height 20
type input "19771524"
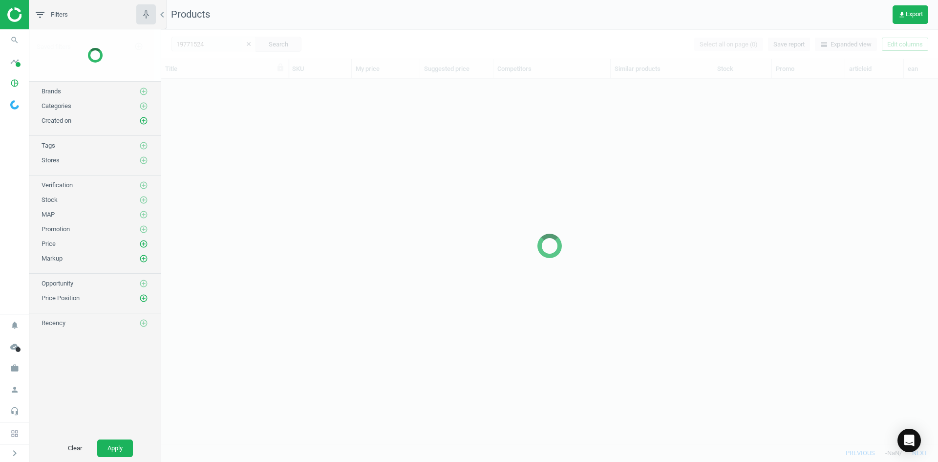
scroll to position [350, 770]
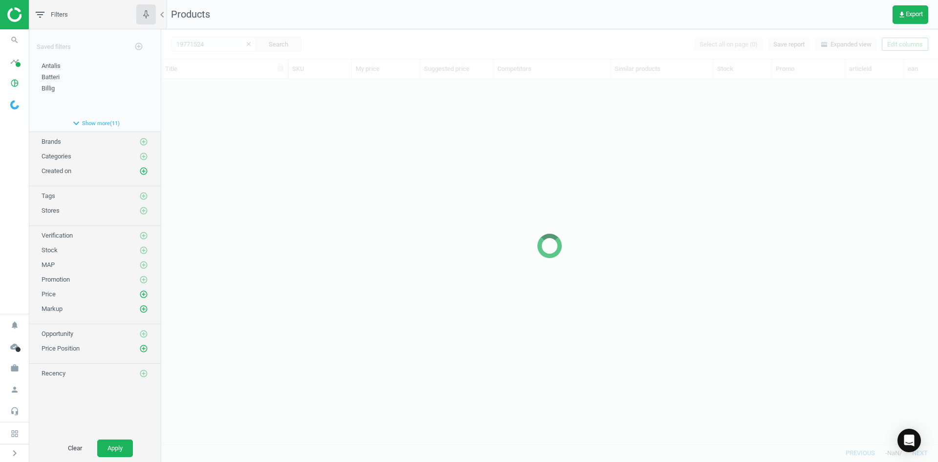
click at [290, 161] on div at bounding box center [549, 245] width 777 height 433
click at [291, 161] on div at bounding box center [549, 245] width 777 height 433
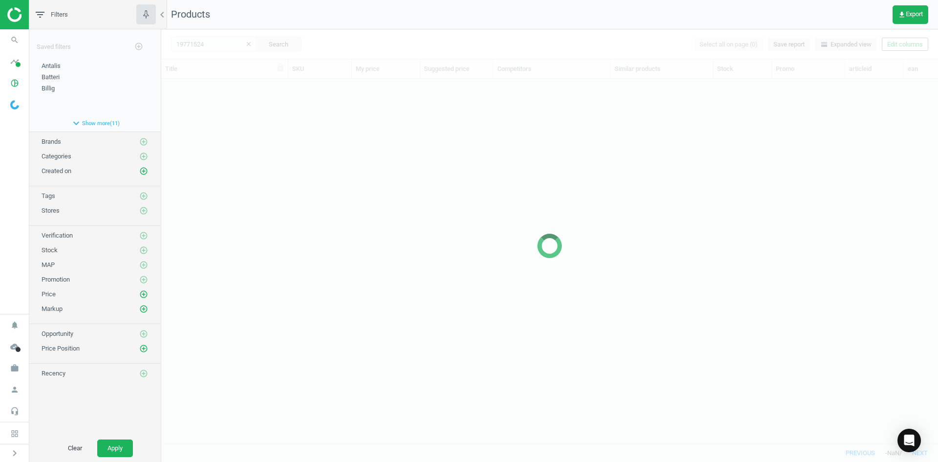
click at [291, 161] on div at bounding box center [549, 245] width 777 height 433
click at [274, 141] on div "grid" at bounding box center [549, 257] width 777 height 357
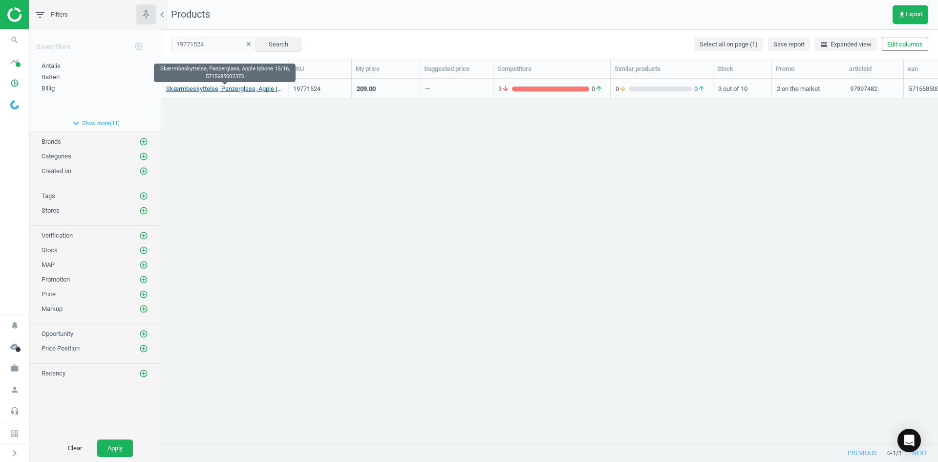
click at [242, 87] on link "Skærmbeskyttelse, Panzerglass, Apple Iphone 15/16, 5715685002373" at bounding box center [224, 89] width 117 height 9
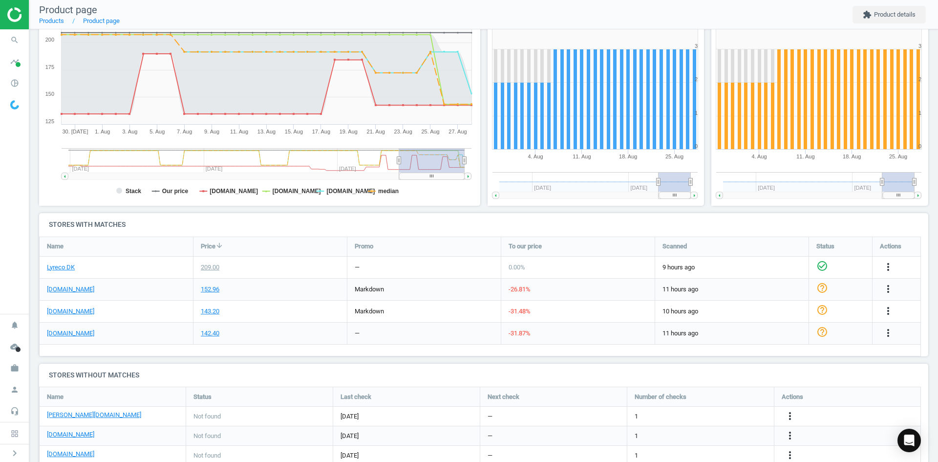
scroll to position [196, 0]
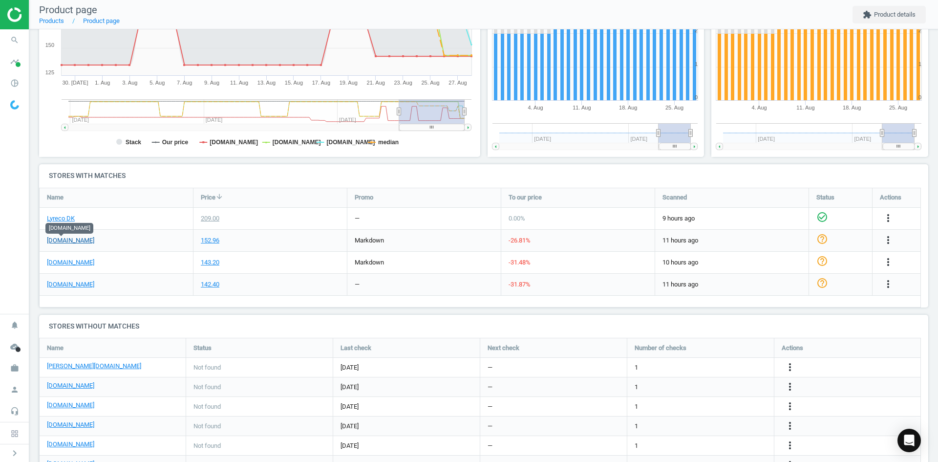
click at [62, 238] on link "[DOMAIN_NAME]" at bounding box center [70, 240] width 47 height 9
click at [65, 243] on link "[DOMAIN_NAME]" at bounding box center [70, 240] width 47 height 9
click at [56, 261] on link "[DOMAIN_NAME]" at bounding box center [70, 262] width 47 height 9
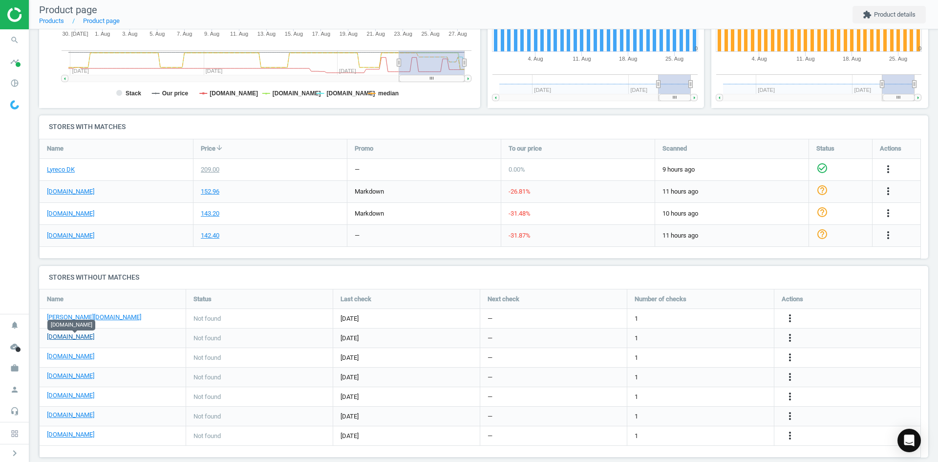
click at [72, 336] on link "[DOMAIN_NAME]" at bounding box center [70, 336] width 47 height 9
click at [61, 357] on link "[DOMAIN_NAME]" at bounding box center [70, 356] width 47 height 9
click at [71, 376] on link "[DOMAIN_NAME]" at bounding box center [70, 375] width 47 height 9
click at [65, 395] on link "[DOMAIN_NAME]" at bounding box center [70, 395] width 47 height 9
click at [61, 414] on link "[DOMAIN_NAME]" at bounding box center [70, 415] width 47 height 9
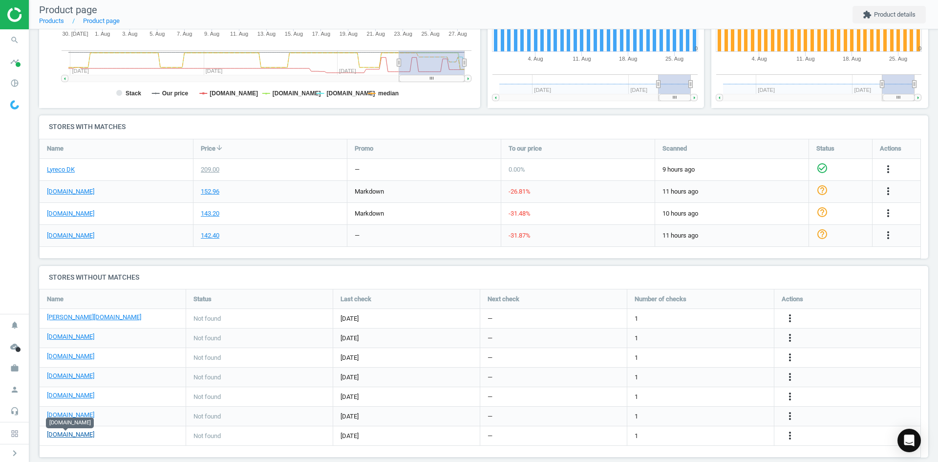
click at [70, 432] on link "[DOMAIN_NAME]" at bounding box center [70, 434] width 47 height 9
click at [15, 44] on icon "search" at bounding box center [14, 40] width 19 height 19
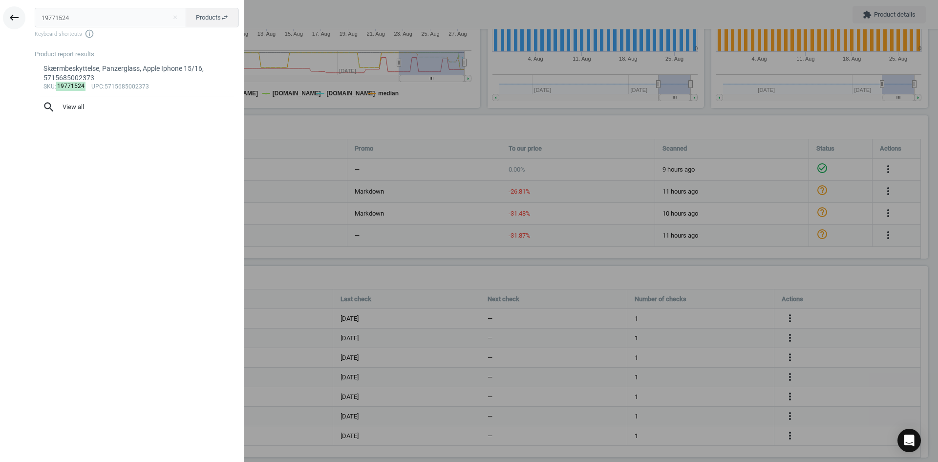
drag, startPoint x: 106, startPoint y: 18, endPoint x: 20, endPoint y: 22, distance: 86.1
click at [20, 22] on div "keyboard_backspace 19771524 close Products swap_horiz Keyboard shortcuts info_o…" at bounding box center [122, 232] width 244 height 462
type input "19771535"
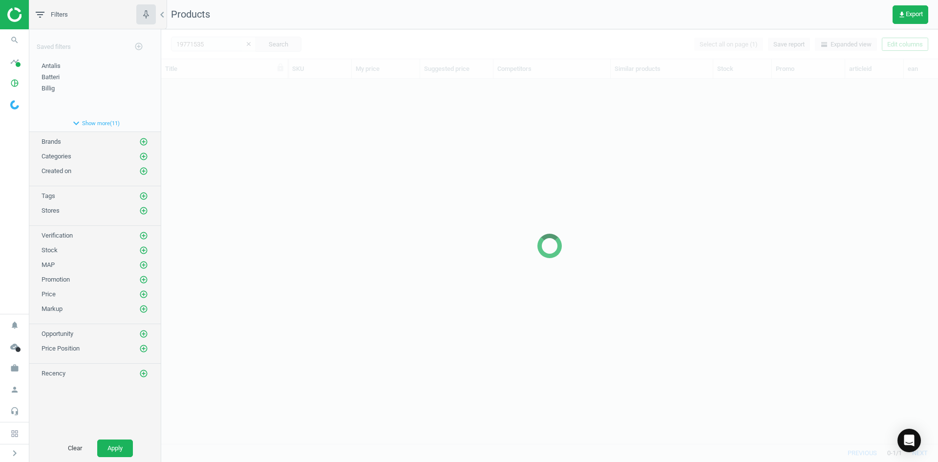
scroll to position [350, 770]
click at [186, 127] on div at bounding box center [549, 245] width 777 height 433
click at [302, 131] on div at bounding box center [549, 245] width 777 height 433
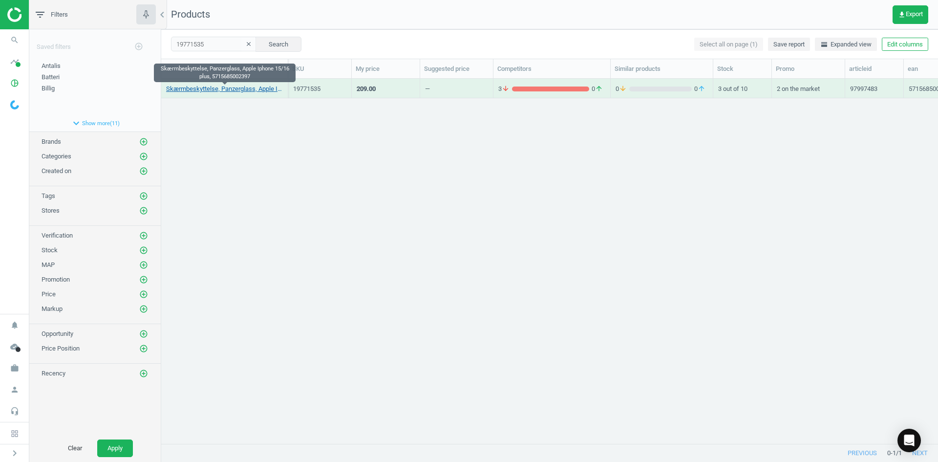
click at [257, 89] on link "Skærmbeskyttelse, Panzerglass, Apple Iphone 15/16 plus, 5715685002397" at bounding box center [224, 89] width 117 height 9
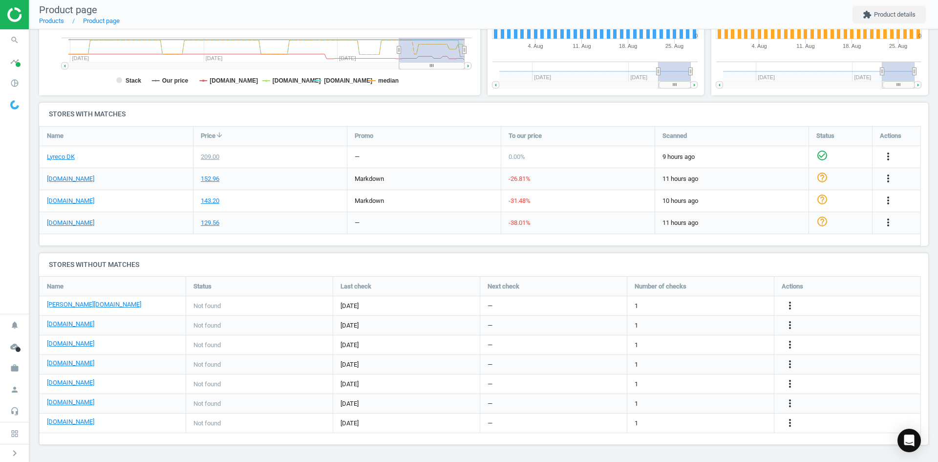
scroll to position [208, 0]
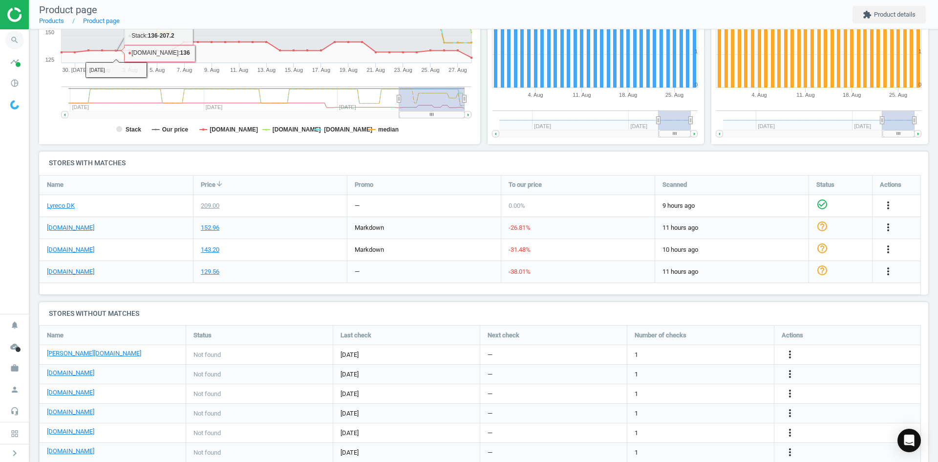
click at [12, 42] on icon "search" at bounding box center [14, 40] width 19 height 19
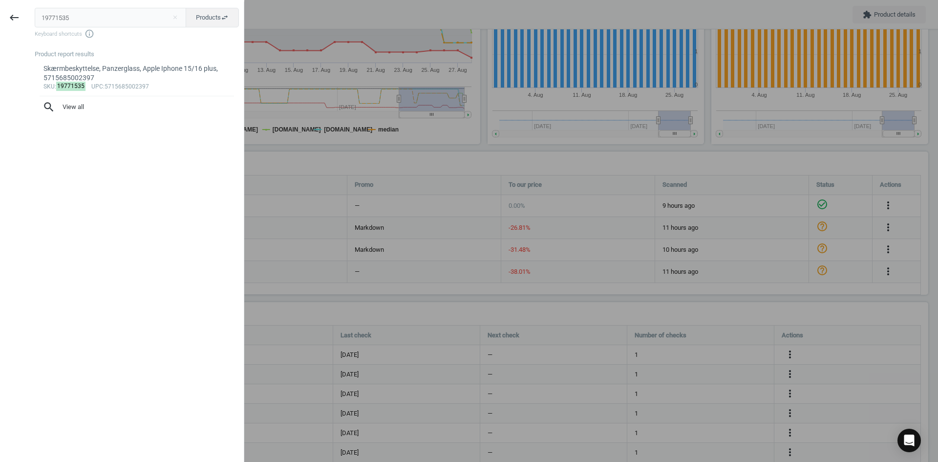
drag, startPoint x: 117, startPoint y: 16, endPoint x: 0, endPoint y: 19, distance: 116.9
click at [0, 19] on div "keyboard_backspace 19771535 close Products swap_horiz Keyboard shortcuts info_o…" at bounding box center [122, 232] width 244 height 462
type input "19771546"
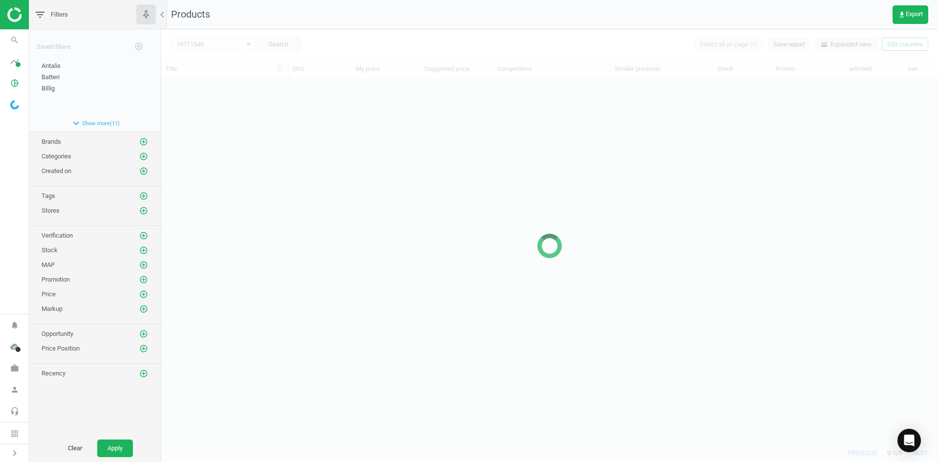
scroll to position [350, 770]
click at [220, 94] on div at bounding box center [549, 245] width 777 height 433
click at [228, 96] on div at bounding box center [549, 245] width 777 height 433
click at [228, 97] on div at bounding box center [549, 245] width 777 height 433
click at [229, 107] on div at bounding box center [549, 245] width 777 height 433
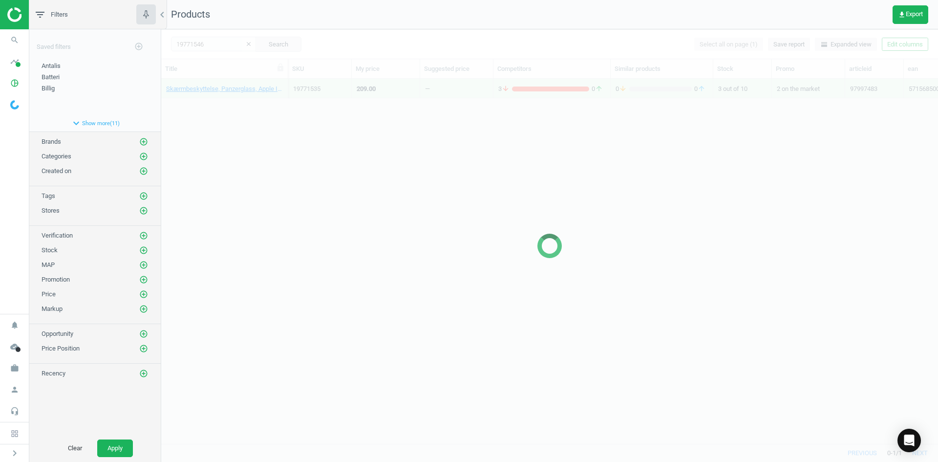
click at [227, 105] on div at bounding box center [549, 245] width 777 height 433
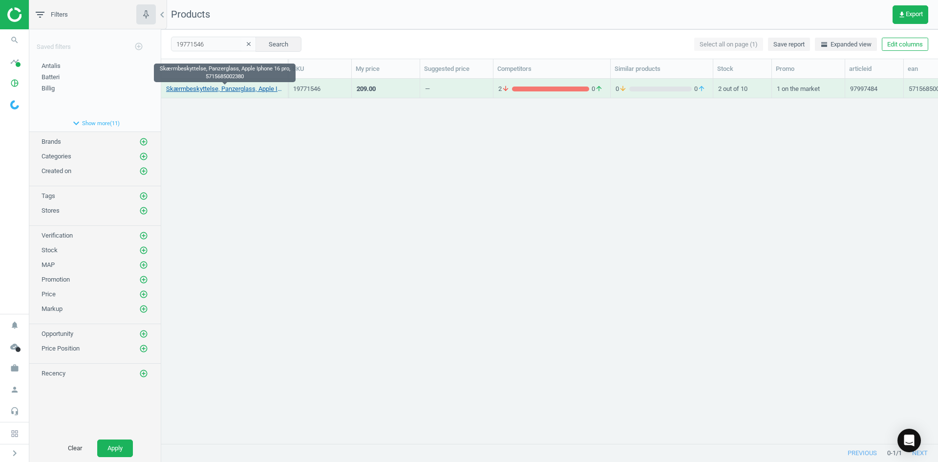
click at [228, 87] on link "Skærmbeskyttelse, Panzerglass, Apple Iphone 16 pro, 5715685002380" at bounding box center [224, 89] width 117 height 9
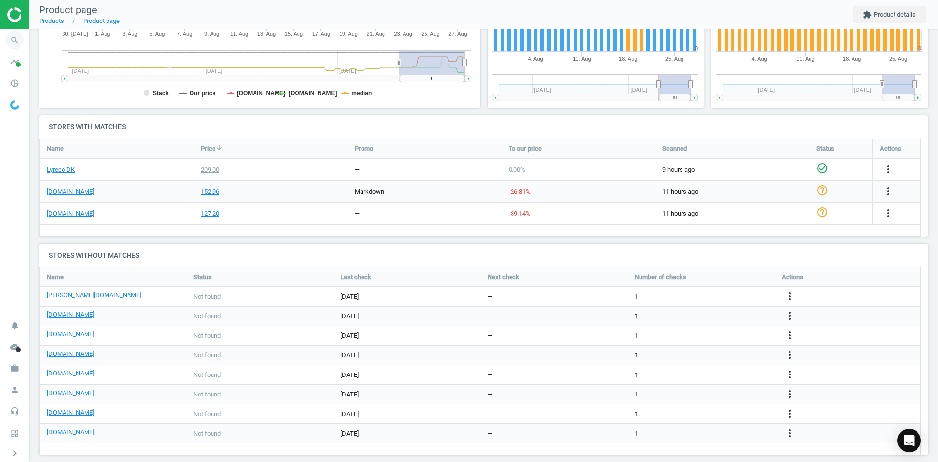
click at [16, 39] on icon "search" at bounding box center [14, 40] width 19 height 19
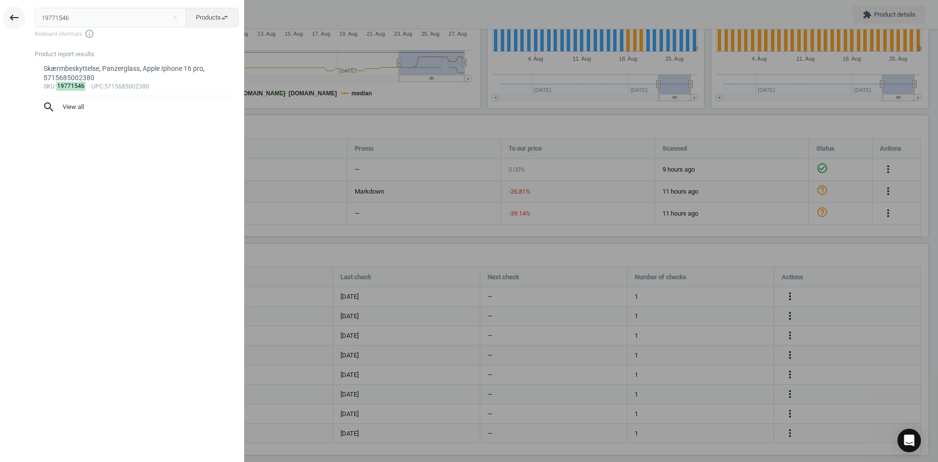
drag, startPoint x: 110, startPoint y: 21, endPoint x: 8, endPoint y: 19, distance: 102.2
click at [8, 19] on div "keyboard_backspace 19771546 close Products swap_horiz Keyboard shortcuts info_o…" at bounding box center [122, 232] width 244 height 462
type input "17689903"
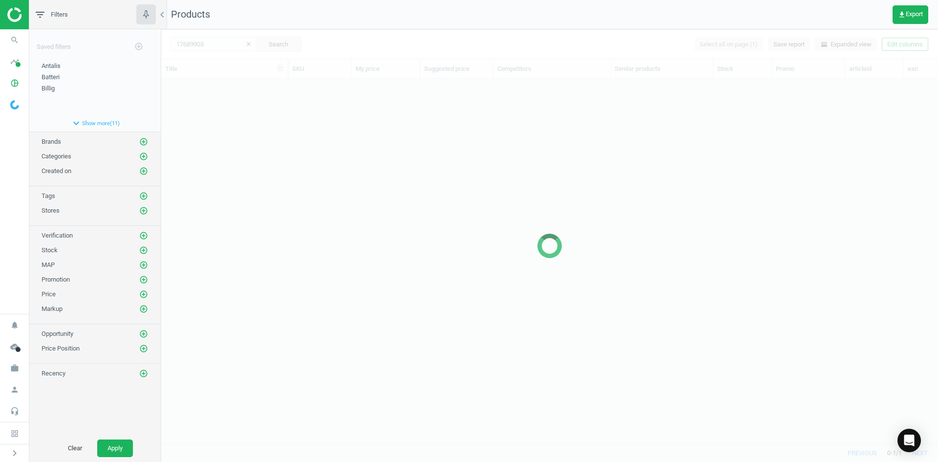
scroll to position [350, 770]
click at [222, 121] on div at bounding box center [549, 245] width 777 height 433
click at [223, 121] on div at bounding box center [549, 245] width 777 height 433
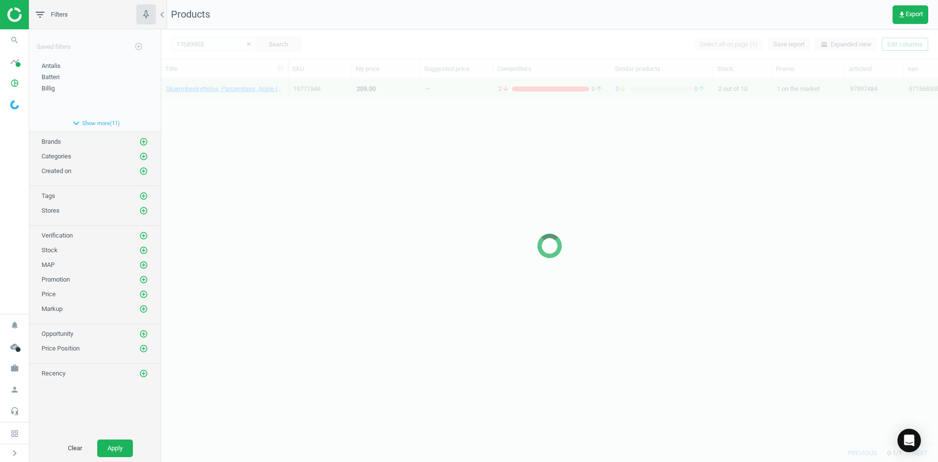
click at [223, 121] on div at bounding box center [549, 245] width 777 height 433
click at [222, 119] on div at bounding box center [549, 245] width 777 height 433
click at [219, 110] on div at bounding box center [549, 245] width 777 height 433
click at [215, 103] on div at bounding box center [549, 245] width 777 height 433
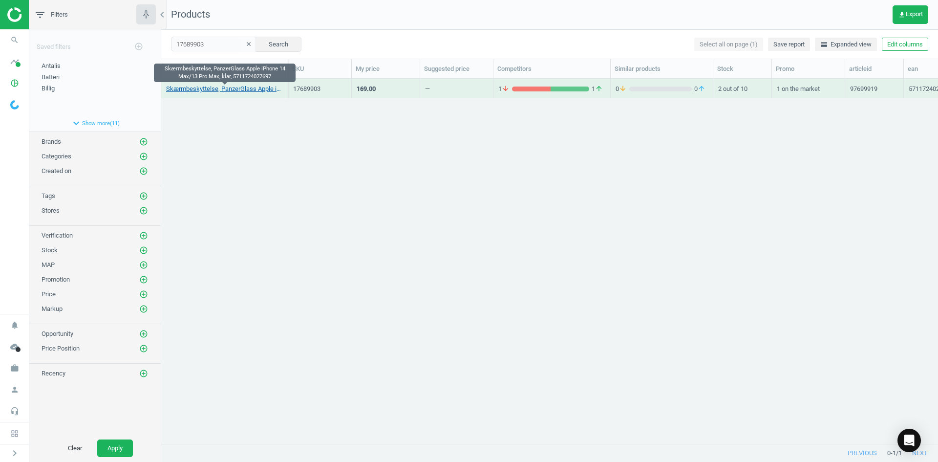
click at [218, 90] on link "Skærmbeskyttelse, PanzerGlass Apple iPhone 14 Max/13 Pro Max, klar, 57117240276…" at bounding box center [224, 89] width 117 height 9
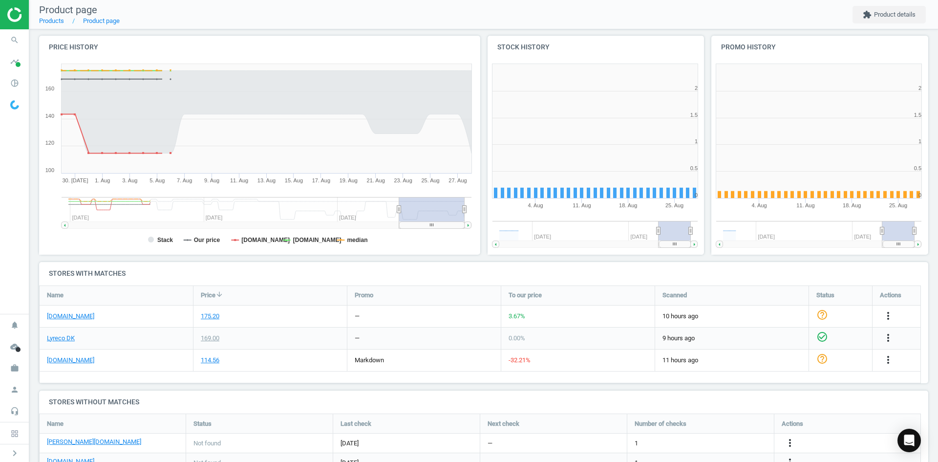
scroll to position [211, 453]
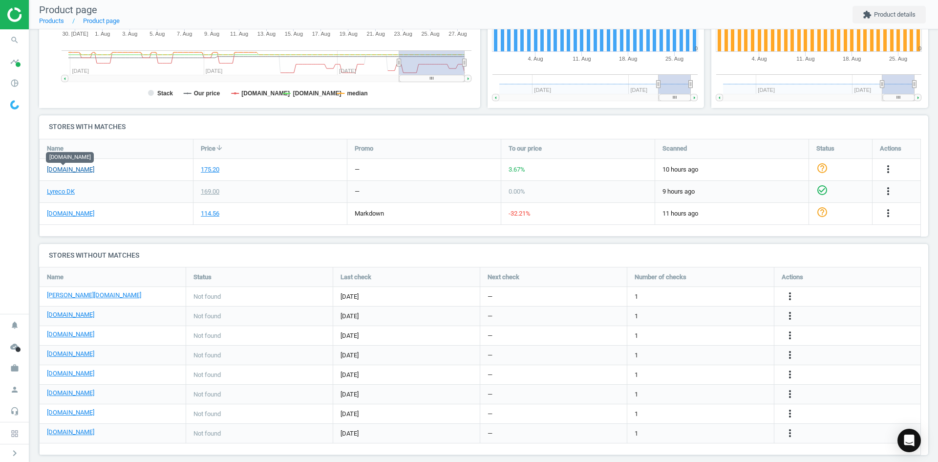
click at [74, 173] on link "[DOMAIN_NAME]" at bounding box center [70, 169] width 47 height 9
click at [888, 172] on icon "more_vert" at bounding box center [889, 169] width 12 height 12
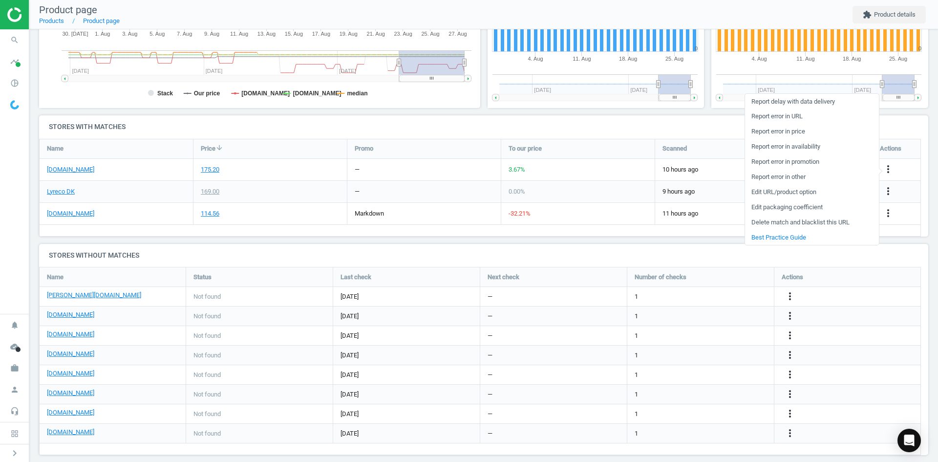
click at [775, 120] on link "Report error in URL" at bounding box center [812, 116] width 134 height 15
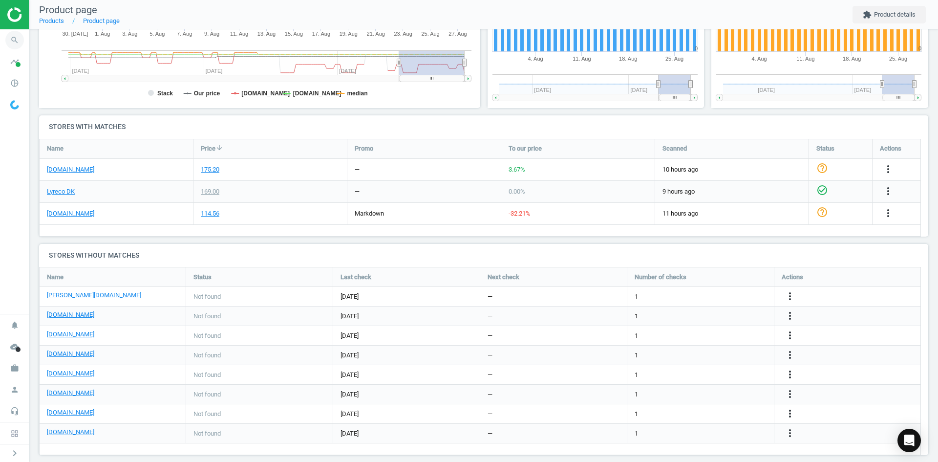
click at [19, 41] on icon "search" at bounding box center [14, 40] width 19 height 19
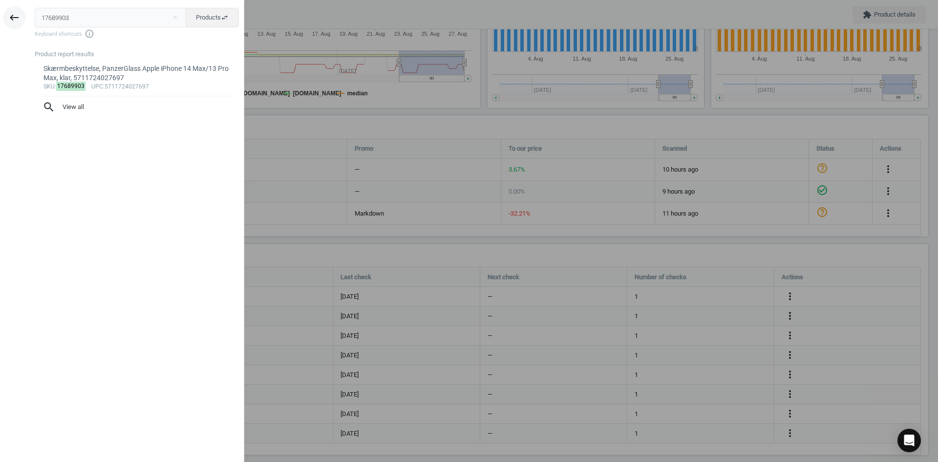
drag, startPoint x: 144, startPoint y: 16, endPoint x: 10, endPoint y: 24, distance: 133.7
click at [12, 22] on div "keyboard_backspace 17689903 close Products swap_horiz Keyboard shortcuts info_o…" at bounding box center [122, 232] width 244 height 462
type input "19771524"
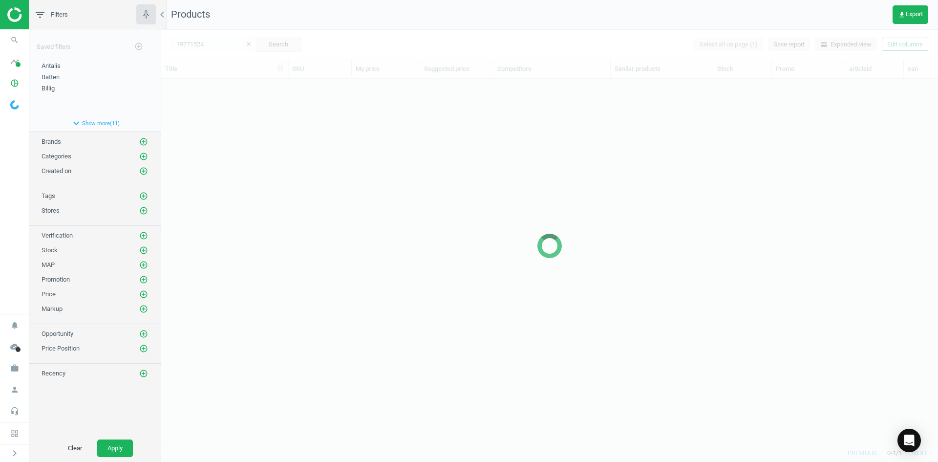
scroll to position [350, 770]
click at [270, 192] on div at bounding box center [549, 245] width 777 height 433
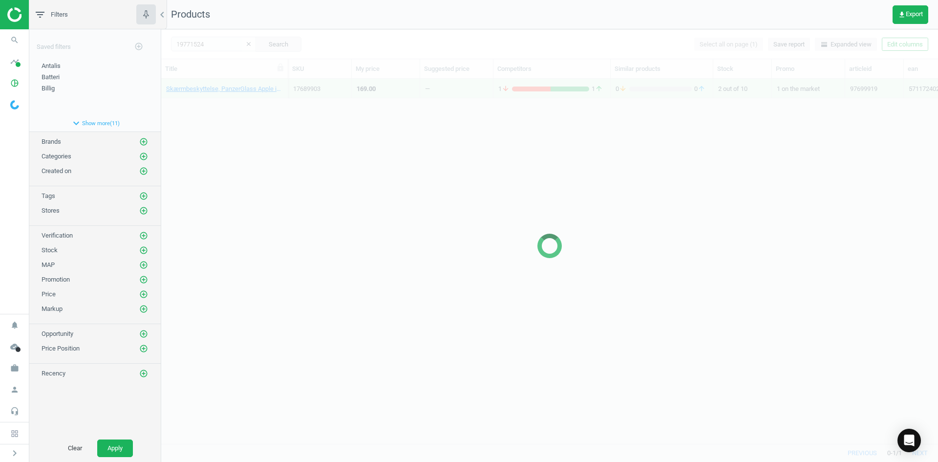
click at [270, 192] on div at bounding box center [549, 245] width 777 height 433
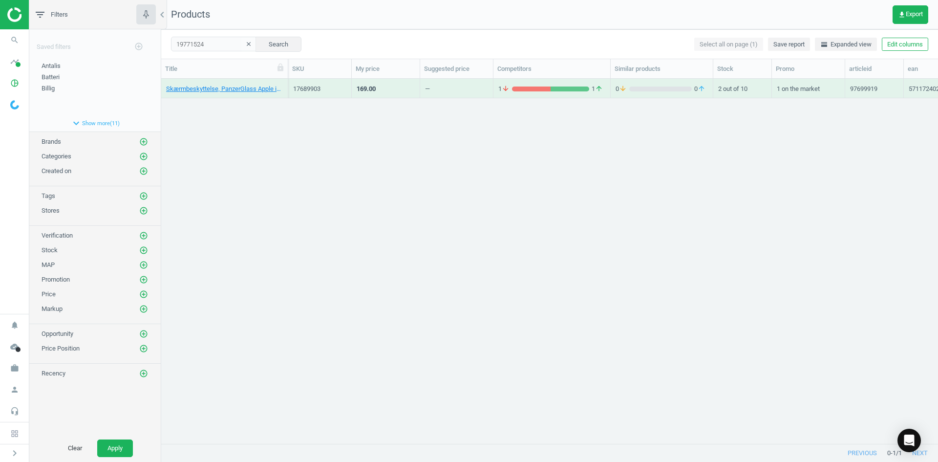
drag, startPoint x: 199, startPoint y: 128, endPoint x: 195, endPoint y: 118, distance: 10.3
click at [198, 128] on div "Skærmbeskyttelse, PanzerGlass Apple iPhone 14 Max/13 Pro Max, klar, 57117240276…" at bounding box center [549, 257] width 777 height 357
click at [195, 89] on link "Skærmbeskyttelse, Panzerglass, Apple Iphone 15/16, 5715685002373" at bounding box center [224, 89] width 117 height 9
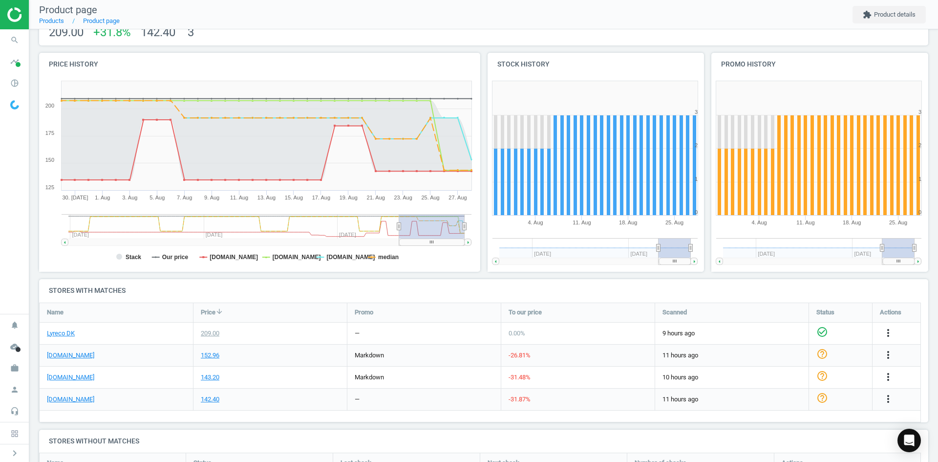
scroll to position [98, 0]
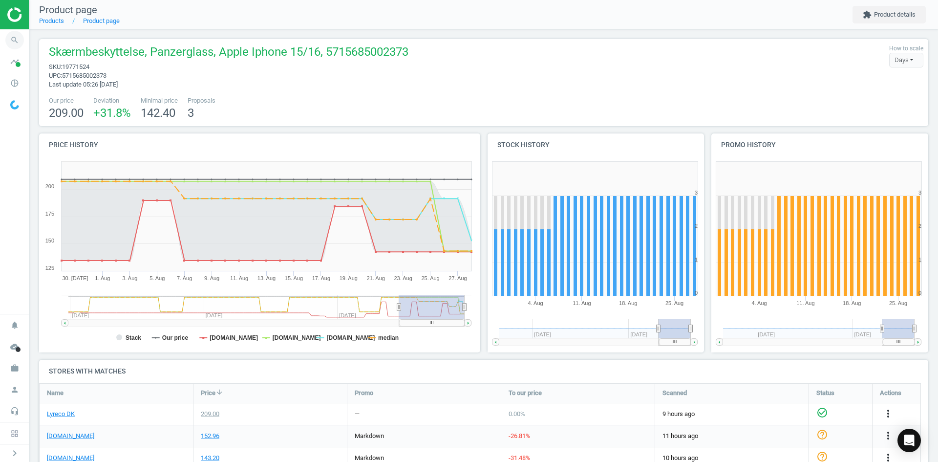
click at [13, 31] on icon "search" at bounding box center [14, 40] width 19 height 19
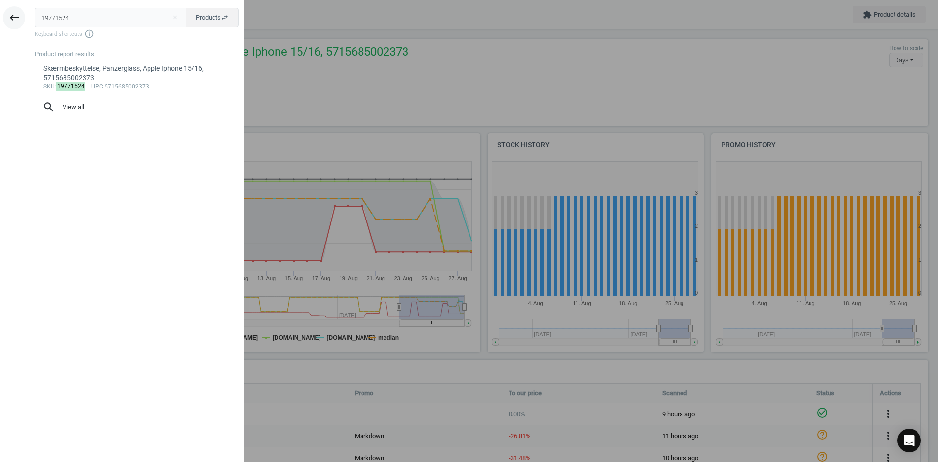
drag, startPoint x: 71, startPoint y: 18, endPoint x: 5, endPoint y: 19, distance: 66.0
click at [12, 18] on div "keyboard_backspace 19771524 close Products swap_horiz Keyboard shortcuts info_o…" at bounding box center [122, 232] width 244 height 462
type input "12882383"
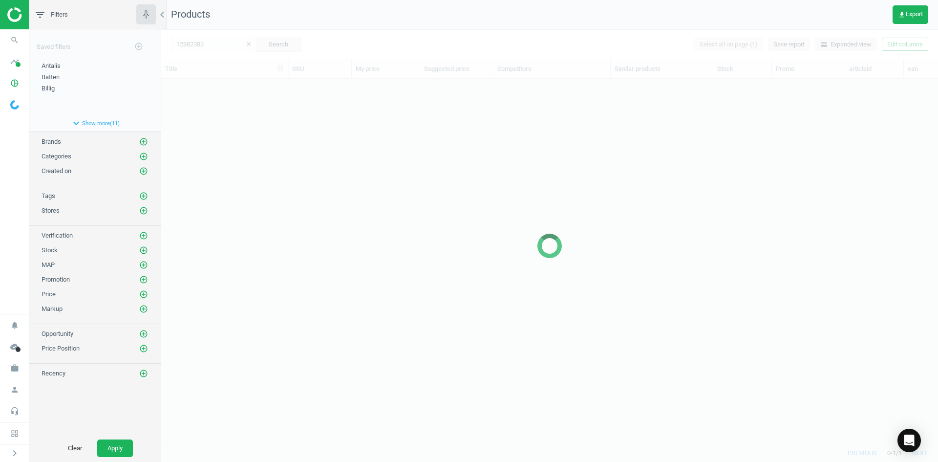
scroll to position [350, 770]
click at [335, 166] on div at bounding box center [549, 245] width 777 height 433
click at [236, 102] on div at bounding box center [549, 245] width 777 height 433
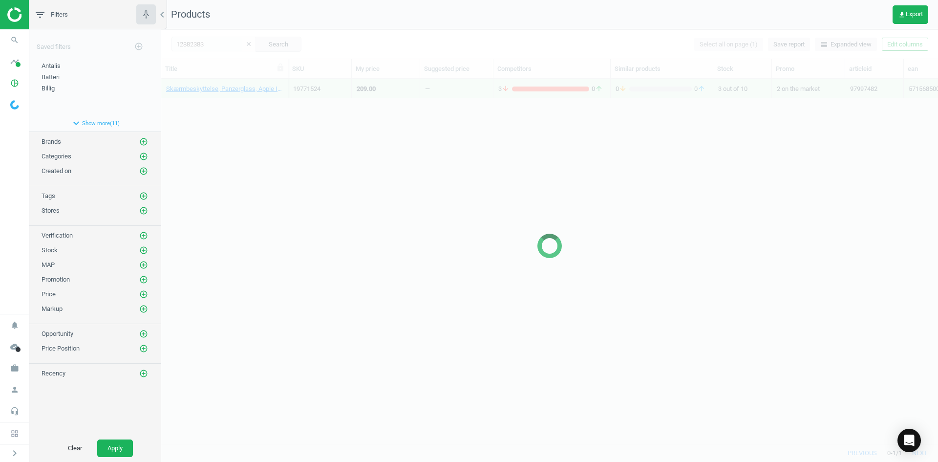
click at [234, 101] on div at bounding box center [549, 245] width 777 height 433
click at [231, 98] on div at bounding box center [549, 245] width 777 height 433
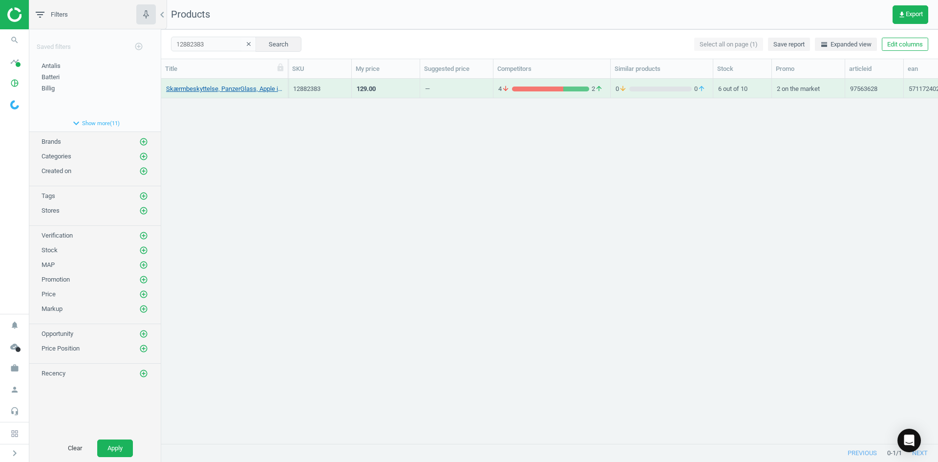
click at [229, 91] on link "Skærmbeskyttelse, PanzerGlass, Apple iPhone SE (2020)/6/7/8, 5711724026843" at bounding box center [224, 89] width 117 height 9
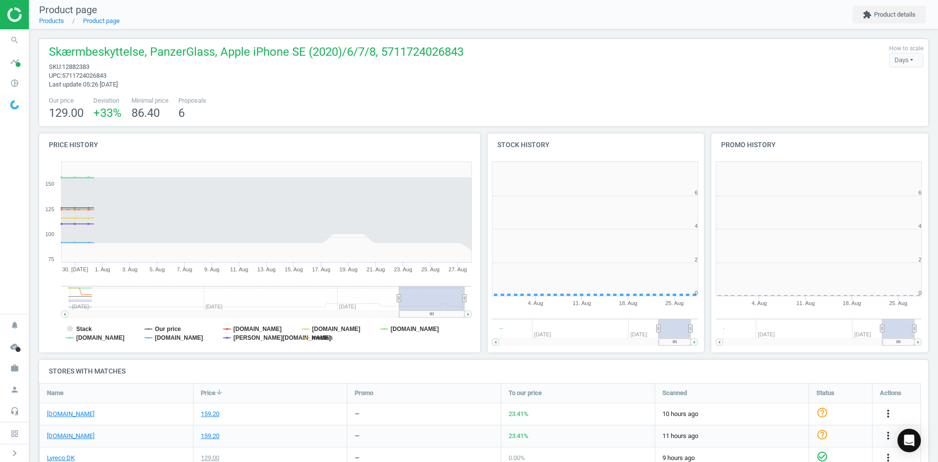
scroll to position [5, 5]
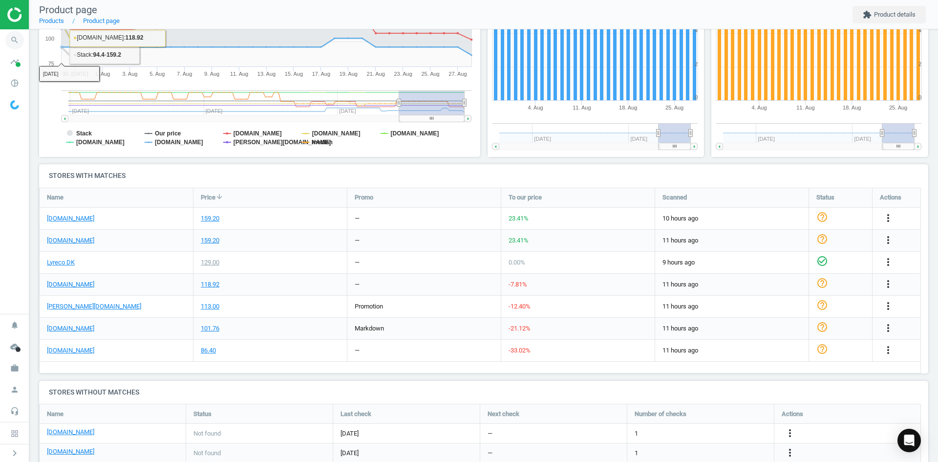
click at [9, 39] on icon "search" at bounding box center [14, 40] width 19 height 19
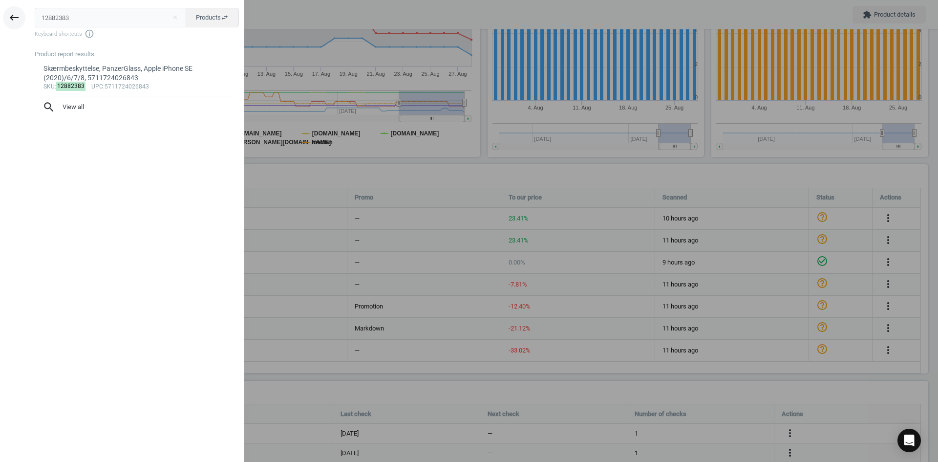
drag, startPoint x: 77, startPoint y: 13, endPoint x: 20, endPoint y: 22, distance: 58.4
click at [22, 21] on div "keyboard_backspace 12882383 close Products swap_horiz Keyboard shortcuts info_o…" at bounding box center [122, 232] width 244 height 462
type input "13164628"
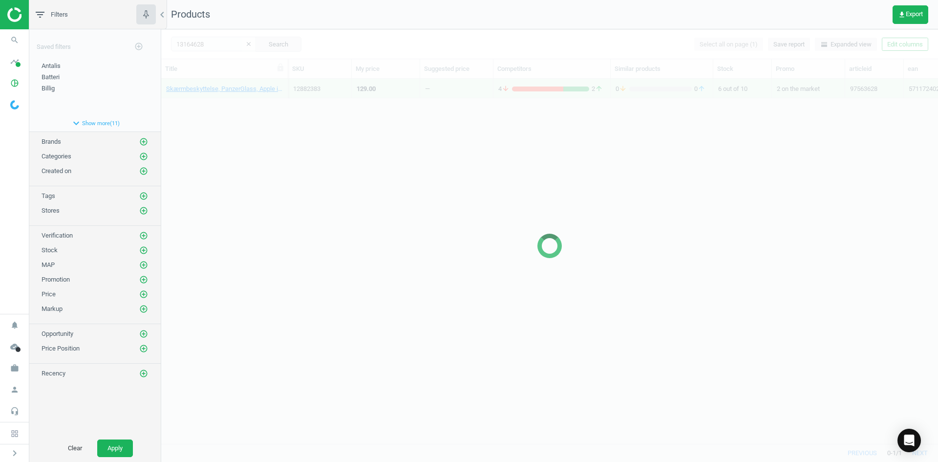
click at [342, 129] on div at bounding box center [549, 245] width 777 height 433
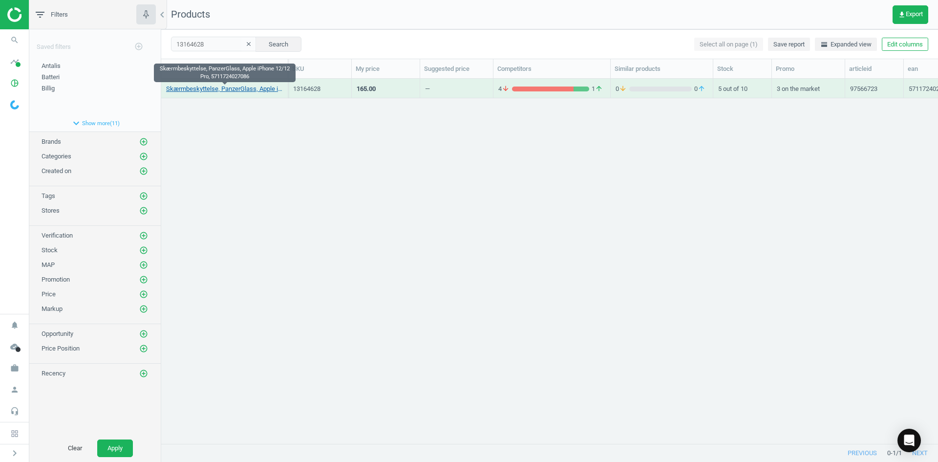
click at [241, 91] on link "Skærmbeskyttelse, PanzerGlass, Apple iPhone 12/12 Pro, 5711724027086" at bounding box center [224, 89] width 117 height 9
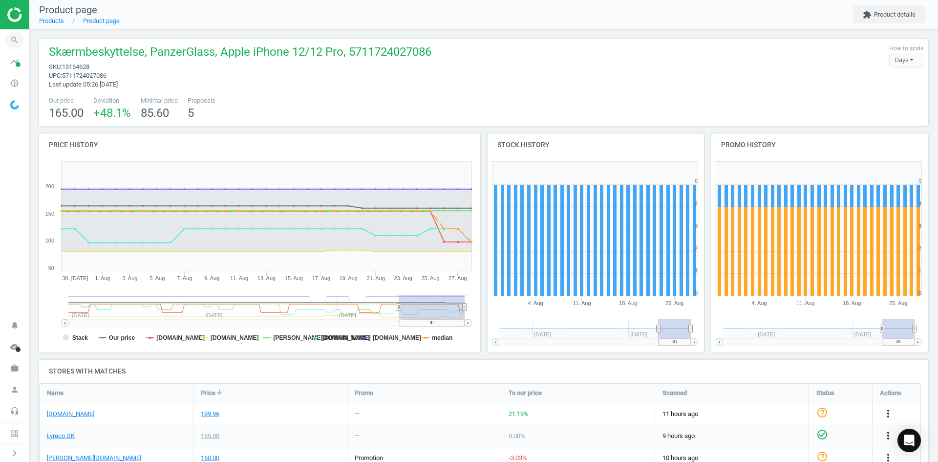
click at [19, 44] on icon "search" at bounding box center [14, 40] width 19 height 19
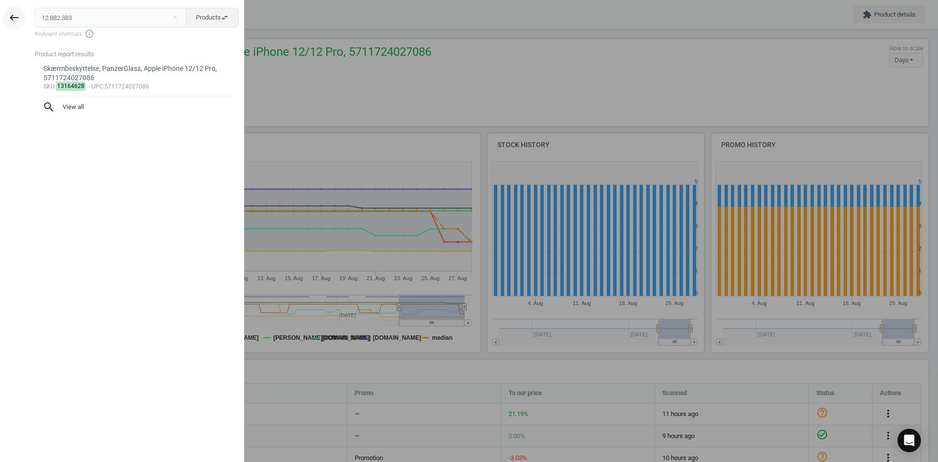
drag, startPoint x: 85, startPoint y: 19, endPoint x: 9, endPoint y: 18, distance: 75.8
click at [9, 19] on div "keyboard_backspace 12.882.383 close Products swap_horiz Keyboard shortcuts info…" at bounding box center [122, 232] width 244 height 462
type input "12.882.383"
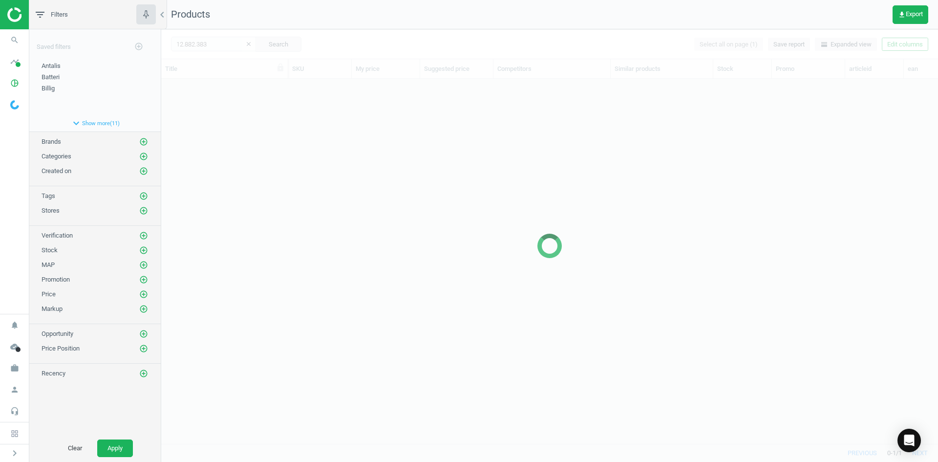
scroll to position [350, 770]
click at [272, 148] on div at bounding box center [549, 245] width 777 height 433
click at [270, 144] on div at bounding box center [549, 245] width 777 height 433
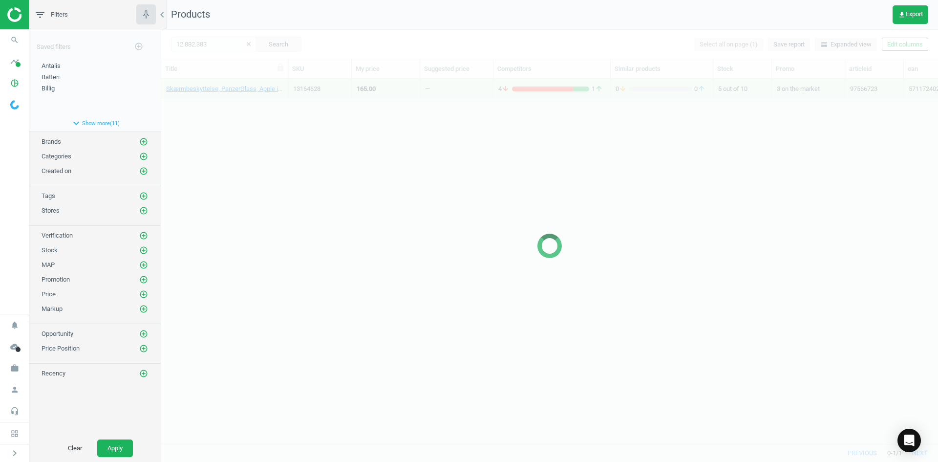
click at [262, 129] on div at bounding box center [549, 245] width 777 height 433
click at [266, 128] on div at bounding box center [549, 245] width 777 height 433
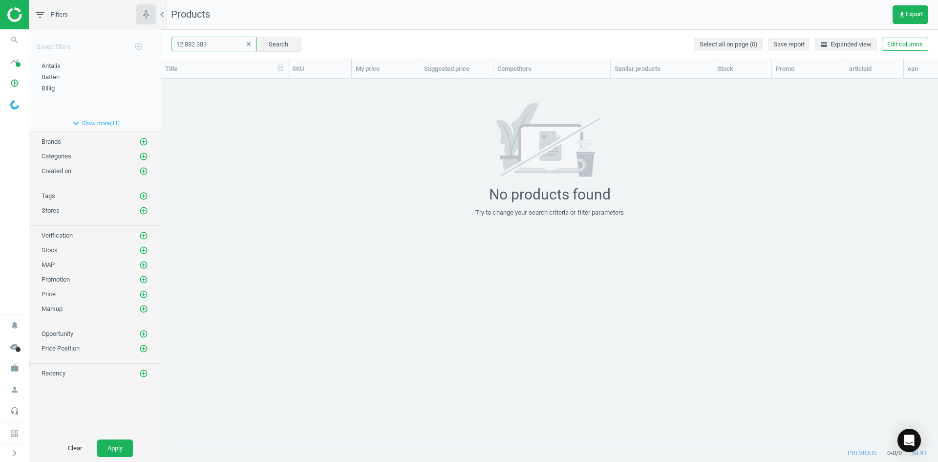
click at [214, 50] on input "12.882.383" at bounding box center [214, 44] width 86 height 15
type input "12882383"
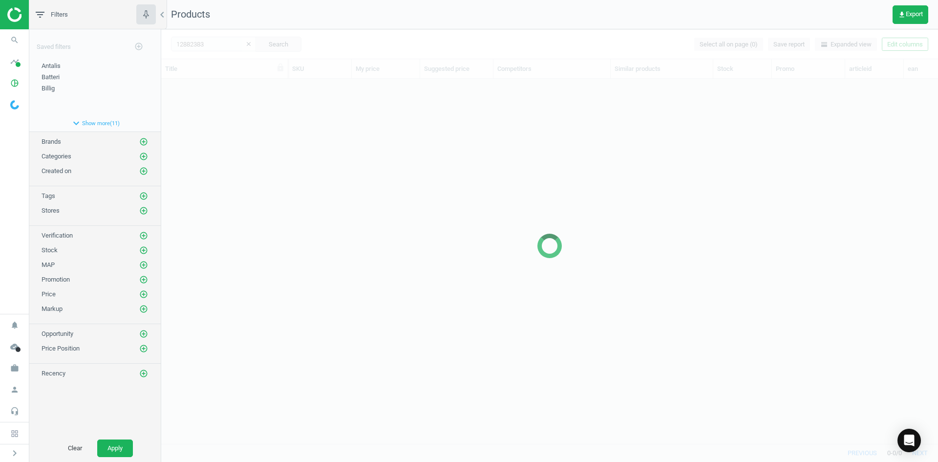
click at [412, 134] on div at bounding box center [549, 245] width 777 height 433
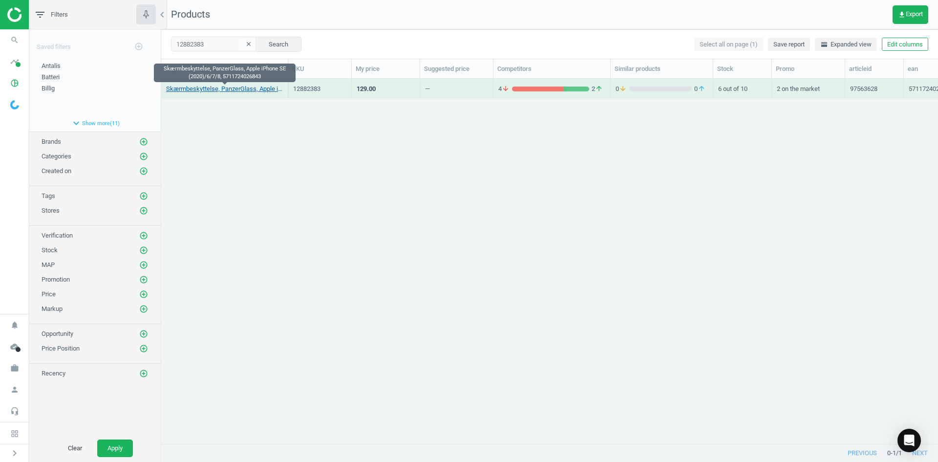
click at [236, 86] on link "Skærmbeskyttelse, PanzerGlass, Apple iPhone SE (2020)/6/7/8, 5711724026843" at bounding box center [224, 89] width 117 height 9
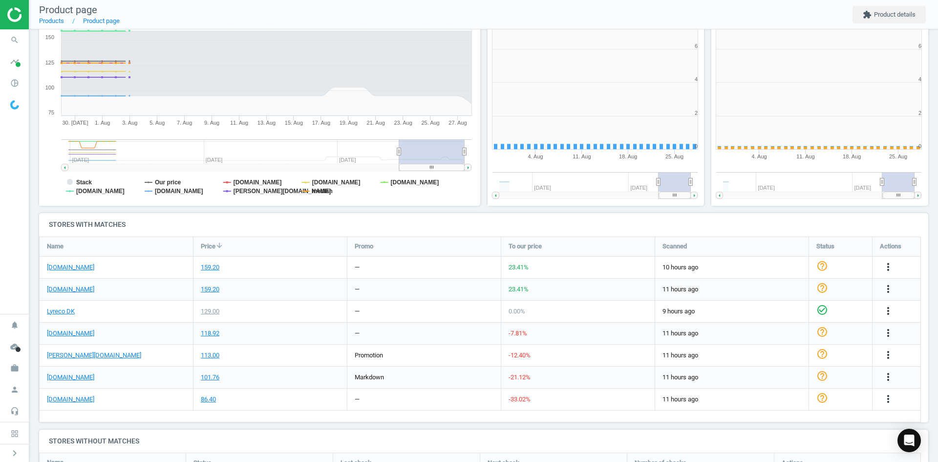
scroll to position [211, 453]
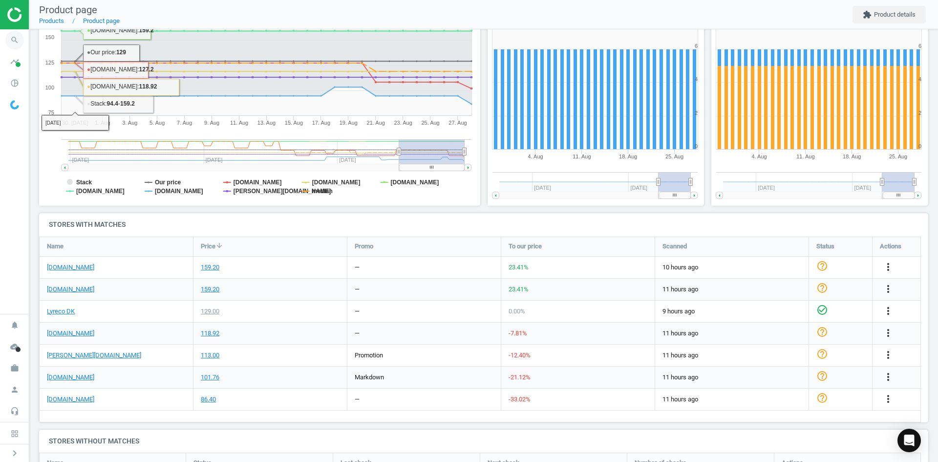
click at [6, 39] on icon "search" at bounding box center [14, 40] width 19 height 19
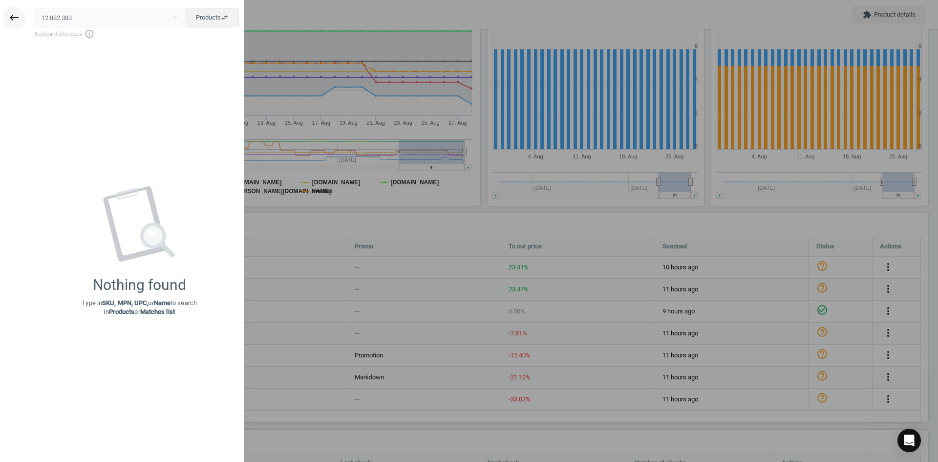
drag, startPoint x: 95, startPoint y: 19, endPoint x: 22, endPoint y: 20, distance: 72.8
click at [23, 20] on div "keyboard_backspace 12.882.383 close Products swap_horiz Keyboard shortcuts info…" at bounding box center [122, 232] width 244 height 462
type input "17689903"
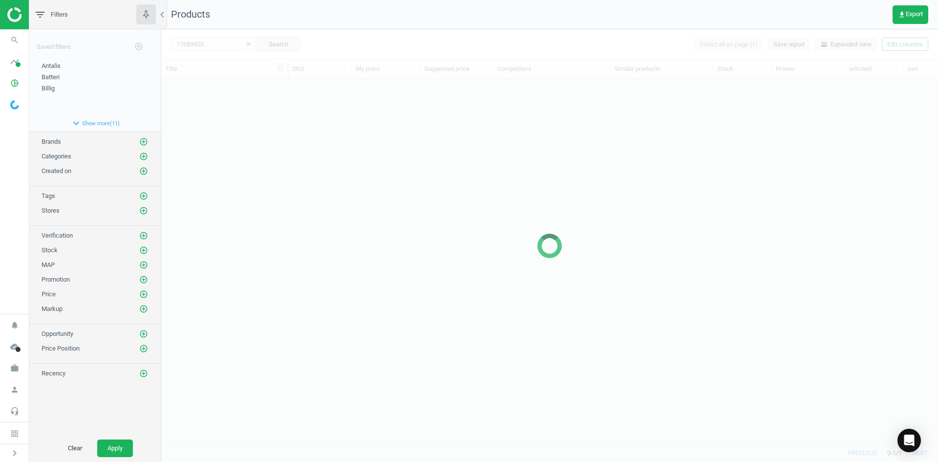
scroll to position [350, 770]
click at [299, 175] on div at bounding box center [549, 245] width 777 height 433
